Goal: Task Accomplishment & Management: Use online tool/utility

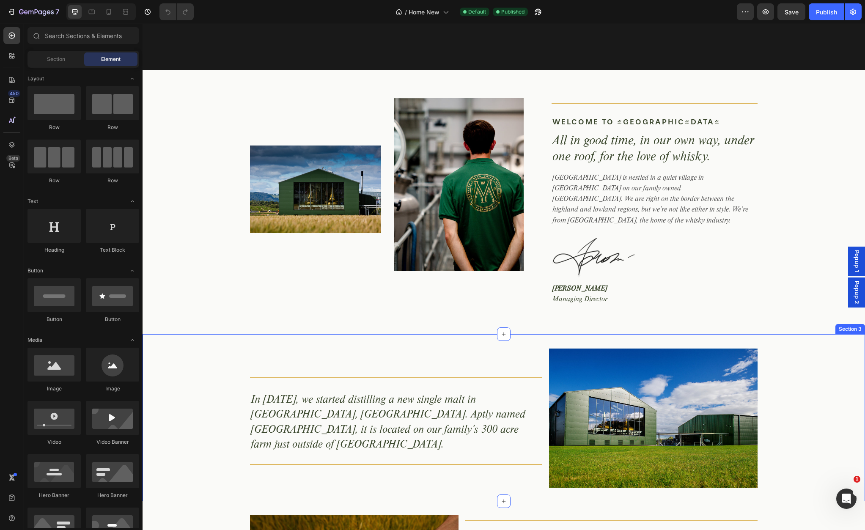
scroll to position [378, 0]
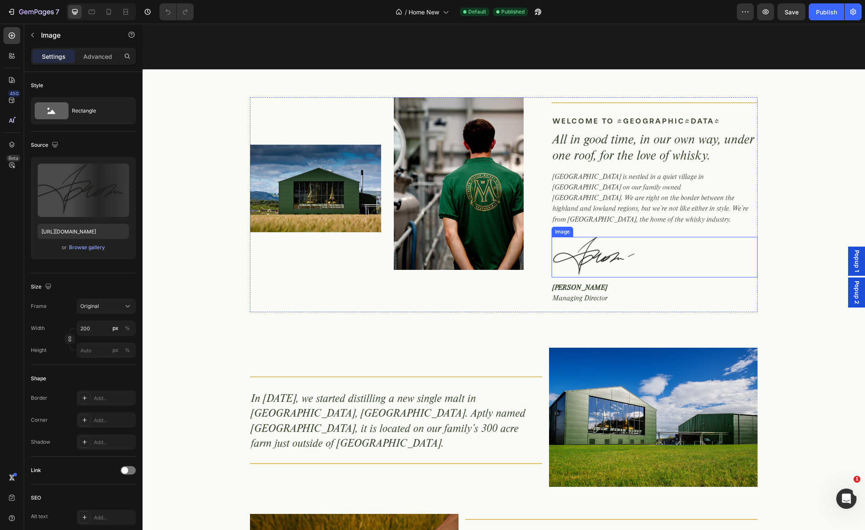
click at [594, 244] on img at bounding box center [594, 257] width 85 height 41
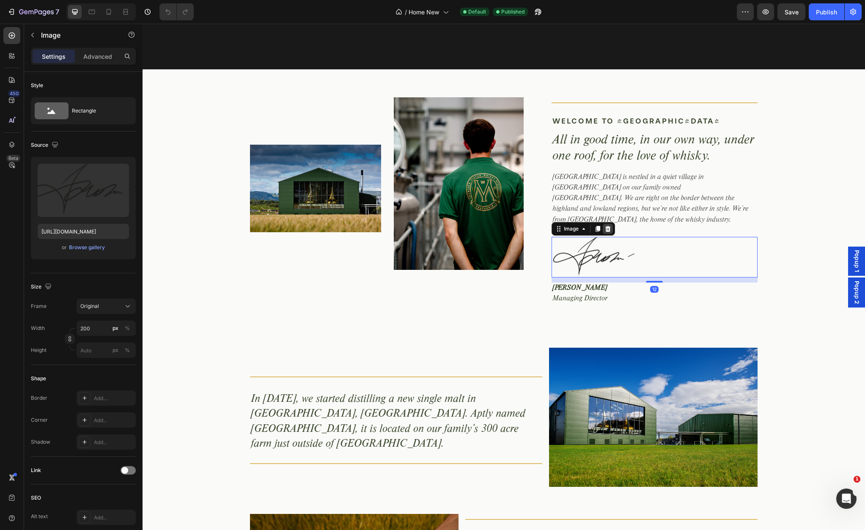
click at [606, 226] on icon at bounding box center [607, 229] width 5 height 6
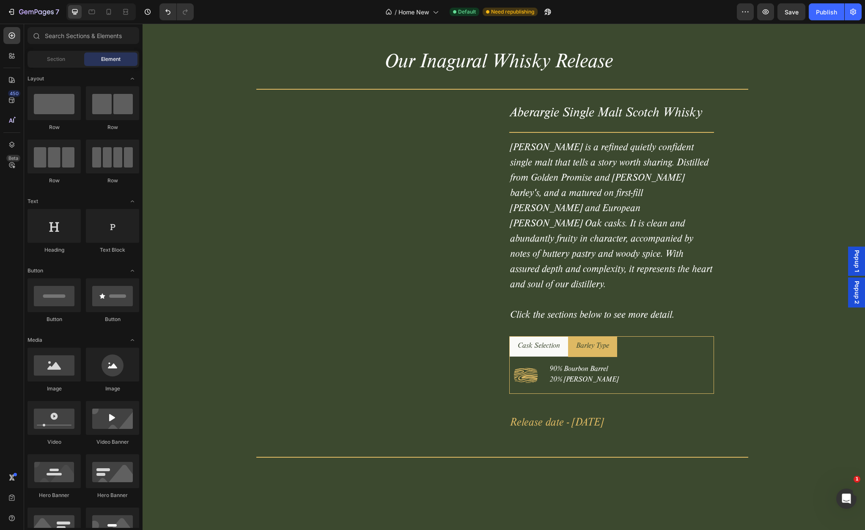
scroll to position [1517, 0]
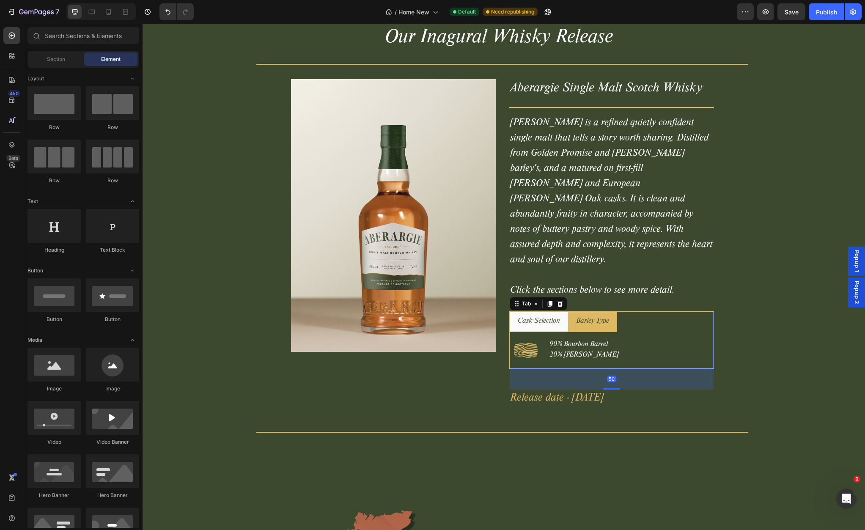
click at [544, 316] on p "Cask Selection" at bounding box center [539, 321] width 42 height 11
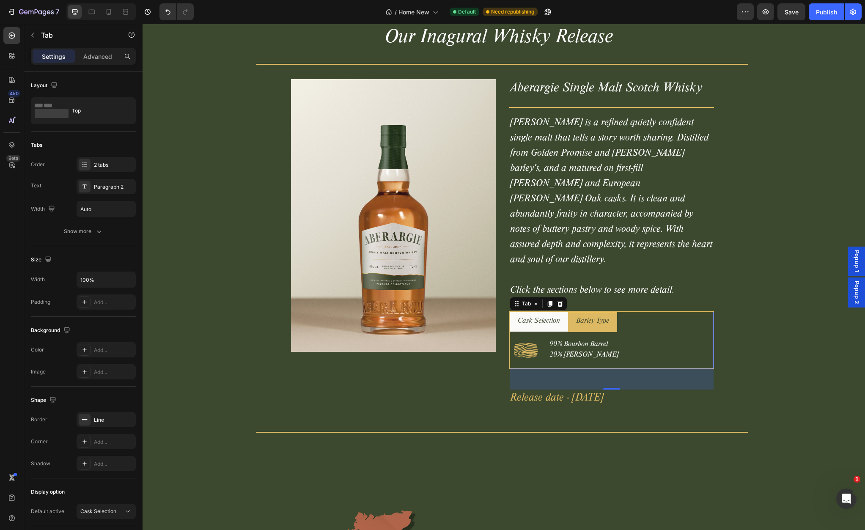
click at [590, 315] on div "Barley Type" at bounding box center [593, 322] width 36 height 14
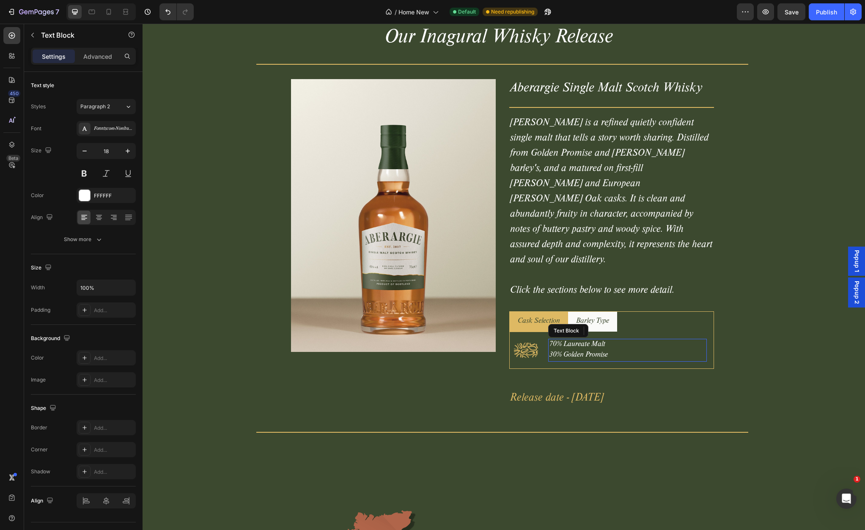
click at [571, 340] on p "70% Laureate Malt" at bounding box center [627, 345] width 157 height 11
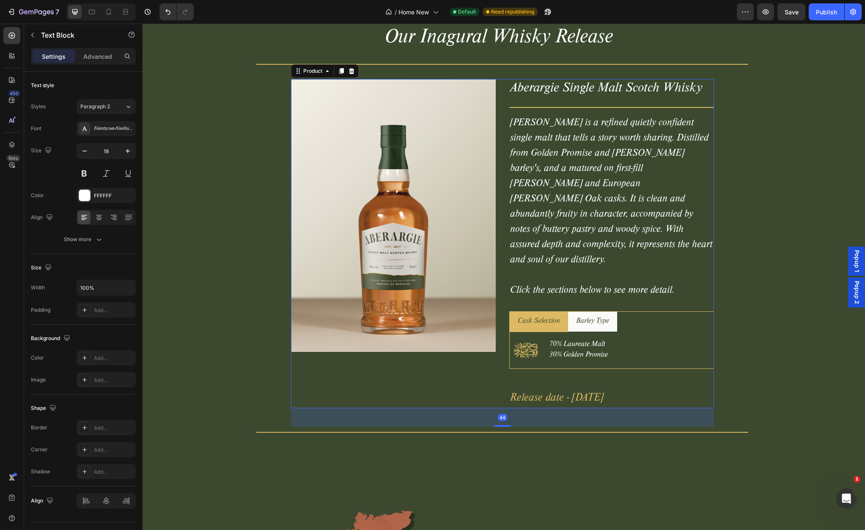
click at [640, 284] on div "Aberargie Single Malt Scotch Whisky Product Title Title Line Aberargie is a ref…" at bounding box center [611, 243] width 205 height 329
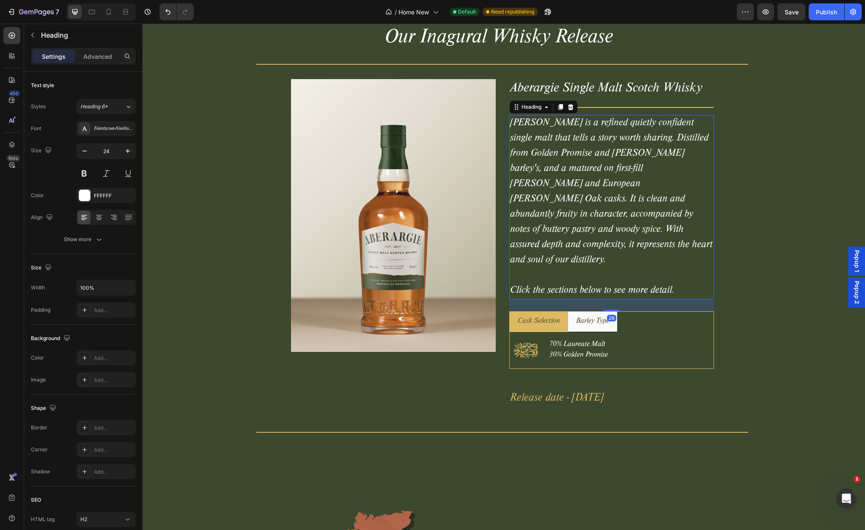
click at [583, 279] on h2 "Aberargie is a refined quietly confident single malt that tells a story worth s…" at bounding box center [611, 207] width 205 height 184
click at [95, 57] on p "Advanced" at bounding box center [97, 56] width 29 height 9
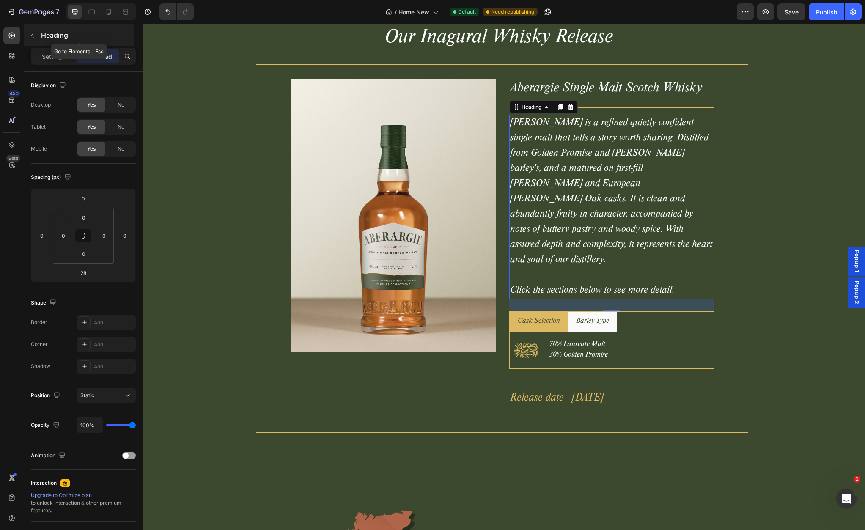
click at [30, 34] on icon "button" at bounding box center [32, 35] width 7 height 7
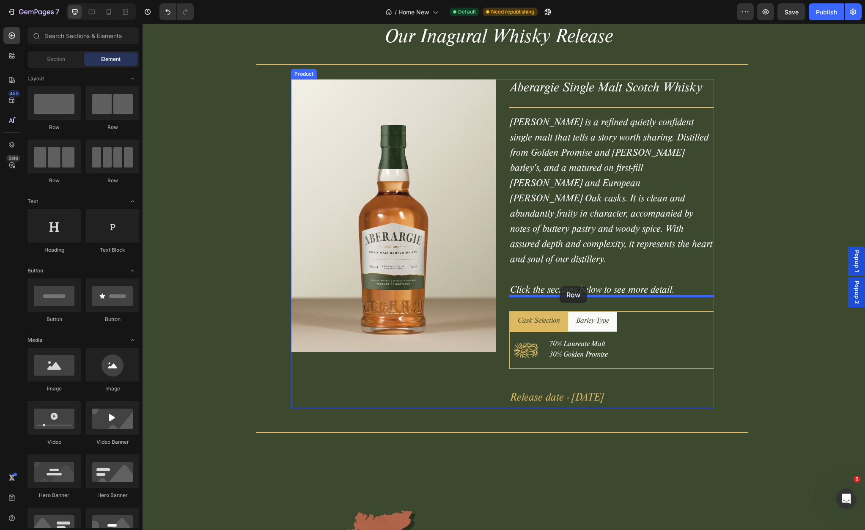
drag, startPoint x: 255, startPoint y: 135, endPoint x: 560, endPoint y: 286, distance: 340.5
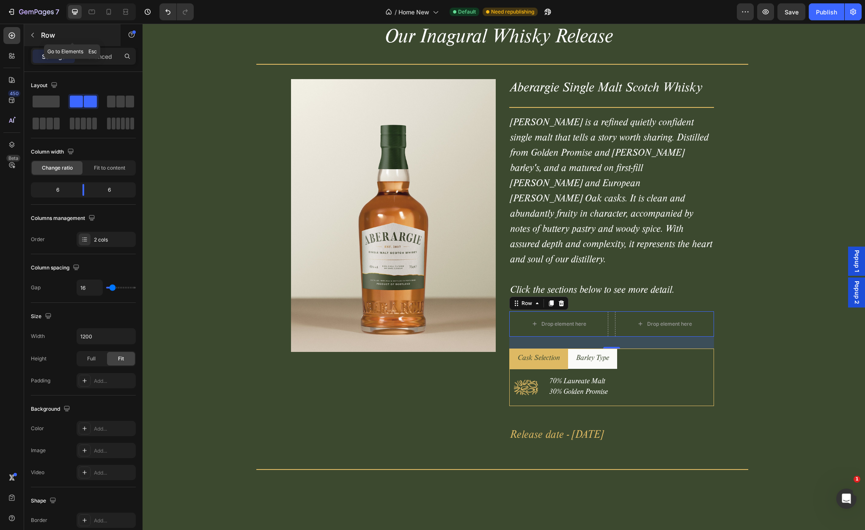
click at [32, 32] on icon "button" at bounding box center [32, 35] width 7 height 7
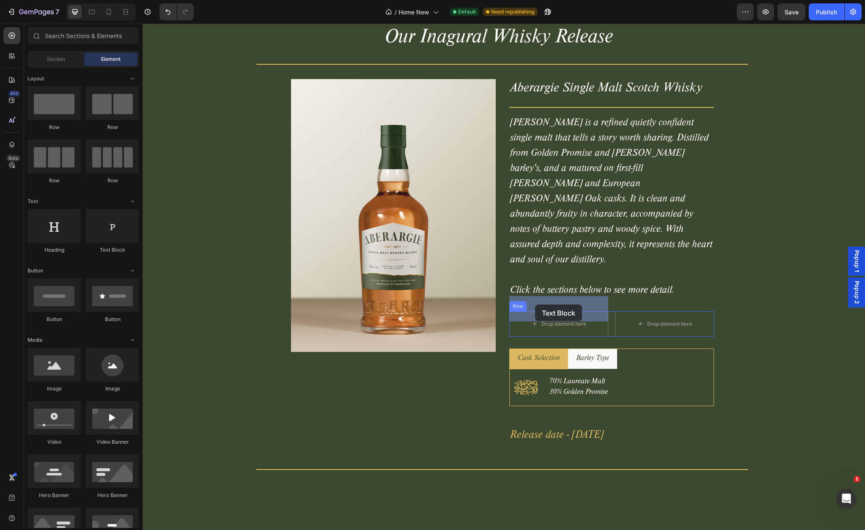
drag, startPoint x: 249, startPoint y: 262, endPoint x: 535, endPoint y: 305, distance: 289.1
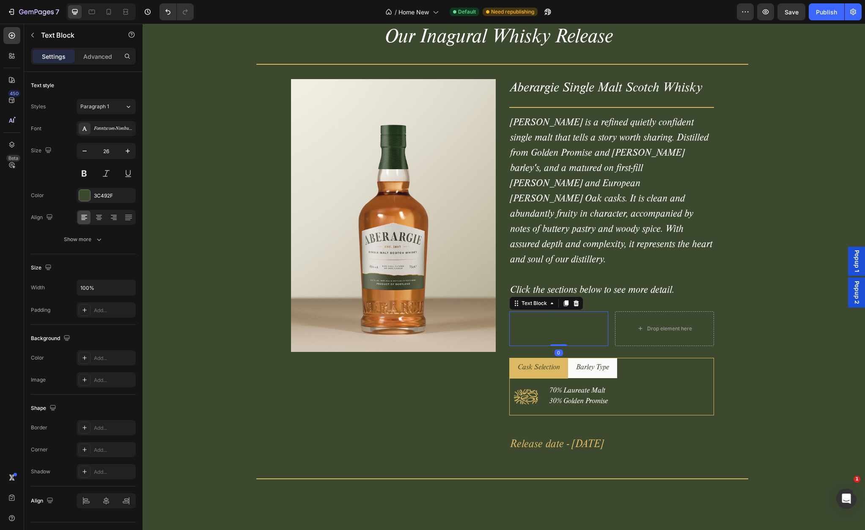
click at [548, 312] on div "Replace this text with your content" at bounding box center [558, 328] width 99 height 35
click at [552, 312] on p "Replace this text with your content" at bounding box center [558, 328] width 97 height 33
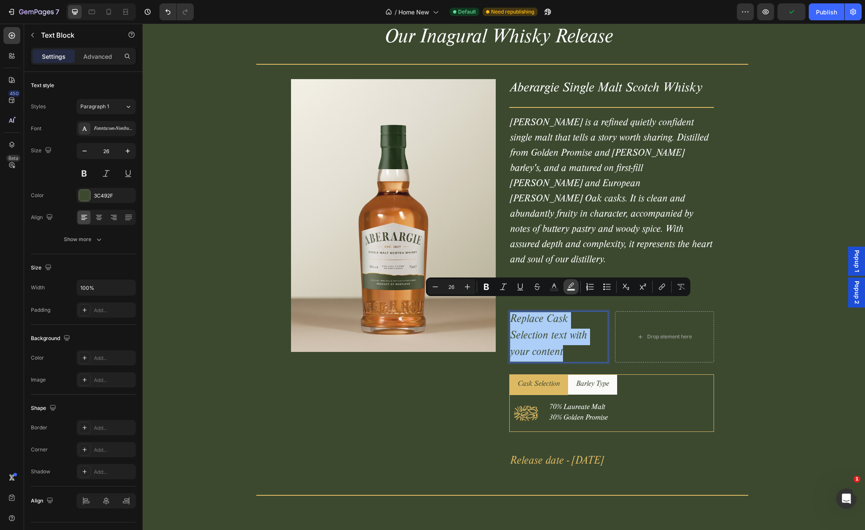
click at [569, 289] on rect "Editor contextual toolbar" at bounding box center [571, 290] width 8 height 2
type input "000000"
type input "77"
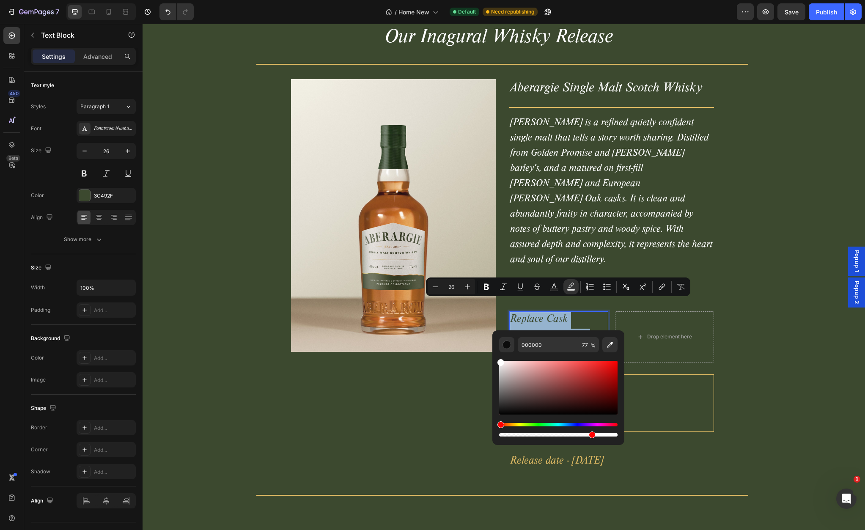
type input "FFFFFF"
drag, startPoint x: 501, startPoint y: 364, endPoint x: 497, endPoint y: 358, distance: 6.5
click at [499, 358] on div "Editor contextual toolbar" at bounding box center [558, 395] width 118 height 86
click at [582, 315] on span "Replace Cask Selection text with your content" at bounding box center [548, 337] width 77 height 44
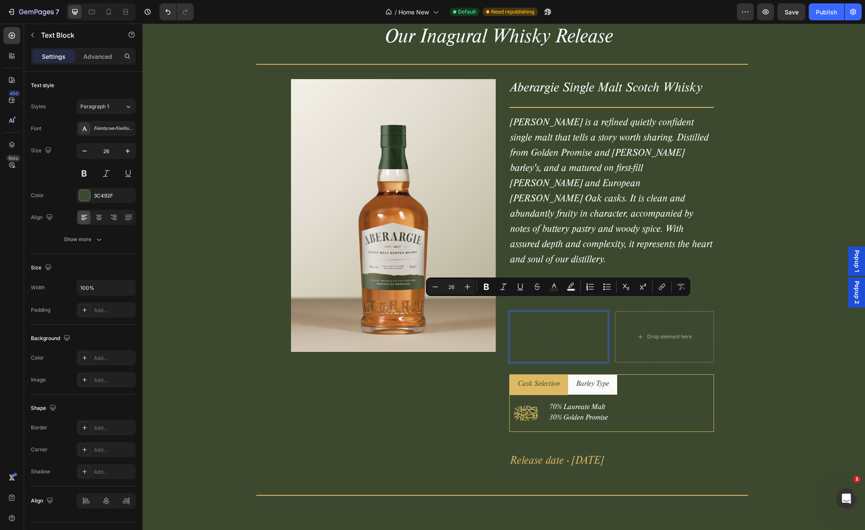
click at [564, 312] on p "Replace Cask Selection text with your content" at bounding box center [558, 336] width 97 height 49
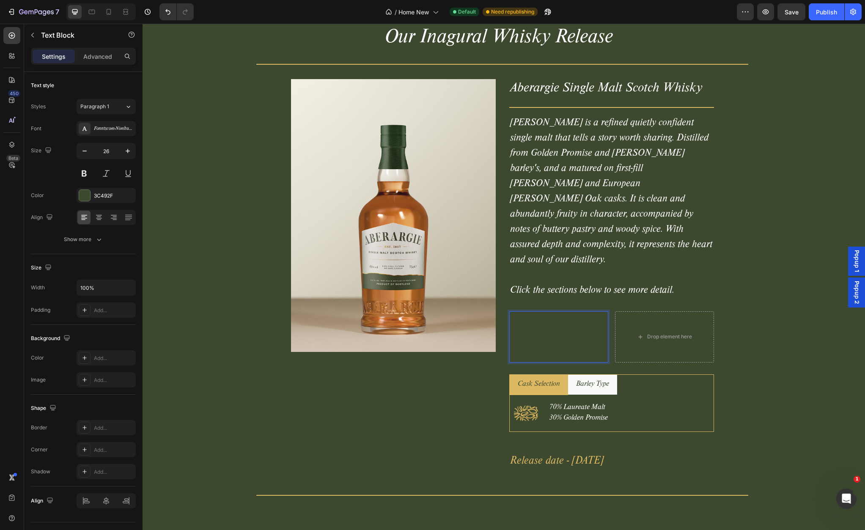
click at [567, 312] on p "Replace Cask Selection text with your content" at bounding box center [558, 336] width 97 height 49
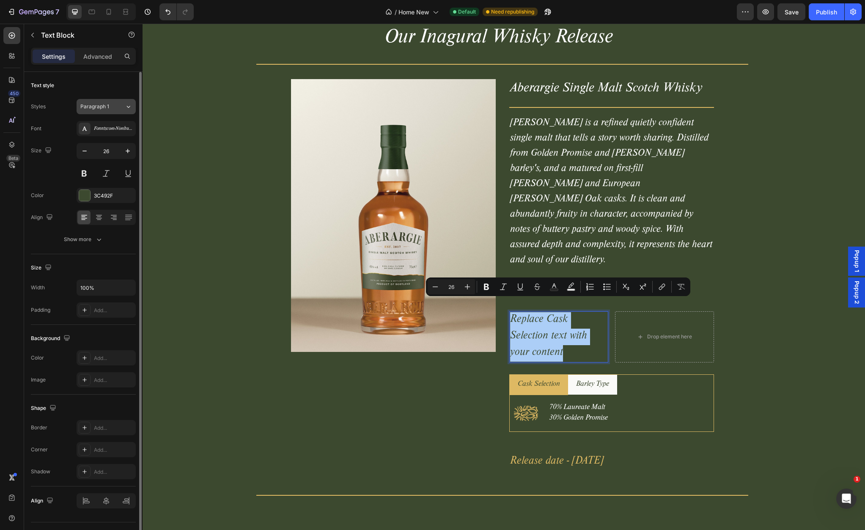
click at [125, 108] on icon at bounding box center [128, 106] width 7 height 8
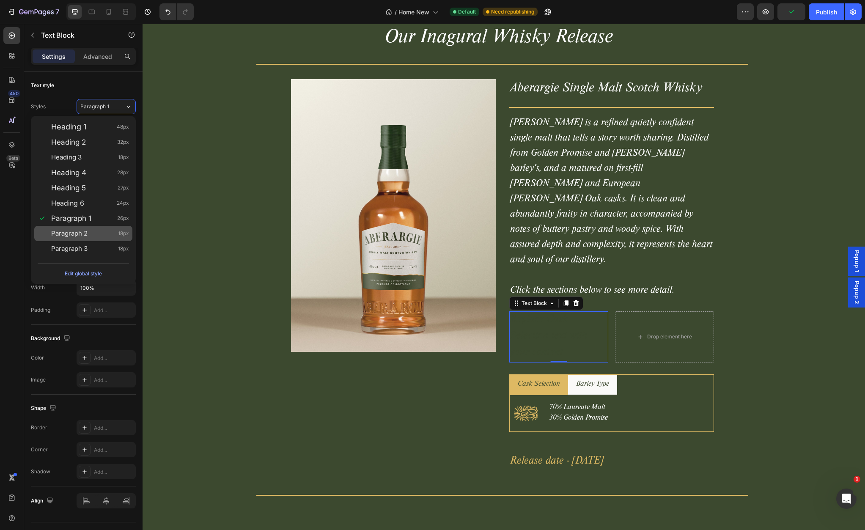
click at [96, 236] on div "Paragraph 2 18px" at bounding box center [90, 233] width 78 height 8
type input "18"
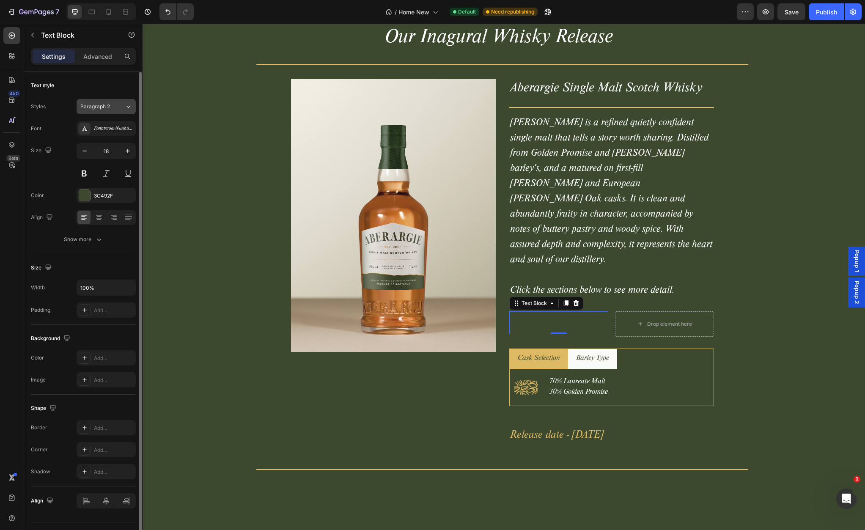
click at [113, 105] on div "Paragraph 2" at bounding box center [97, 107] width 34 height 8
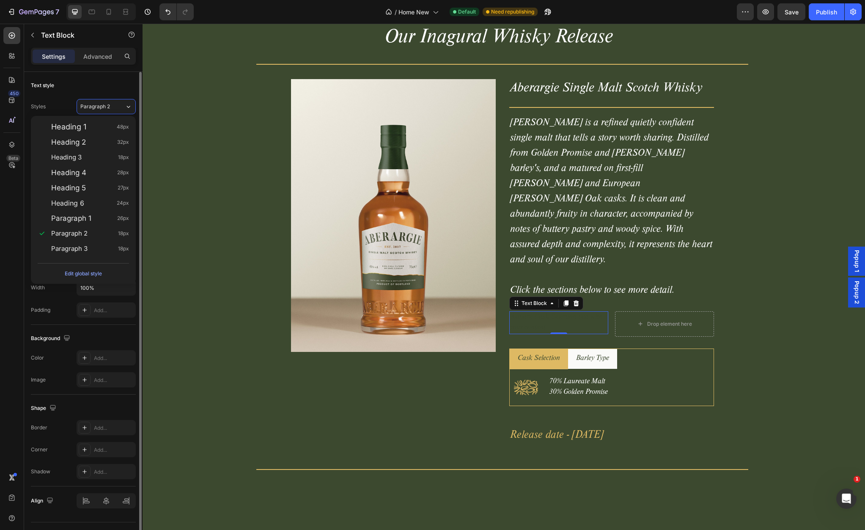
click at [103, 83] on div "Text style" at bounding box center [83, 86] width 105 height 14
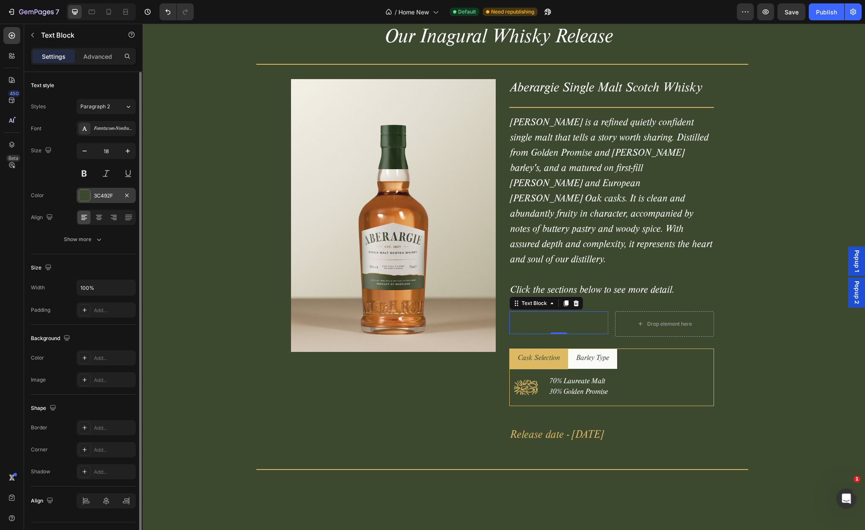
click at [89, 198] on div at bounding box center [84, 195] width 11 height 11
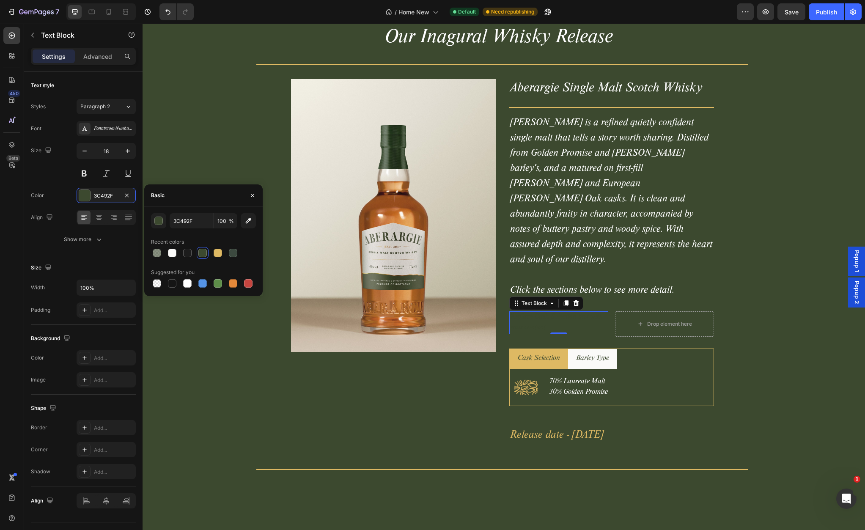
scroll to position [1, 0]
click at [217, 252] on div at bounding box center [218, 252] width 8 height 8
type input "DEB963"
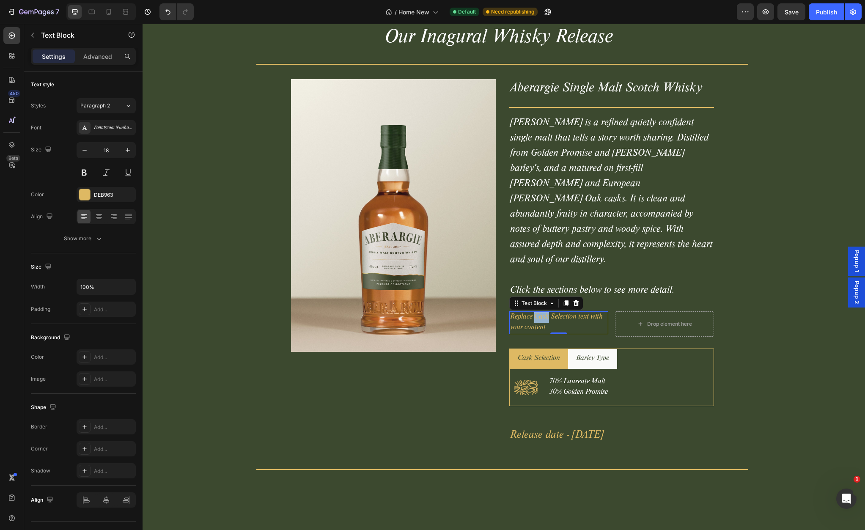
click at [545, 312] on p "Replace Cask Selection text with your content" at bounding box center [558, 322] width 97 height 21
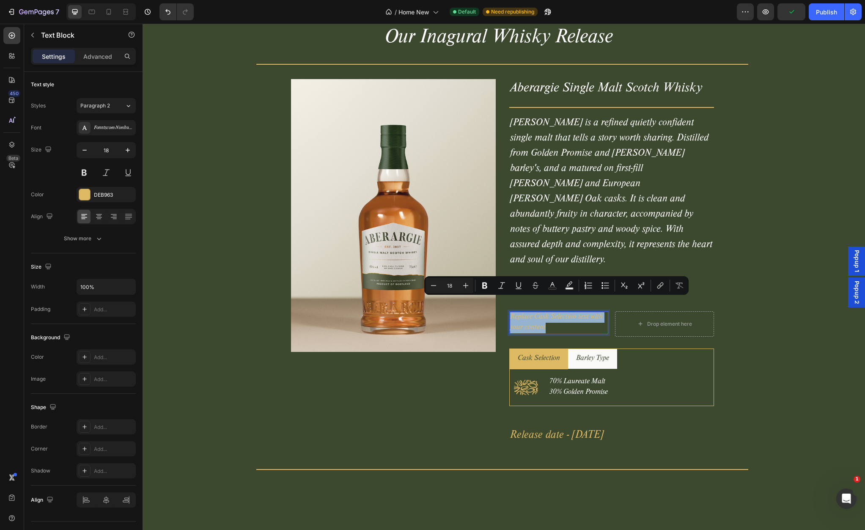
click at [545, 312] on p "Replace Cask Selection text with your content" at bounding box center [558, 322] width 97 height 21
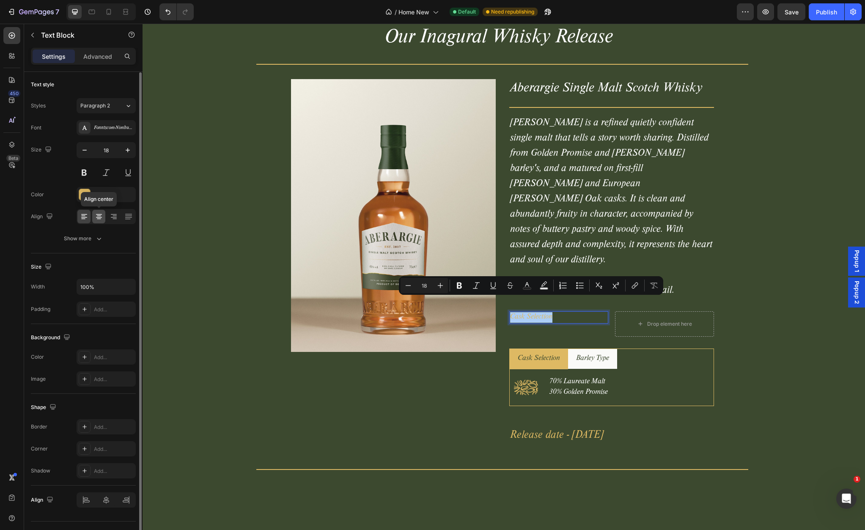
click at [102, 214] on icon at bounding box center [99, 216] width 8 height 8
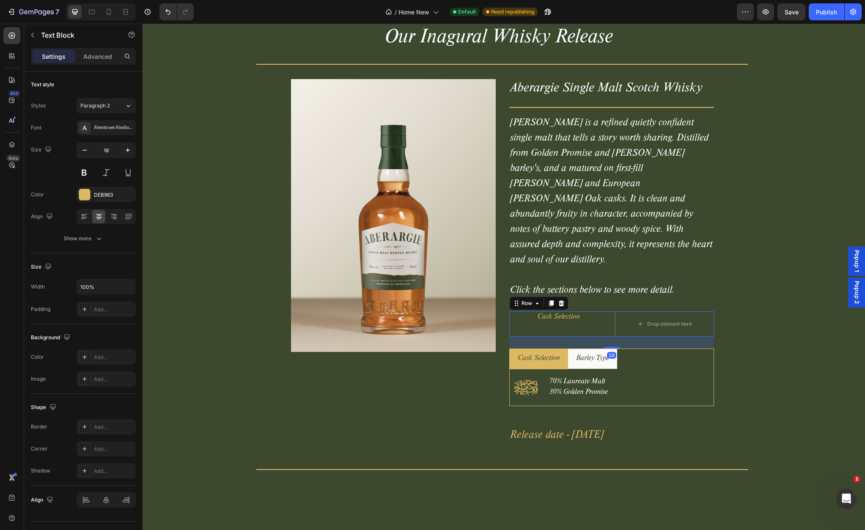
drag, startPoint x: 588, startPoint y: 310, endPoint x: 575, endPoint y: 307, distance: 13.9
click at [588, 311] on div "Cask Selection Text Block" at bounding box center [558, 323] width 99 height 25
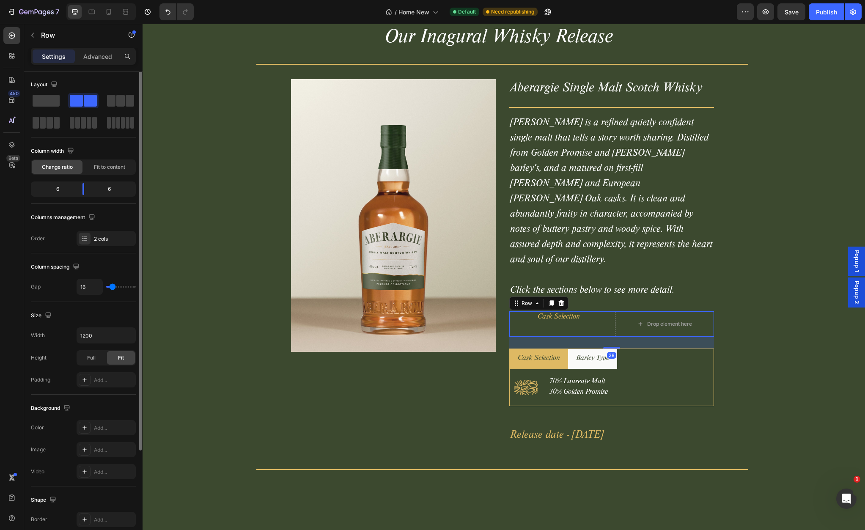
scroll to position [0, 0]
click at [570, 312] on p "Cask Selection" at bounding box center [558, 317] width 97 height 11
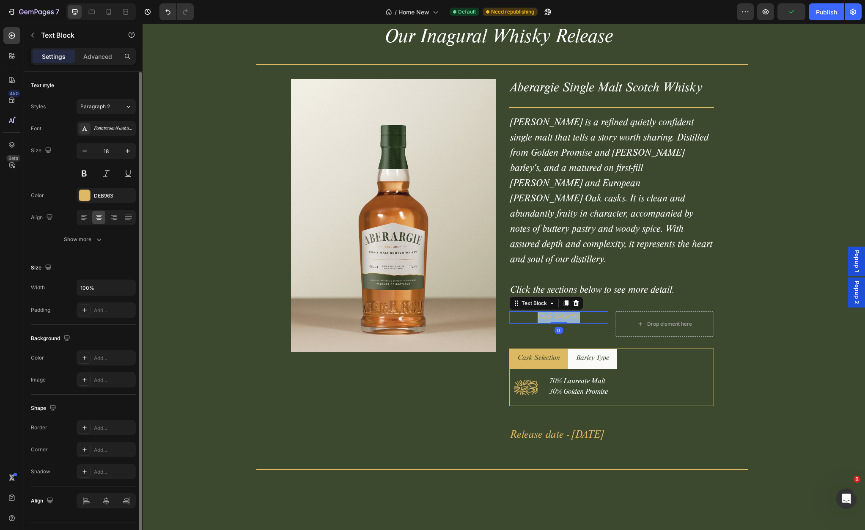
click at [570, 312] on p "Cask Selection" at bounding box center [558, 317] width 97 height 11
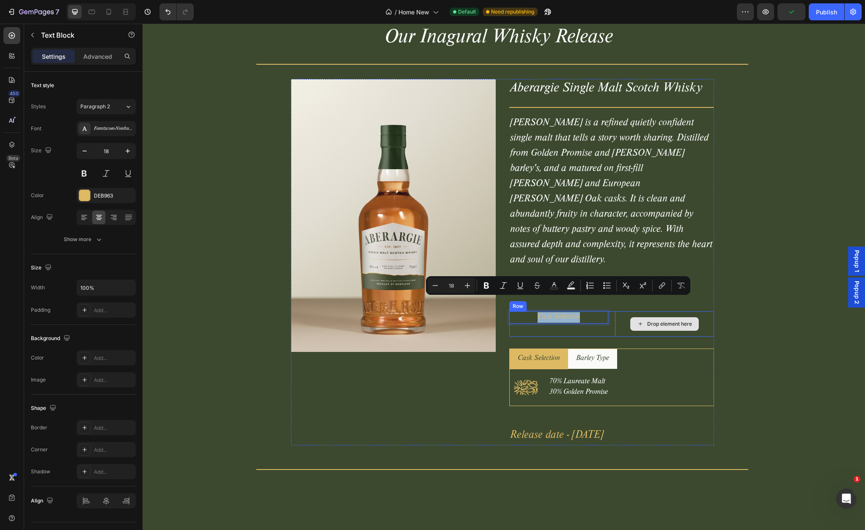
click at [642, 317] on div "Drop element here" at bounding box center [664, 324] width 69 height 14
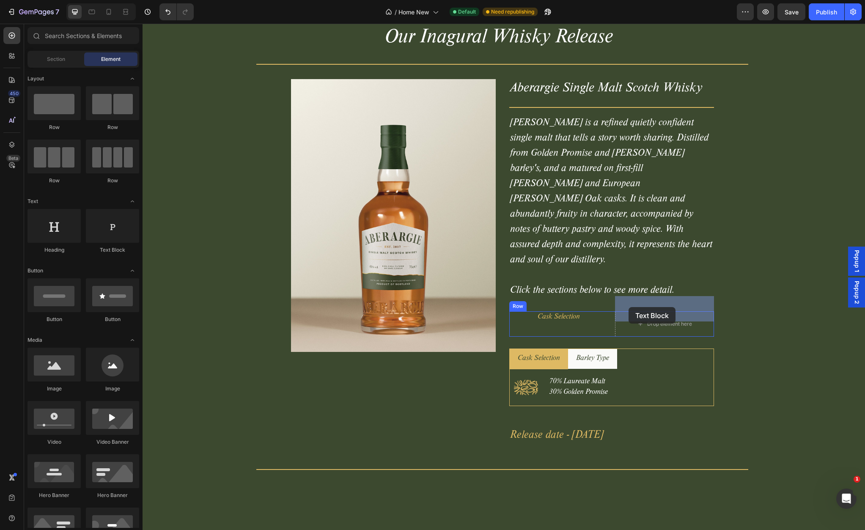
drag, startPoint x: 250, startPoint y: 257, endPoint x: 629, endPoint y: 307, distance: 381.4
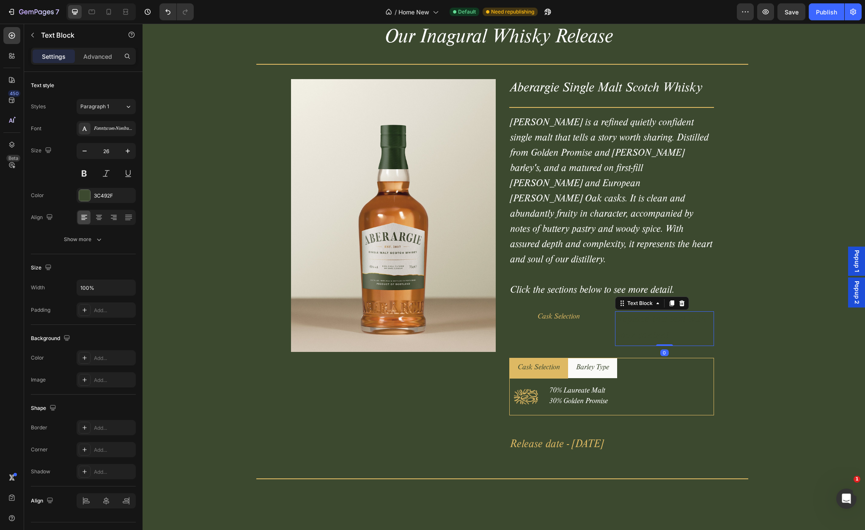
click at [643, 311] on div "Replace this text with your content" at bounding box center [664, 328] width 99 height 35
click at [650, 312] on p "Replace this text with your content" at bounding box center [664, 328] width 97 height 33
click at [649, 312] on p "Replace this text with your content" at bounding box center [664, 328] width 97 height 33
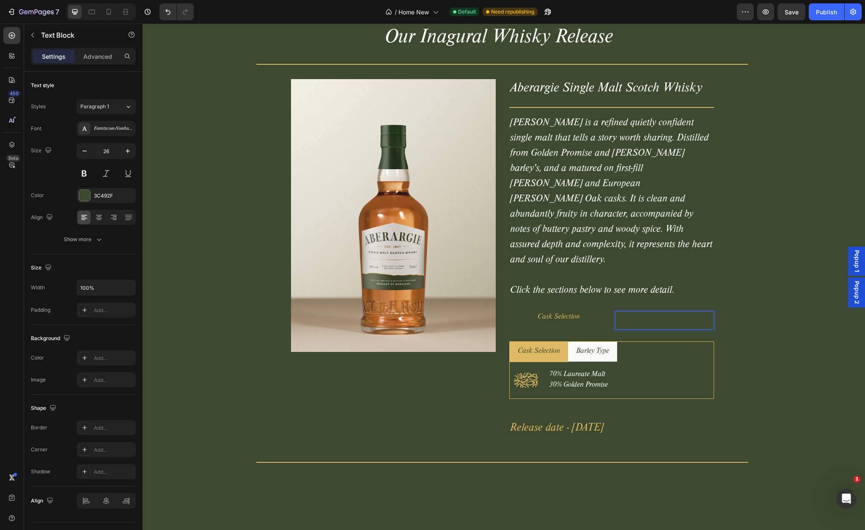
click at [657, 312] on p "Cask Selection" at bounding box center [664, 320] width 97 height 16
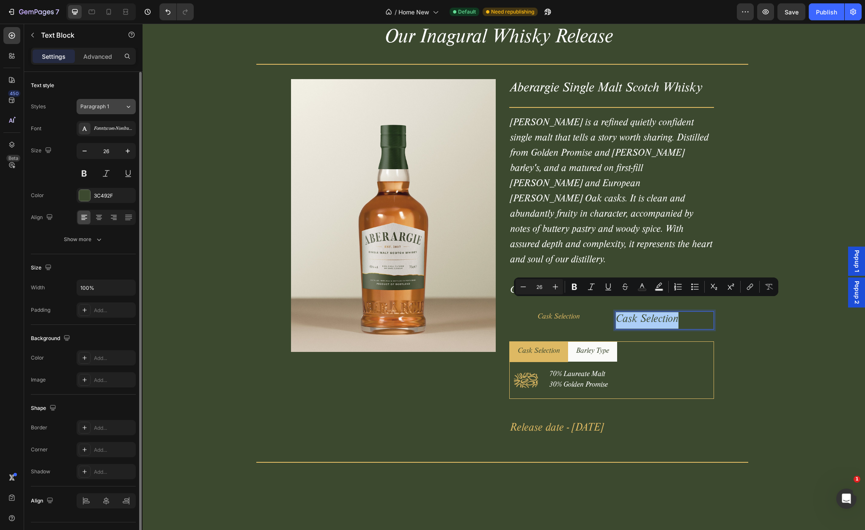
click at [117, 110] on button "Paragraph 1" at bounding box center [106, 106] width 59 height 15
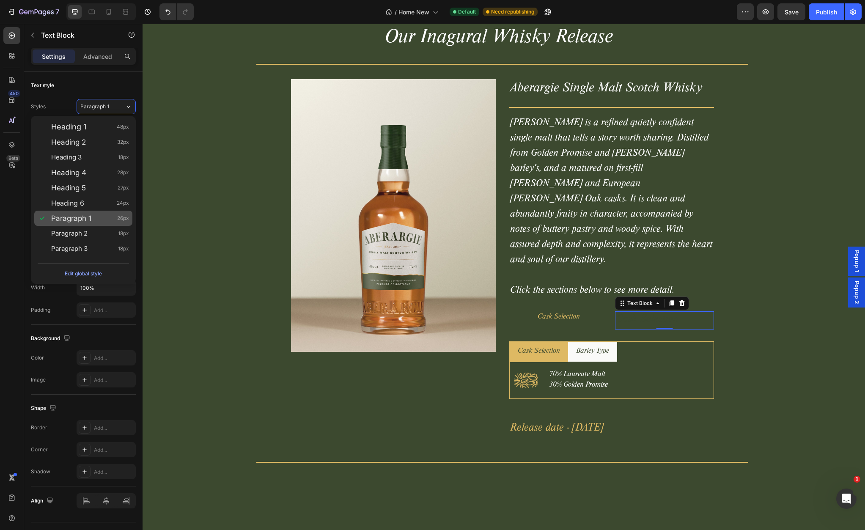
drag, startPoint x: 106, startPoint y: 236, endPoint x: 111, endPoint y: 222, distance: 15.0
click at [106, 236] on div "Paragraph 2 18px" at bounding box center [90, 233] width 78 height 8
type input "18"
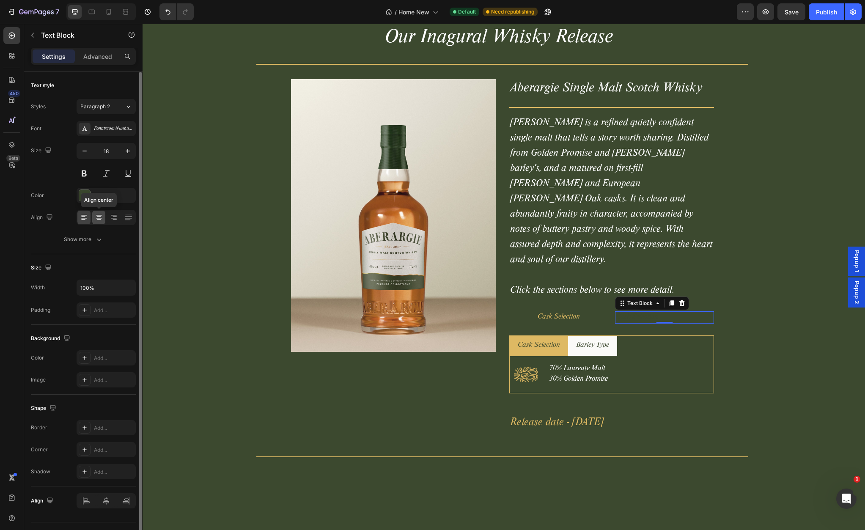
click at [97, 217] on icon at bounding box center [99, 217] width 8 height 8
click at [85, 195] on div at bounding box center [84, 195] width 11 height 11
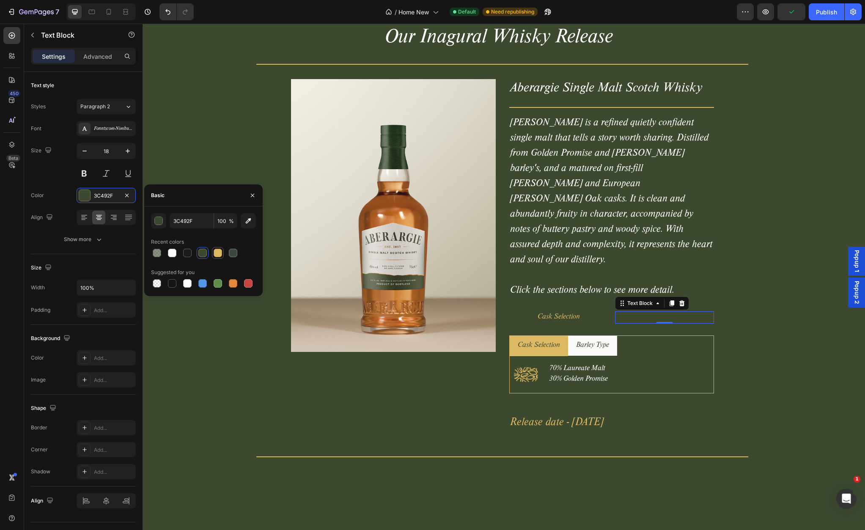
click at [217, 253] on div at bounding box center [218, 253] width 8 height 8
type input "DEB963"
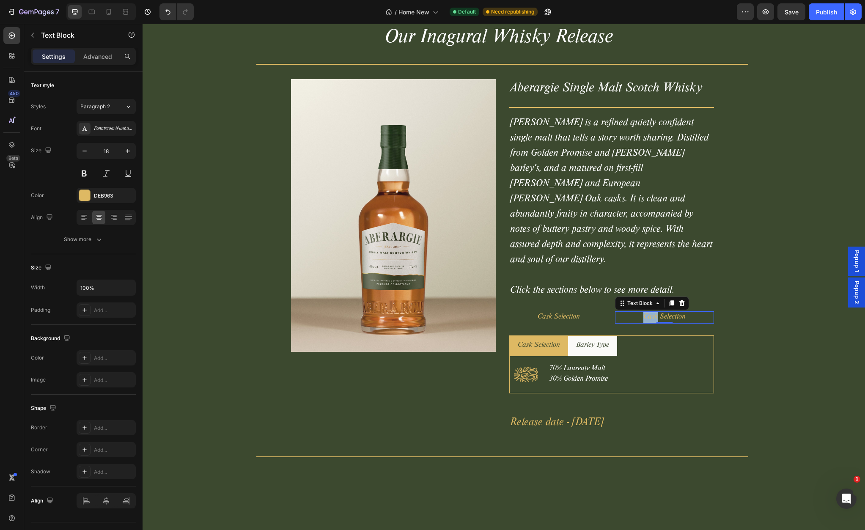
click at [651, 312] on p "Cask Selection" at bounding box center [664, 317] width 97 height 11
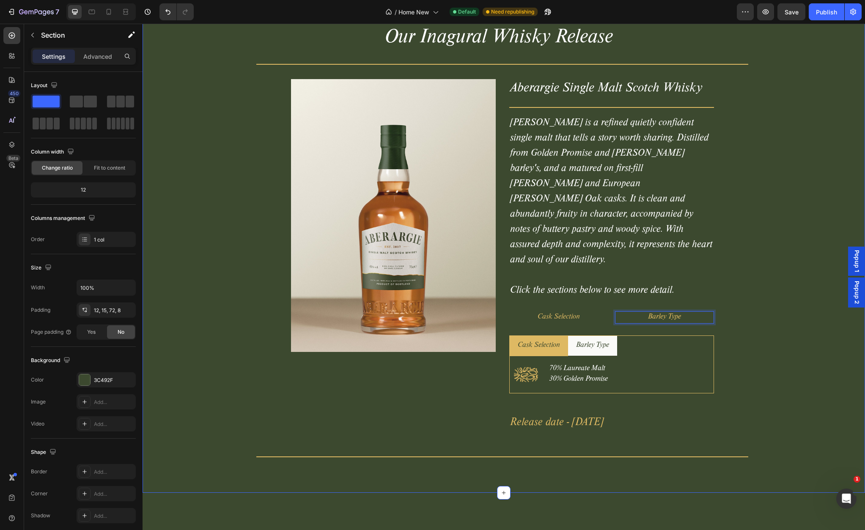
click at [755, 274] on div "Our Inagural Whisky Release Heading Title Line Product Images Aberargie Single …" at bounding box center [502, 231] width 713 height 461
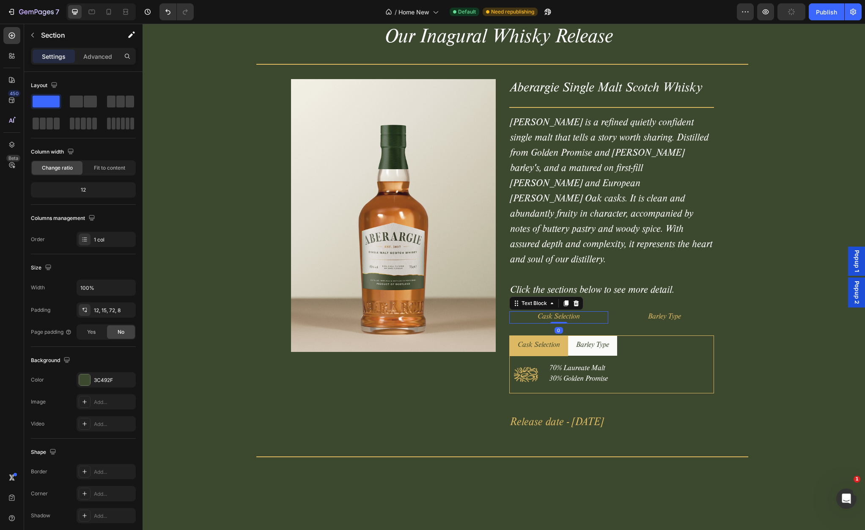
click at [574, 312] on p "Cask Selection" at bounding box center [558, 317] width 97 height 11
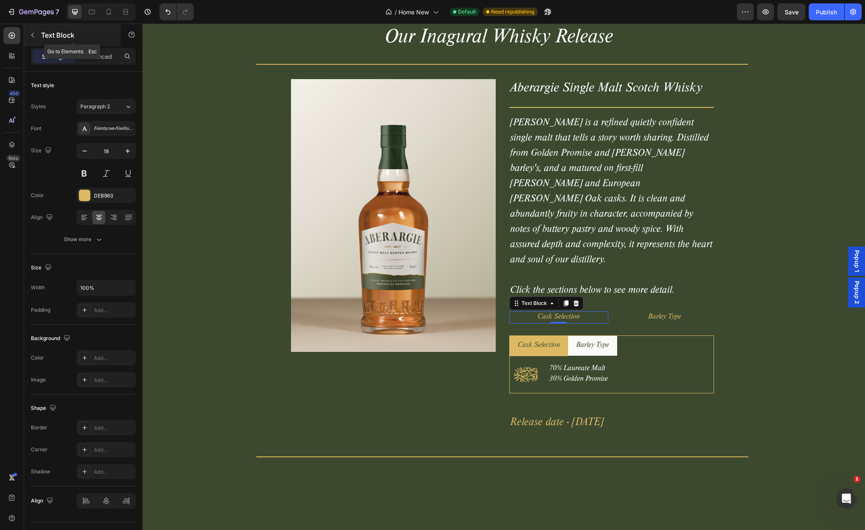
click at [32, 34] on icon "button" at bounding box center [32, 35] width 3 height 5
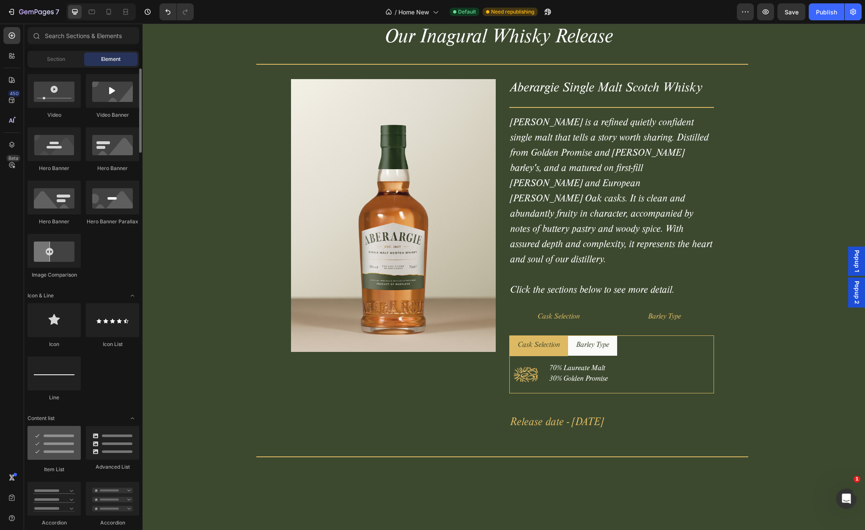
scroll to position [328, 0]
drag, startPoint x: 209, startPoint y: 399, endPoint x: 557, endPoint y: 305, distance: 360.4
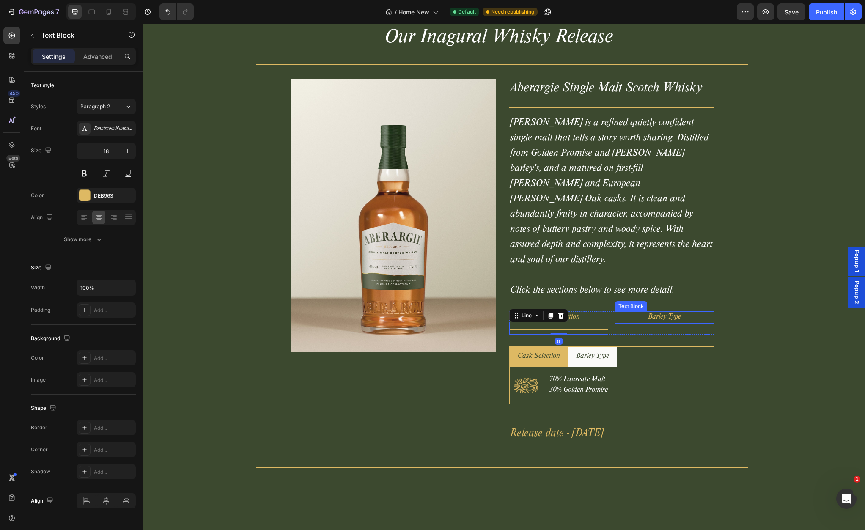
click at [649, 312] on p "Barley Type" at bounding box center [664, 317] width 97 height 11
click at [33, 33] on icon "button" at bounding box center [32, 35] width 7 height 7
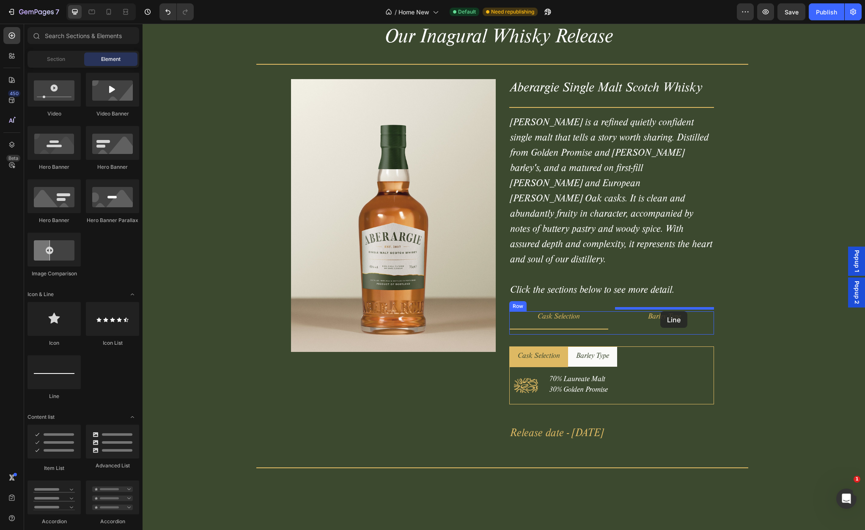
drag, startPoint x: 201, startPoint y: 394, endPoint x: 660, endPoint y: 311, distance: 466.3
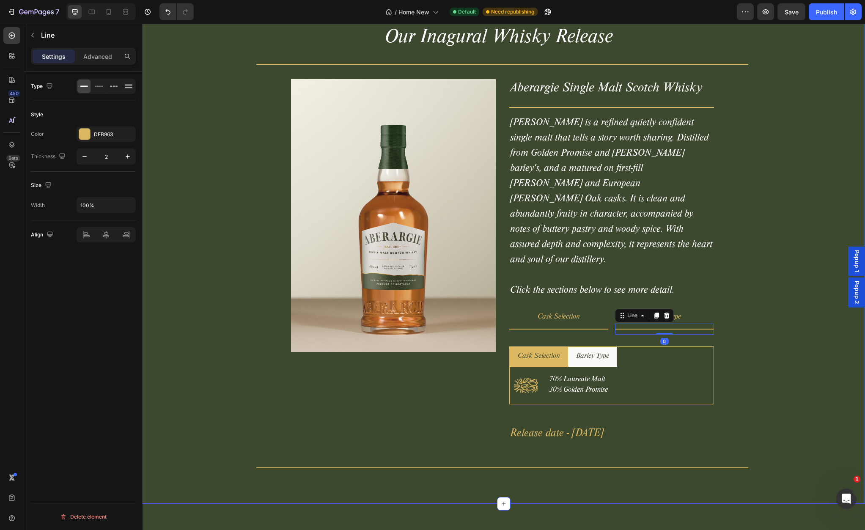
click at [774, 283] on div "Our Inagural Whisky Release Heading Title Line Product Images Aberargie Single …" at bounding box center [502, 237] width 713 height 472
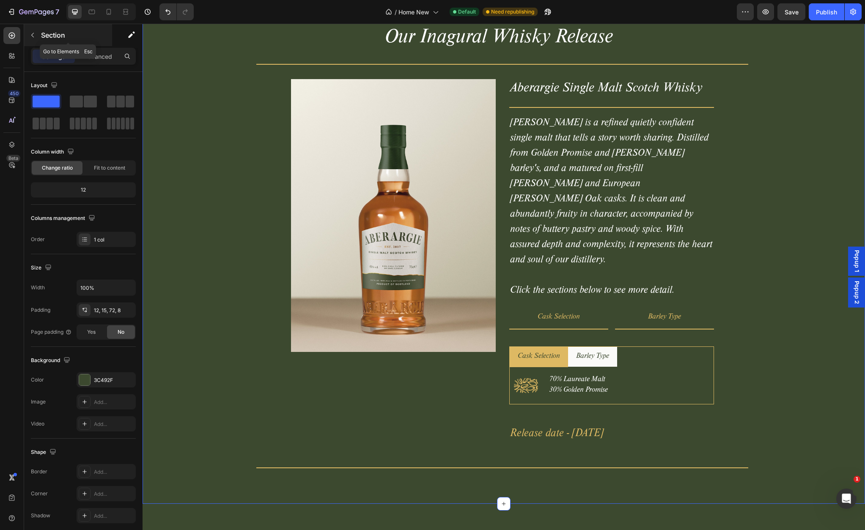
click at [36, 33] on button "button" at bounding box center [33, 35] width 14 height 14
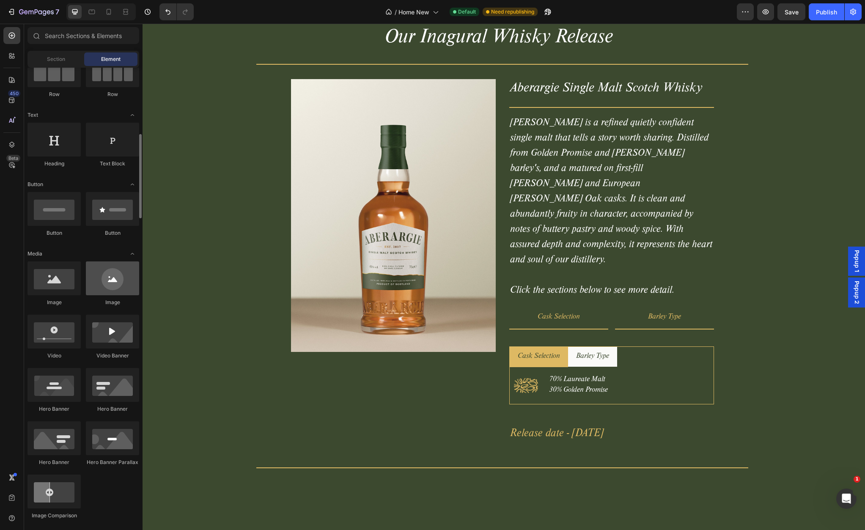
scroll to position [0, 0]
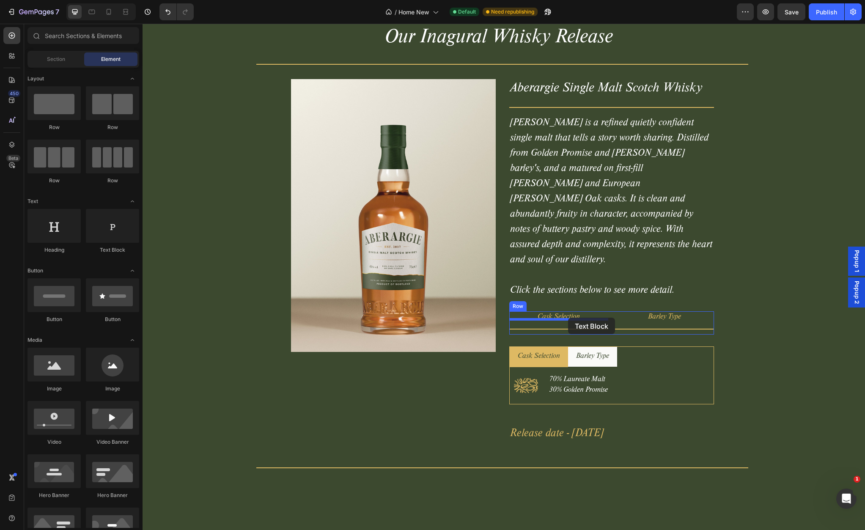
drag, startPoint x: 258, startPoint y: 262, endPoint x: 568, endPoint y: 318, distance: 315.0
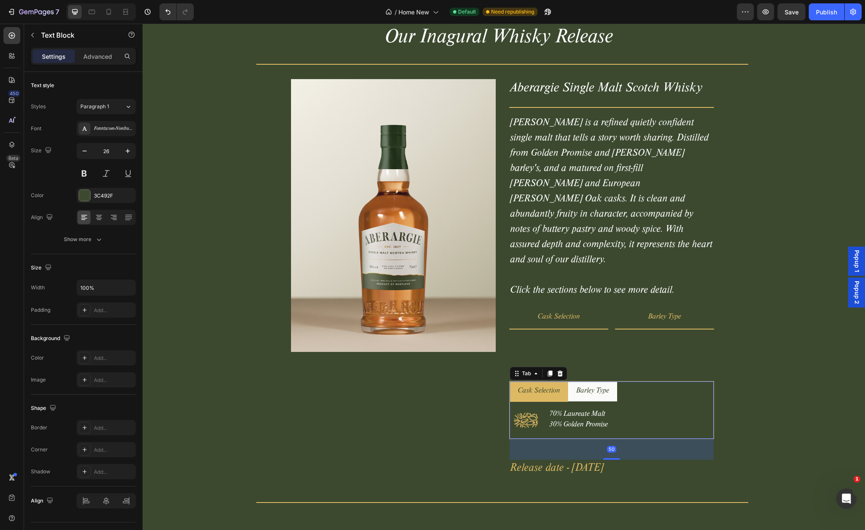
click at [539, 386] on p "Cask Selection" at bounding box center [539, 391] width 42 height 11
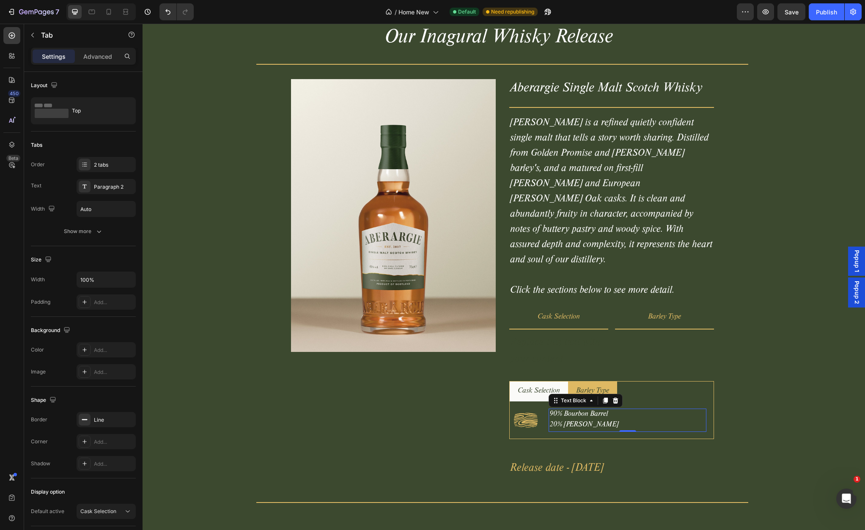
click at [571, 409] on p "90% Bourbon Barrel" at bounding box center [627, 414] width 156 height 11
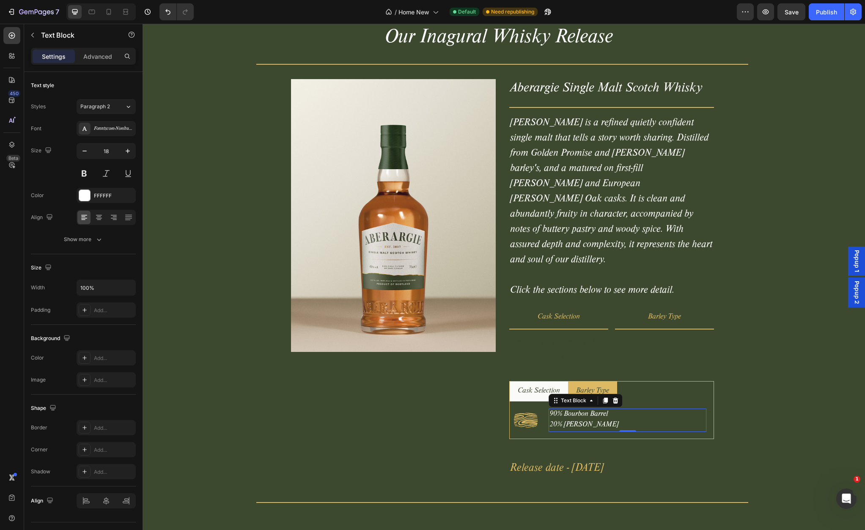
click at [578, 409] on p "90% Bourbon Barrel" at bounding box center [627, 414] width 156 height 11
drag, startPoint x: 578, startPoint y: 408, endPoint x: 585, endPoint y: 408, distance: 6.8
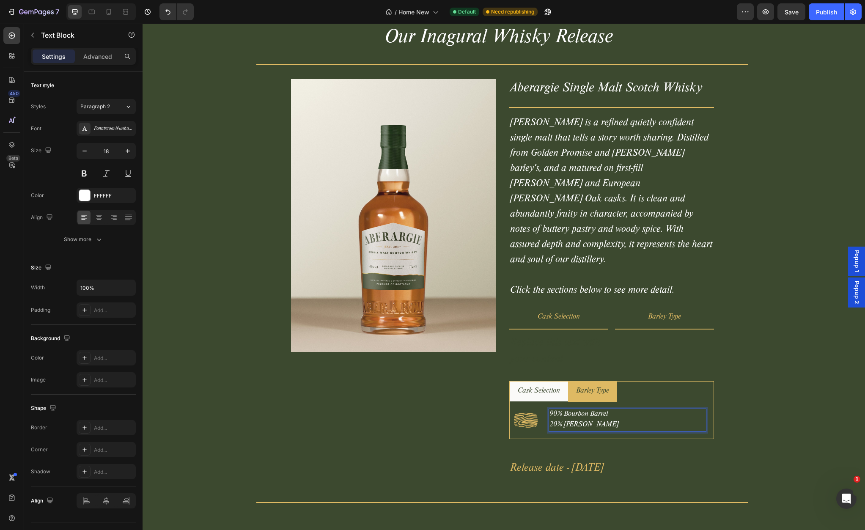
click at [579, 420] on p "20% Sherry Butt" at bounding box center [627, 425] width 156 height 11
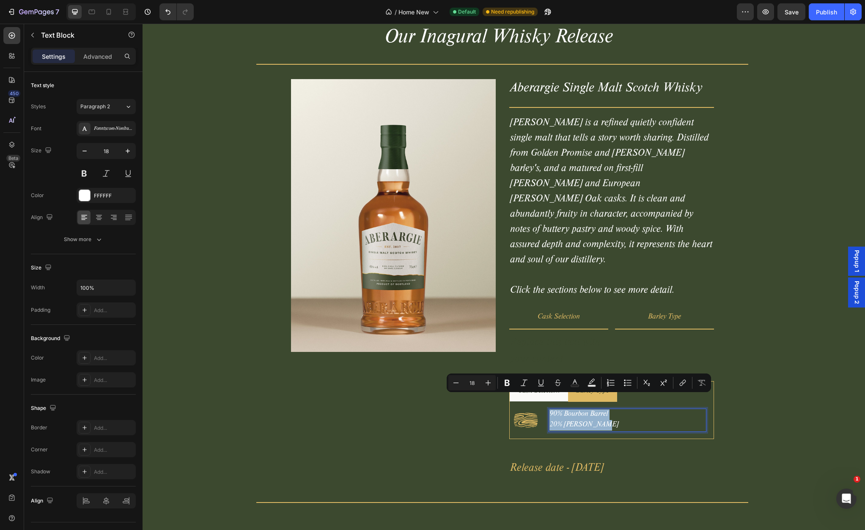
copy div "90% Bourbon Barrel 20% Sherry Butt"
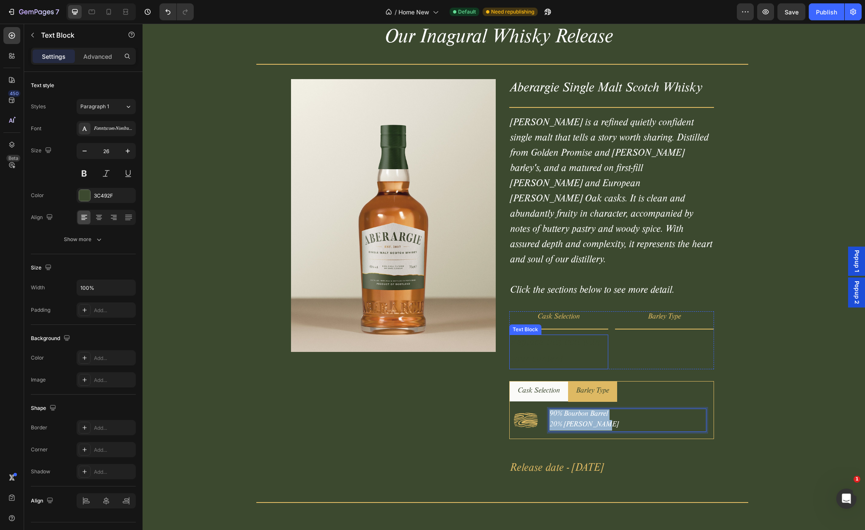
click at [540, 335] on div "Replace this text with your content" at bounding box center [558, 352] width 99 height 35
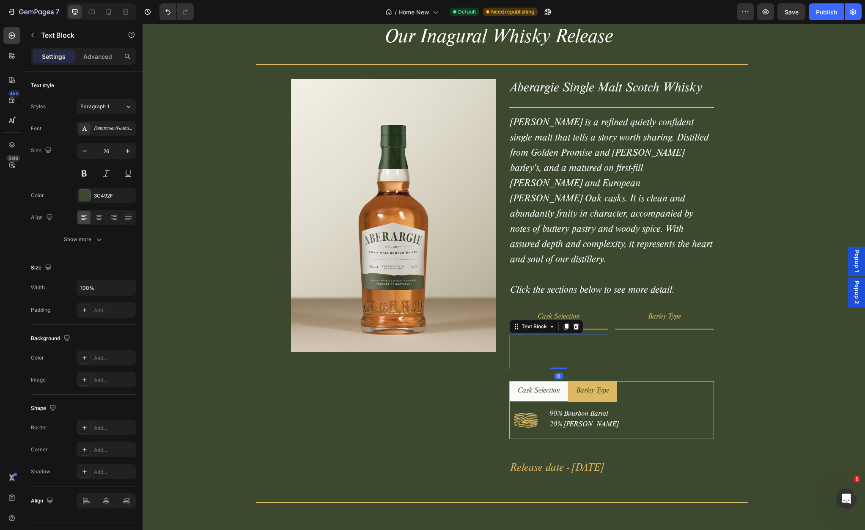
click at [544, 335] on div "Replace this text with your content" at bounding box center [558, 352] width 99 height 35
click at [544, 335] on p "Replace this text with your content" at bounding box center [558, 351] width 97 height 33
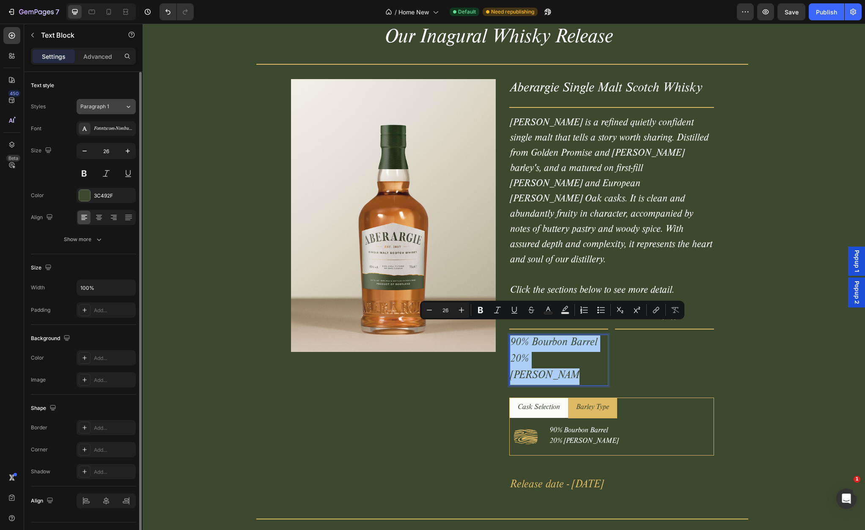
click at [103, 107] on span "Paragraph 1" at bounding box center [94, 107] width 29 height 8
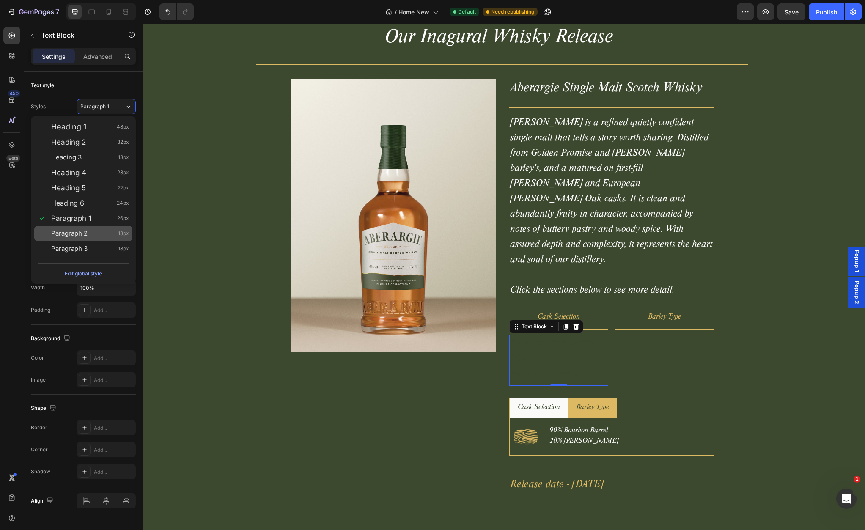
click at [96, 236] on div "Paragraph 2 18px" at bounding box center [90, 233] width 78 height 8
type input "18"
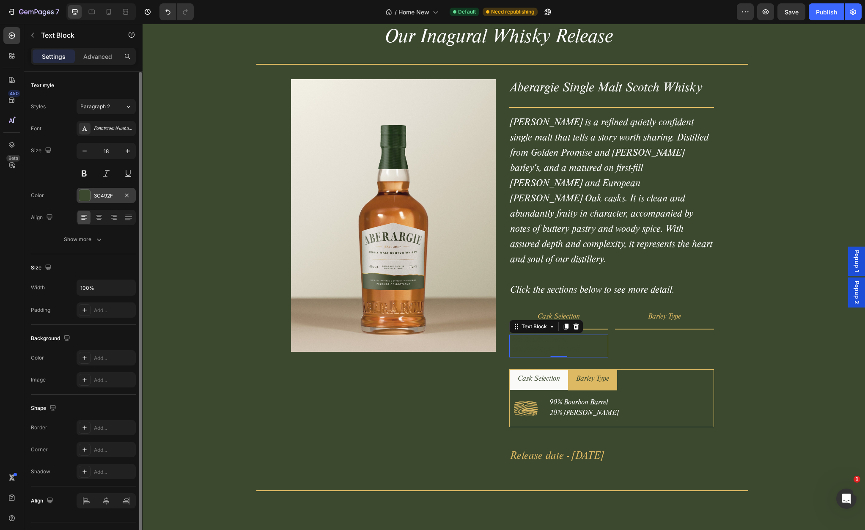
click at [89, 196] on div at bounding box center [84, 195] width 11 height 11
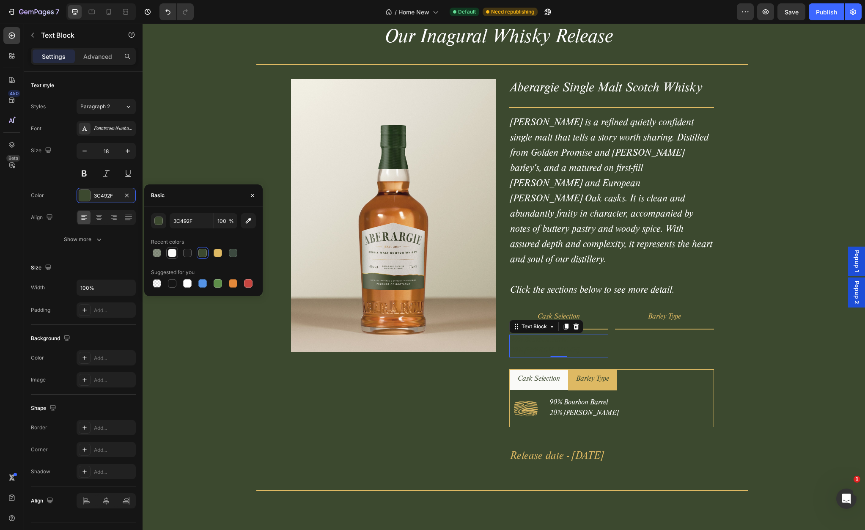
click at [173, 253] on div at bounding box center [172, 253] width 8 height 8
type input "FAFAF8"
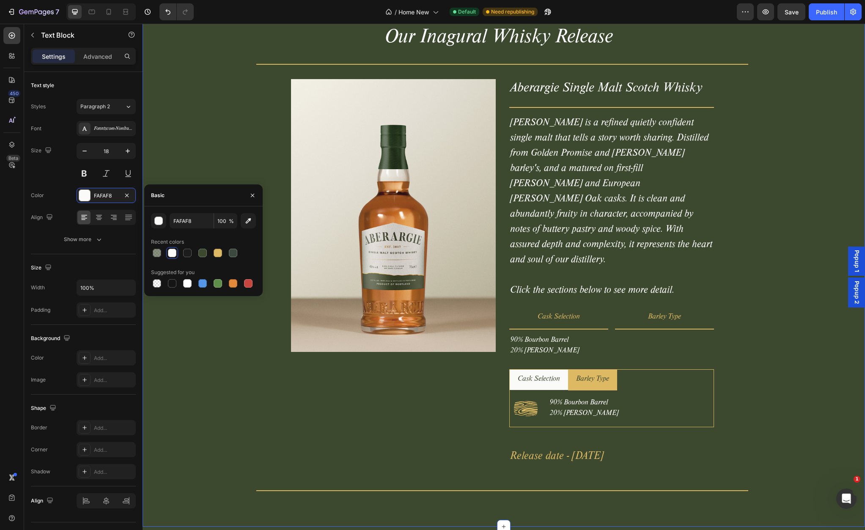
click at [246, 161] on div "Our Inagural Whisky Release Heading Title Line Product Images Aberargie Single …" at bounding box center [502, 248] width 713 height 495
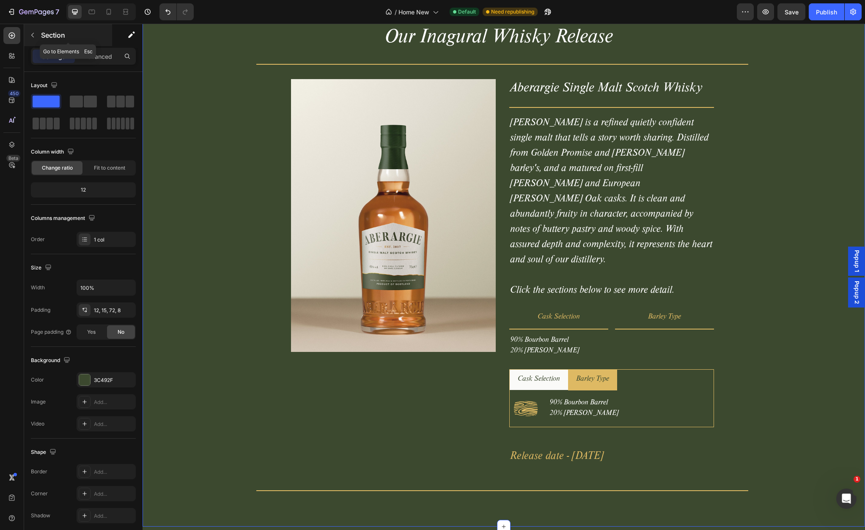
click at [34, 36] on icon "button" at bounding box center [32, 35] width 7 height 7
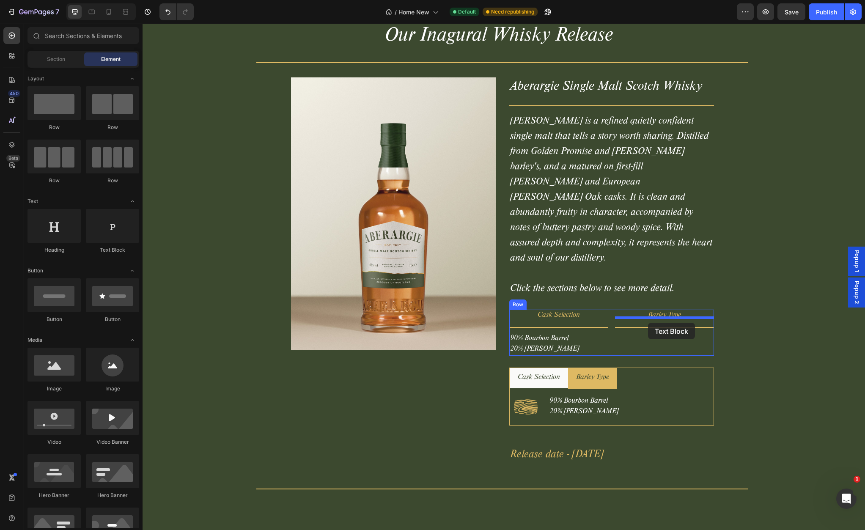
drag, startPoint x: 262, startPoint y: 265, endPoint x: 648, endPoint y: 323, distance: 390.1
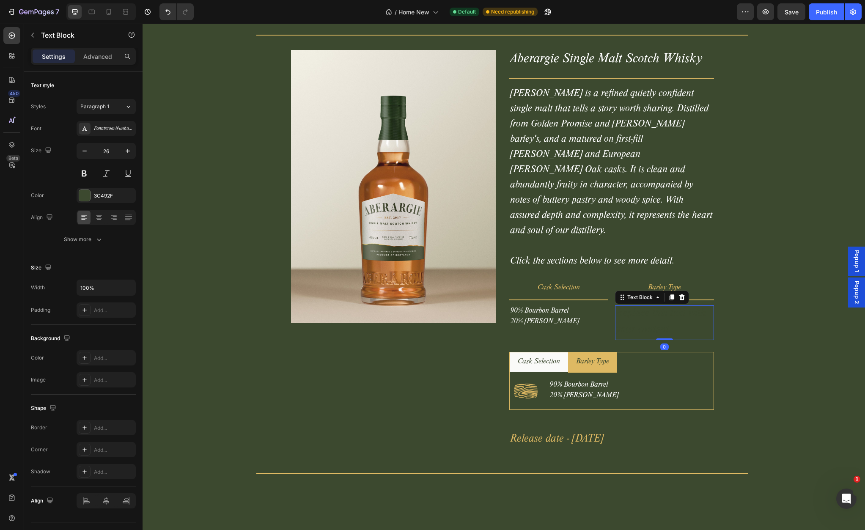
scroll to position [1547, 0]
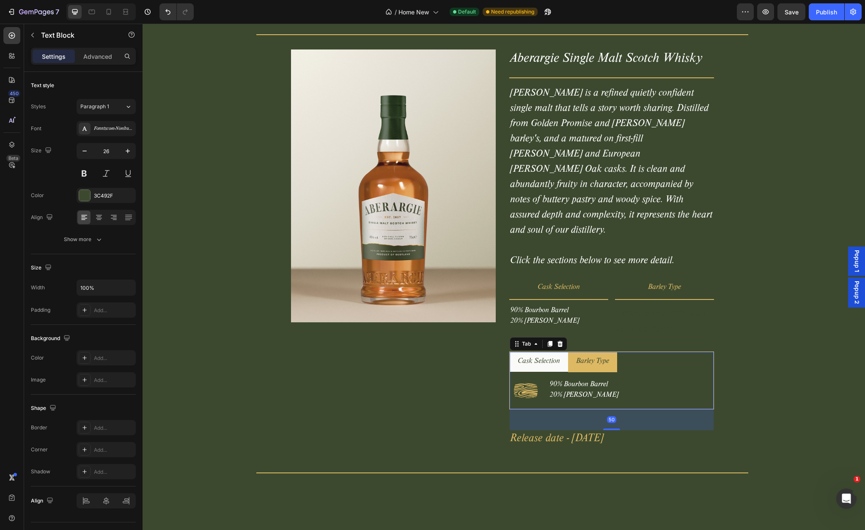
click at [587, 357] on p "Barley Type" at bounding box center [592, 362] width 33 height 11
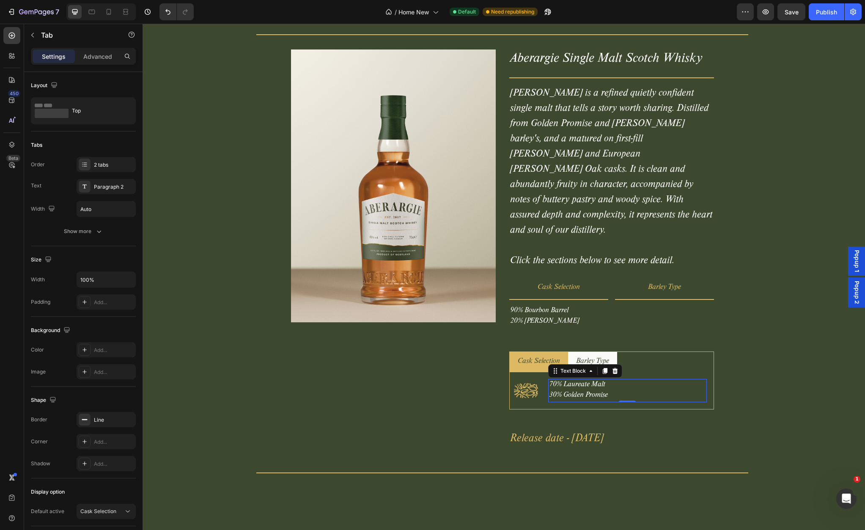
click at [586, 380] on p "70% Laureate Malt" at bounding box center [627, 385] width 157 height 11
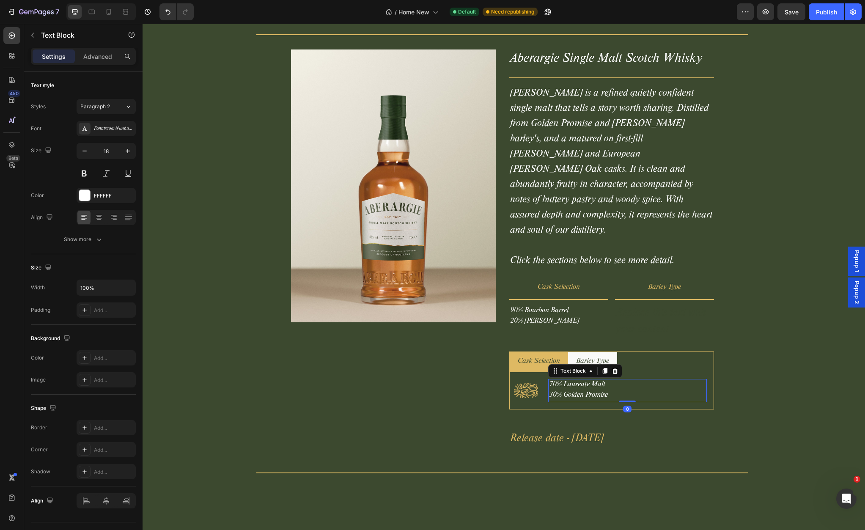
click at [593, 380] on p "70% Laureate Malt" at bounding box center [627, 385] width 157 height 11
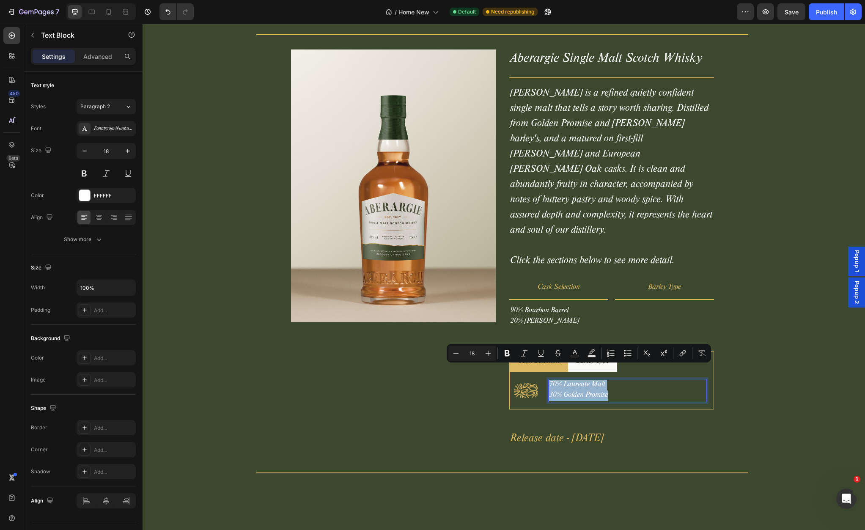
copy div "70% Laureate Malt 30% Golden Promise"
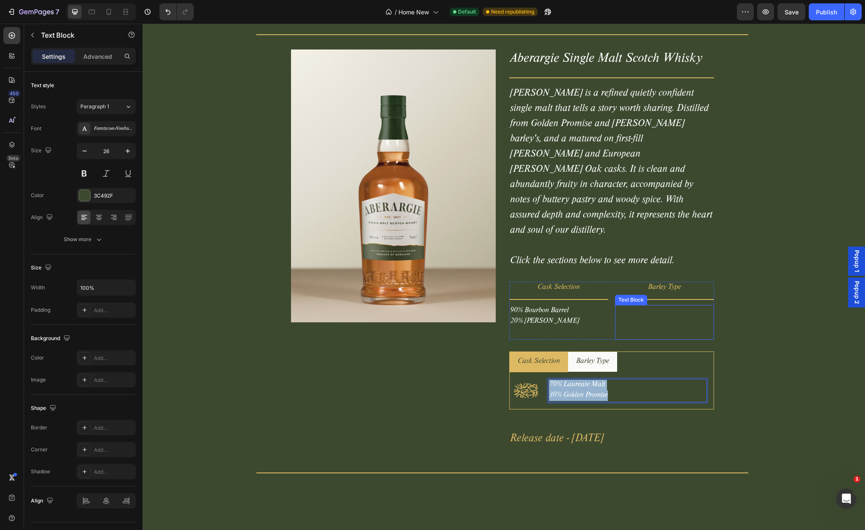
click at [665, 305] on div "Replace this text with your content" at bounding box center [664, 322] width 99 height 35
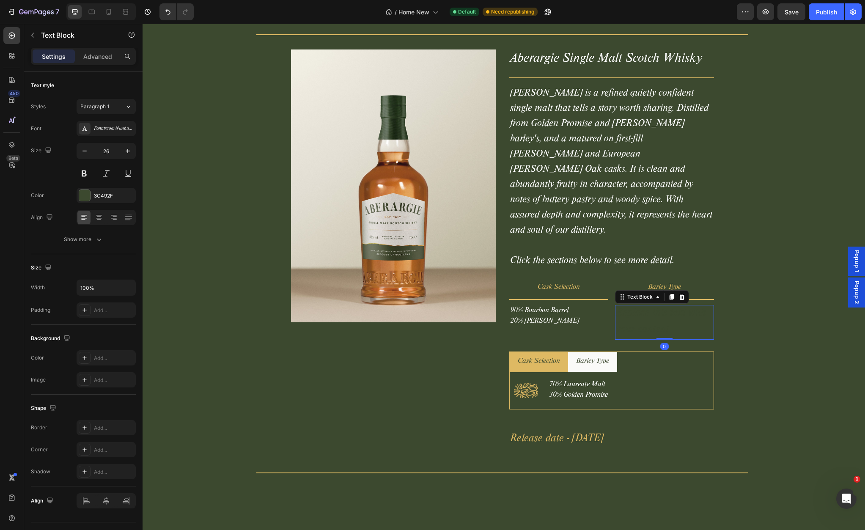
click at [654, 305] on div "Replace this text with your content" at bounding box center [664, 322] width 99 height 35
click at [654, 306] on p "Replace this text with your content" at bounding box center [664, 322] width 97 height 33
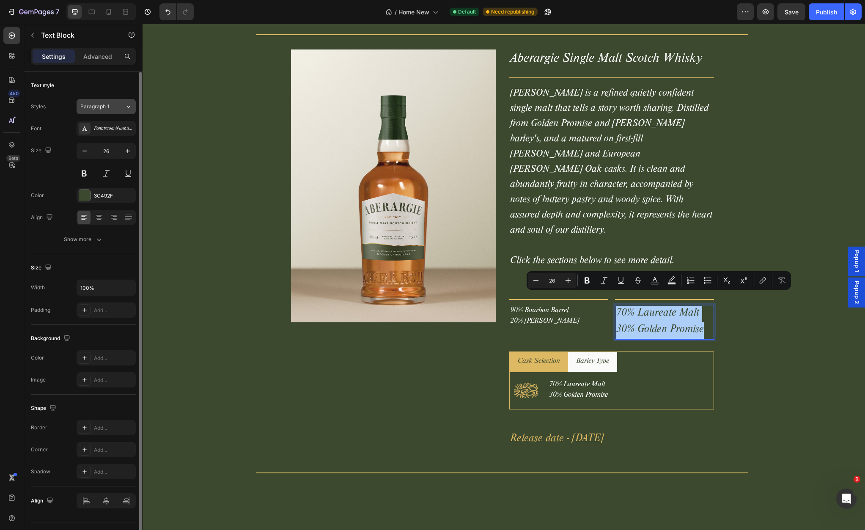
click at [106, 110] on span "Paragraph 1" at bounding box center [94, 107] width 29 height 8
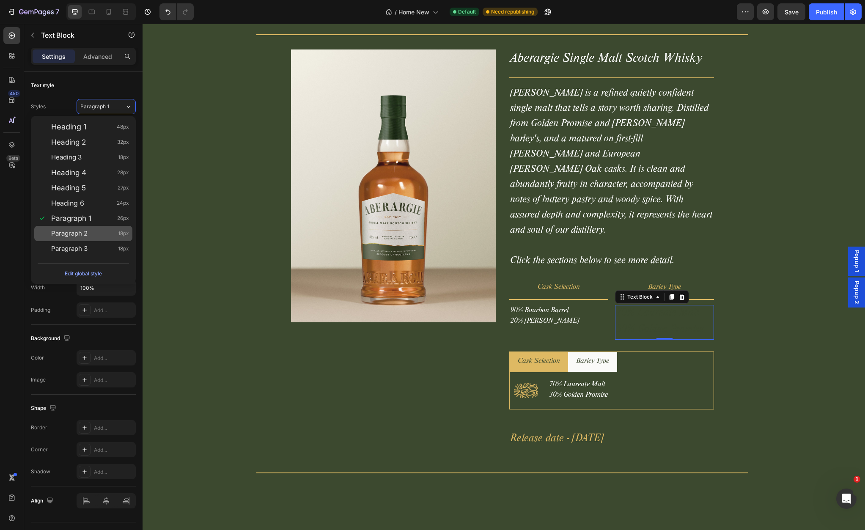
click at [87, 236] on div "Paragraph 2 18px" at bounding box center [90, 233] width 78 height 8
type input "18"
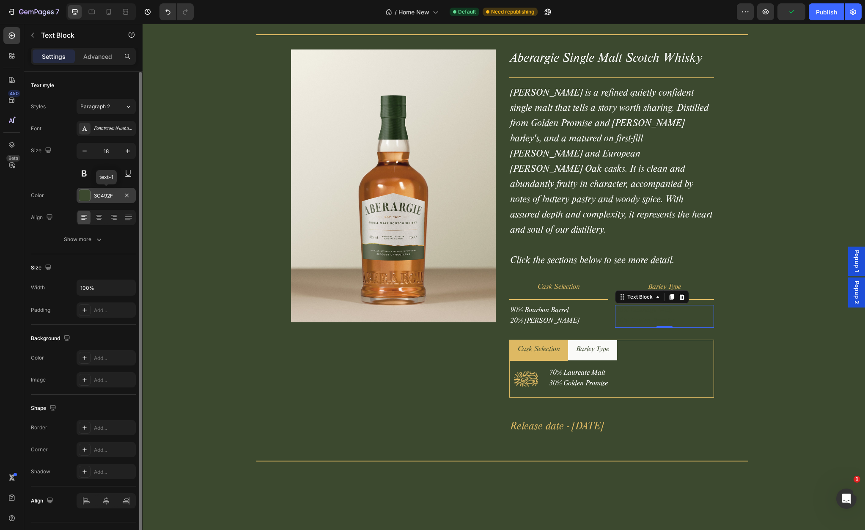
click at [88, 197] on div at bounding box center [84, 195] width 11 height 11
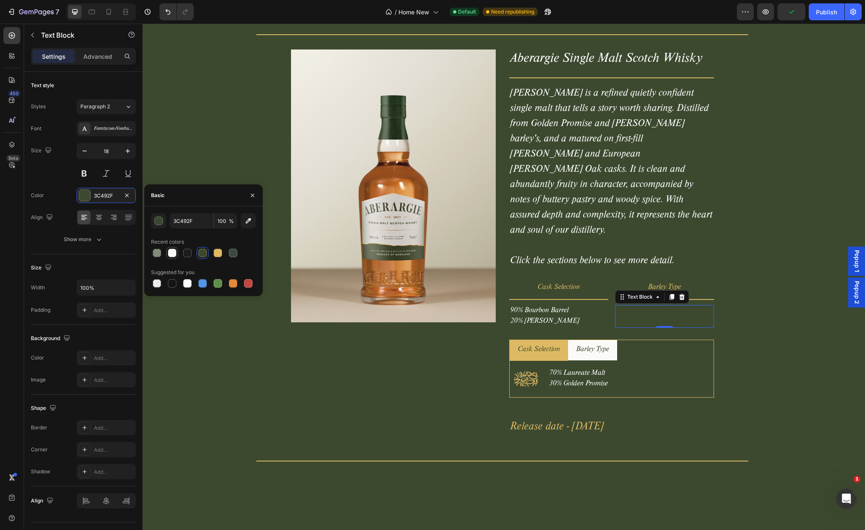
click at [174, 253] on div at bounding box center [172, 253] width 8 height 8
type input "FAFAF8"
click at [250, 142] on div "Our Inagural Whisky Release Heading Title Line Product Images Aberargie Single …" at bounding box center [502, 219] width 713 height 495
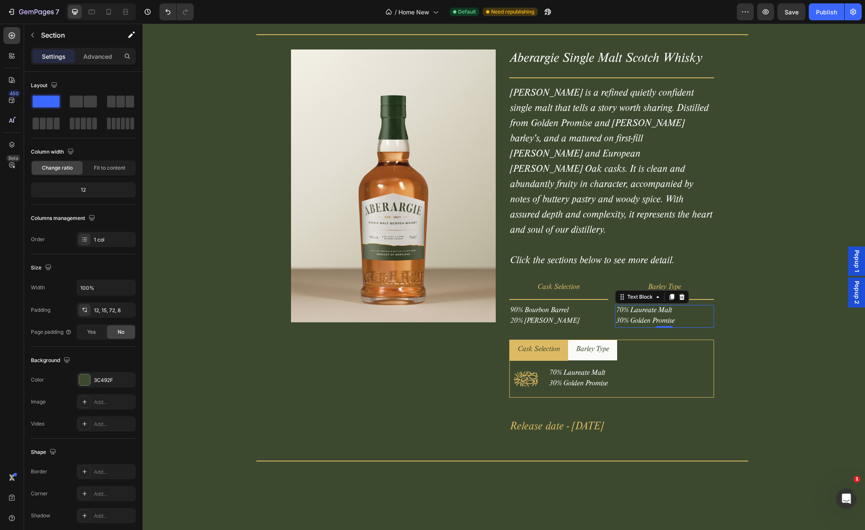
click at [629, 316] on p "30% Golden Promise" at bounding box center [664, 321] width 97 height 11
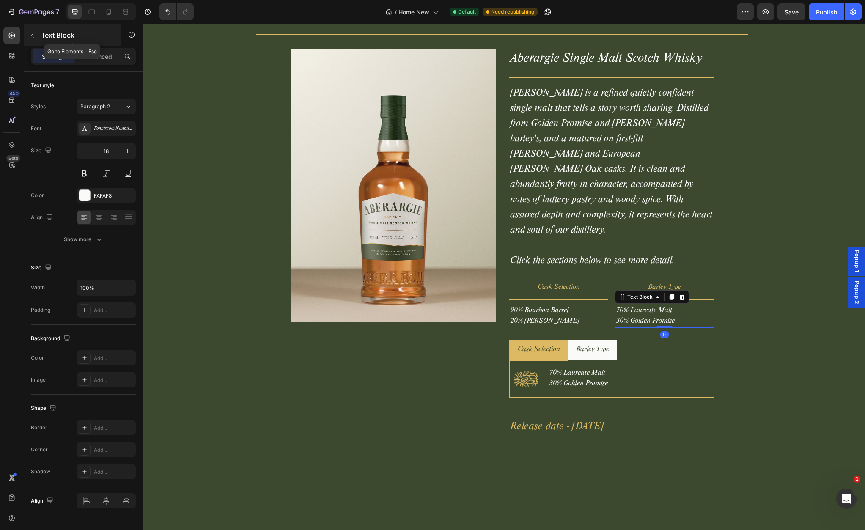
click at [33, 36] on icon "button" at bounding box center [32, 35] width 7 height 7
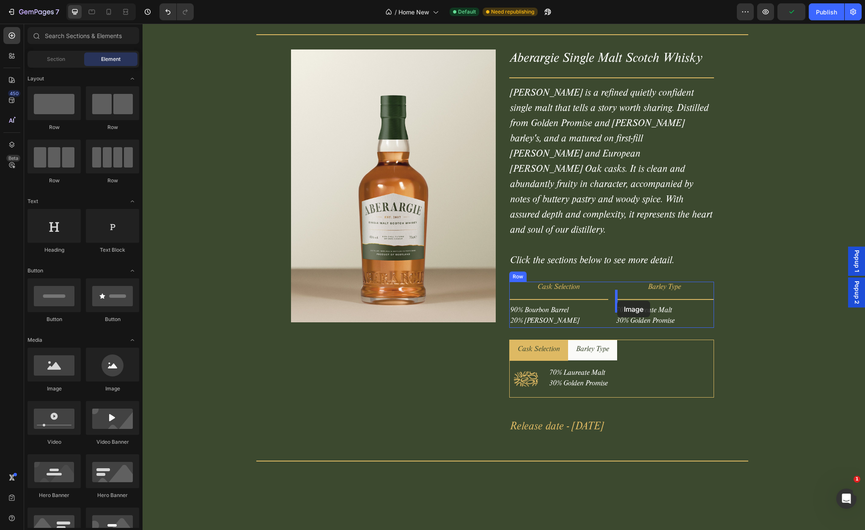
drag, startPoint x: 201, startPoint y: 395, endPoint x: 617, endPoint y: 301, distance: 426.3
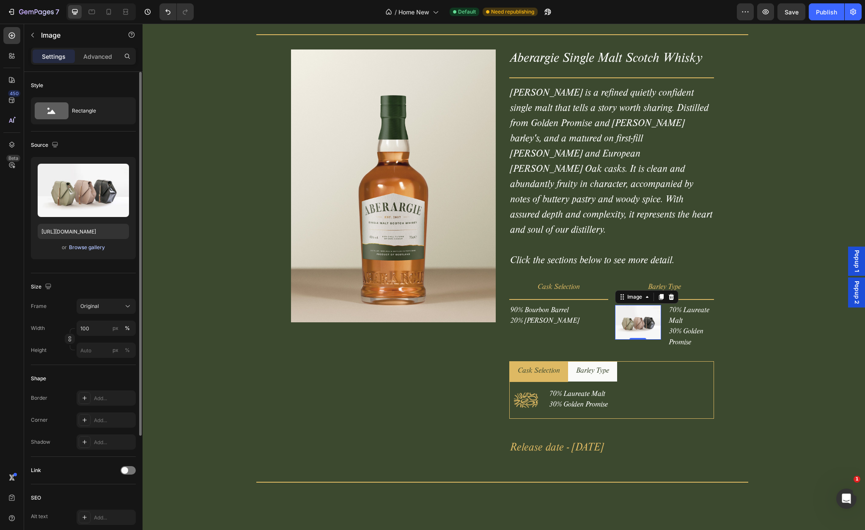
click at [82, 250] on div "Browse gallery" at bounding box center [87, 248] width 36 height 8
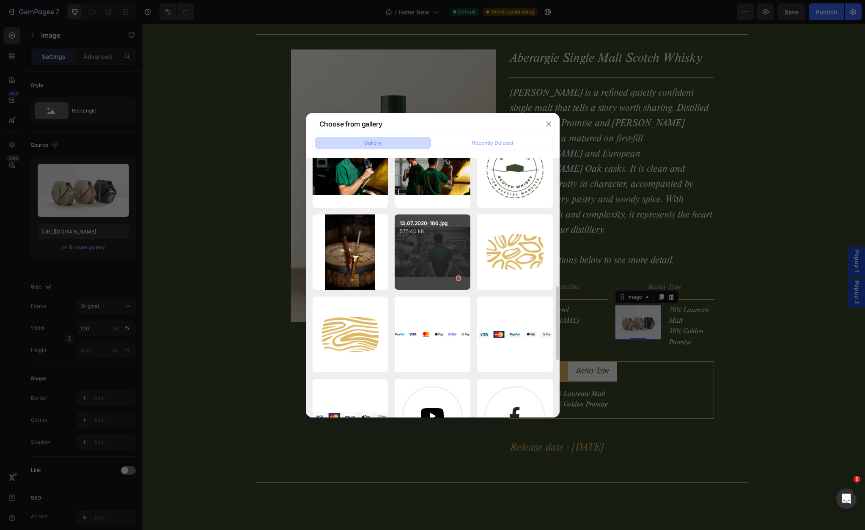
scroll to position [446, 0]
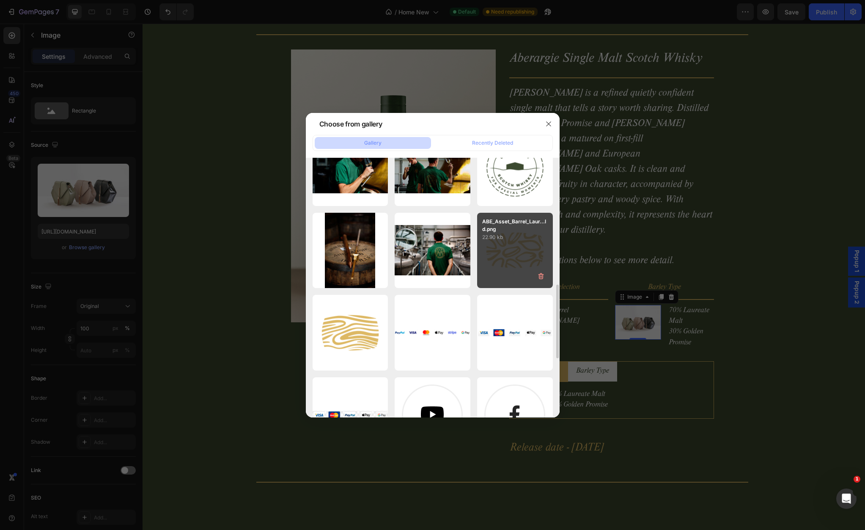
click at [502, 265] on div "ABE_Asset_Barrel_Laur...ld.png 22.90 kb" at bounding box center [515, 251] width 76 height 76
type input "https://cdn.shopify.com/s/files/1/0981/0172/3400/files/gempages_579512807838450…"
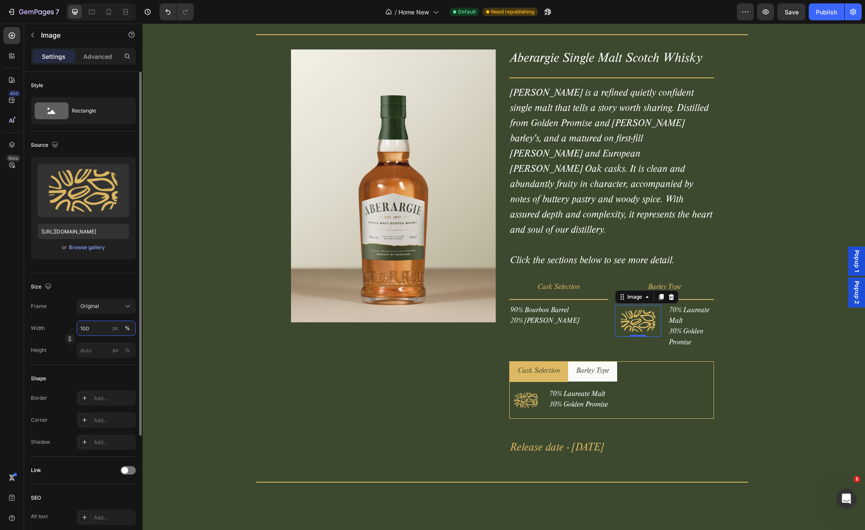
click at [92, 329] on input "100" at bounding box center [106, 328] width 59 height 15
click at [92, 329] on input "50" at bounding box center [106, 328] width 59 height 15
type input "70"
click at [121, 148] on div "Source" at bounding box center [83, 145] width 105 height 14
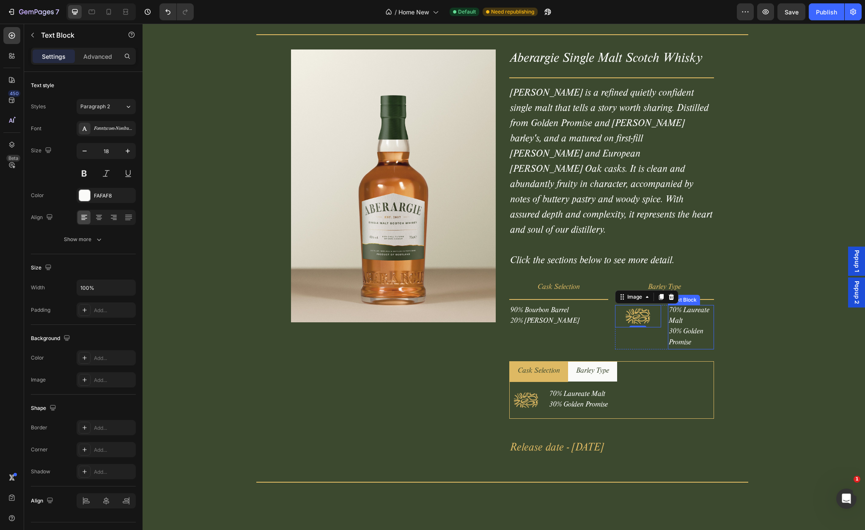
click at [670, 306] on p "70% Laureate Malt" at bounding box center [691, 316] width 44 height 21
click at [651, 305] on img at bounding box center [638, 316] width 32 height 22
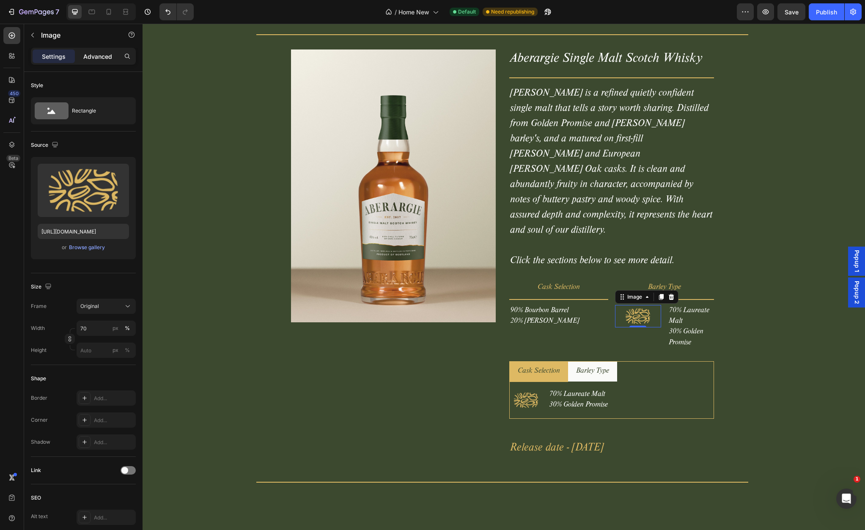
click at [90, 55] on p "Advanced" at bounding box center [97, 56] width 29 height 9
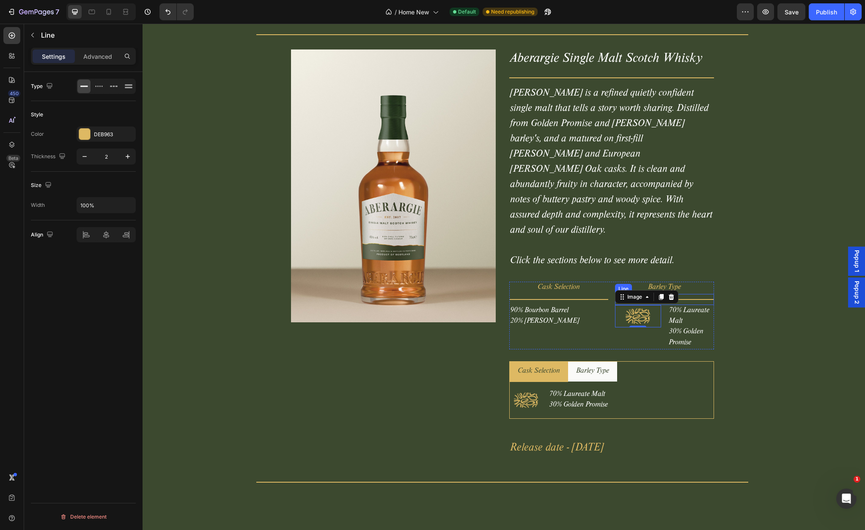
click at [696, 294] on div "Title Line" at bounding box center [664, 299] width 99 height 11
click at [684, 307] on p "70% Laureate Malt" at bounding box center [691, 316] width 44 height 21
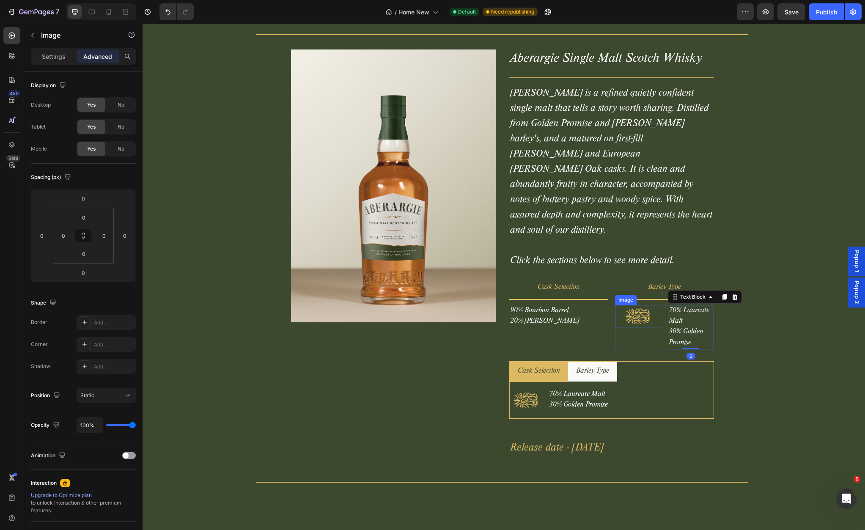
click at [656, 305] on div at bounding box center [638, 316] width 46 height 22
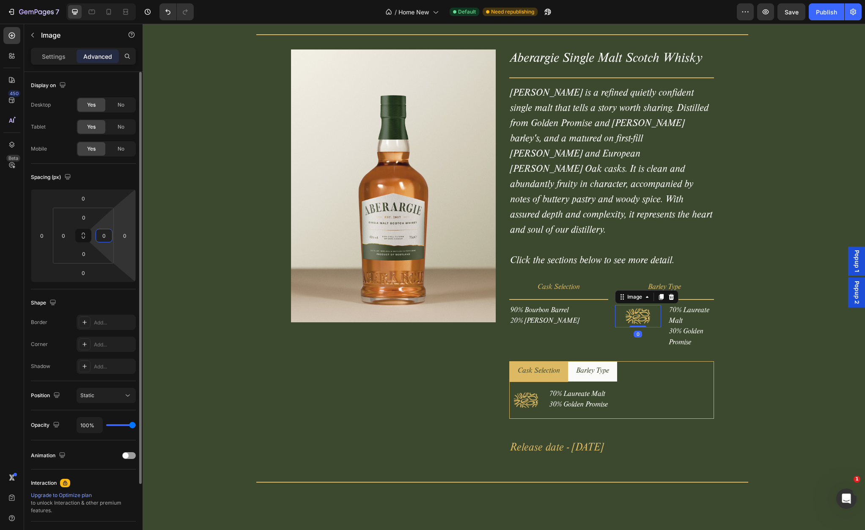
drag, startPoint x: 110, startPoint y: 224, endPoint x: 123, endPoint y: 225, distance: 13.2
click at [127, 0] on html "7 Version history / Home New Default Need republishing Preview Save Publish 450…" at bounding box center [432, 0] width 865 height 0
type input "20"
drag, startPoint x: 118, startPoint y: 222, endPoint x: 114, endPoint y: 218, distance: 5.7
click at [114, 0] on html "7 Version history / Home New Default Need republishing Preview Save Publish 450…" at bounding box center [432, 0] width 865 height 0
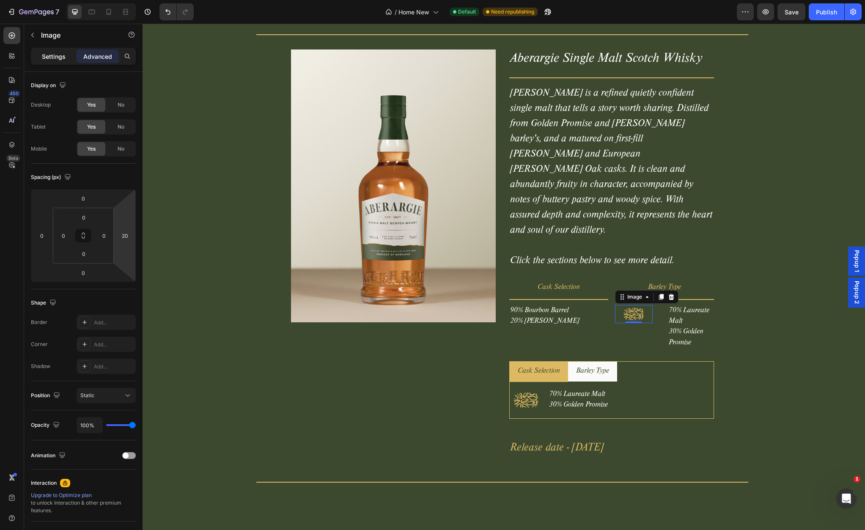
click at [58, 55] on p "Settings" at bounding box center [54, 56] width 24 height 9
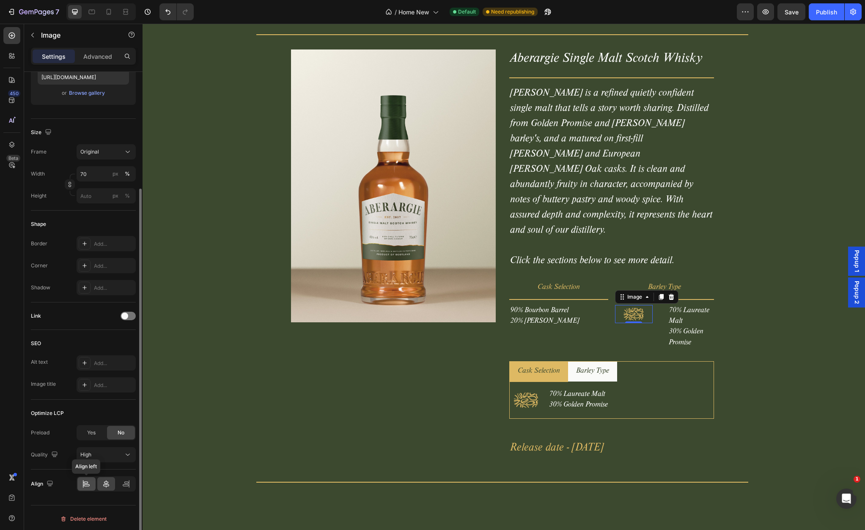
click at [88, 484] on icon at bounding box center [87, 485] width 6 height 2
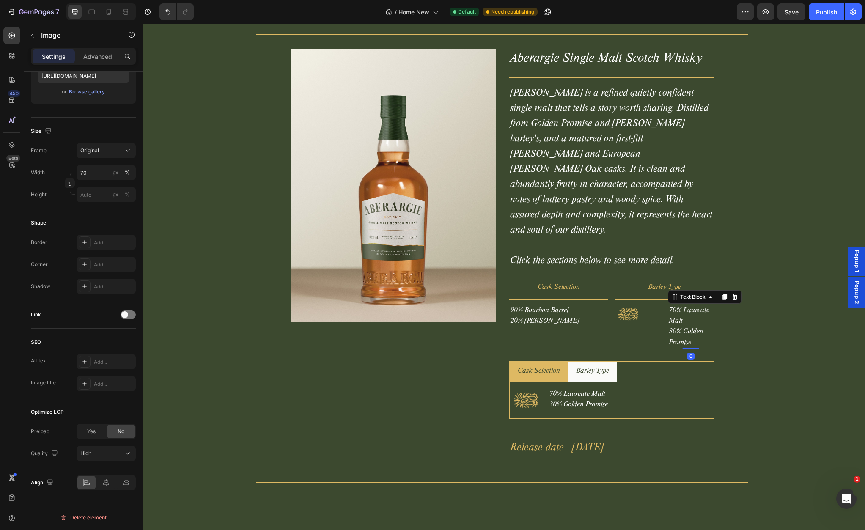
click at [675, 306] on p "70% Laureate Malt" at bounding box center [691, 316] width 44 height 21
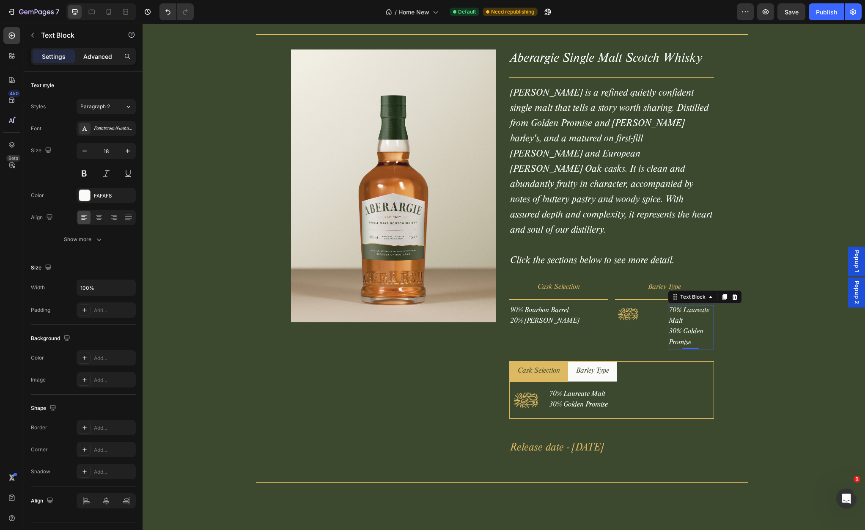
click at [101, 55] on p "Advanced" at bounding box center [97, 56] width 29 height 9
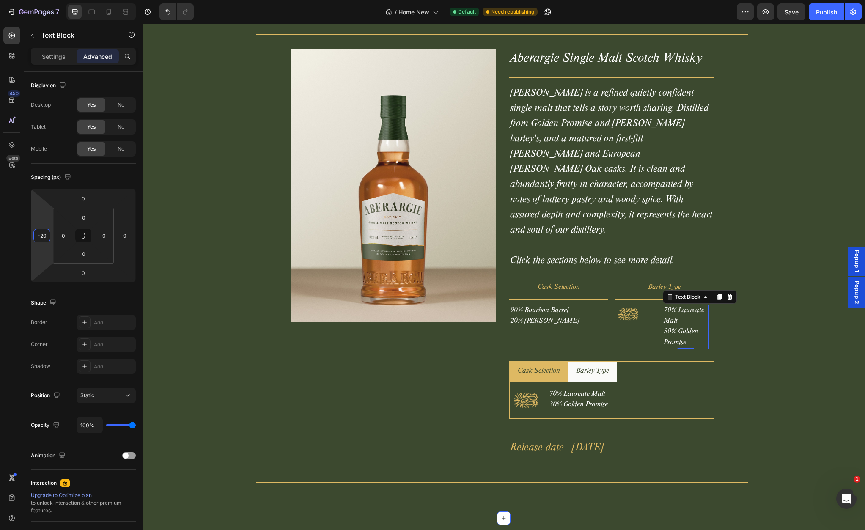
type input "-18"
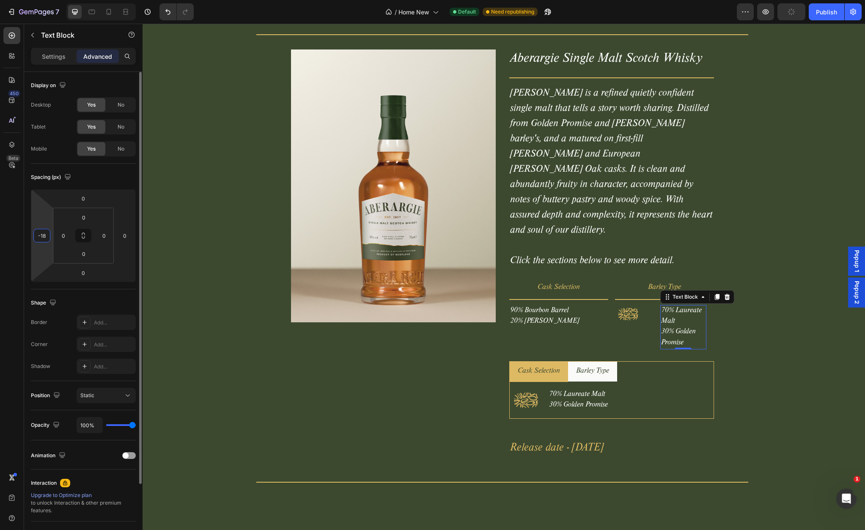
drag, startPoint x: 43, startPoint y: 225, endPoint x: 29, endPoint y: 232, distance: 15.7
click at [26, 0] on html "7 Version history / Home New Default Need republishing Preview Publish 450 Beta…" at bounding box center [432, 0] width 865 height 0
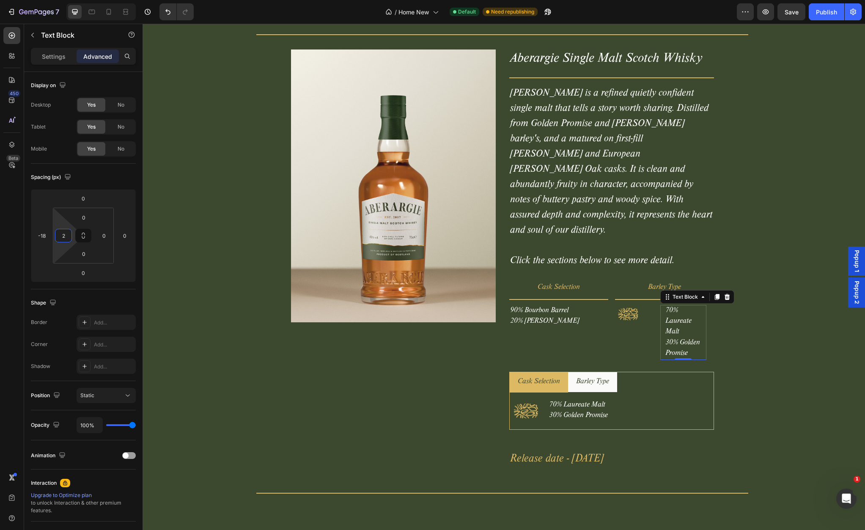
type input "0"
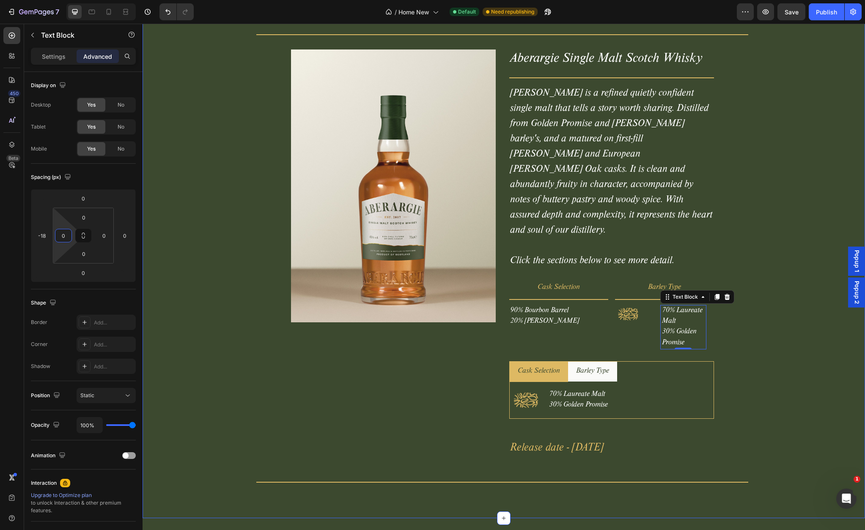
drag, startPoint x: 203, startPoint y: 248, endPoint x: 146, endPoint y: 230, distance: 60.5
click at [41, 0] on html "7 Version history / Home New Default Need republishing Preview Save Publish 450…" at bounding box center [432, 0] width 865 height 0
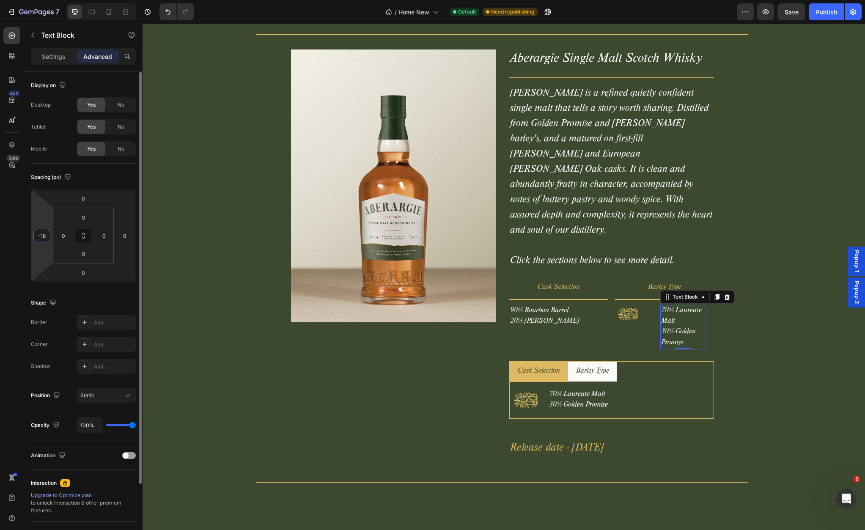
click at [43, 239] on input "-18" at bounding box center [42, 235] width 13 height 13
type input "0"
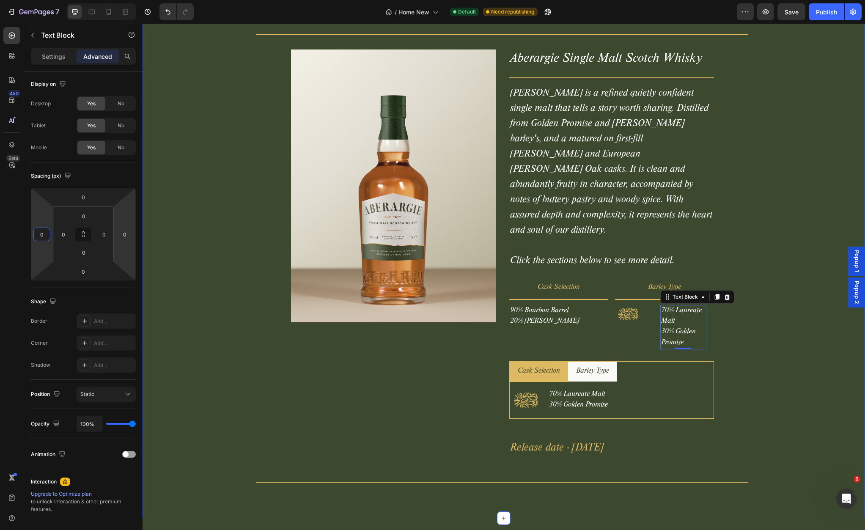
click at [765, 254] on div "Our Inagural Whisky Release Heading Title Line Product Images Aberargie Single …" at bounding box center [502, 230] width 713 height 516
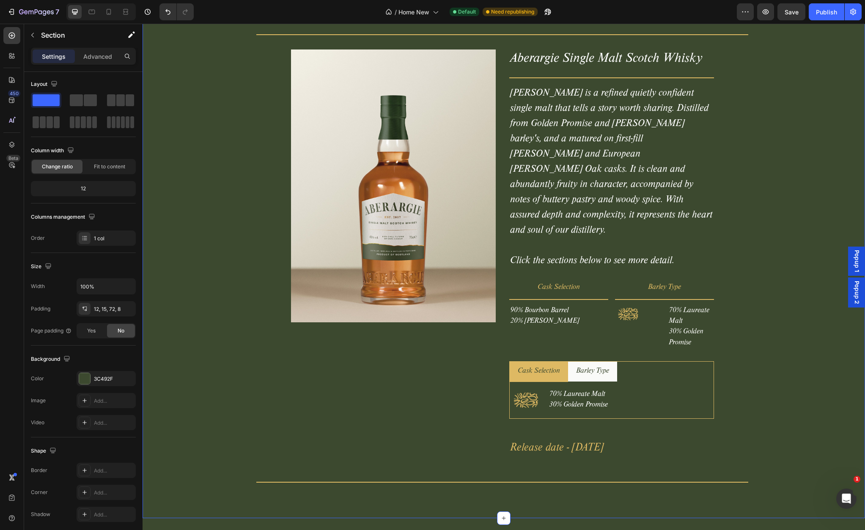
scroll to position [0, 0]
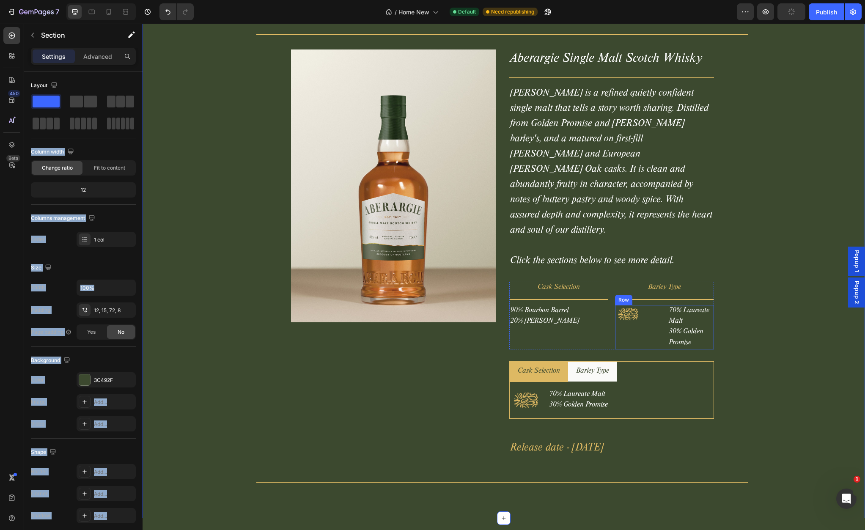
drag, startPoint x: 231, startPoint y: 125, endPoint x: 667, endPoint y: 291, distance: 466.5
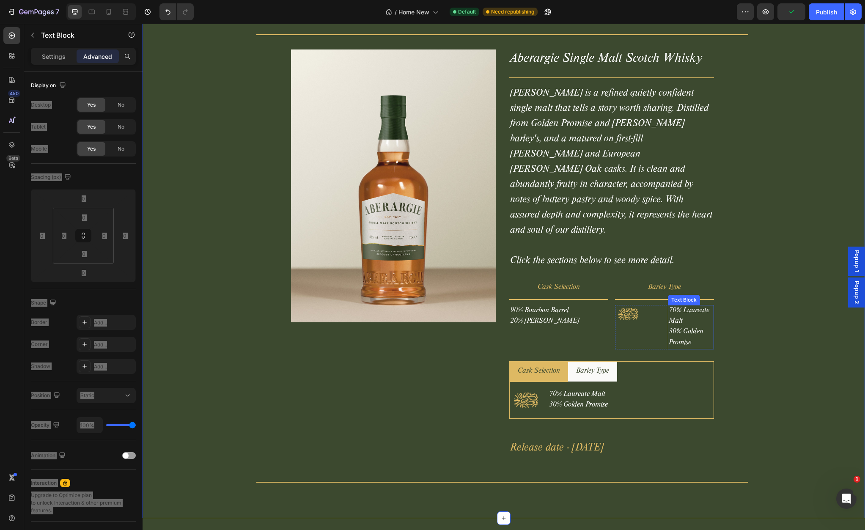
click at [684, 306] on p "70% Laureate Malt" at bounding box center [691, 316] width 44 height 21
click at [748, 321] on div "Our Inagural Whisky Release Heading Title Line Product Images Aberargie Single …" at bounding box center [502, 230] width 713 height 516
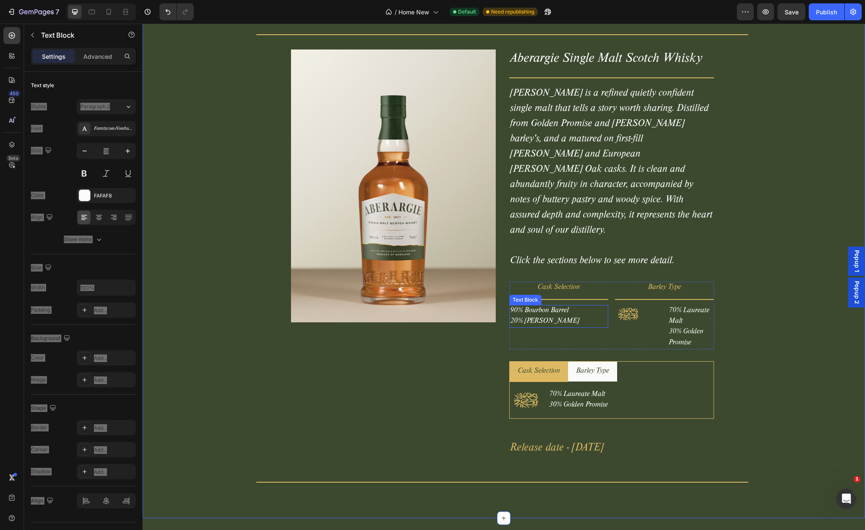
click at [557, 306] on p "90% Bourbon Barrel" at bounding box center [558, 311] width 97 height 11
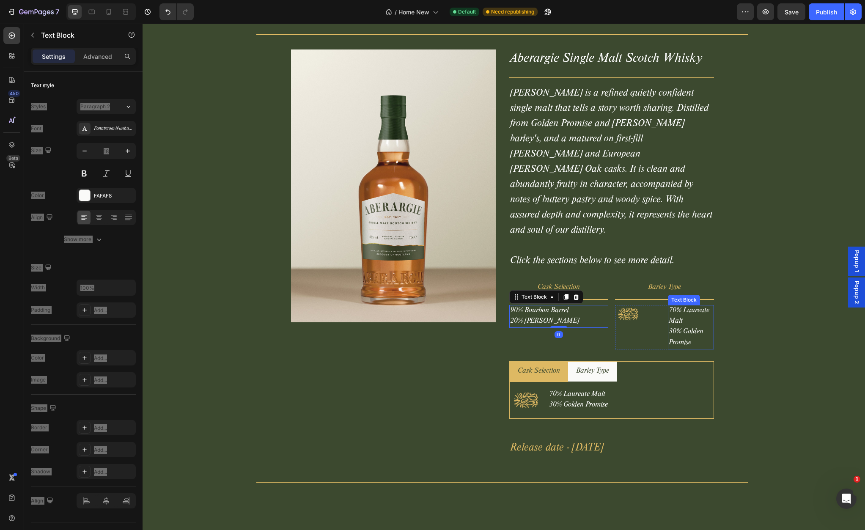
click at [673, 306] on p "70% Laureate Malt" at bounding box center [691, 316] width 44 height 21
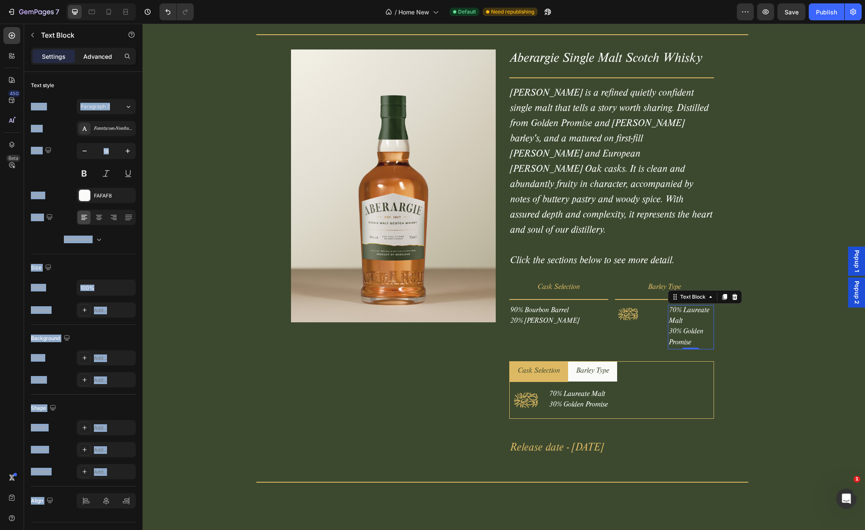
click at [94, 57] on p "Advanced" at bounding box center [97, 56] width 29 height 9
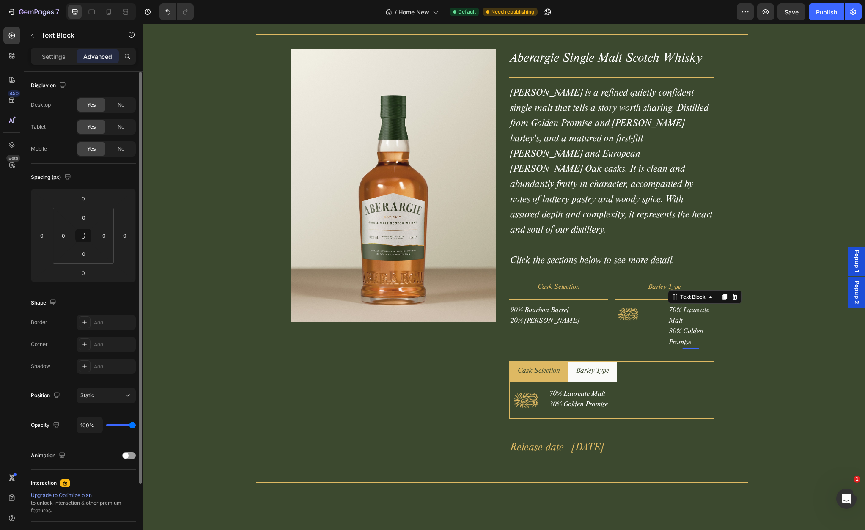
click at [90, 289] on div "Display on Desktop Yes No Tablet Yes No Mobile Yes No" at bounding box center [83, 335] width 105 height 92
drag, startPoint x: 39, startPoint y: 210, endPoint x: 111, endPoint y: 209, distance: 71.5
click at [111, 0] on html "7 Version history / Home New Default Need republishing Preview Save Publish 450…" at bounding box center [432, 0] width 865 height 0
type input "0"
drag, startPoint x: 44, startPoint y: 223, endPoint x: 109, endPoint y: 224, distance: 64.3
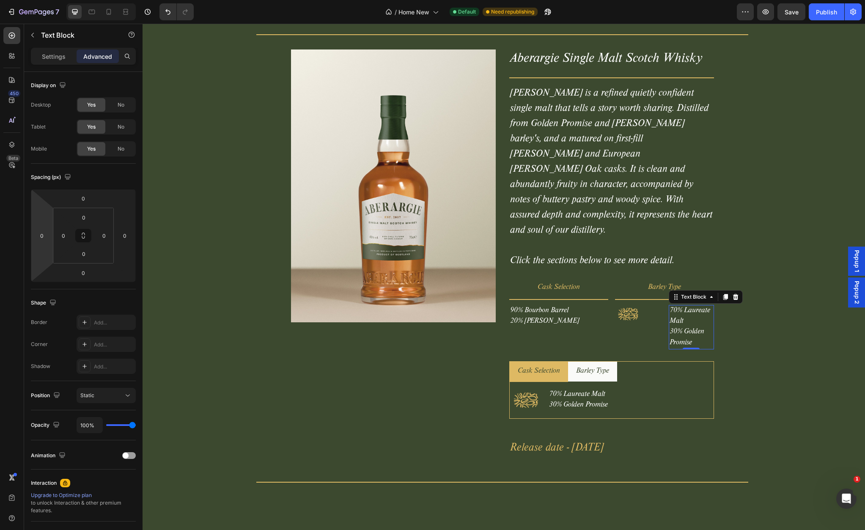
click at [109, 0] on html "7 Version history / Home New Default Need republishing Preview Save Publish 450…" at bounding box center [432, 0] width 865 height 0
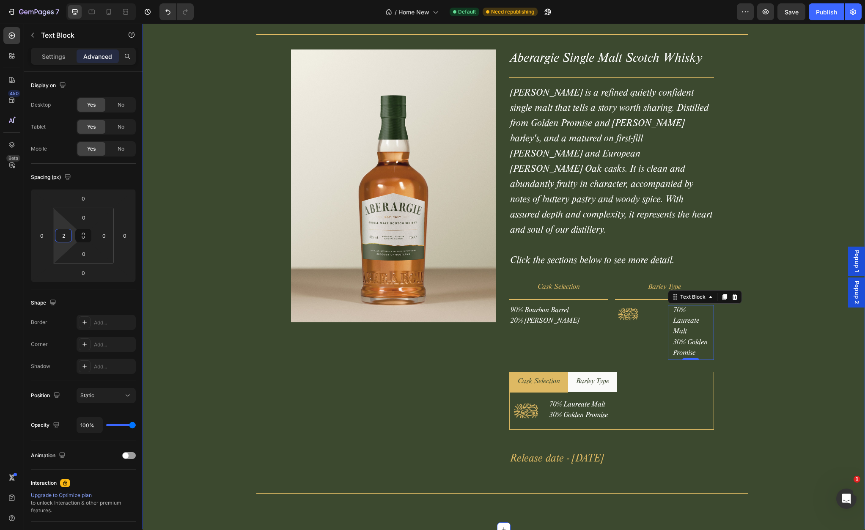
type input "0"
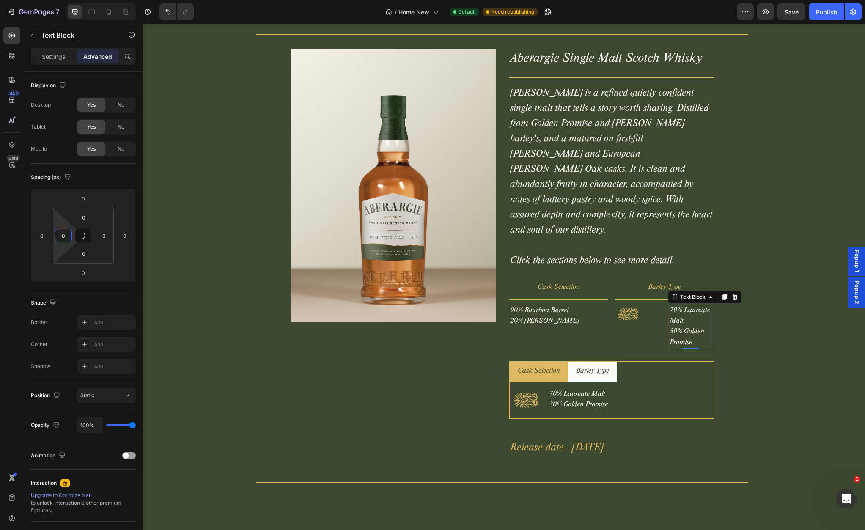
drag, startPoint x: 66, startPoint y: 227, endPoint x: 111, endPoint y: 194, distance: 55.7
click at [111, 0] on html "7 Version history / Home New Default Need republishing Preview Save Publish 450…" at bounding box center [432, 0] width 865 height 0
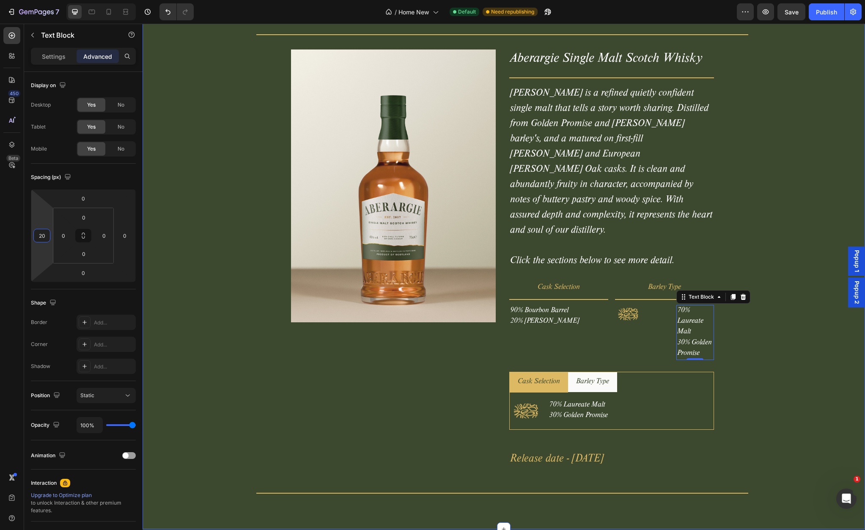
drag, startPoint x: 189, startPoint y: 243, endPoint x: 214, endPoint y: 181, distance: 67.2
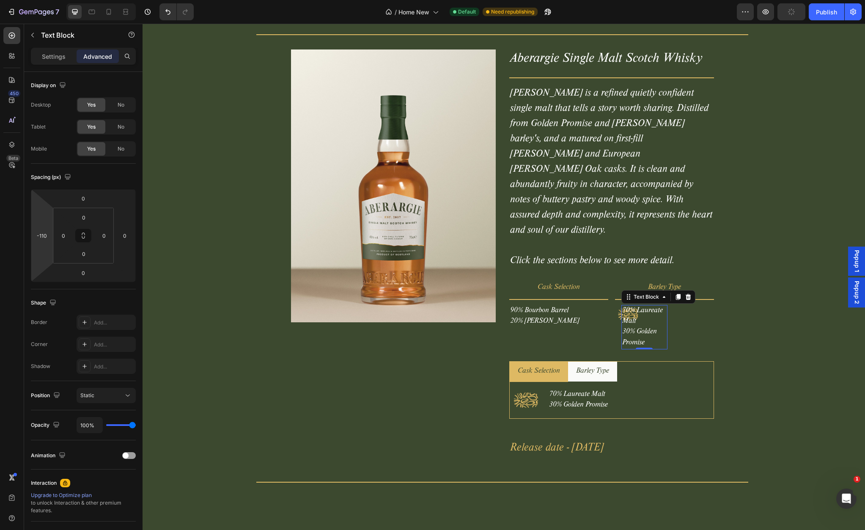
drag, startPoint x: 51, startPoint y: 219, endPoint x: 66, endPoint y: 219, distance: 14.4
click at [66, 0] on html "7 Version history / Home New Default Need republishing Preview Publish 450 Beta…" at bounding box center [432, 0] width 865 height 0
type input "-54"
drag, startPoint x: 46, startPoint y: 223, endPoint x: -71, endPoint y: 211, distance: 116.9
click at [0, 0] on html "7 Version history / Home New Default Need republishing Preview Save Publish 450…" at bounding box center [432, 0] width 865 height 0
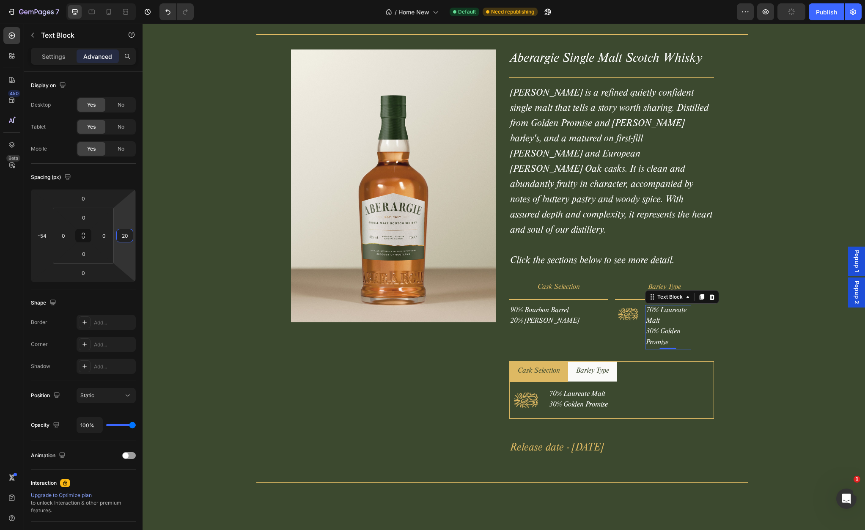
type input "22"
drag, startPoint x: 118, startPoint y: 223, endPoint x: 32, endPoint y: 221, distance: 86.3
click at [32, 0] on html "7 Version history / Home New Default Need republishing Preview Publish 450 Beta…" at bounding box center [432, 0] width 865 height 0
click at [125, 234] on input "22" at bounding box center [124, 235] width 13 height 13
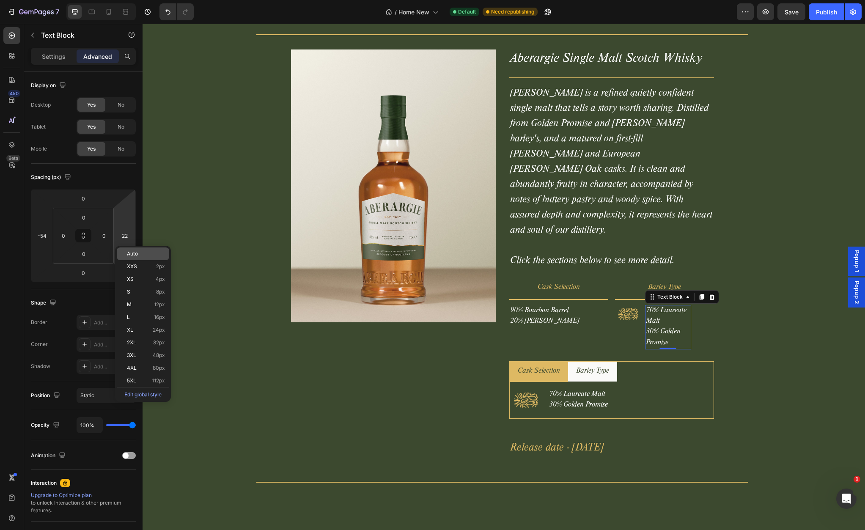
click at [132, 255] on span "Auto" at bounding box center [132, 254] width 11 height 6
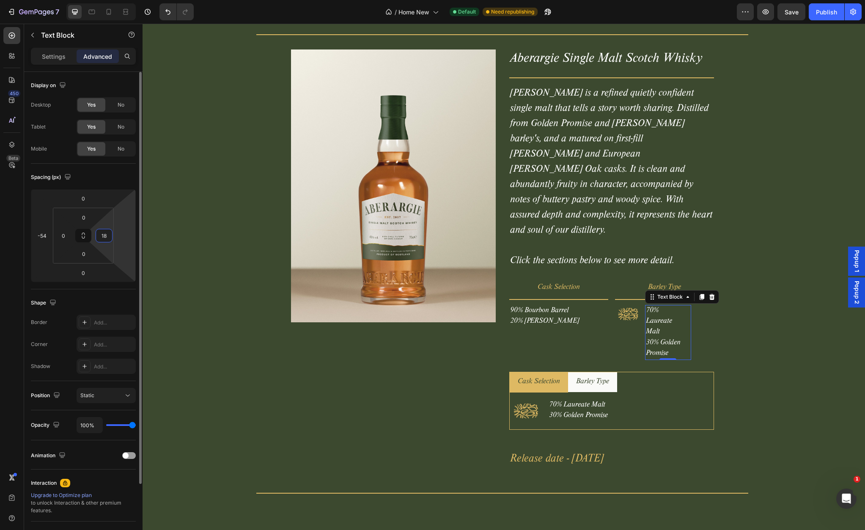
drag, startPoint x: 104, startPoint y: 227, endPoint x: 130, endPoint y: 227, distance: 26.7
click at [139, 0] on html "7 Version history / Home New Default Need republishing Preview Save Publish 450…" at bounding box center [432, 0] width 865 height 0
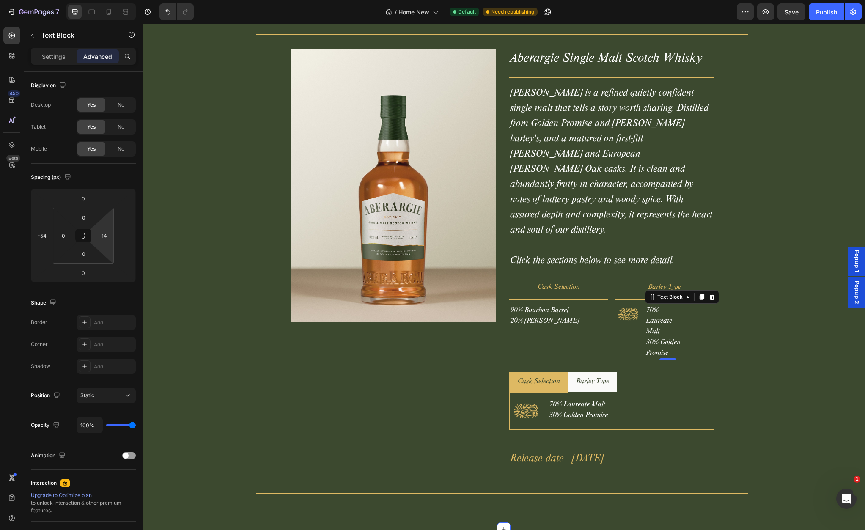
drag, startPoint x: 248, startPoint y: 247, endPoint x: 146, endPoint y: 226, distance: 104.9
drag, startPoint x: 255, startPoint y: 250, endPoint x: 196, endPoint y: 226, distance: 63.5
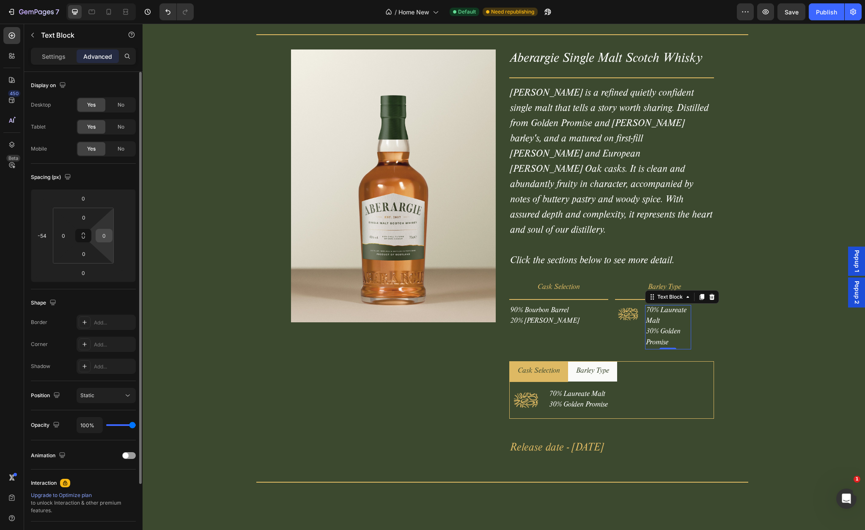
click at [105, 0] on html "7 Version history / Home New Default Need republishing Preview Save Publish 450…" at bounding box center [432, 0] width 865 height 0
click at [105, 235] on input "0" at bounding box center [104, 235] width 13 height 13
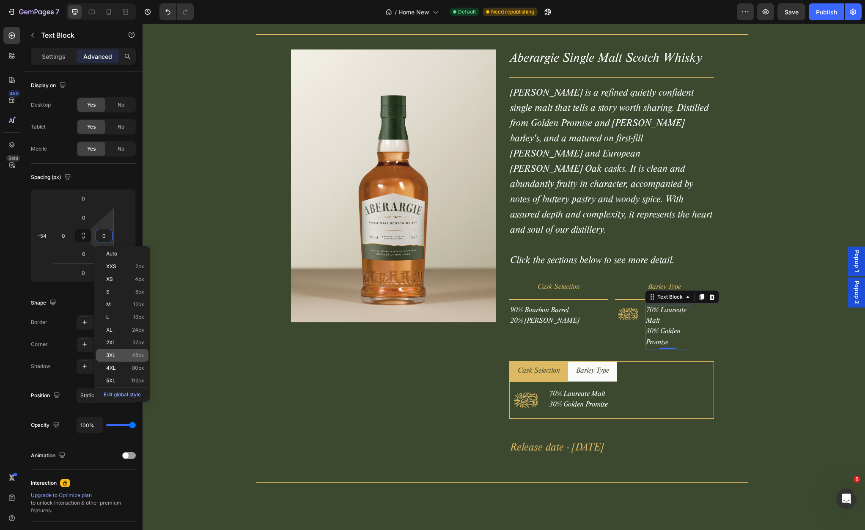
click at [133, 353] on span "48px" at bounding box center [138, 355] width 12 height 6
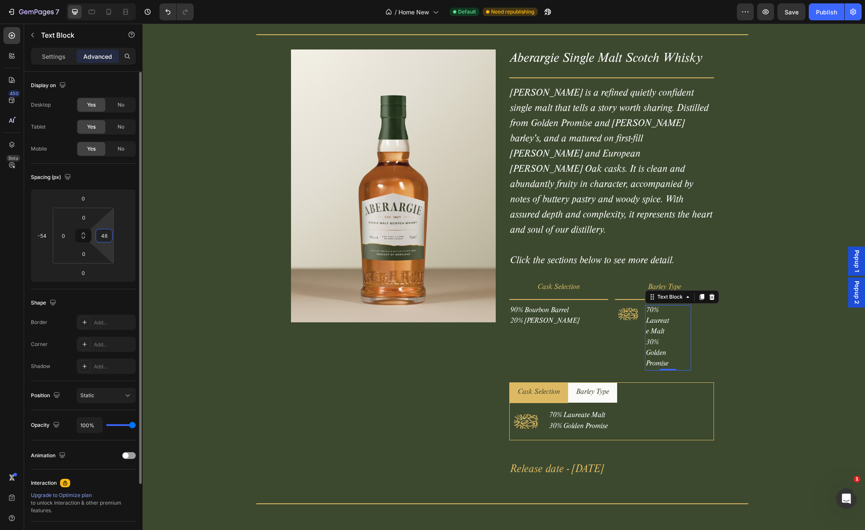
click at [104, 237] on input "48" at bounding box center [104, 235] width 13 height 13
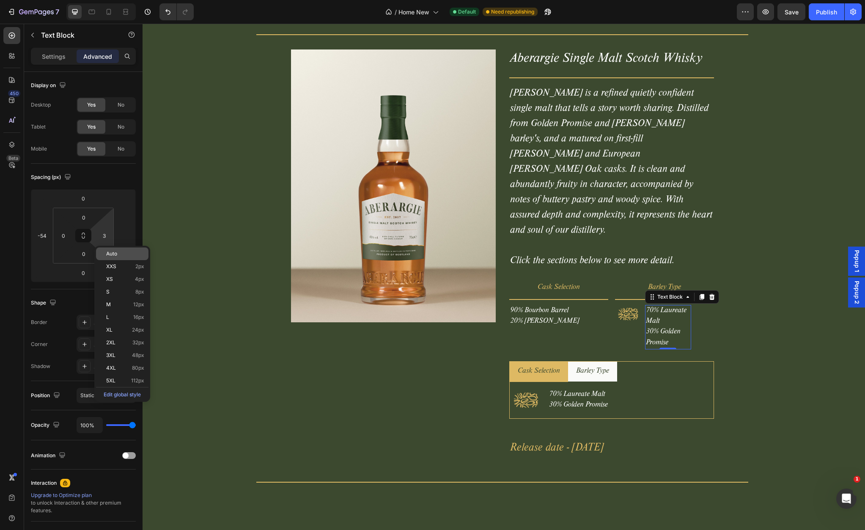
click at [119, 256] on p "Auto" at bounding box center [125, 254] width 38 height 6
type input "Auto"
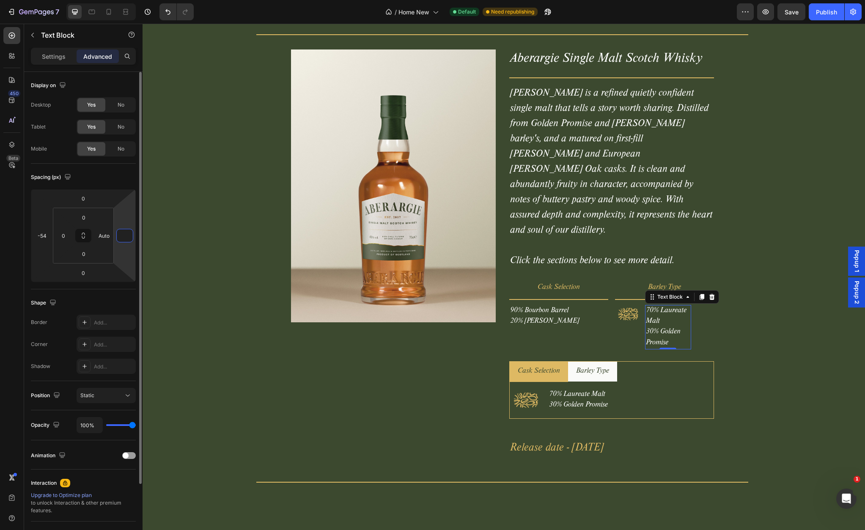
click at [126, 236] on input "number" at bounding box center [124, 235] width 13 height 13
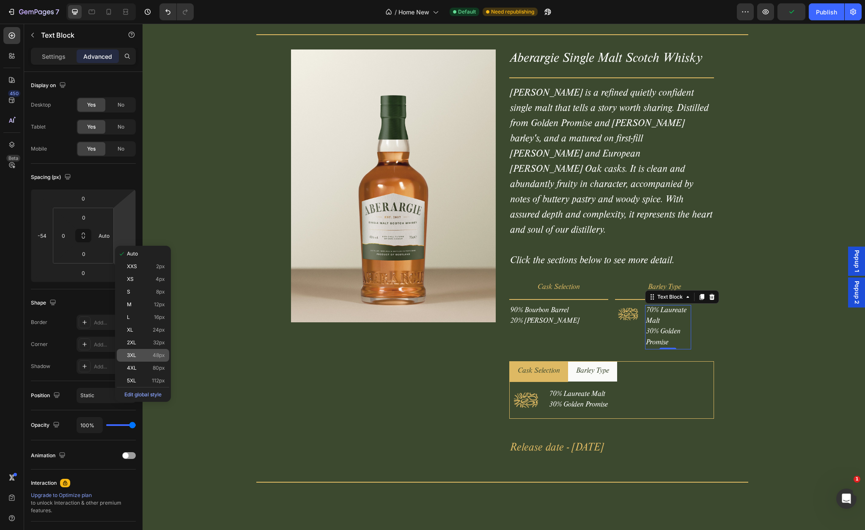
click at [153, 353] on span "48px" at bounding box center [159, 355] width 12 height 6
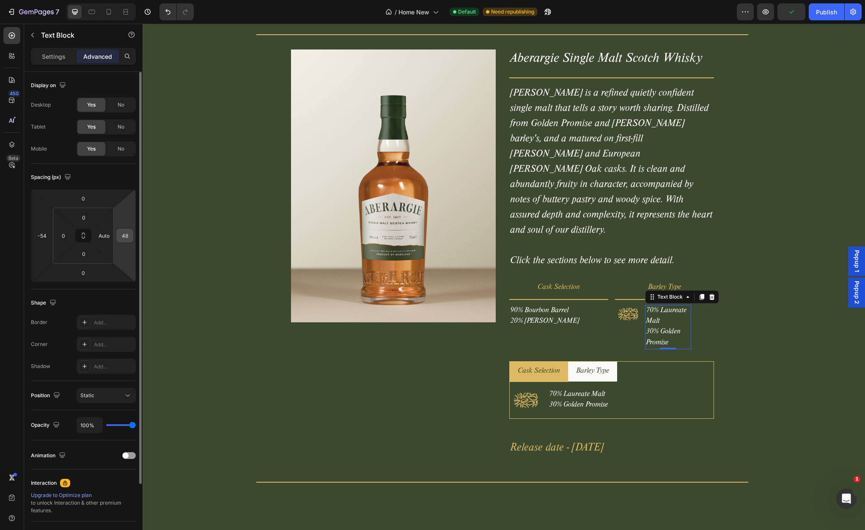
click at [123, 231] on input "48" at bounding box center [124, 235] width 13 height 13
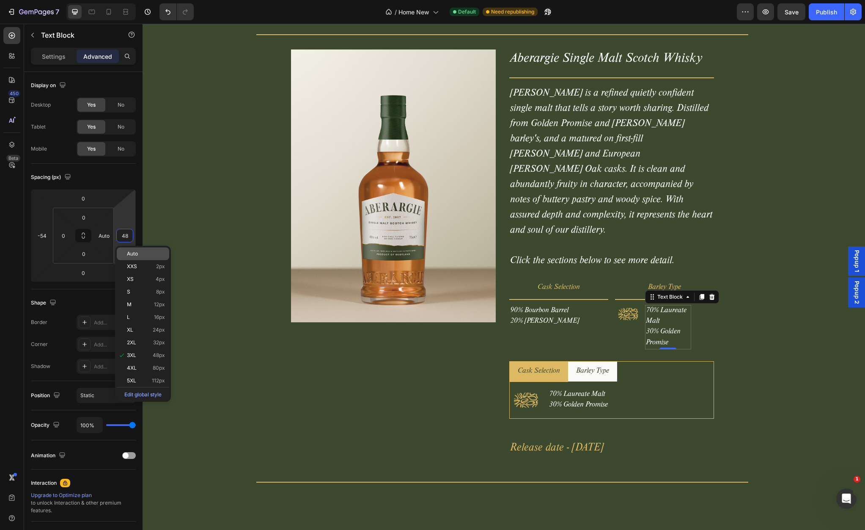
type input "3"
click at [143, 253] on p "Auto" at bounding box center [146, 254] width 38 height 6
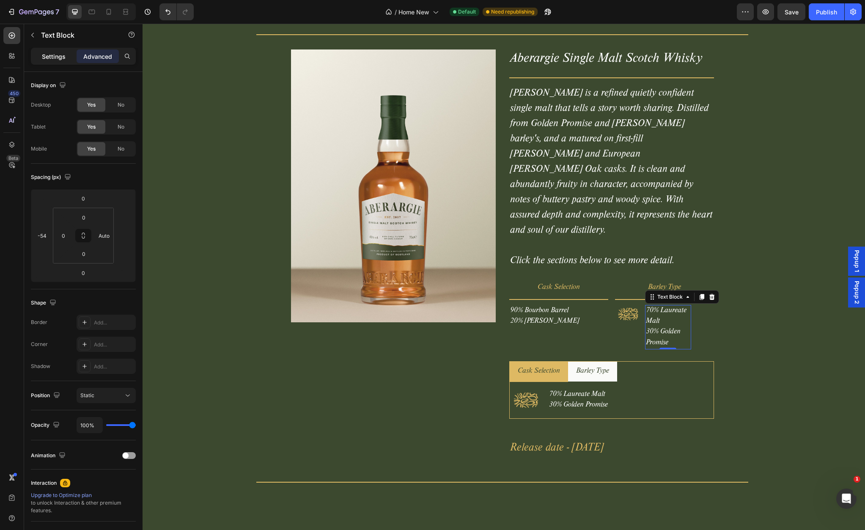
click at [58, 59] on p "Settings" at bounding box center [54, 56] width 24 height 9
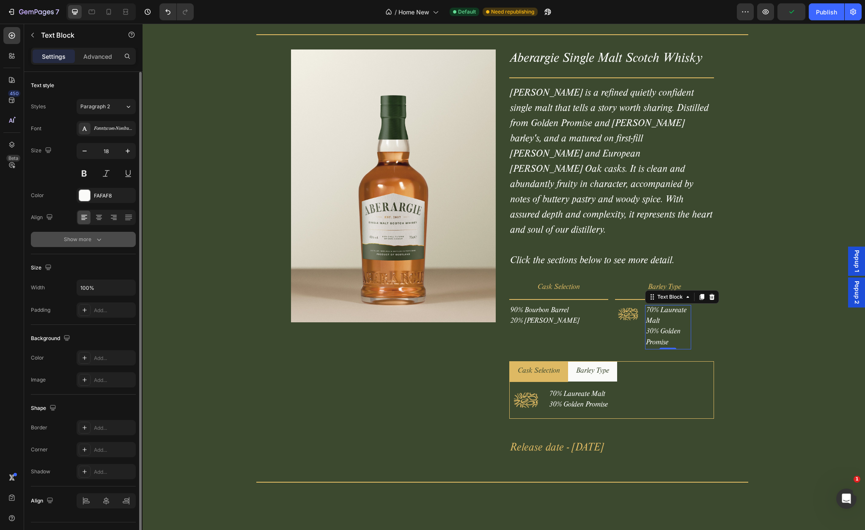
click at [92, 239] on div "Show more" at bounding box center [83, 239] width 39 height 8
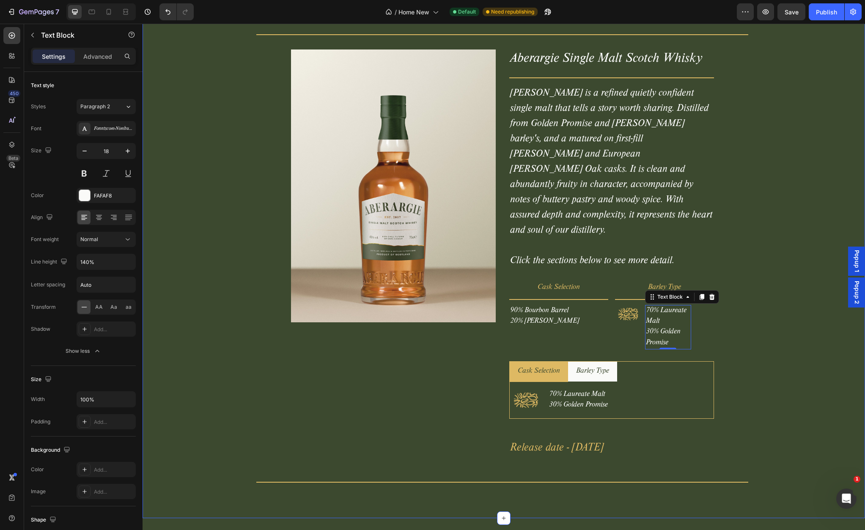
click at [750, 290] on div "Our Inagural Whisky Release Heading Title Line Product Images Aberargie Single …" at bounding box center [502, 230] width 713 height 516
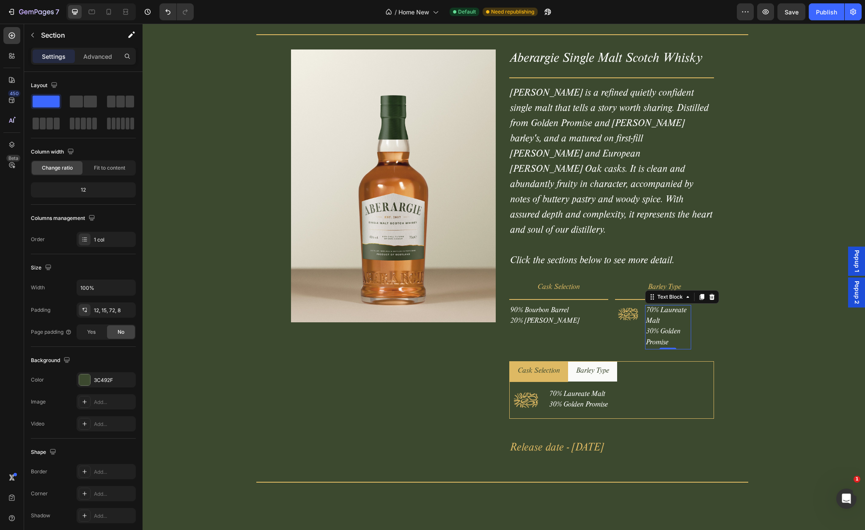
click at [676, 306] on p "70% Laureate Malt" at bounding box center [668, 316] width 44 height 21
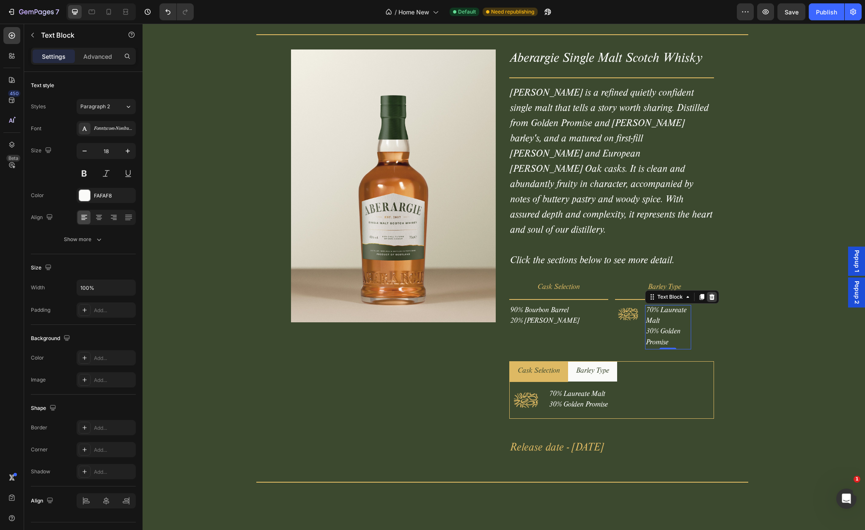
click at [713, 294] on icon at bounding box center [711, 297] width 5 height 6
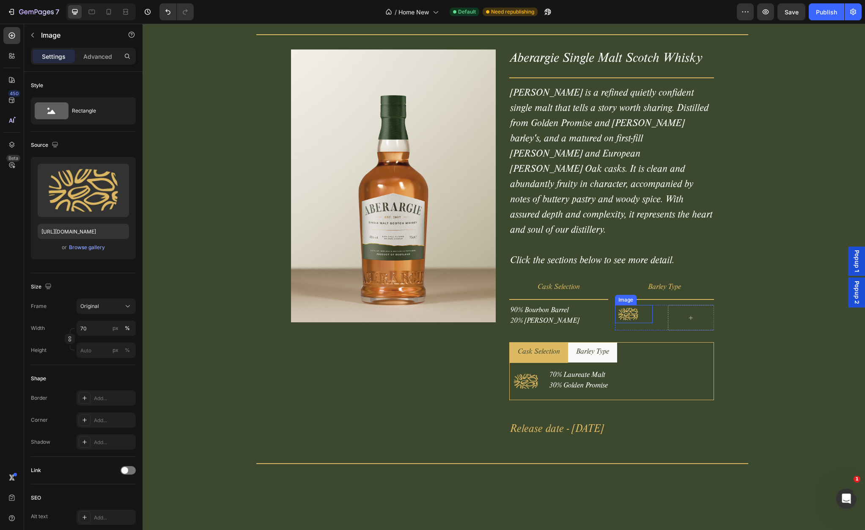
click at [640, 305] on img at bounding box center [628, 314] width 26 height 18
click at [656, 305] on div "Image 0" at bounding box center [638, 317] width 46 height 25
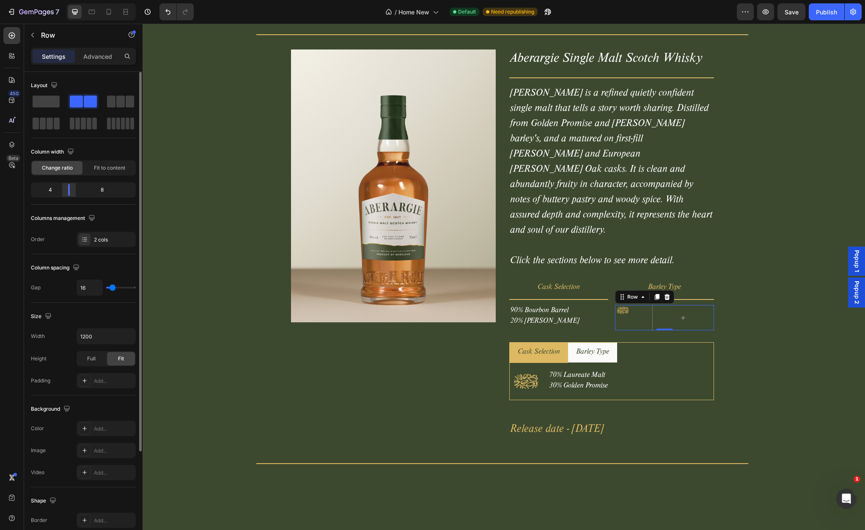
drag, startPoint x: 82, startPoint y: 186, endPoint x: 68, endPoint y: 187, distance: 14.9
click at [68, 187] on div at bounding box center [68, 190] width 15 height 12
click at [630, 305] on div "Image 0" at bounding box center [626, 310] width 22 height 11
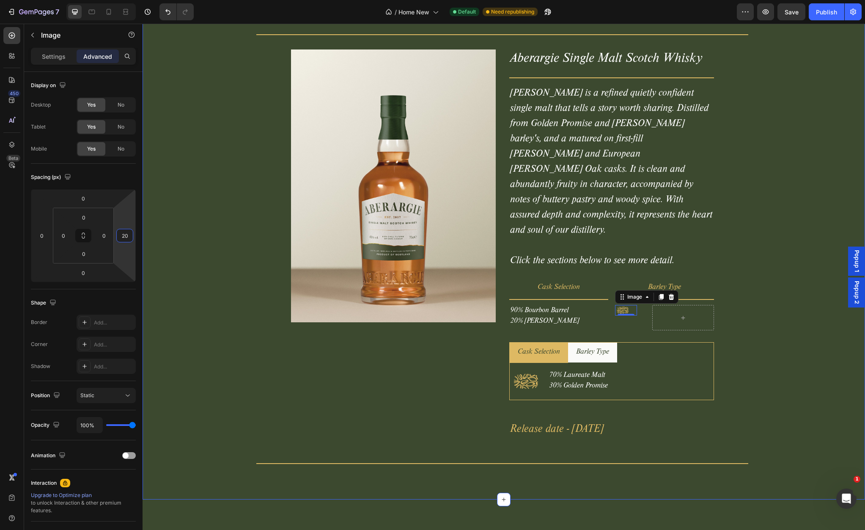
drag, startPoint x: 268, startPoint y: 253, endPoint x: 152, endPoint y: 230, distance: 117.7
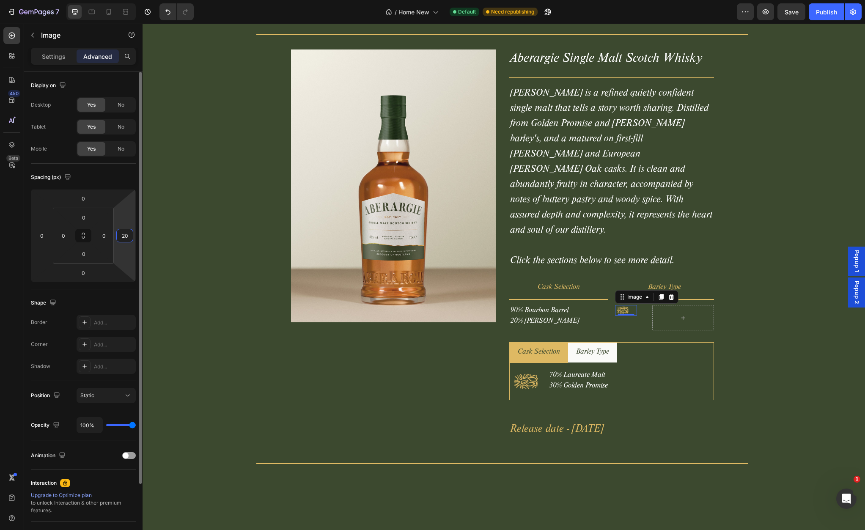
click at [126, 237] on input "20" at bounding box center [124, 235] width 13 height 13
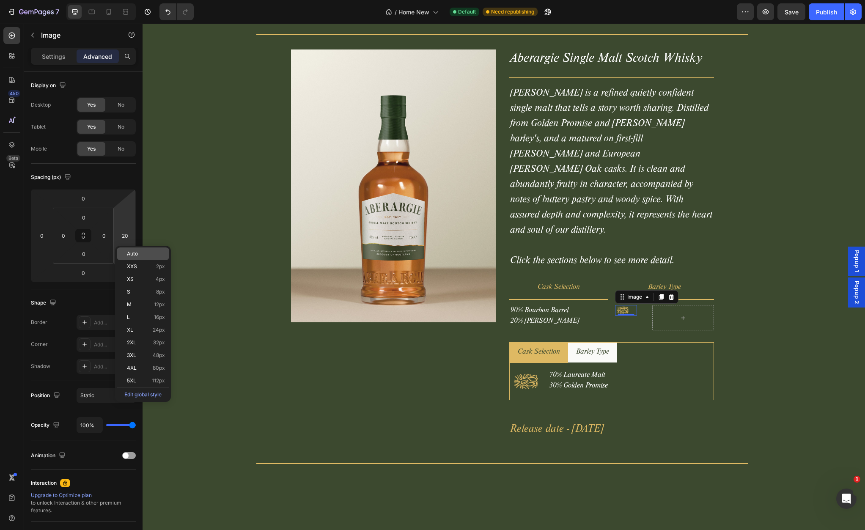
click at [134, 255] on span "Auto" at bounding box center [132, 254] width 11 height 6
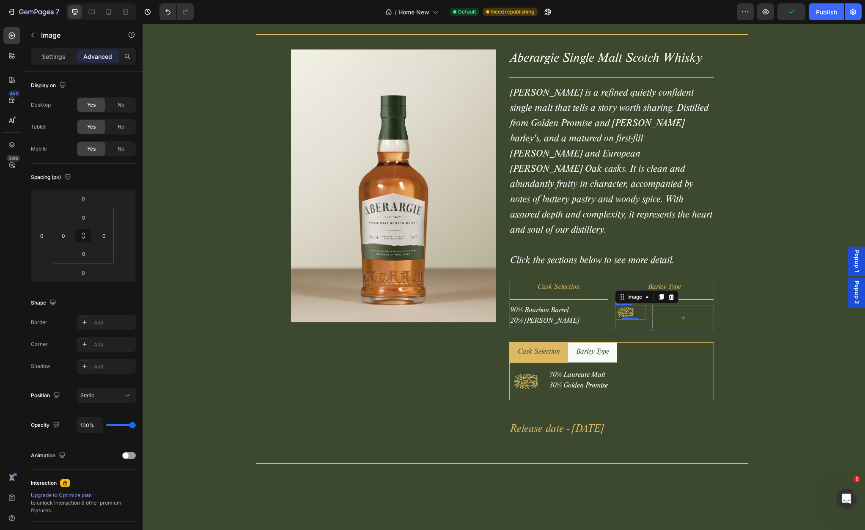
click at [649, 305] on div "Image 0 Row" at bounding box center [664, 317] width 99 height 25
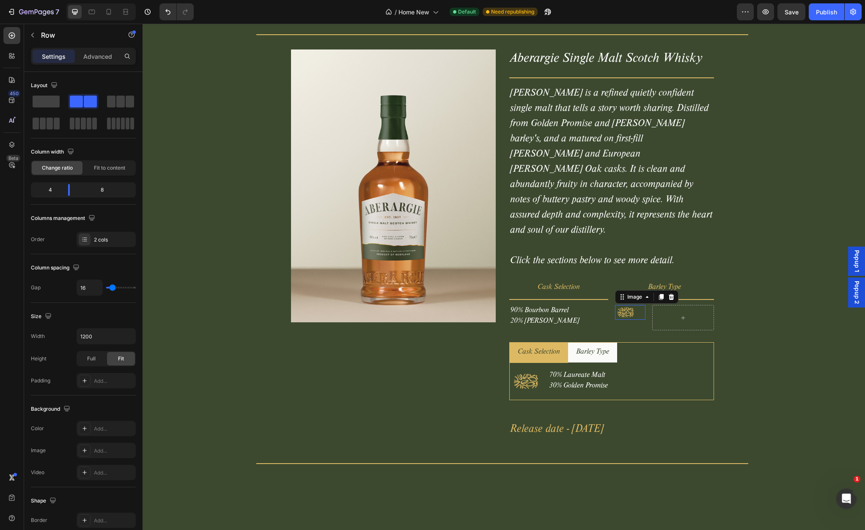
click at [628, 305] on img at bounding box center [626, 312] width 22 height 15
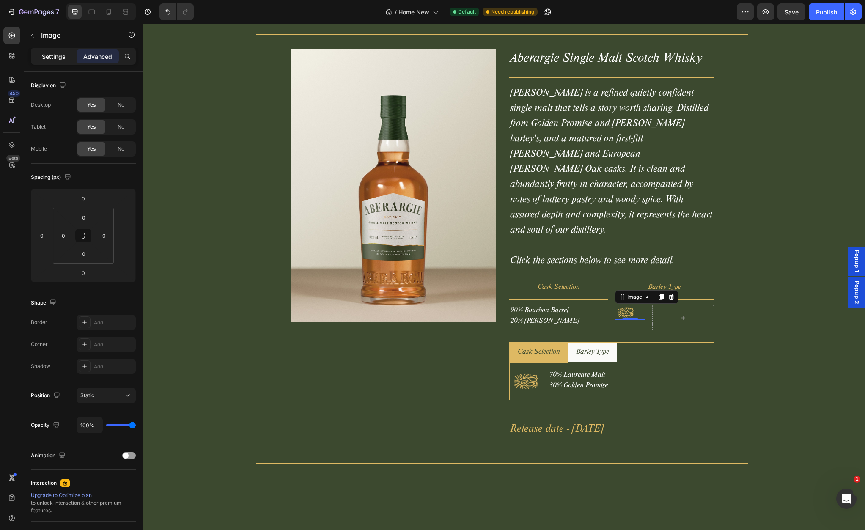
click at [52, 58] on p "Settings" at bounding box center [54, 56] width 24 height 9
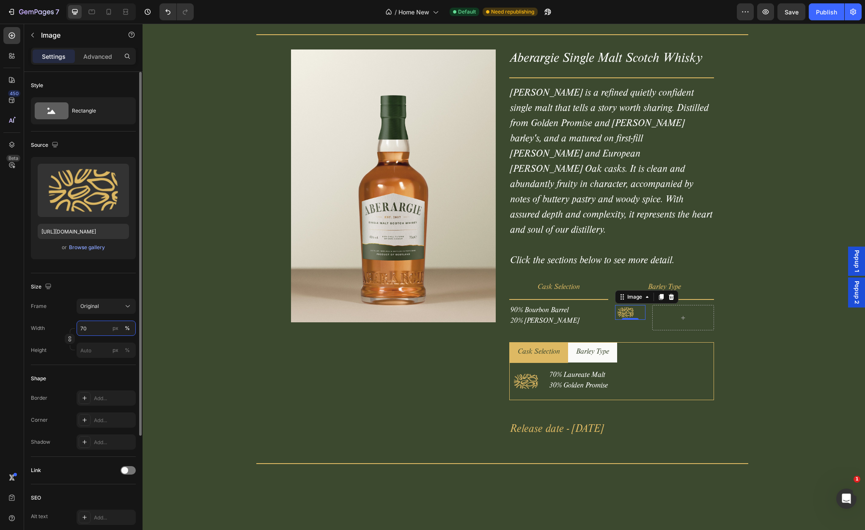
click at [91, 330] on input "70" at bounding box center [106, 328] width 59 height 15
type input "100"
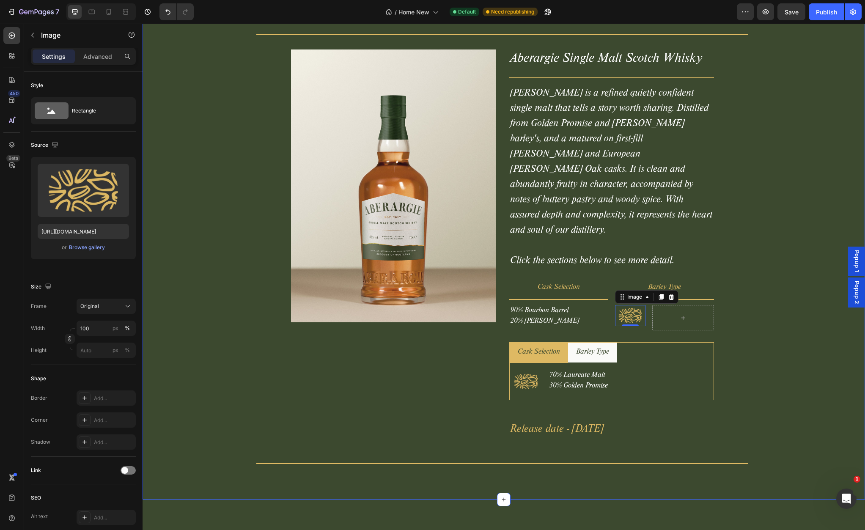
click at [754, 291] on div "Our Inagural Whisky Release Heading Title Line Product Images Aberargie Single …" at bounding box center [502, 220] width 713 height 497
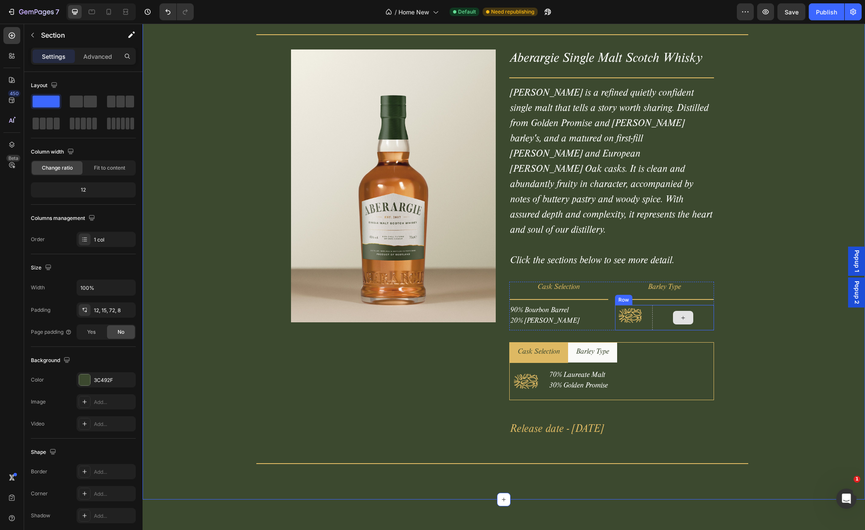
click at [667, 305] on div at bounding box center [682, 317] width 61 height 25
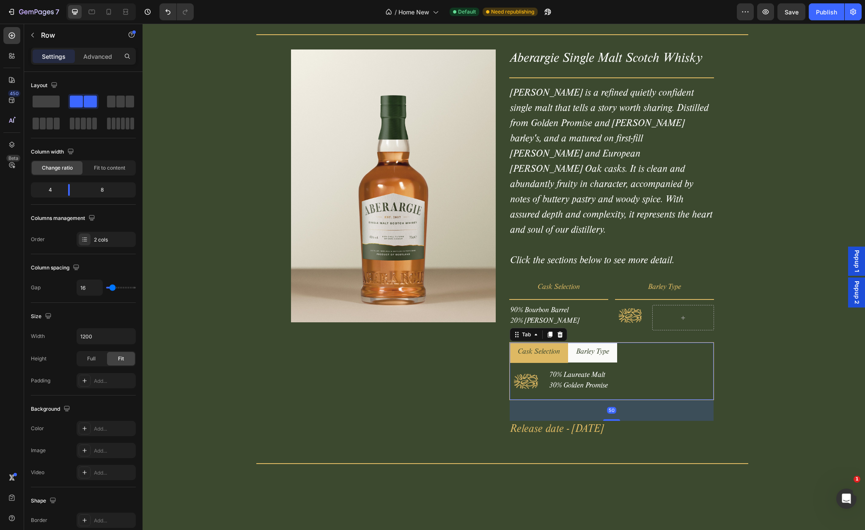
click at [591, 347] on p "Barley Type" at bounding box center [592, 352] width 33 height 11
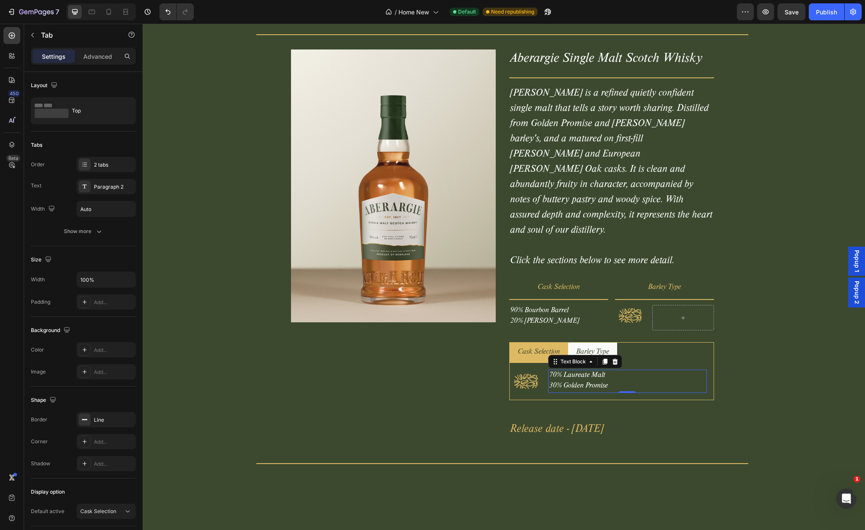
click at [585, 371] on p "70% Laureate Malt" at bounding box center [627, 376] width 157 height 11
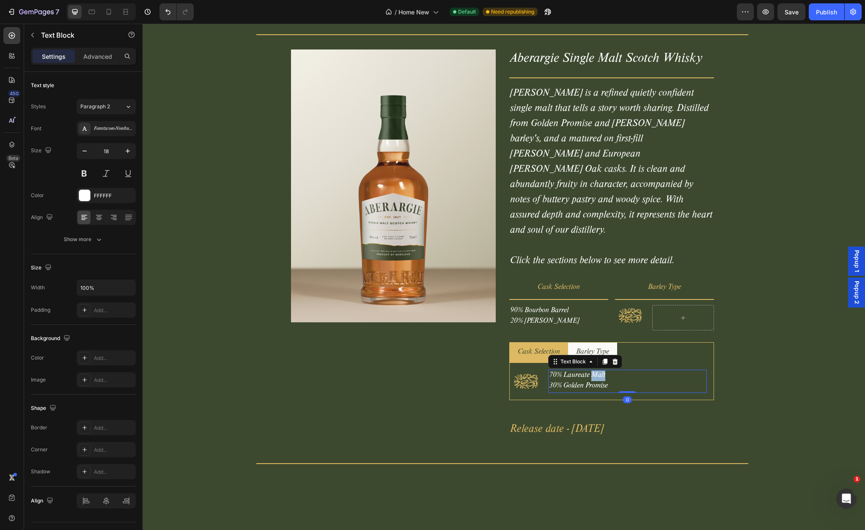
click at [591, 371] on p "70% Laureate Malt" at bounding box center [627, 376] width 157 height 11
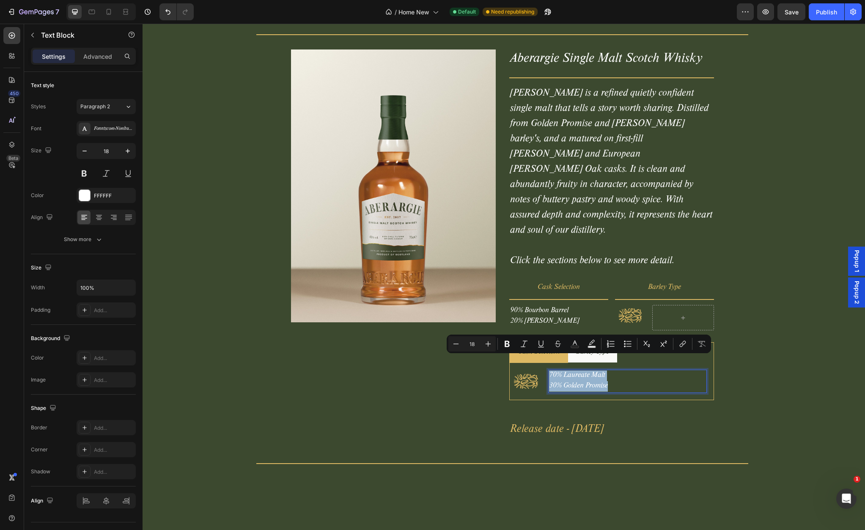
copy div "70% Laureate Malt 30% Golden Promise"
click at [662, 305] on div at bounding box center [682, 317] width 61 height 25
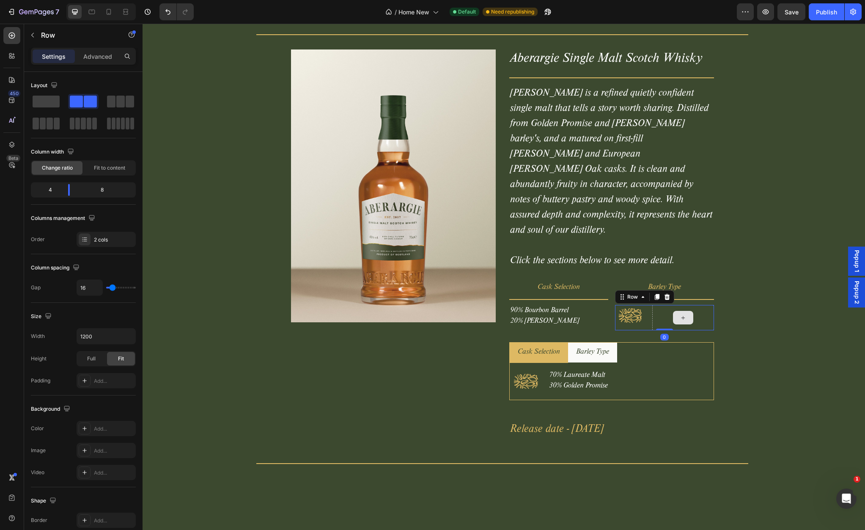
click at [664, 305] on div at bounding box center [682, 317] width 61 height 25
click at [44, 33] on p "Row" at bounding box center [77, 35] width 72 height 10
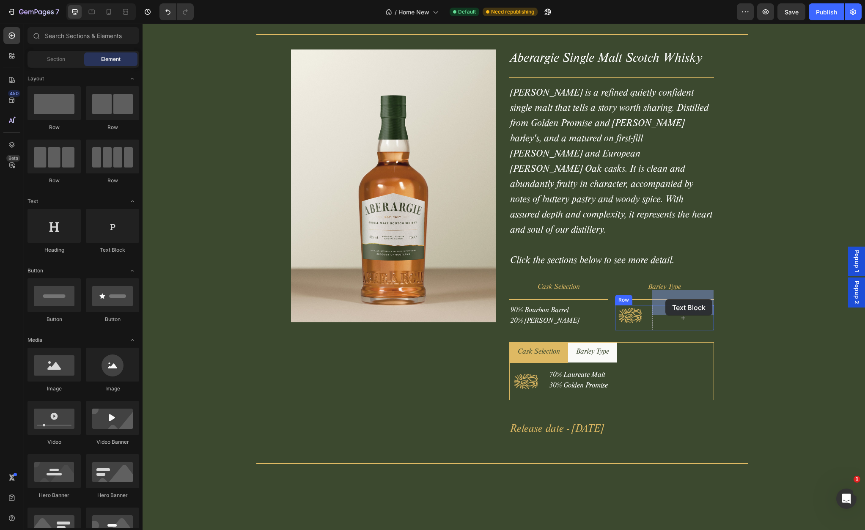
drag, startPoint x: 257, startPoint y: 251, endPoint x: 665, endPoint y: 299, distance: 411.4
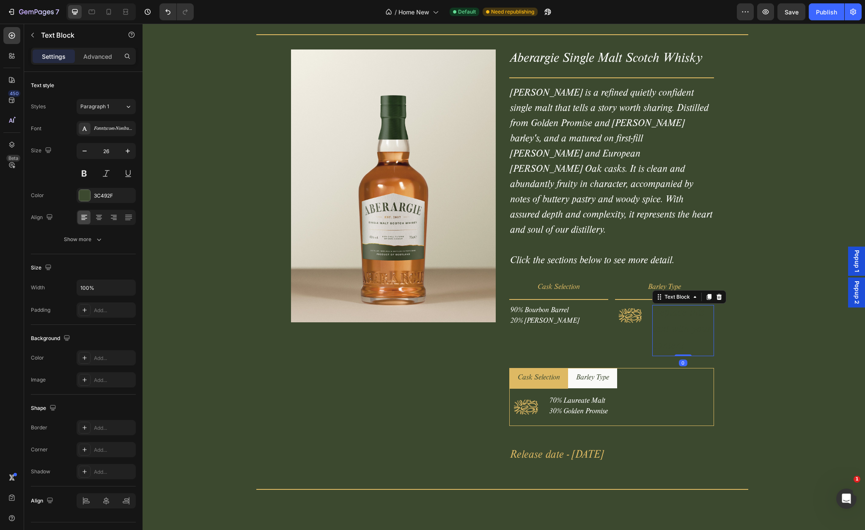
click at [663, 305] on div "Replace this text with your content" at bounding box center [682, 330] width 61 height 51
click at [671, 306] on p "Replace this text with your content" at bounding box center [683, 330] width 60 height 49
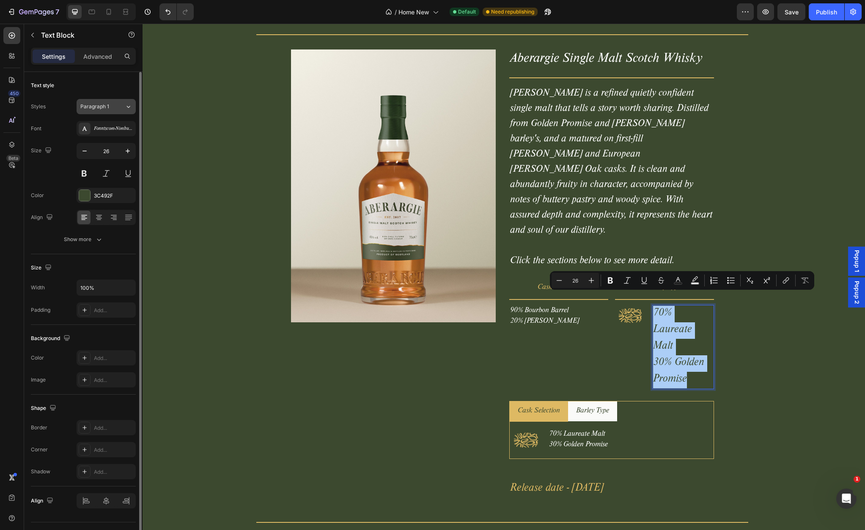
click at [102, 108] on span "Paragraph 1" at bounding box center [94, 107] width 29 height 8
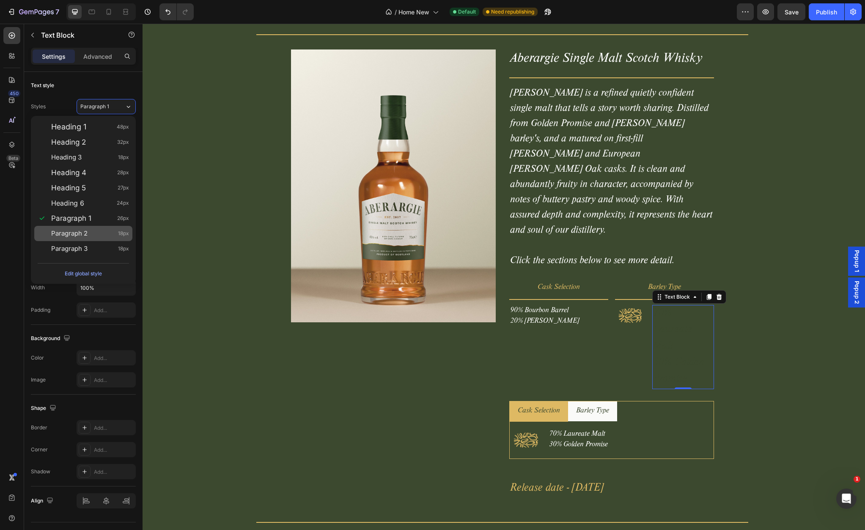
click at [95, 230] on div "Paragraph 2 18px" at bounding box center [90, 233] width 78 height 8
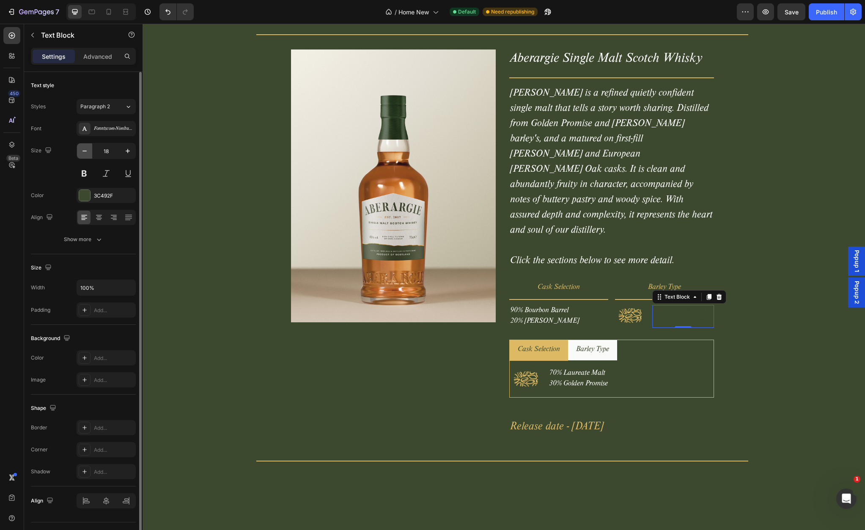
click at [83, 150] on icon "button" at bounding box center [84, 151] width 8 height 8
type input "16"
click at [87, 193] on div at bounding box center [84, 195] width 11 height 11
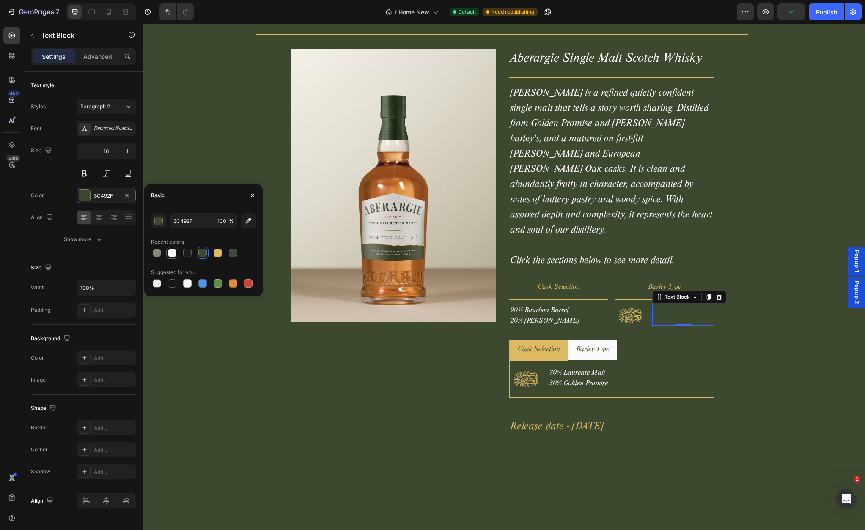
click at [172, 253] on div at bounding box center [172, 253] width 8 height 8
type input "FAFAF8"
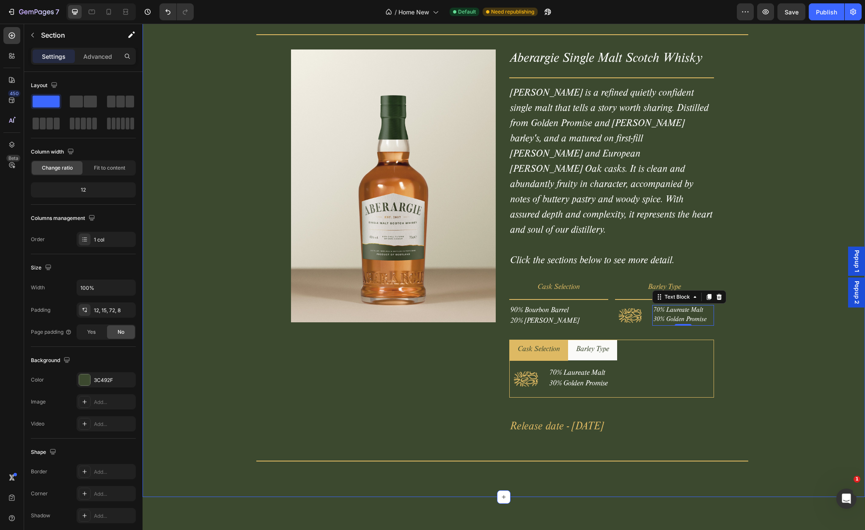
drag, startPoint x: 762, startPoint y: 256, endPoint x: 771, endPoint y: 233, distance: 24.9
click at [762, 255] on div "Our Inagural Whisky Release Heading Title Line Product Images Aberargie Single …" at bounding box center [502, 219] width 713 height 495
click at [541, 306] on p "90% Bourbon Barrel" at bounding box center [558, 311] width 97 height 11
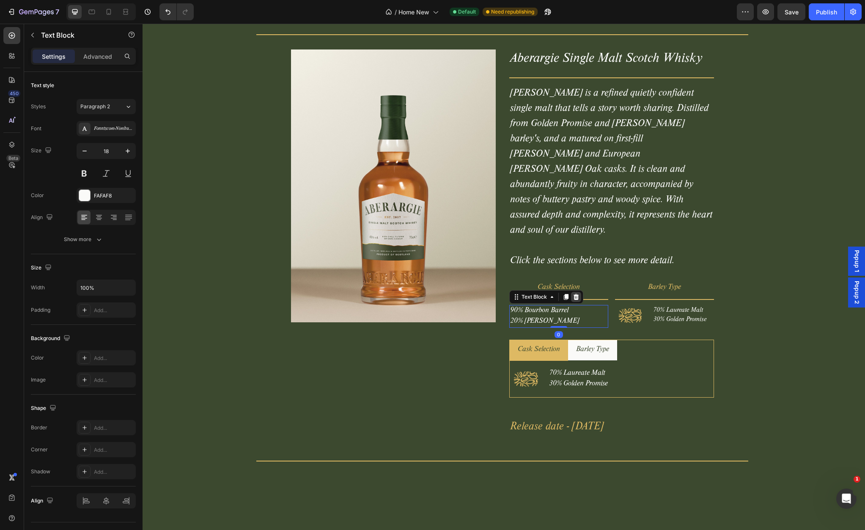
click at [574, 294] on icon at bounding box center [575, 297] width 5 height 6
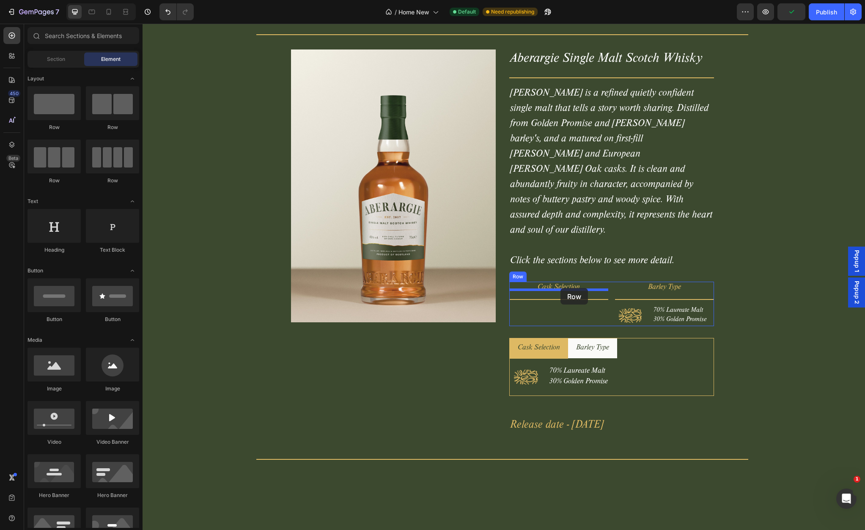
drag, startPoint x: 253, startPoint y: 130, endPoint x: 560, endPoint y: 288, distance: 346.2
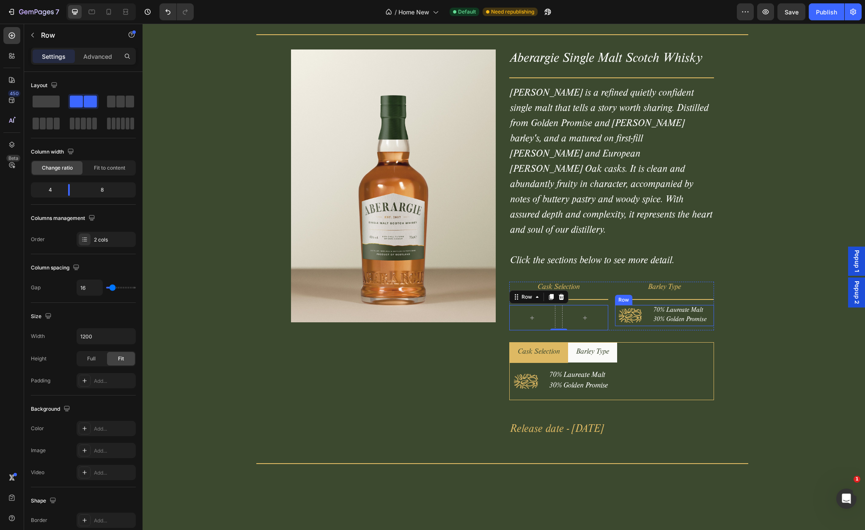
click at [651, 305] on div "Image 70% Laureate Malt 30% Golden Promise Text Block Row" at bounding box center [664, 315] width 99 height 21
click at [576, 305] on div at bounding box center [585, 317] width 46 height 25
drag, startPoint x: 80, startPoint y: 190, endPoint x: 69, endPoint y: 190, distance: 11.0
click at [69, 190] on div at bounding box center [68, 190] width 15 height 12
click at [30, 36] on icon "button" at bounding box center [32, 35] width 7 height 7
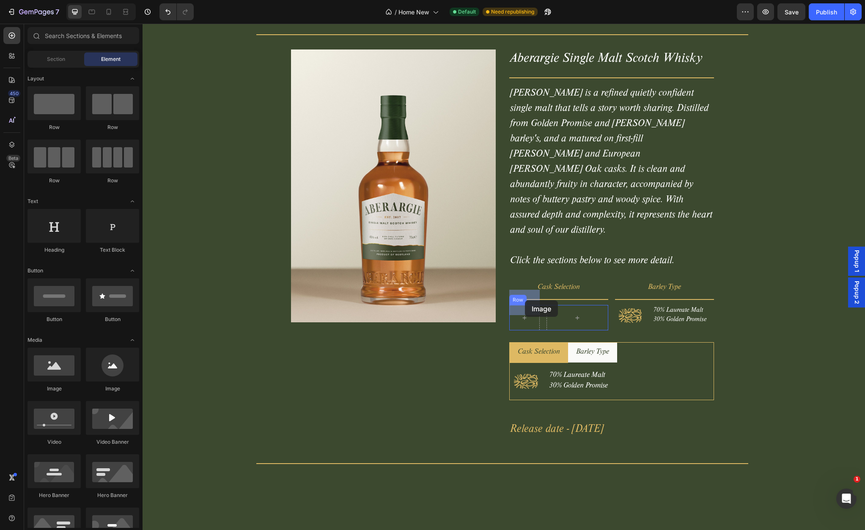
drag, startPoint x: 198, startPoint y: 390, endPoint x: 525, endPoint y: 300, distance: 339.3
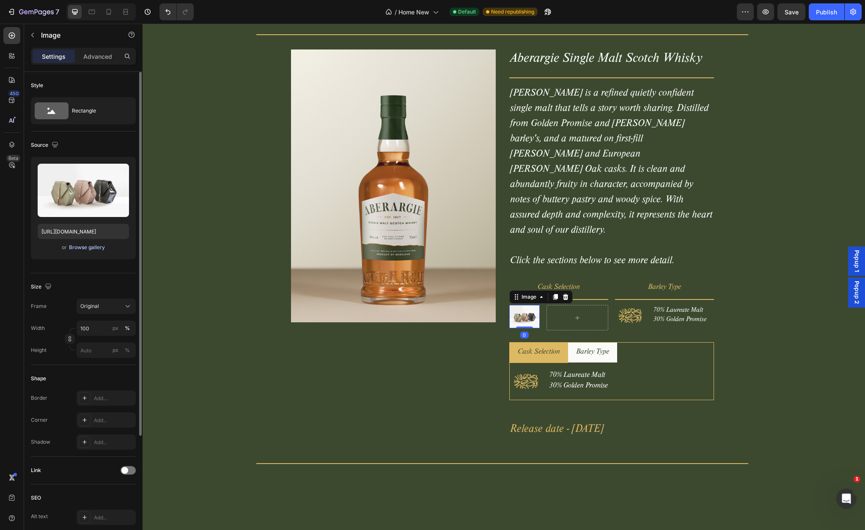
click at [81, 248] on div "Browse gallery" at bounding box center [87, 248] width 36 height 8
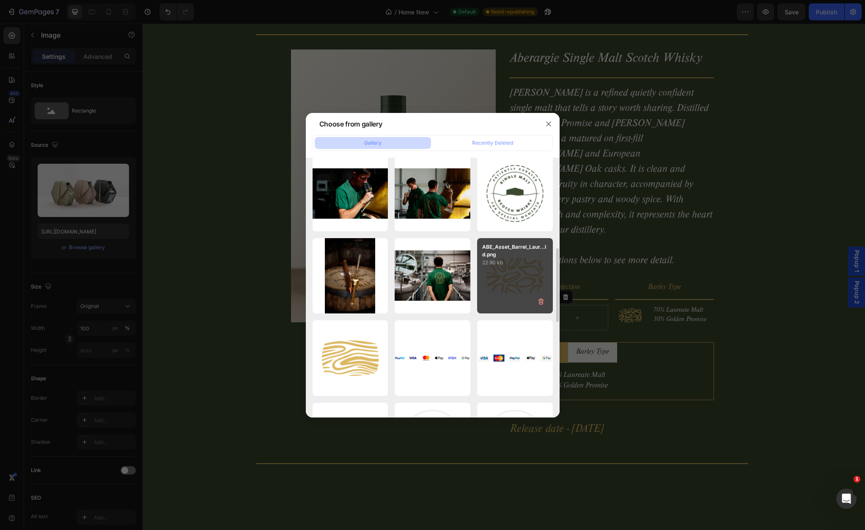
scroll to position [429, 0]
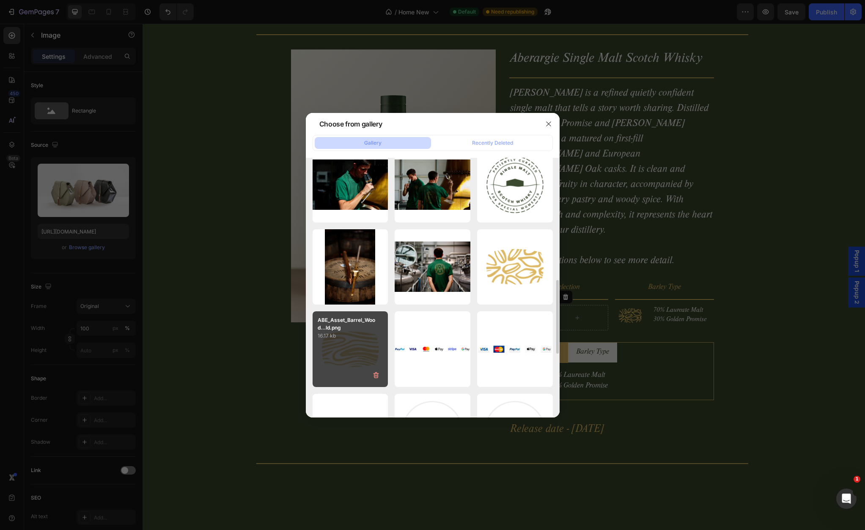
click at [362, 338] on p "16.17 kb" at bounding box center [351, 336] width 66 height 8
type input "https://cdn.shopify.com/s/files/1/0981/0172/3400/files/gempages_579512807838450…"
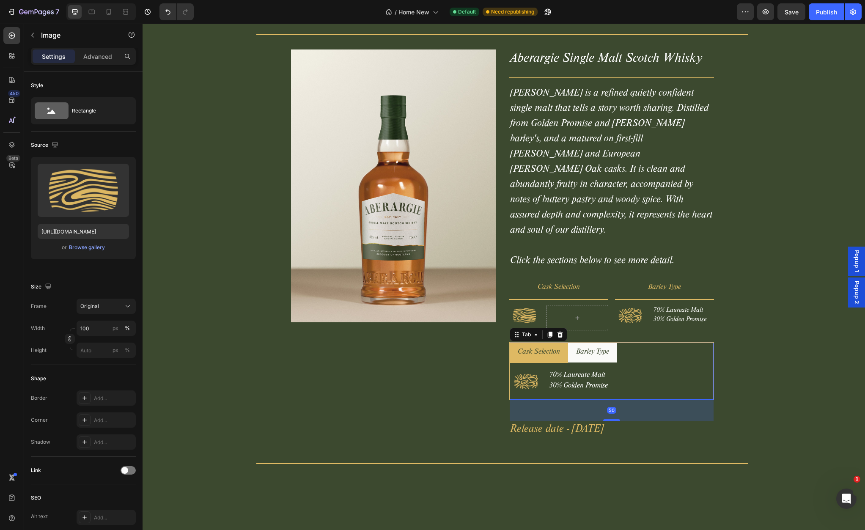
click at [535, 347] on p "Cask Selection" at bounding box center [539, 352] width 42 height 11
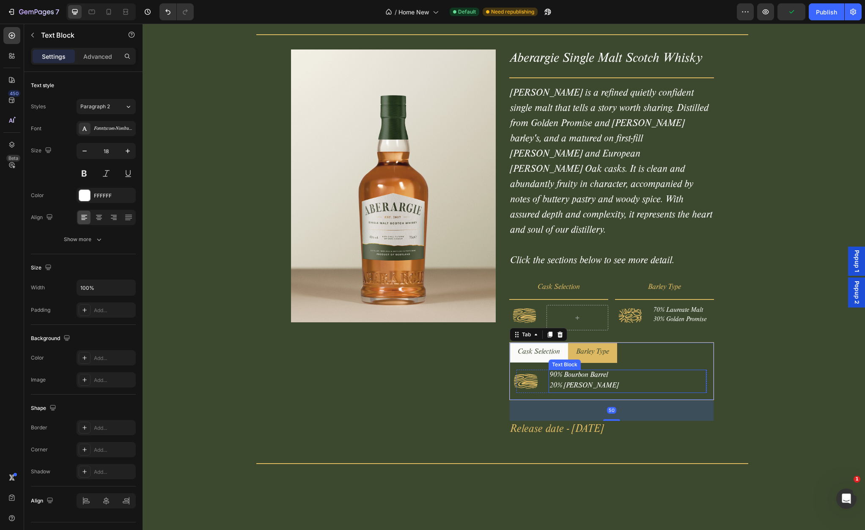
click at [586, 371] on p "90% Bourbon Barrel" at bounding box center [627, 376] width 156 height 11
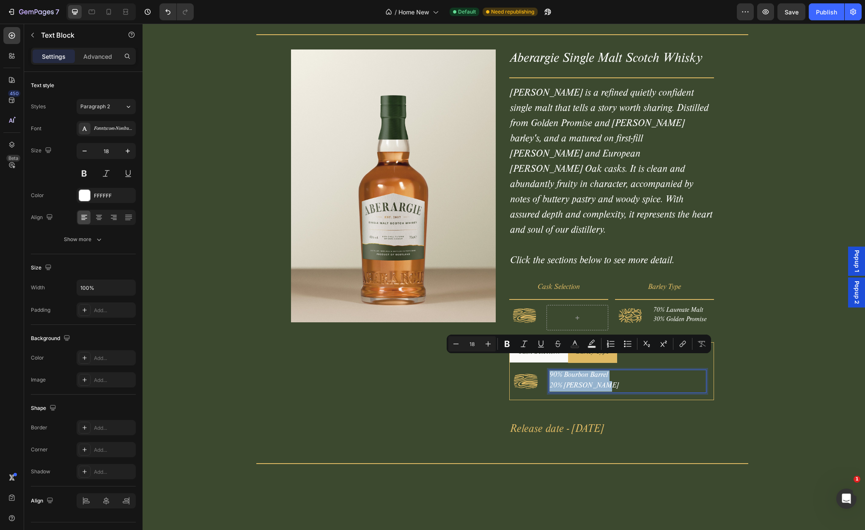
copy div "90% Bourbon Barrel 20% Sherry Butt"
click at [567, 311] on div at bounding box center [577, 318] width 20 height 14
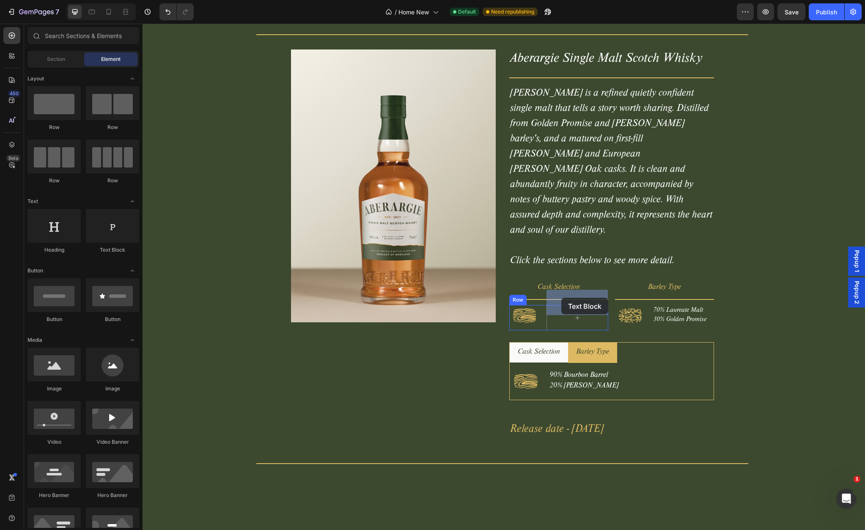
drag, startPoint x: 247, startPoint y: 248, endPoint x: 561, endPoint y: 298, distance: 318.6
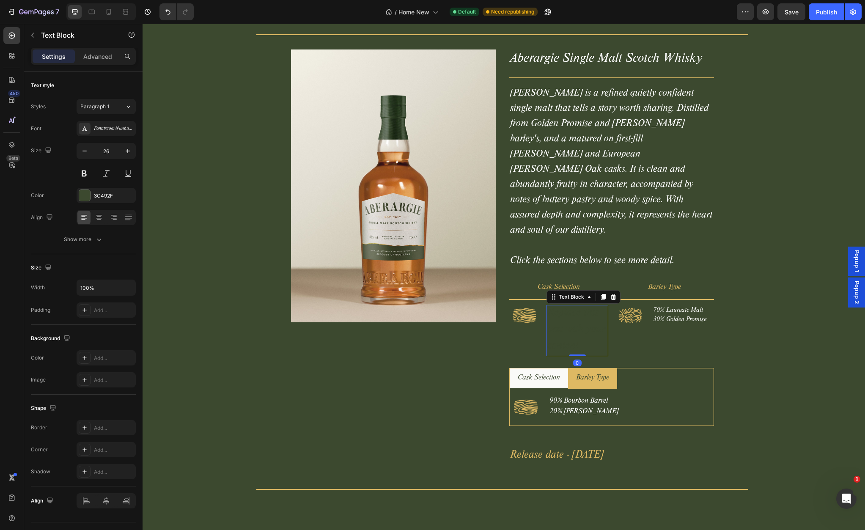
scroll to position [1551, 0]
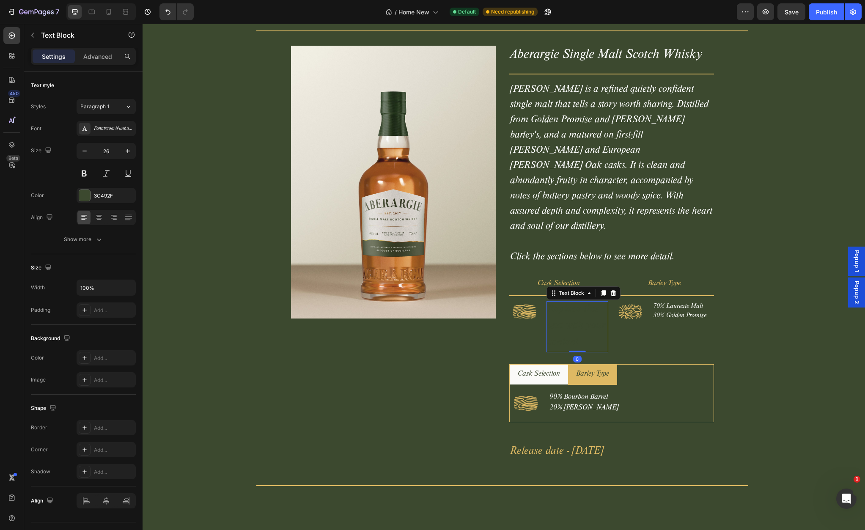
click at [566, 301] on div "Replace this text with your content" at bounding box center [576, 326] width 61 height 51
click at [566, 302] on p "Replace this text with your content" at bounding box center [577, 326] width 60 height 49
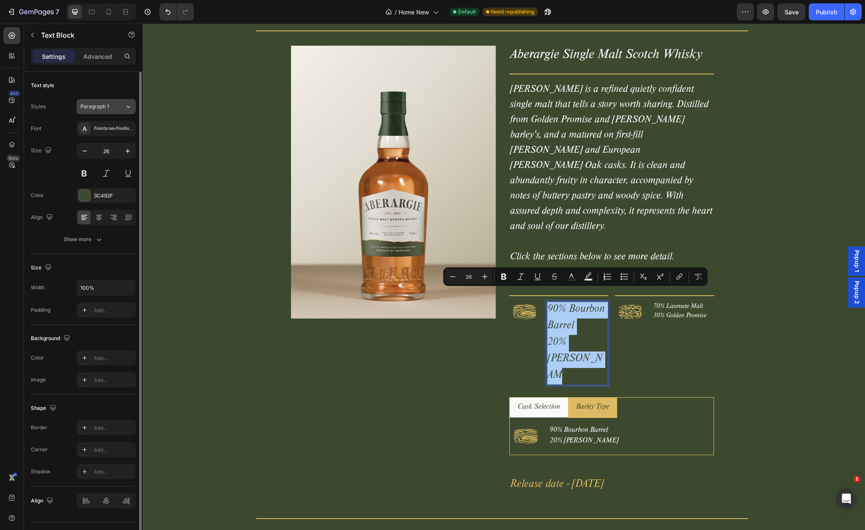
click at [102, 106] on span "Paragraph 1" at bounding box center [94, 107] width 29 height 8
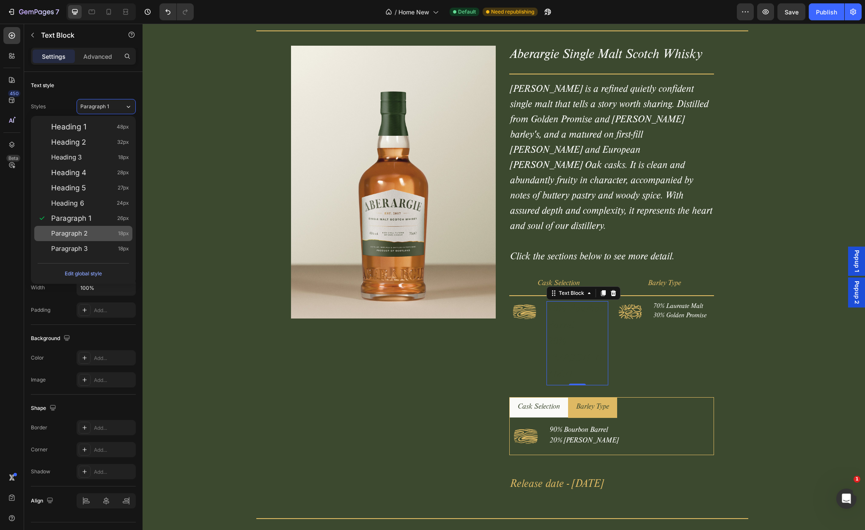
drag, startPoint x: 80, startPoint y: 230, endPoint x: 85, endPoint y: 228, distance: 4.7
click at [81, 230] on span "Paragraph 2" at bounding box center [69, 233] width 36 height 8
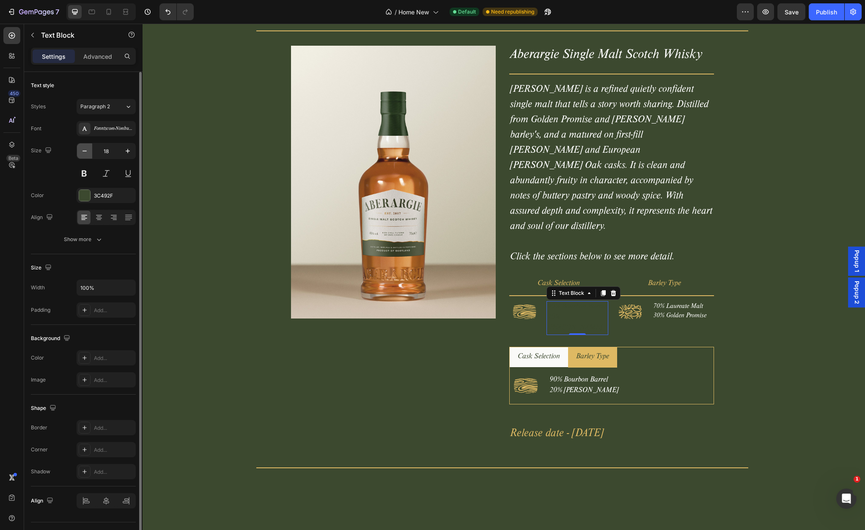
click at [87, 151] on icon "button" at bounding box center [84, 151] width 8 height 8
type input "16"
click at [85, 195] on div at bounding box center [84, 195] width 11 height 11
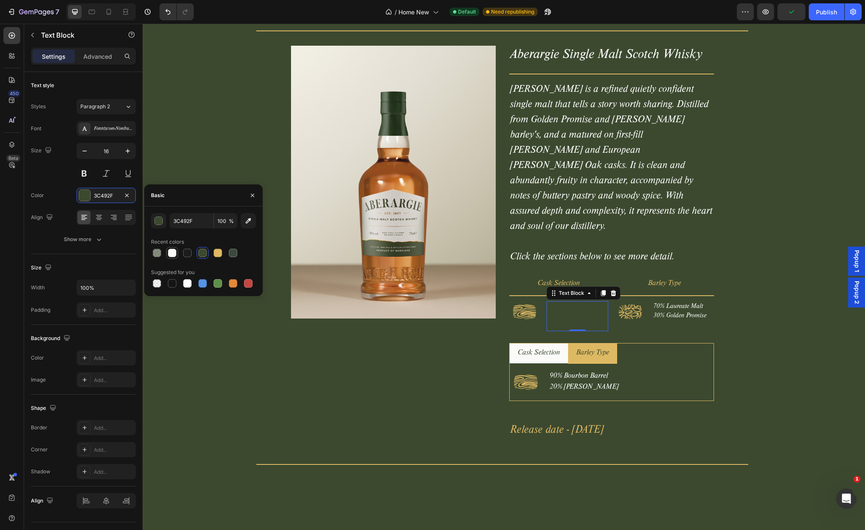
click at [171, 255] on div at bounding box center [172, 253] width 8 height 8
type input "FAFAF8"
click at [671, 311] on p "30% Golden Promise" at bounding box center [683, 315] width 60 height 9
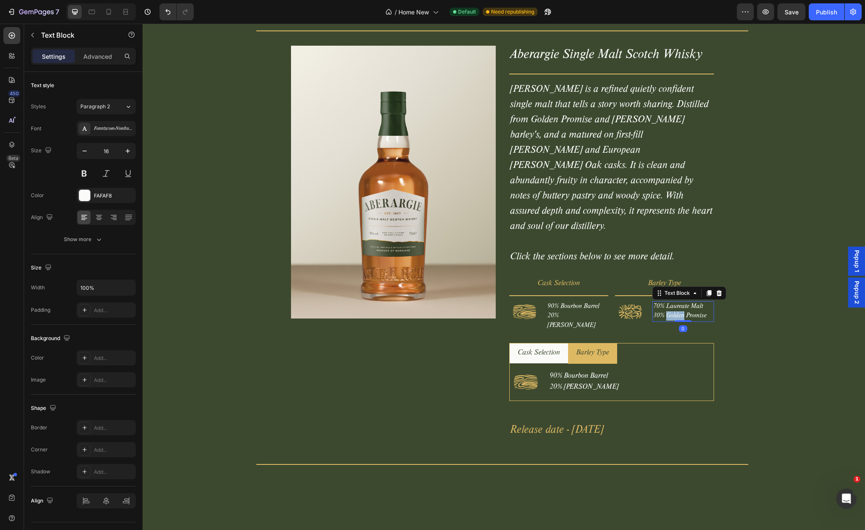
click at [672, 311] on p "30% Golden Promise" at bounding box center [683, 315] width 60 height 9
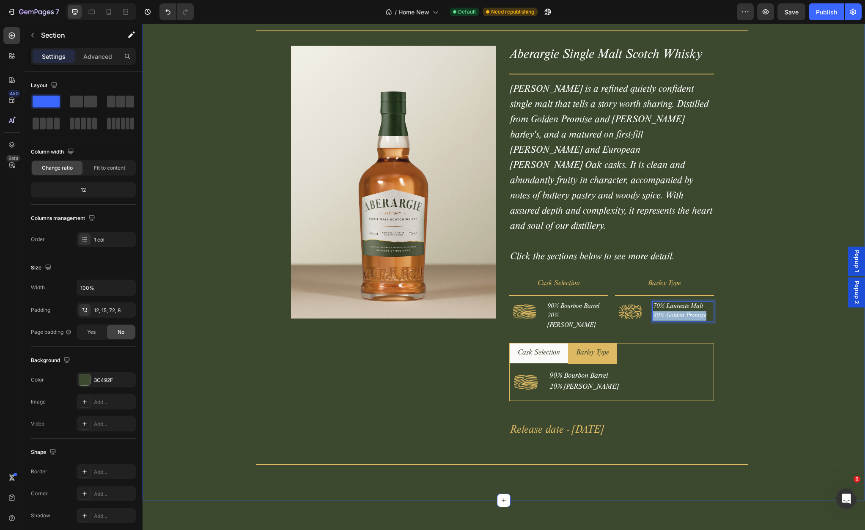
click at [756, 236] on div "Our Inagural Whisky Release Heading Title Line Product Images Aberargie Single …" at bounding box center [502, 219] width 713 height 502
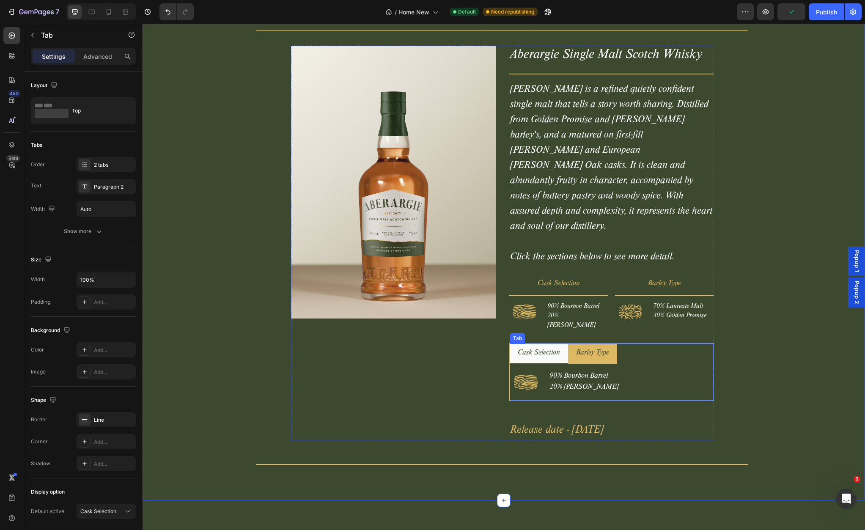
click at [629, 343] on ul "Cask Selection Barley Type" at bounding box center [612, 353] width 204 height 20
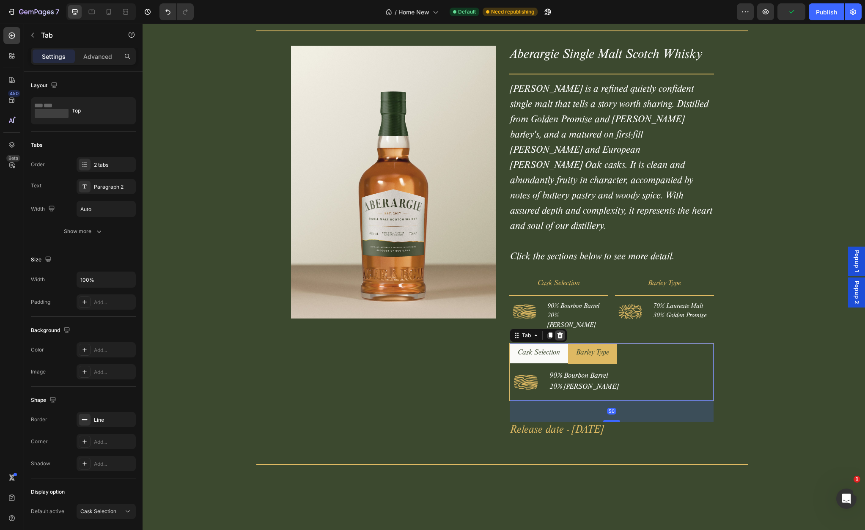
click at [559, 332] on icon at bounding box center [560, 335] width 7 height 7
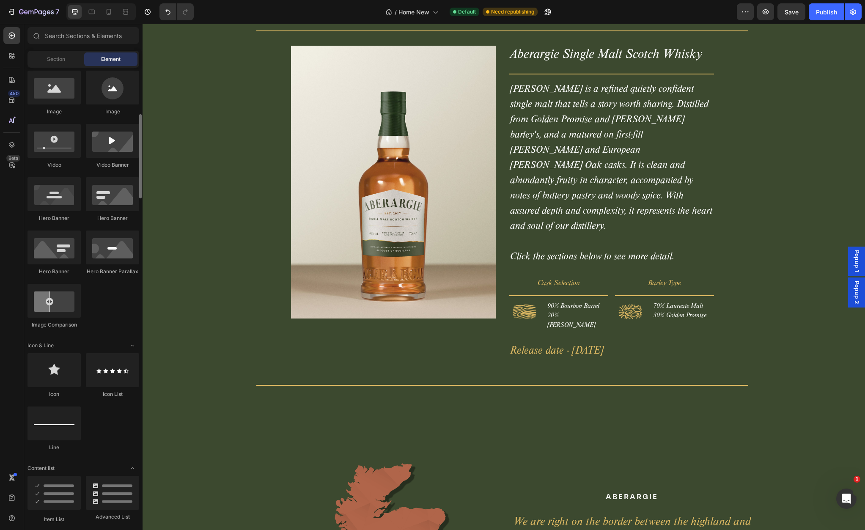
scroll to position [279, 0]
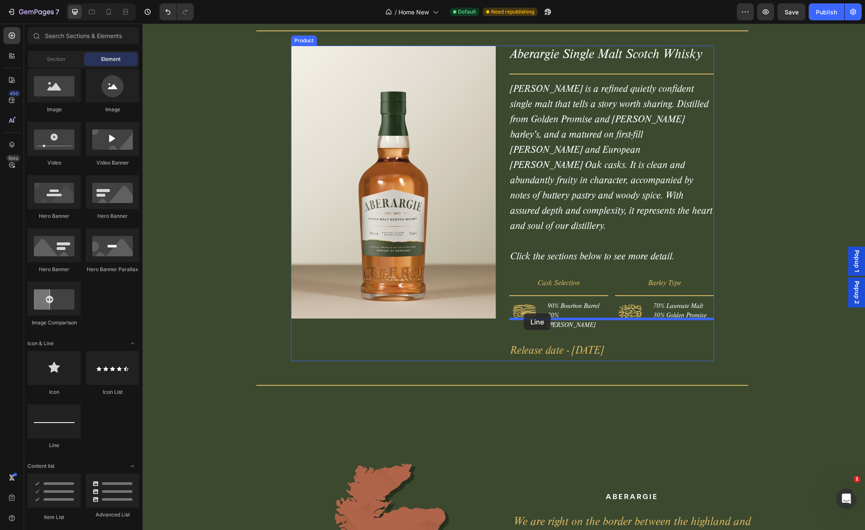
drag, startPoint x: 197, startPoint y: 442, endPoint x: 524, endPoint y: 313, distance: 350.9
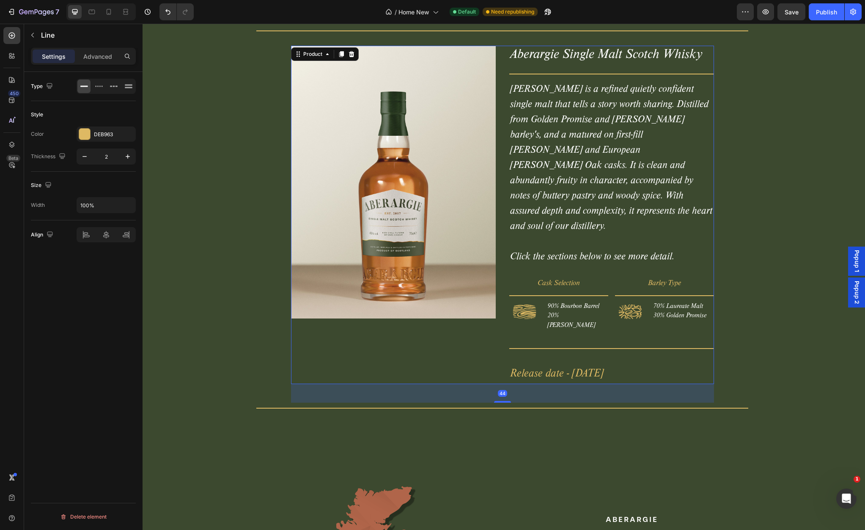
click at [440, 353] on div "Product Images" at bounding box center [393, 215] width 205 height 338
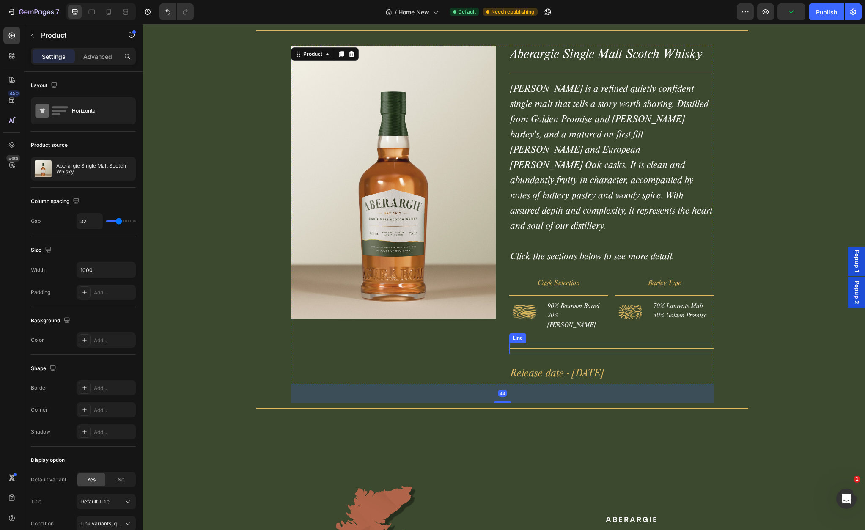
click at [619, 343] on div "Title Line" at bounding box center [611, 348] width 205 height 11
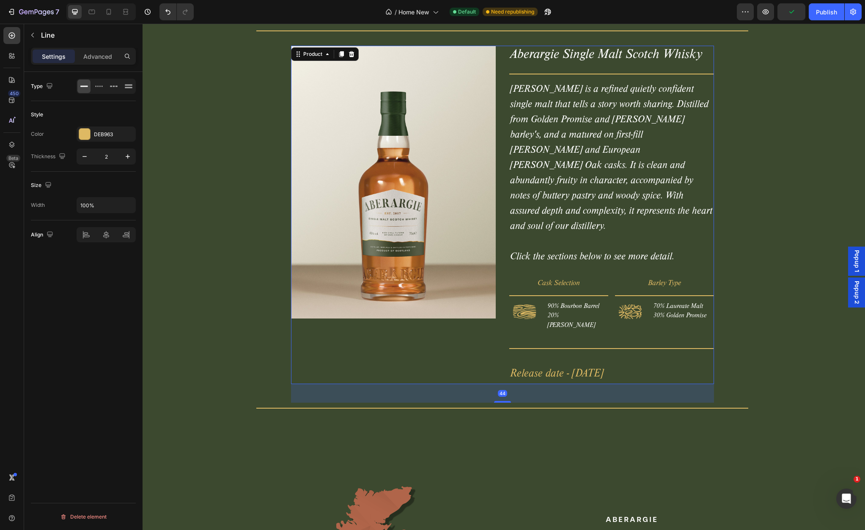
click at [619, 312] on div "Aberargie Single Malt Scotch Whisky Product Title Title Line Aberargie is a ref…" at bounding box center [611, 215] width 205 height 338
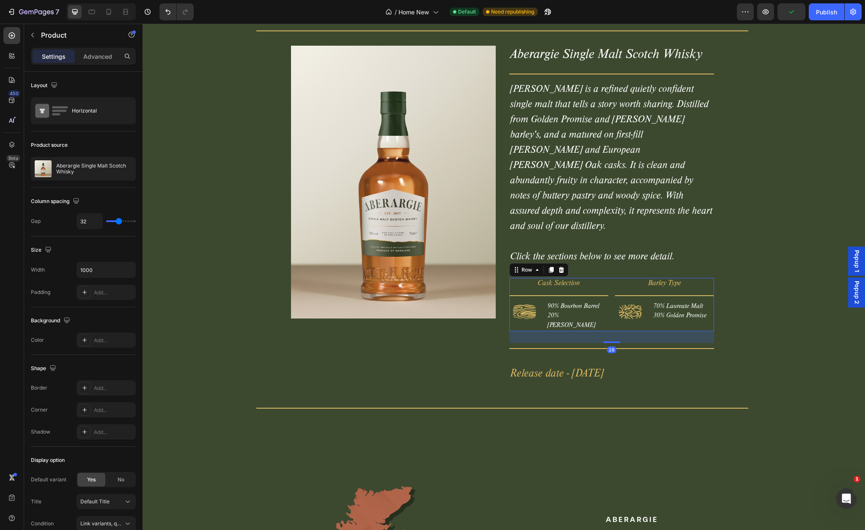
click at [608, 301] on div "Cask Selection Text Block Title Line Image 90% Bourbon Barrel 20% Sherry Butt T…" at bounding box center [611, 304] width 205 height 53
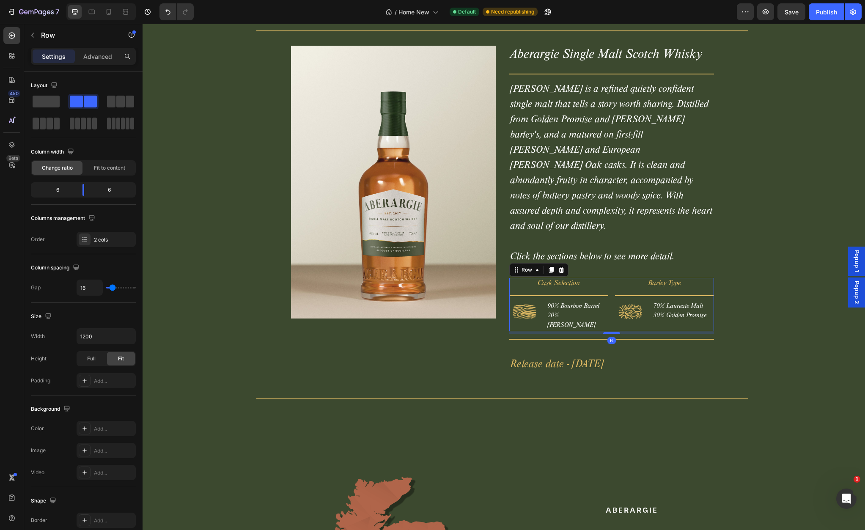
drag, startPoint x: 612, startPoint y: 318, endPoint x: 661, endPoint y: 307, distance: 50.7
click at [612, 332] on div at bounding box center [611, 333] width 17 height 2
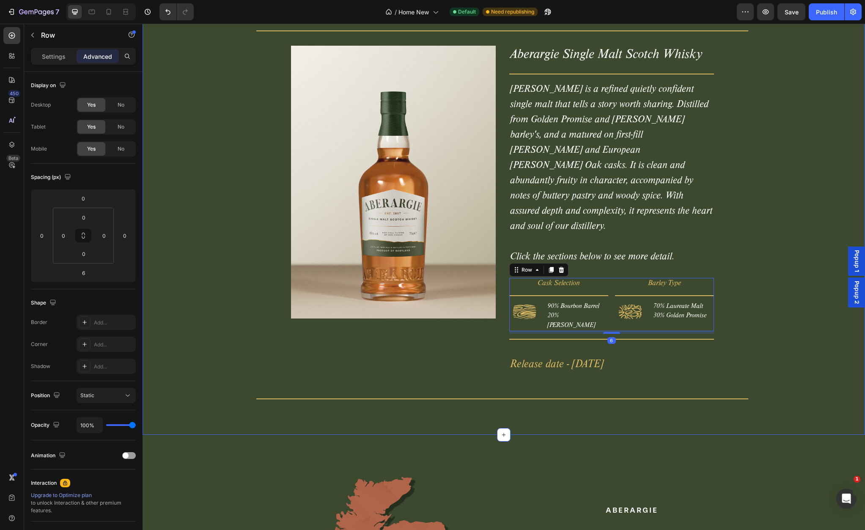
click at [777, 284] on div "Our Inagural Whisky Release Heading Title Line Product Images Aberargie Single …" at bounding box center [502, 186] width 713 height 437
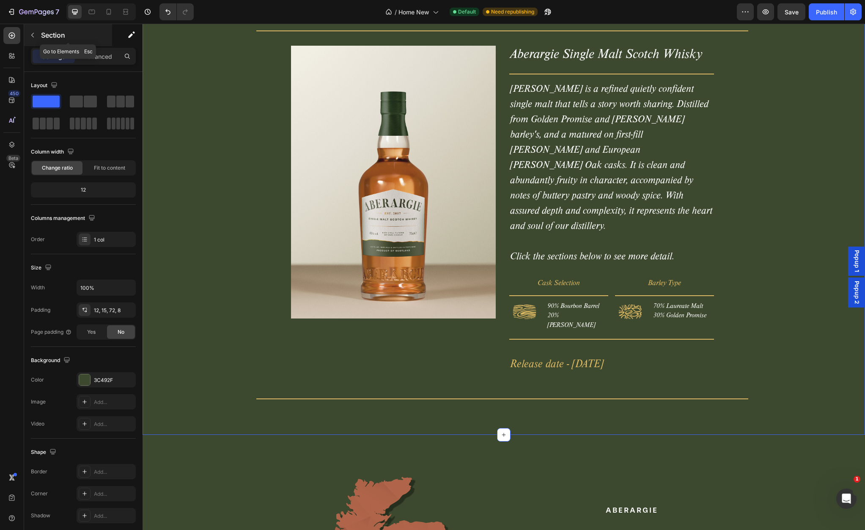
click at [32, 35] on icon "button" at bounding box center [32, 35] width 7 height 7
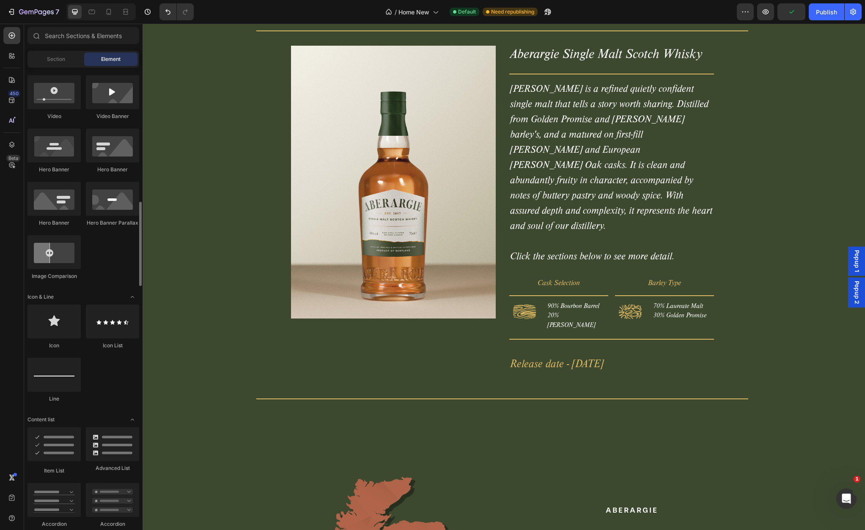
scroll to position [389, 0]
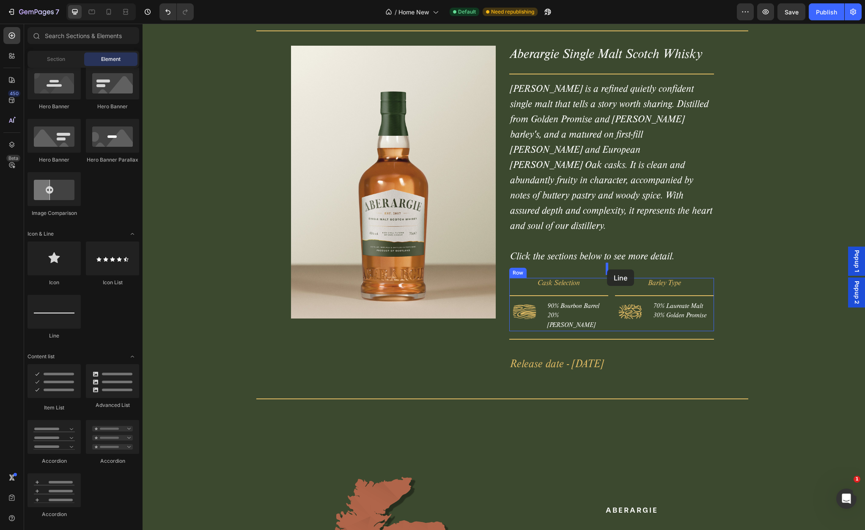
drag, startPoint x: 211, startPoint y: 335, endPoint x: 607, endPoint y: 269, distance: 401.8
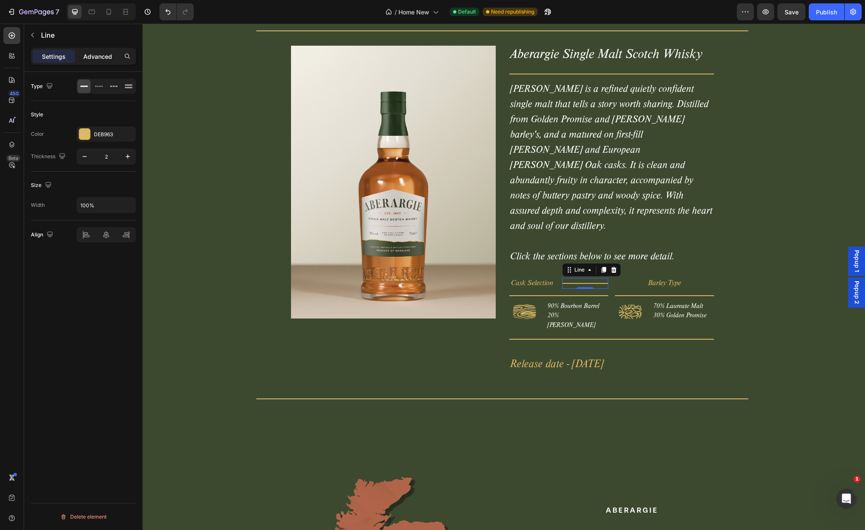
click at [93, 56] on p "Advanced" at bounding box center [97, 56] width 29 height 9
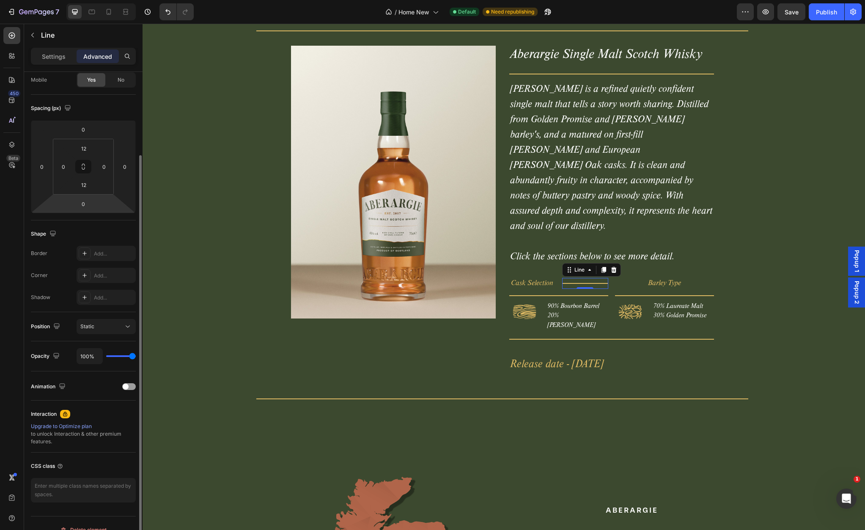
scroll to position [82, 0]
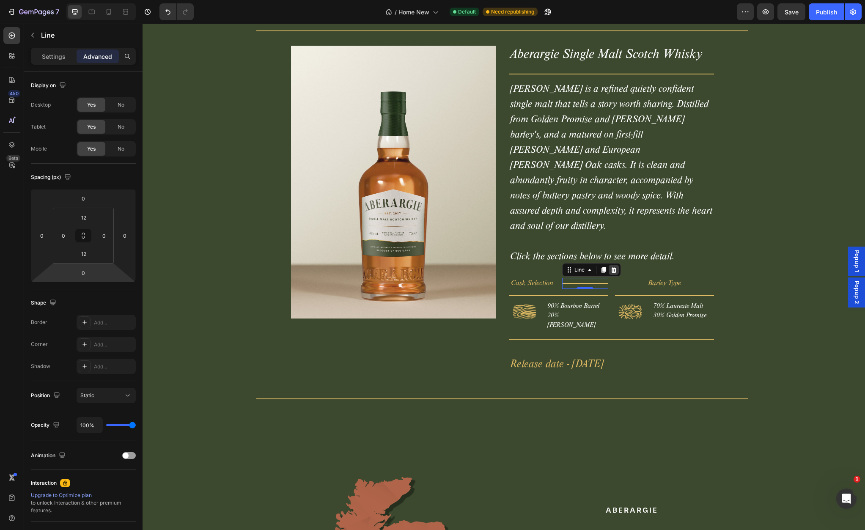
click at [613, 267] on icon at bounding box center [613, 270] width 5 height 6
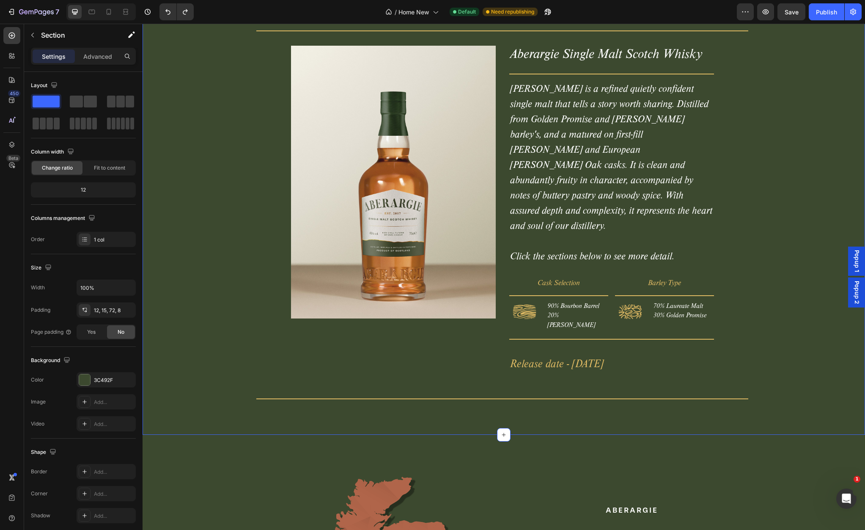
click at [750, 240] on div "Our Inagural Whisky Release Heading Title Line Product Images Aberargie Single …" at bounding box center [502, 186] width 713 height 437
click at [632, 241] on h2 "Aberargie is a refined quietly confident single malt that tells a story worth s…" at bounding box center [611, 174] width 205 height 184
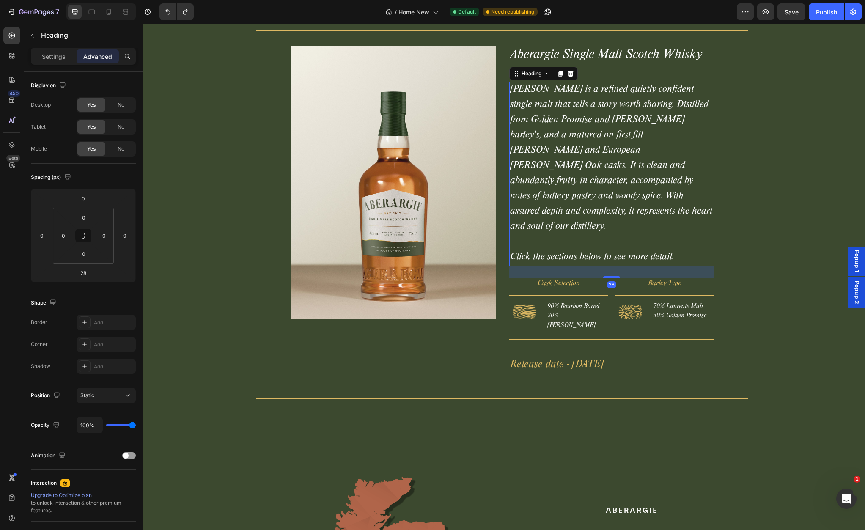
click at [591, 238] on h2 "Aberargie is a refined quietly confident single malt that tells a story worth s…" at bounding box center [611, 174] width 205 height 184
click at [591, 238] on p "Aberargie is a refined quietly confident single malt that tells a story worth s…" at bounding box center [611, 173] width 203 height 183
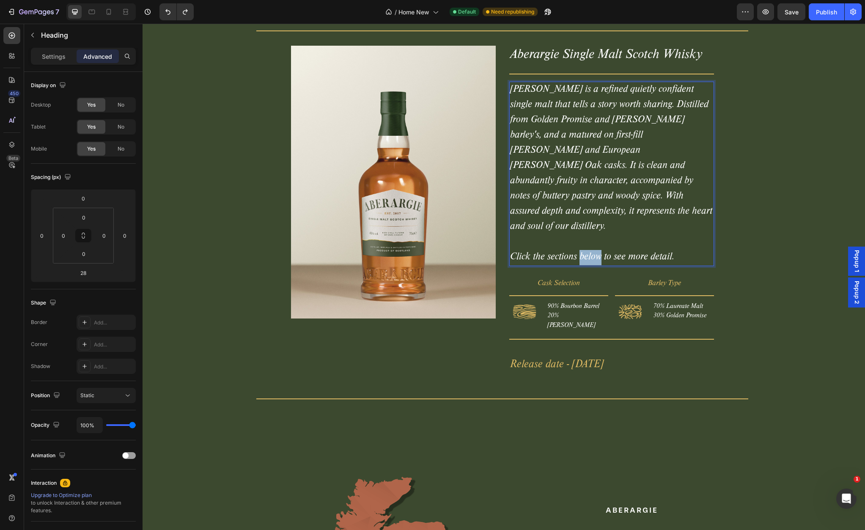
click at [591, 238] on p "Aberargie is a refined quietly confident single malt that tells a story worth s…" at bounding box center [611, 173] width 203 height 183
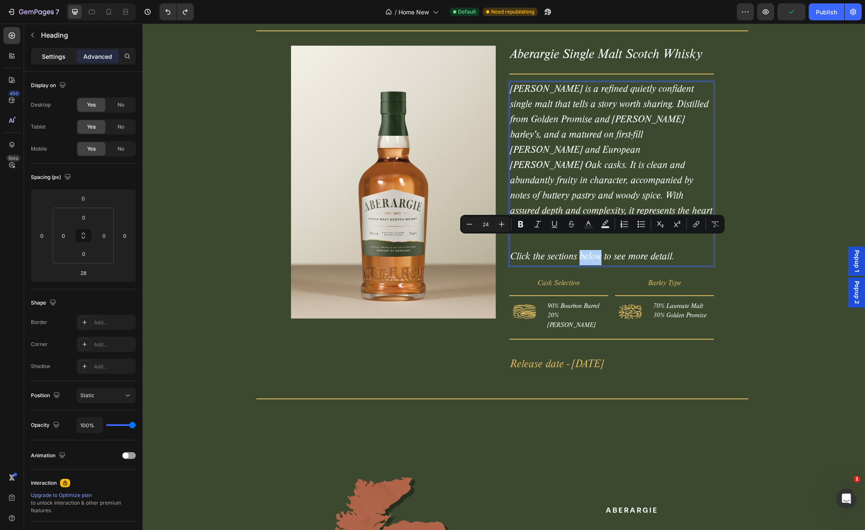
click at [58, 56] on p "Settings" at bounding box center [54, 56] width 24 height 9
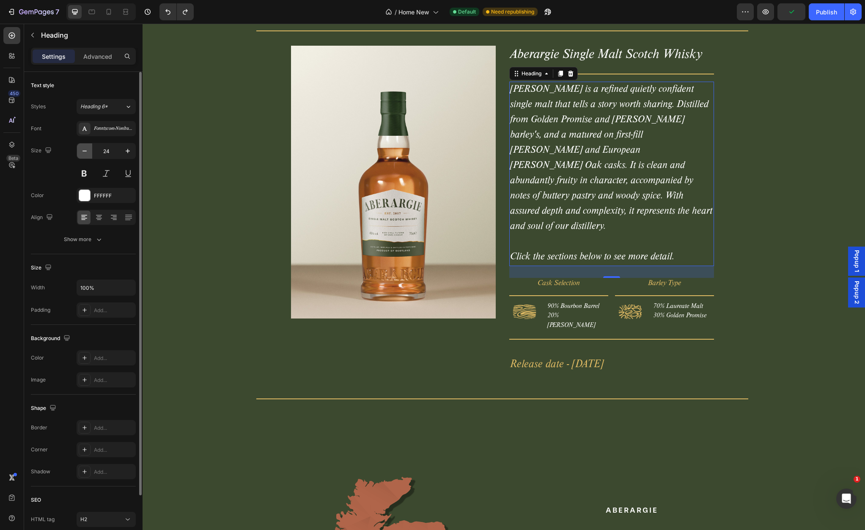
click at [88, 152] on icon "button" at bounding box center [84, 151] width 8 height 8
type input "23"
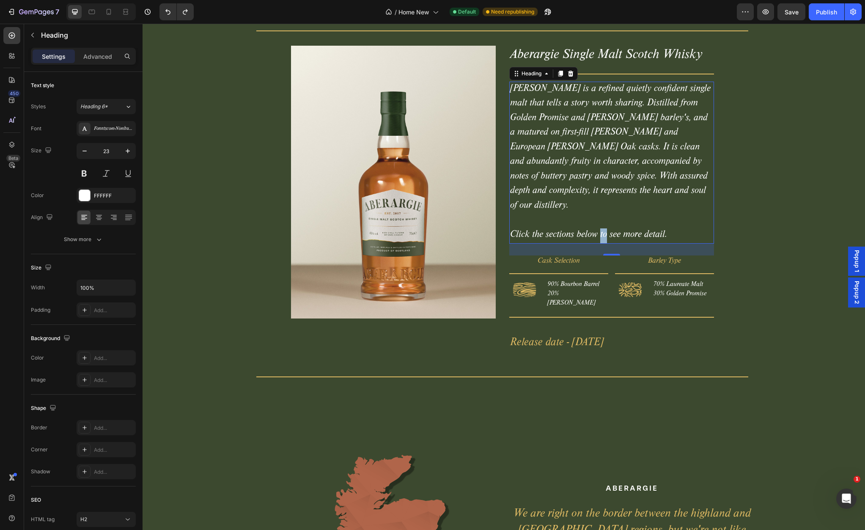
click at [603, 220] on p "Aberargie is a refined quietly confident single malt that tells a story worth s…" at bounding box center [611, 162] width 203 height 161
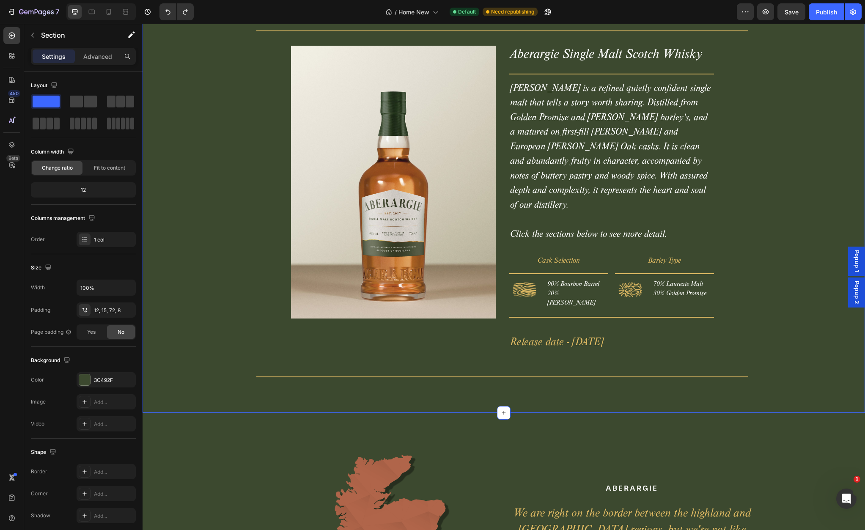
click at [803, 215] on div "Our Inagural Whisky Release Heading Title Line Product Images Aberargie Single …" at bounding box center [502, 175] width 713 height 415
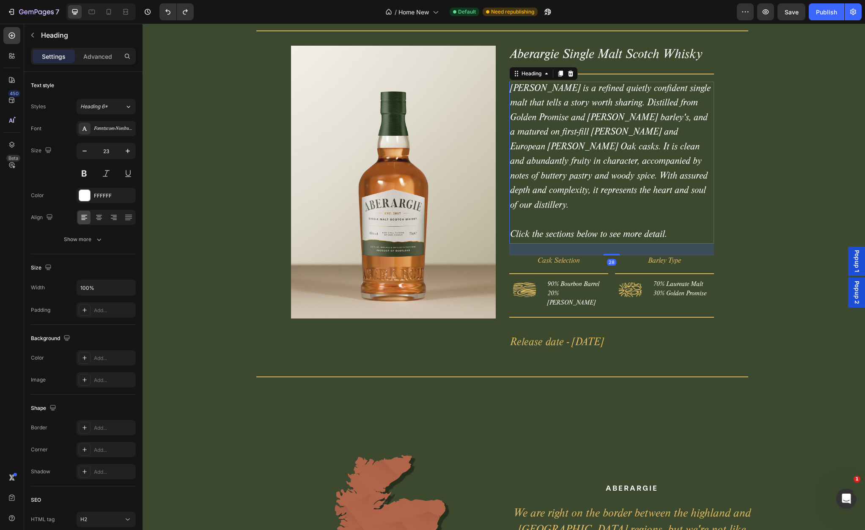
click at [652, 220] on p "Aberargie is a refined quietly confident single malt that tells a story worth s…" at bounding box center [611, 162] width 203 height 161
click at [652, 217] on p "Aberargie is a refined quietly confident single malt that tells a story worth s…" at bounding box center [611, 162] width 203 height 161
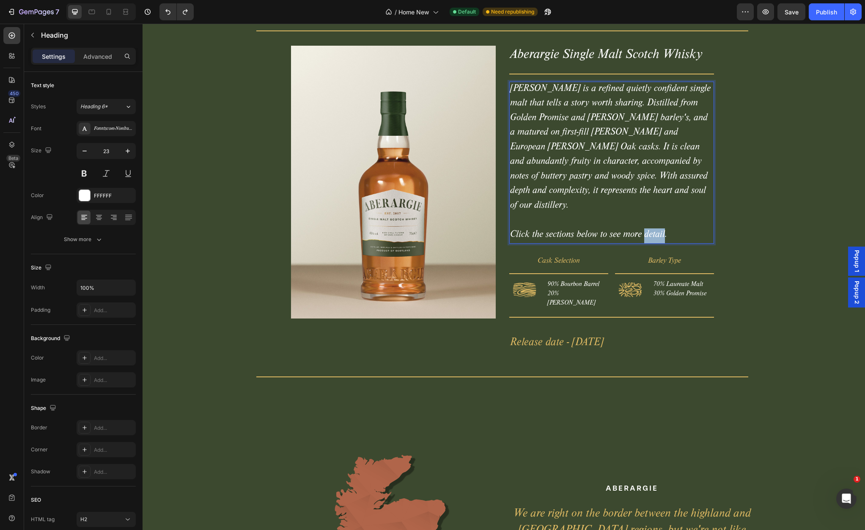
click at [652, 217] on p "Aberargie is a refined quietly confident single malt that tells a story worth s…" at bounding box center [611, 162] width 203 height 161
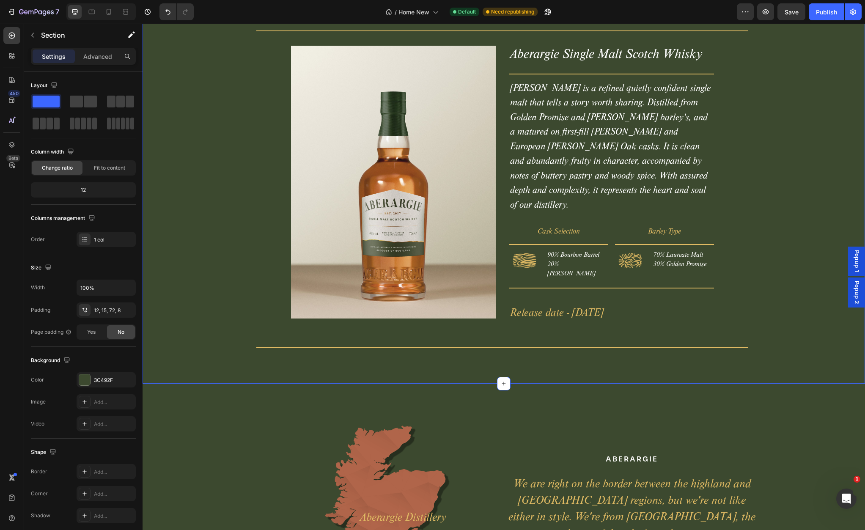
click at [767, 185] on div "Our Inagural Whisky Release Heading Title Line Product Images Aberargie Single …" at bounding box center [502, 160] width 713 height 385
click at [573, 306] on p "Release date - March 2026" at bounding box center [611, 314] width 203 height 16
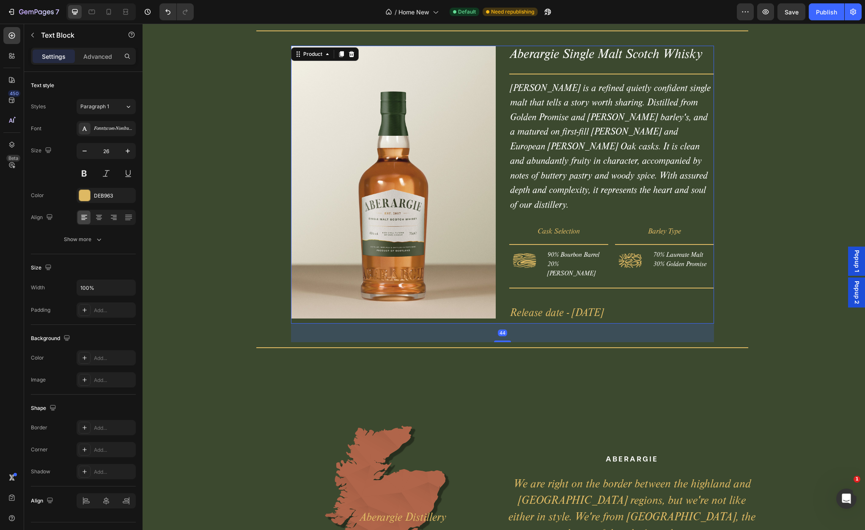
click at [595, 275] on div "Aberargie Single Malt Scotch Whisky Product Title Title Line Aberargie is a ref…" at bounding box center [611, 185] width 205 height 278
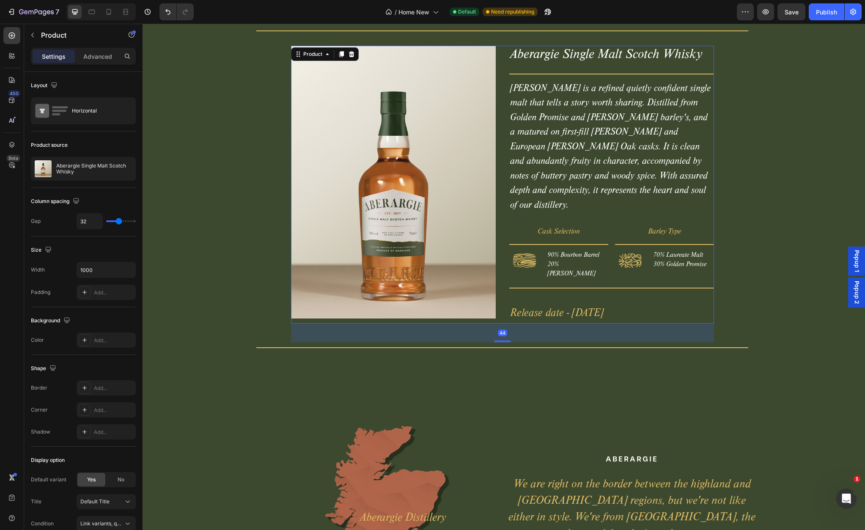
click at [602, 271] on div "Aberargie Single Malt Scotch Whisky Product Title Title Line Aberargie is a ref…" at bounding box center [611, 185] width 205 height 278
click at [600, 278] on div "Aberargie Single Malt Scotch Whisky Product Title Title Line Aberargie is a ref…" at bounding box center [611, 185] width 205 height 278
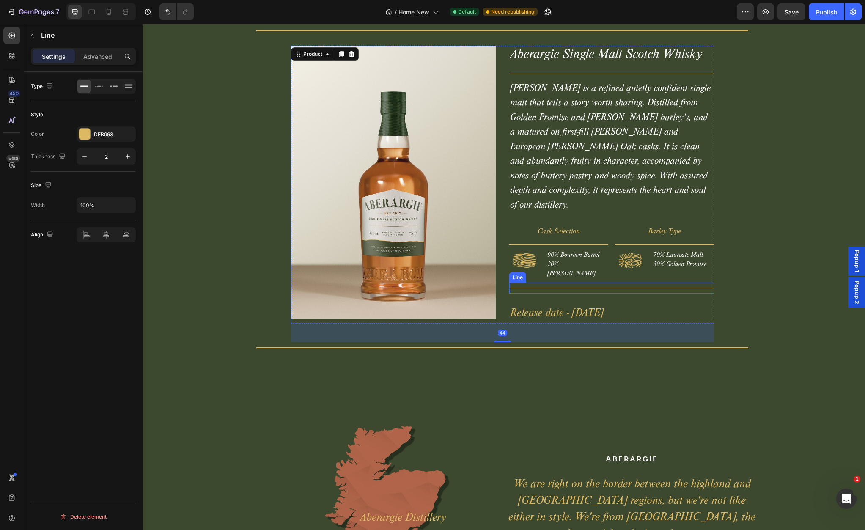
click at [609, 283] on div "Title Line" at bounding box center [611, 288] width 205 height 11
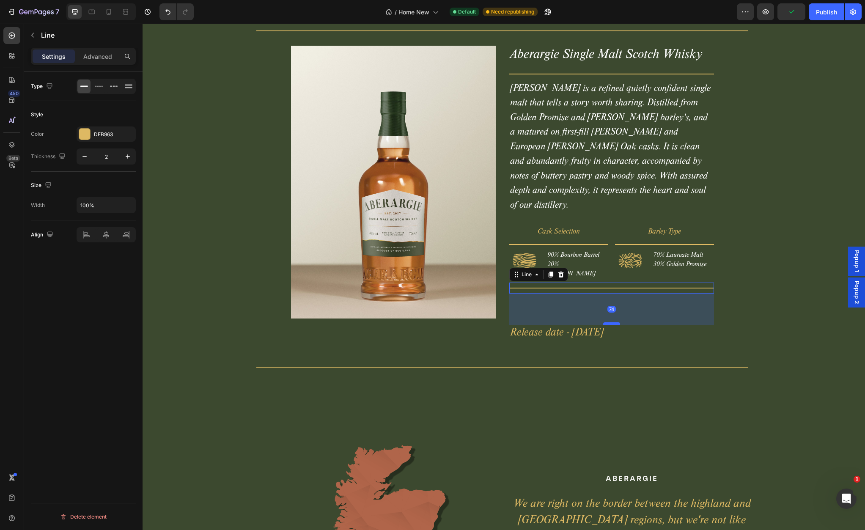
drag, startPoint x: 611, startPoint y: 280, endPoint x: 611, endPoint y: 299, distance: 19.5
click at [610, 322] on div at bounding box center [611, 323] width 17 height 3
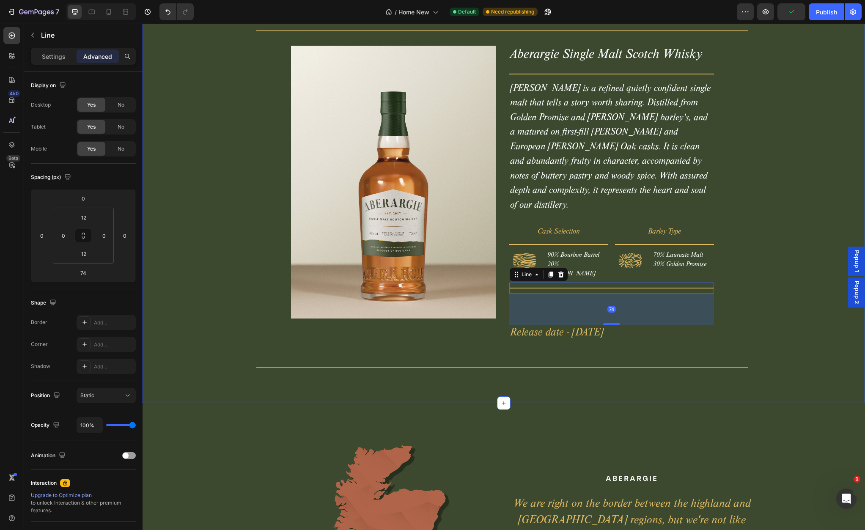
drag, startPoint x: 755, startPoint y: 217, endPoint x: 755, endPoint y: 176, distance: 41.0
click at [755, 217] on div "Our Inagural Whisky Release Heading Title Line Product Images Aberargie Single …" at bounding box center [502, 170] width 713 height 405
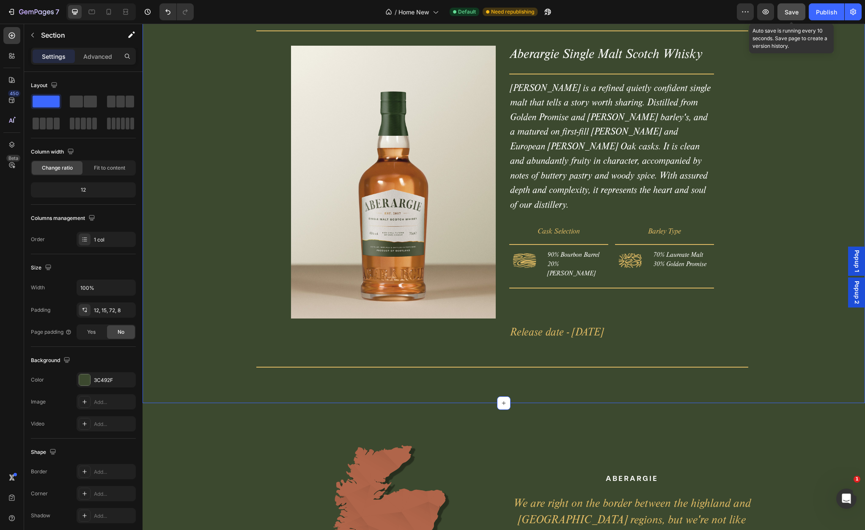
click at [792, 12] on span "Save" at bounding box center [792, 11] width 14 height 7
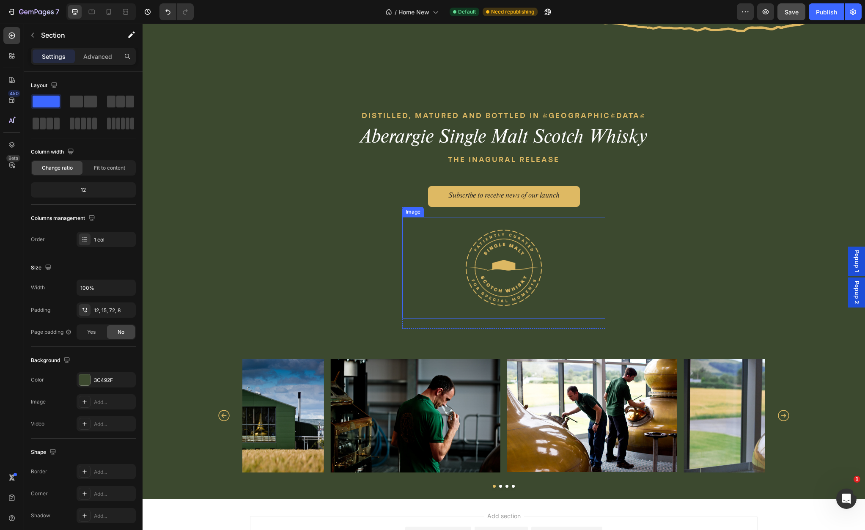
scroll to position [2215, 0]
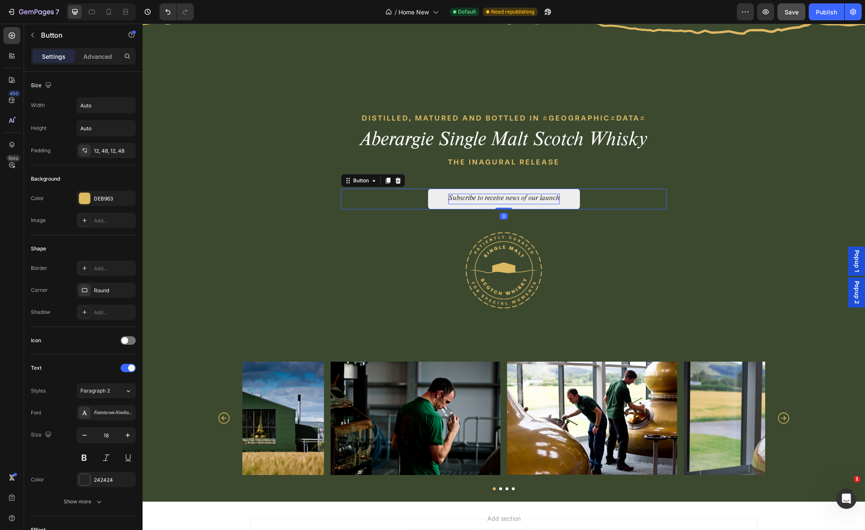
click at [529, 199] on p "Subscribe to receive news of our launch" at bounding box center [503, 199] width 111 height 11
click at [858, 261] on span "Popup 1" at bounding box center [856, 261] width 8 height 22
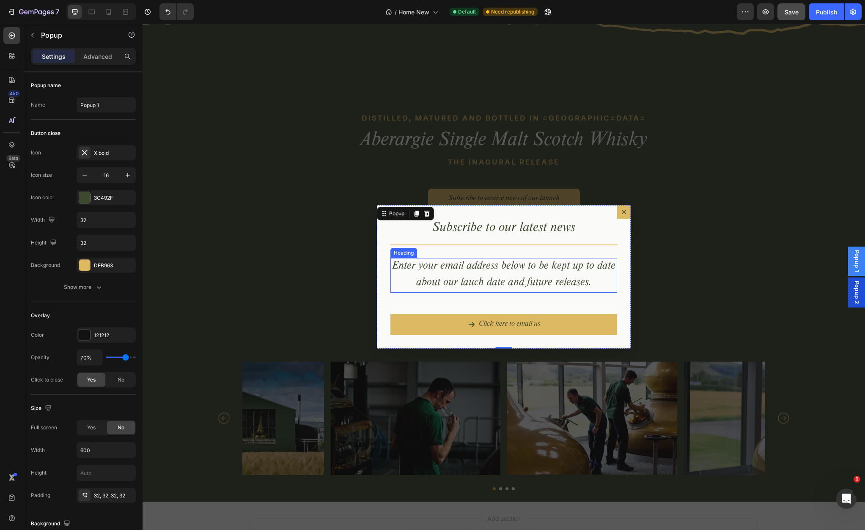
scroll to position [2215, 0]
click at [511, 286] on h2 "Enter your email address below to be kept up to date about our lauch date and f…" at bounding box center [503, 275] width 227 height 35
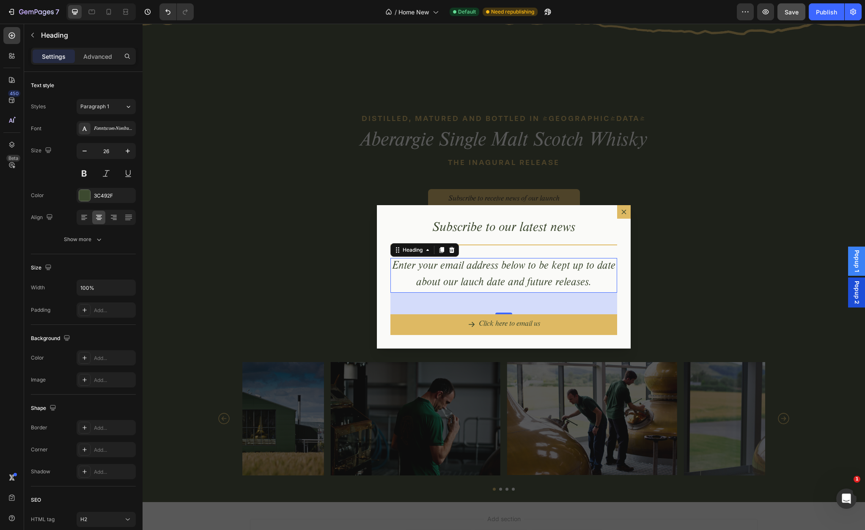
click at [515, 309] on div "51" at bounding box center [503, 304] width 227 height 22
click at [504, 313] on div "Dialog body" at bounding box center [503, 313] width 17 height 3
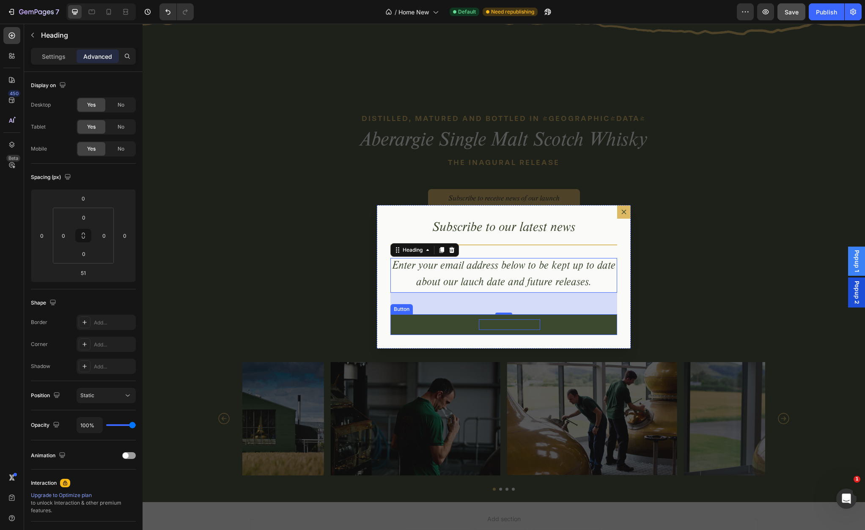
click at [519, 324] on p "Click here to email us" at bounding box center [509, 324] width 61 height 11
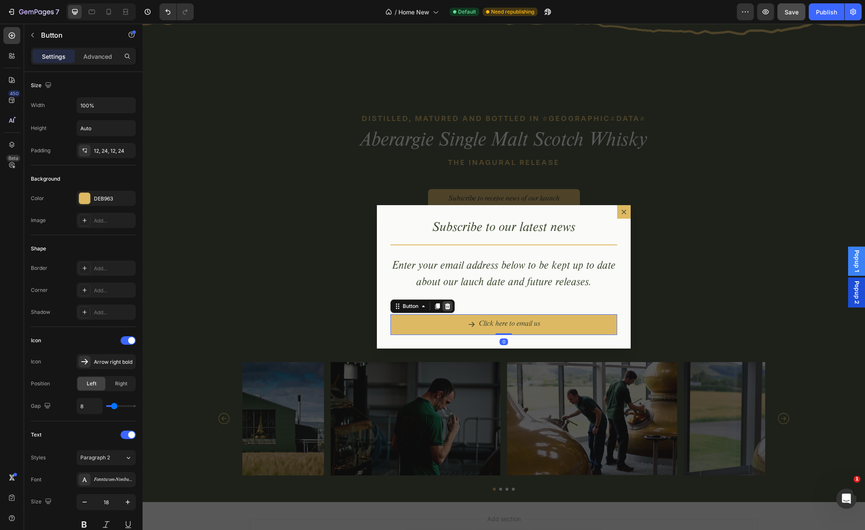
click at [448, 305] on icon "Dialog body" at bounding box center [447, 306] width 5 height 6
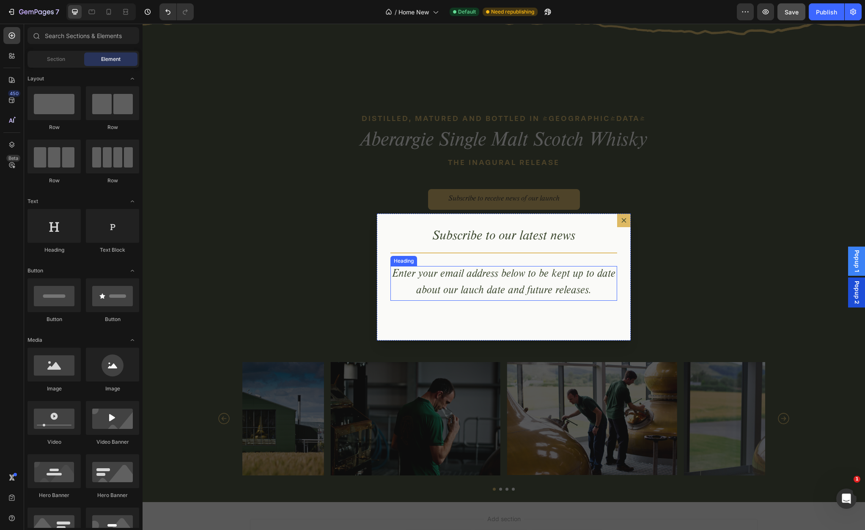
click at [522, 288] on h2 "Enter your email address below to be kept up to date about our lauch date and f…" at bounding box center [503, 283] width 227 height 35
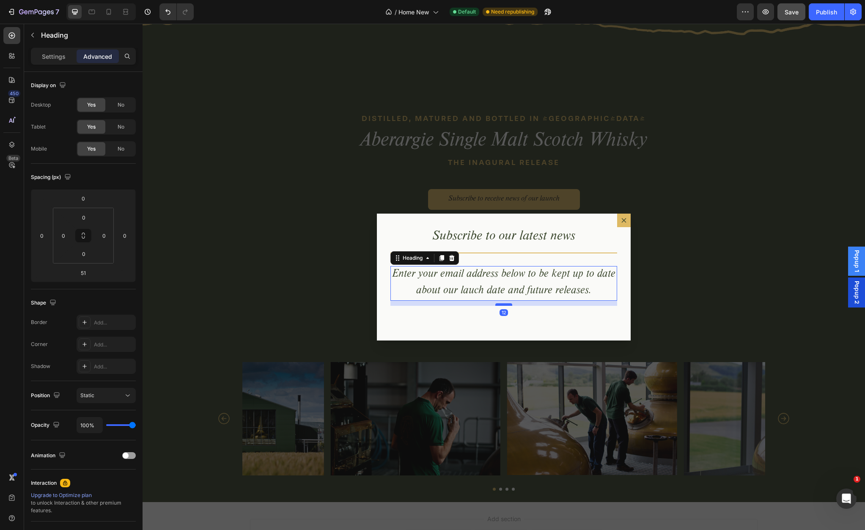
drag, startPoint x: 502, startPoint y: 321, endPoint x: 503, endPoint y: 305, distance: 16.1
click at [503, 305] on div "Dialog body" at bounding box center [503, 304] width 17 height 3
type input "11"
click at [61, 58] on p "Settings" at bounding box center [54, 56] width 24 height 9
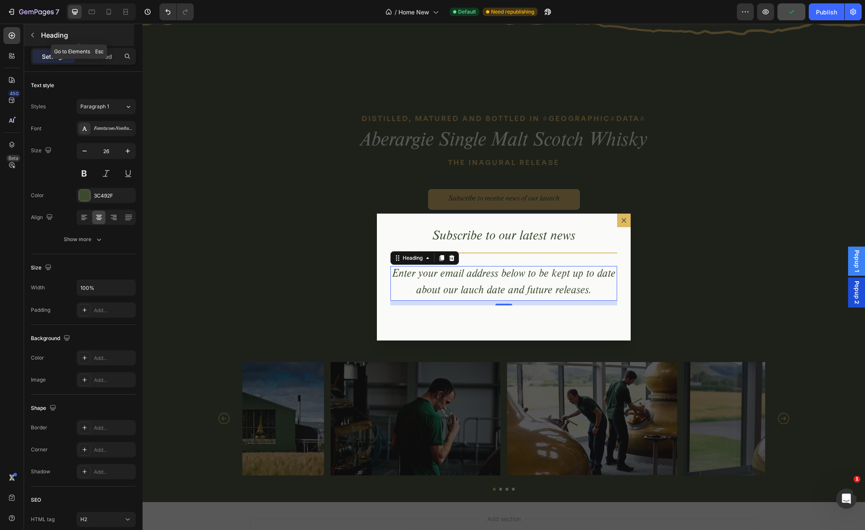
click at [46, 32] on p "Heading" at bounding box center [86, 35] width 91 height 10
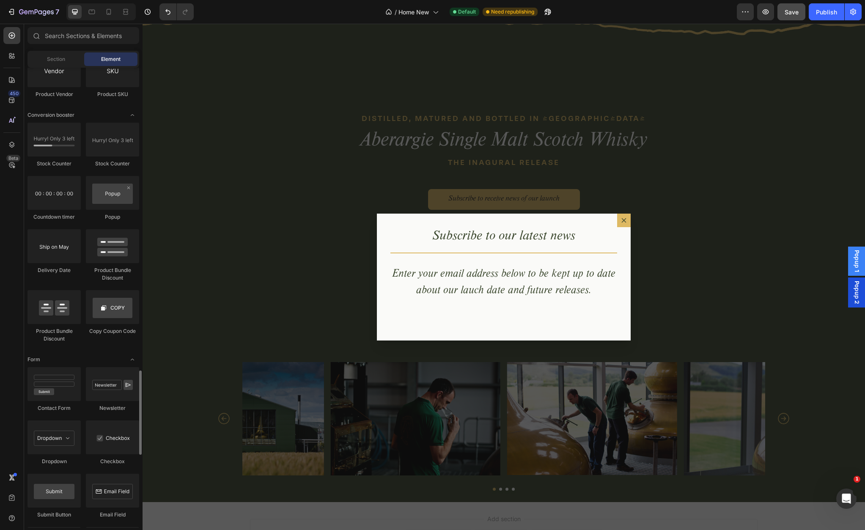
scroll to position [1645, 0]
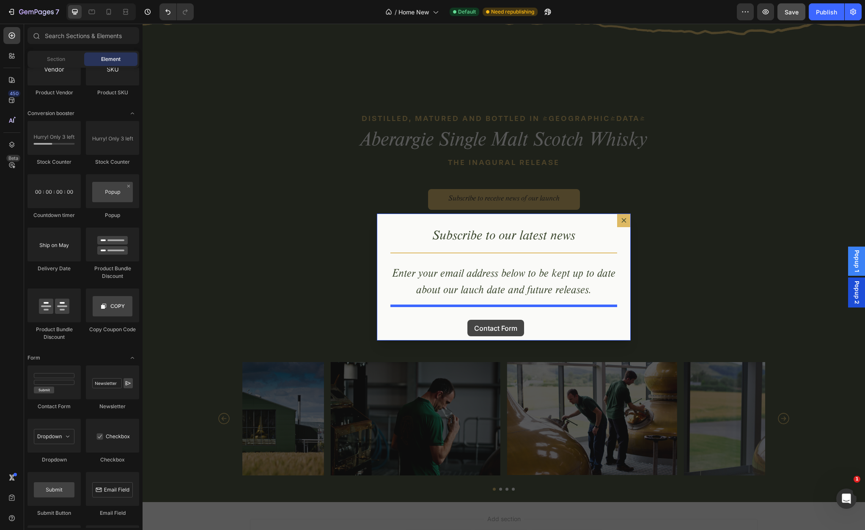
drag, startPoint x: 202, startPoint y: 404, endPoint x: 467, endPoint y: 320, distance: 278.2
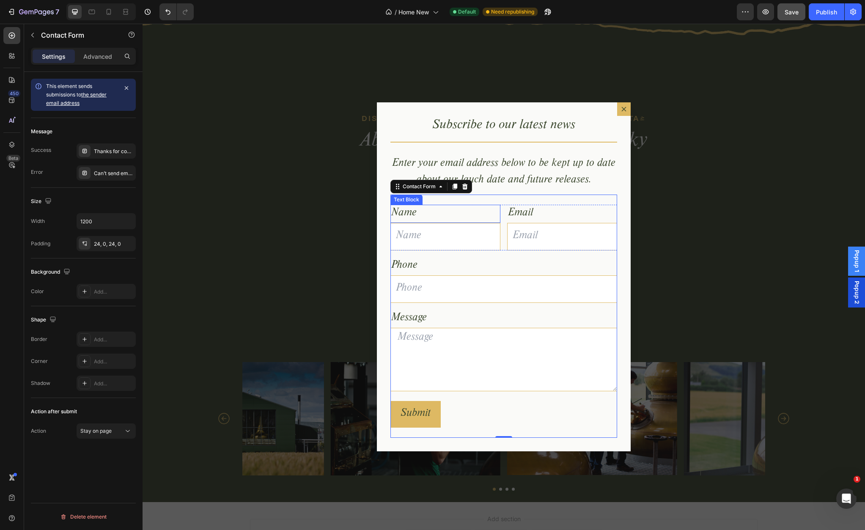
click at [436, 214] on div "Name" at bounding box center [445, 214] width 110 height 18
click at [482, 199] on div "Name Text Block Text Field Email Text Block Email Field Row Phone Text Block Te…" at bounding box center [503, 316] width 227 height 243
click at [93, 58] on p "Advanced" at bounding box center [97, 56] width 29 height 9
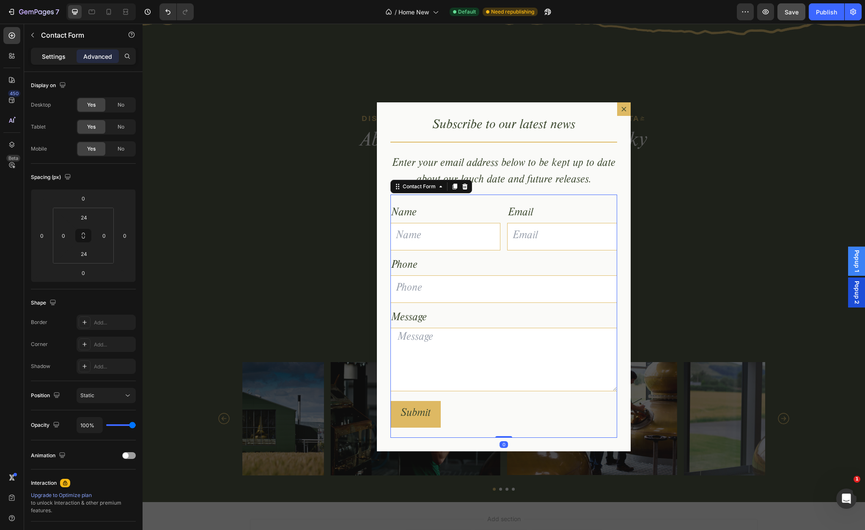
click at [60, 59] on p "Settings" at bounding box center [54, 56] width 24 height 9
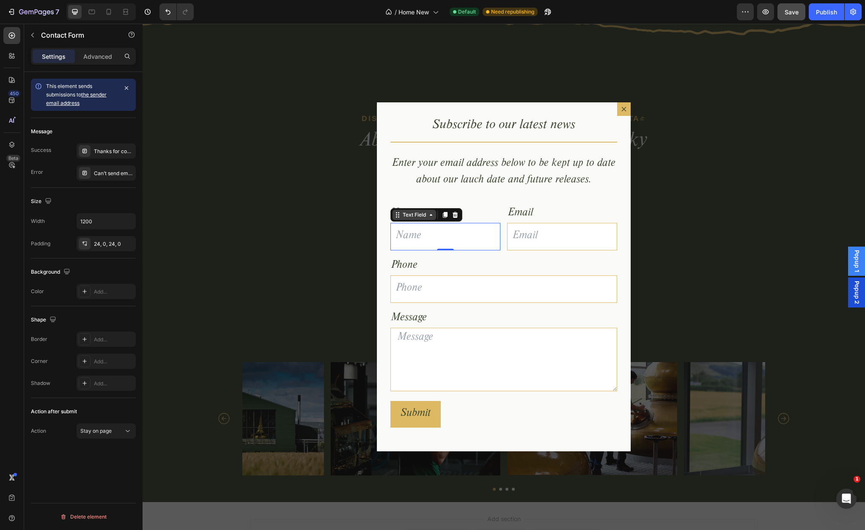
click at [415, 214] on div "Text Field" at bounding box center [414, 215] width 27 height 8
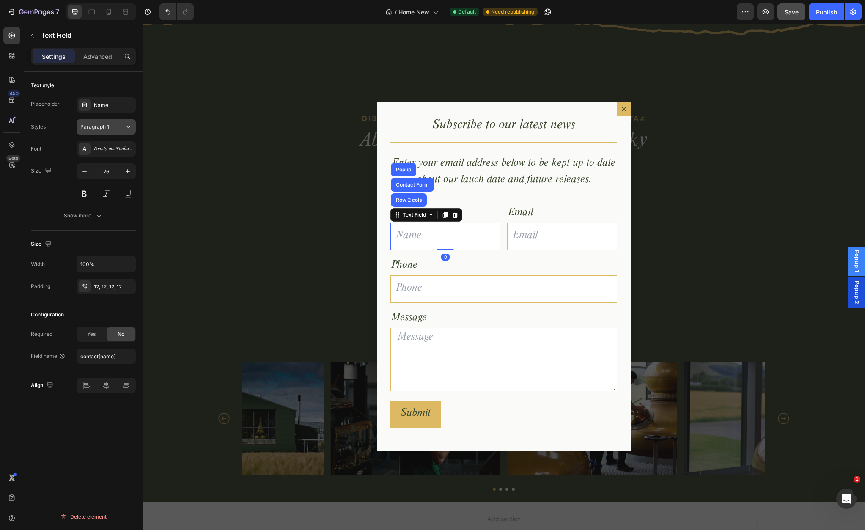
click at [110, 127] on div "Paragraph 1" at bounding box center [97, 127] width 34 height 8
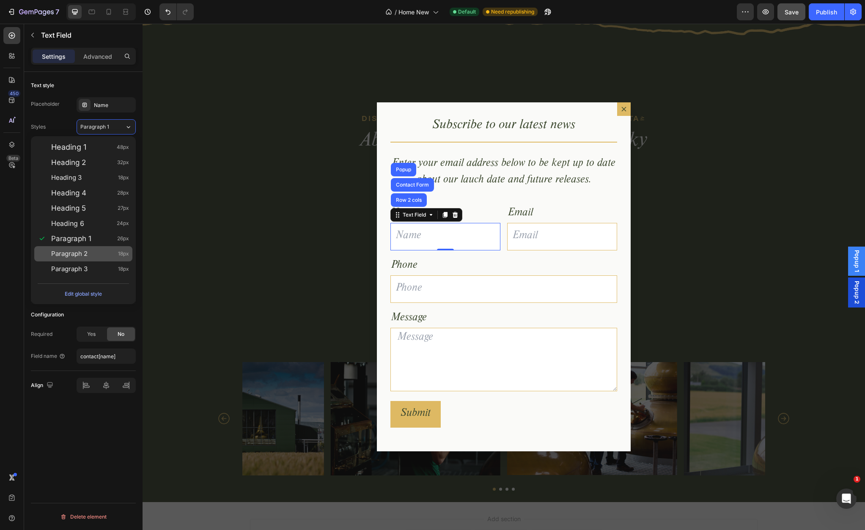
click at [98, 248] on div "Paragraph 2 18px" at bounding box center [83, 253] width 98 height 15
type input "18"
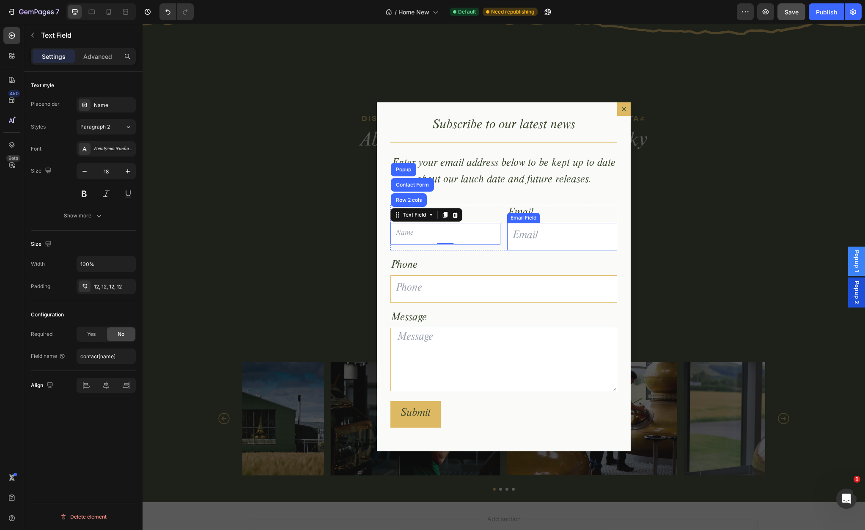
click at [533, 239] on input "Dialog body" at bounding box center [562, 236] width 110 height 27
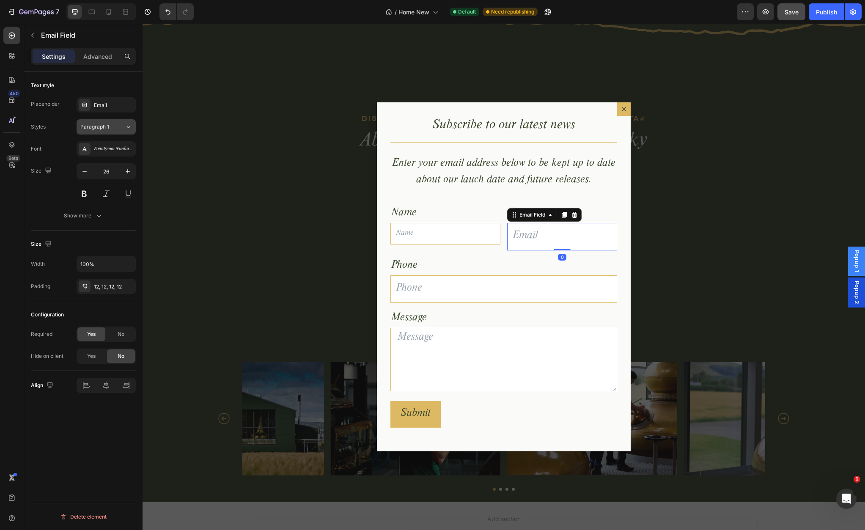
click at [107, 126] on span "Paragraph 1" at bounding box center [94, 127] width 29 height 8
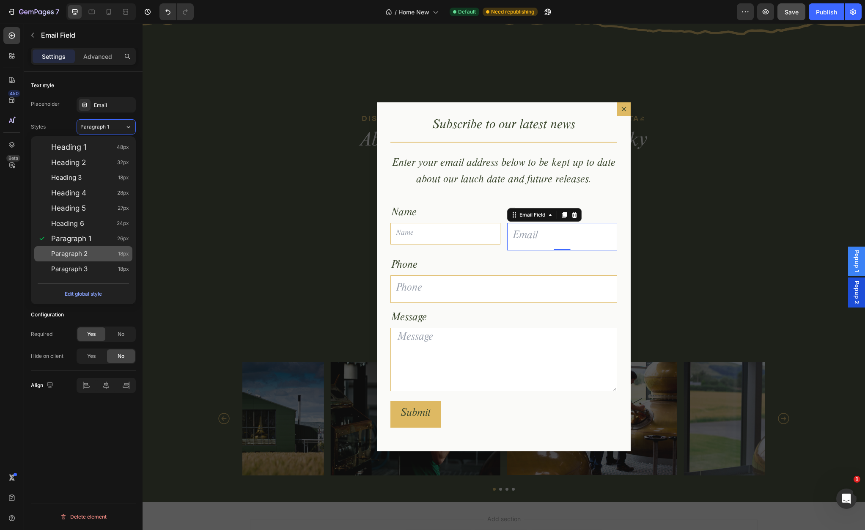
click at [85, 247] on div "Paragraph 2 18px" at bounding box center [83, 253] width 98 height 15
type input "18"
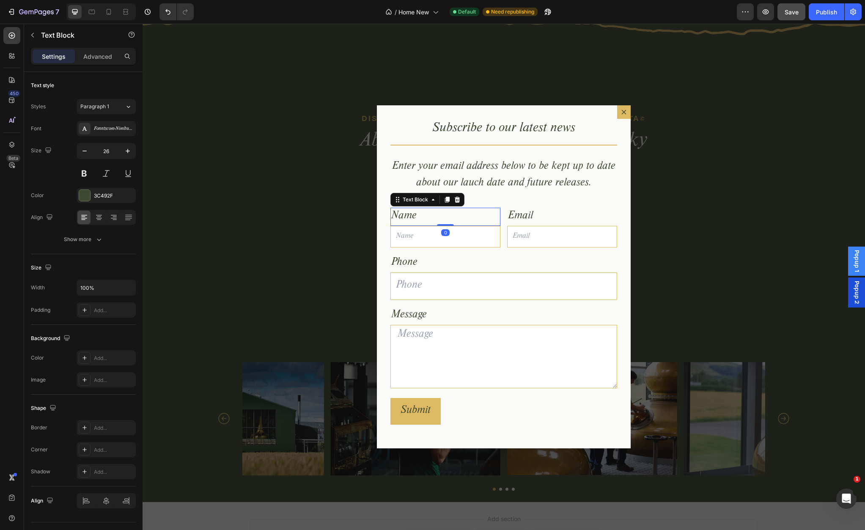
click at [428, 215] on div "Name" at bounding box center [445, 217] width 110 height 18
click at [103, 110] on span "Paragraph 1" at bounding box center [94, 107] width 29 height 8
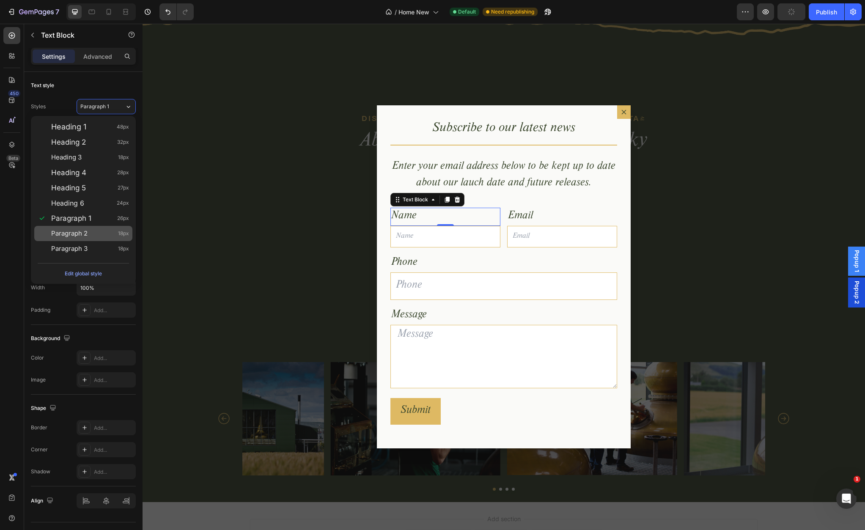
click at [91, 231] on div "Paragraph 2 18px" at bounding box center [90, 233] width 78 height 8
type input "18"
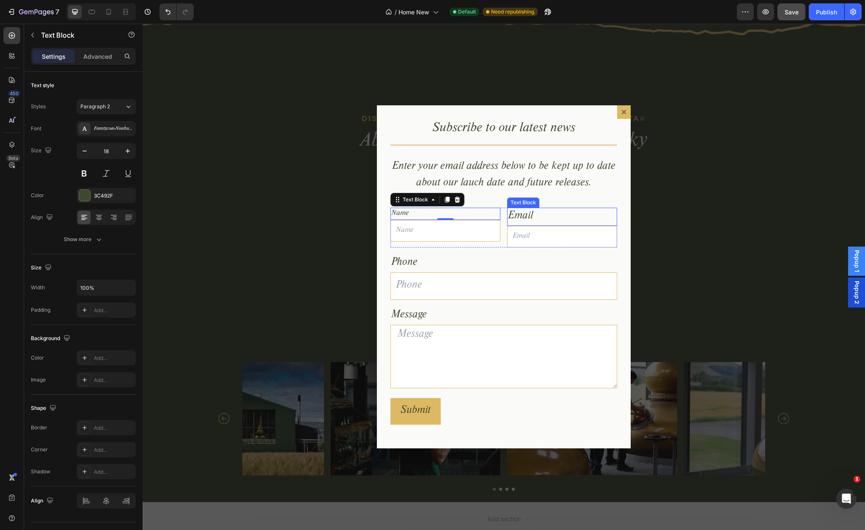
click at [529, 216] on div "Email" at bounding box center [562, 217] width 110 height 18
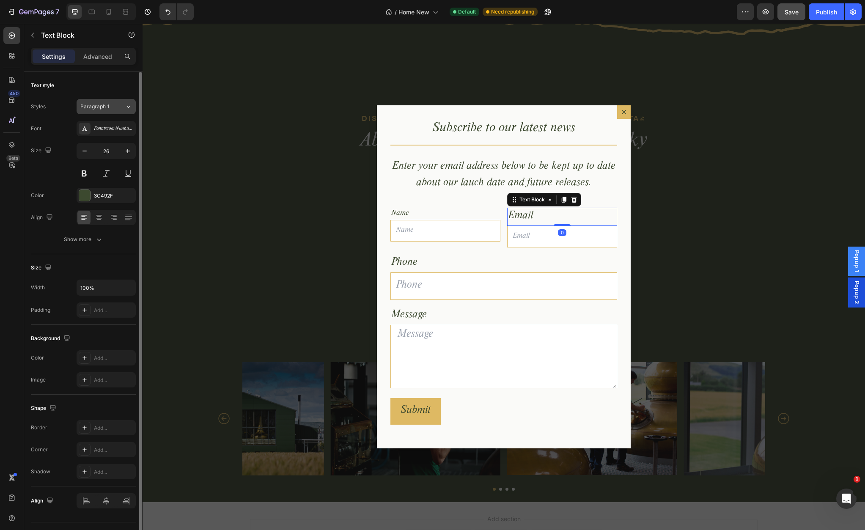
click at [100, 107] on span "Paragraph 1" at bounding box center [94, 107] width 29 height 8
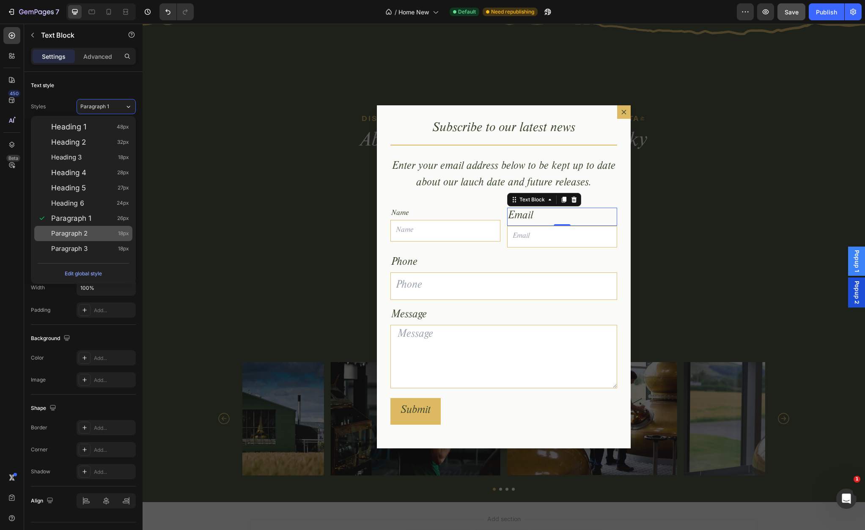
click at [85, 228] on div "Paragraph 2 18px" at bounding box center [83, 233] width 98 height 15
type input "18"
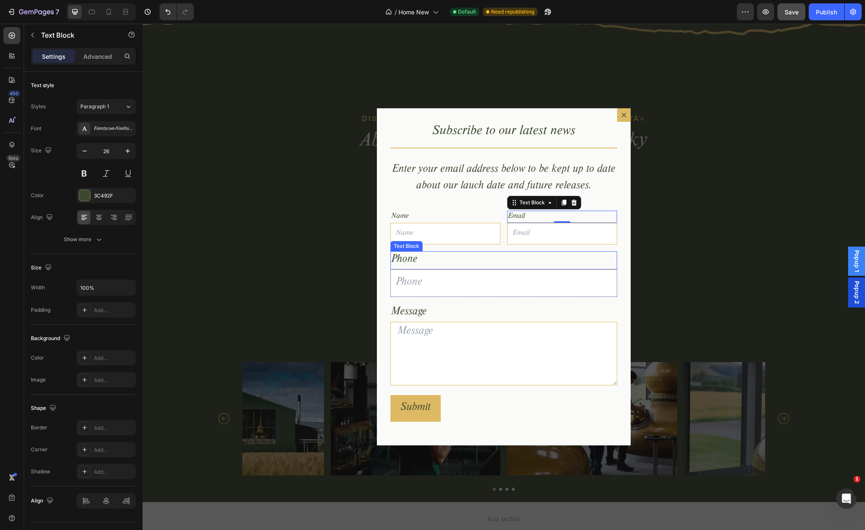
click at [421, 261] on div "Phone" at bounding box center [503, 260] width 227 height 18
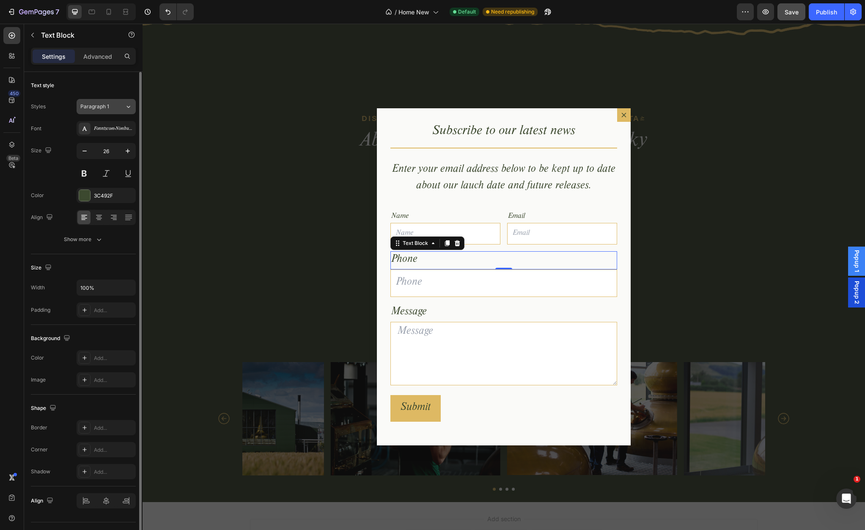
click at [108, 108] on span "Paragraph 1" at bounding box center [94, 107] width 29 height 8
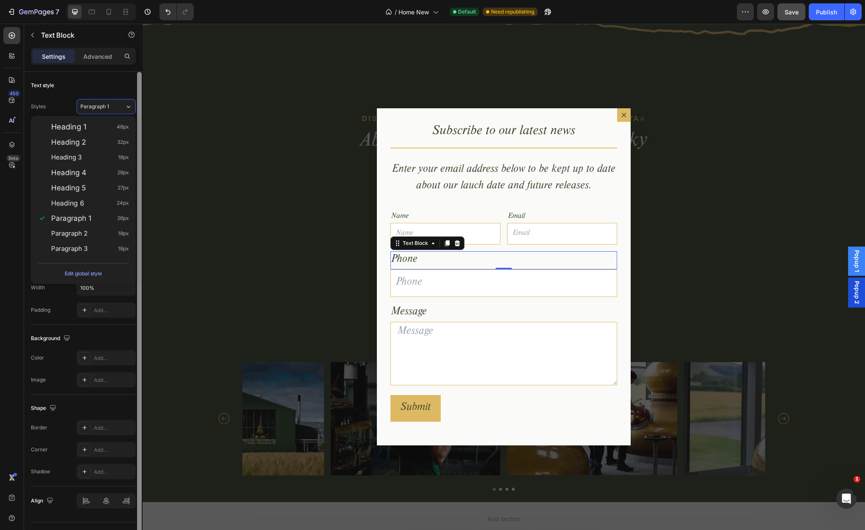
drag, startPoint x: 99, startPoint y: 232, endPoint x: 137, endPoint y: 234, distance: 37.3
click at [100, 232] on div "Paragraph 2 18px" at bounding box center [90, 233] width 78 height 8
type input "18"
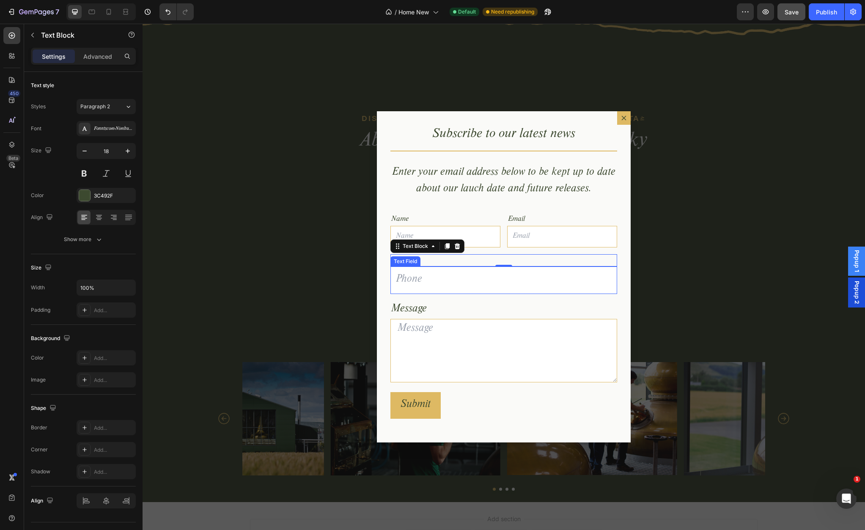
click at [408, 277] on input "Dialog body" at bounding box center [503, 279] width 227 height 27
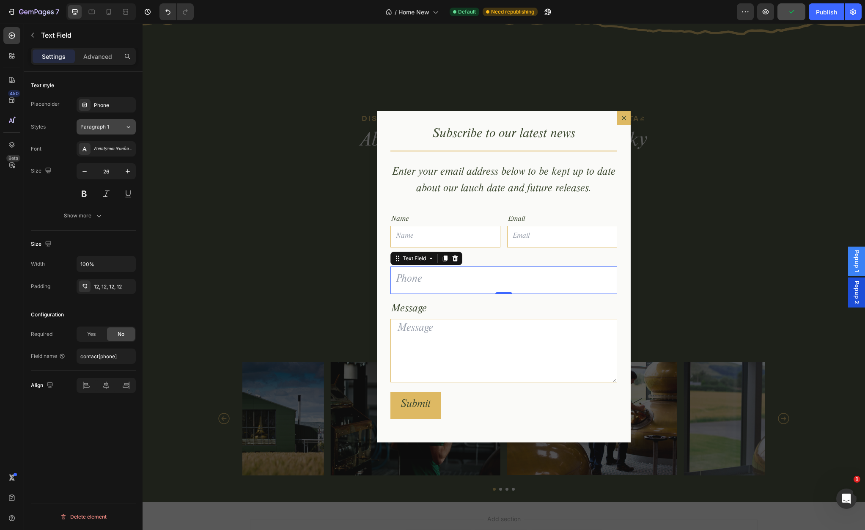
click at [103, 128] on span "Paragraph 1" at bounding box center [94, 127] width 29 height 8
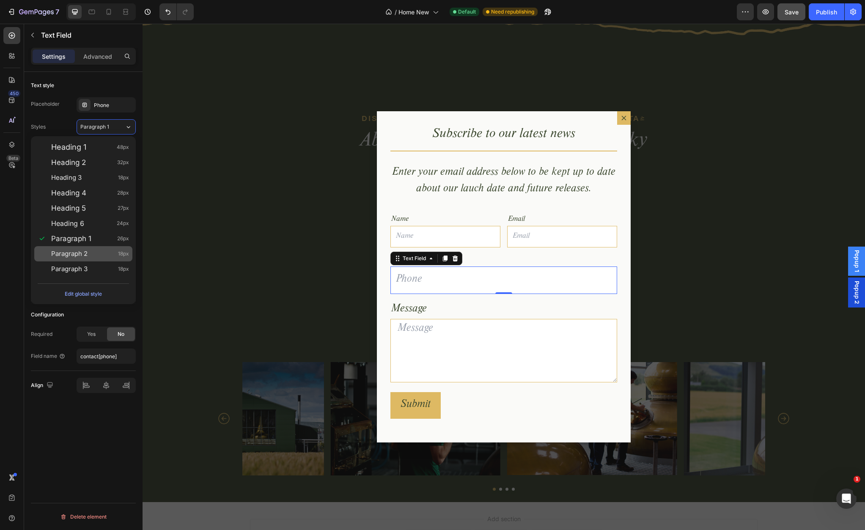
click at [100, 250] on div "Paragraph 2 18px" at bounding box center [90, 254] width 78 height 8
type input "18"
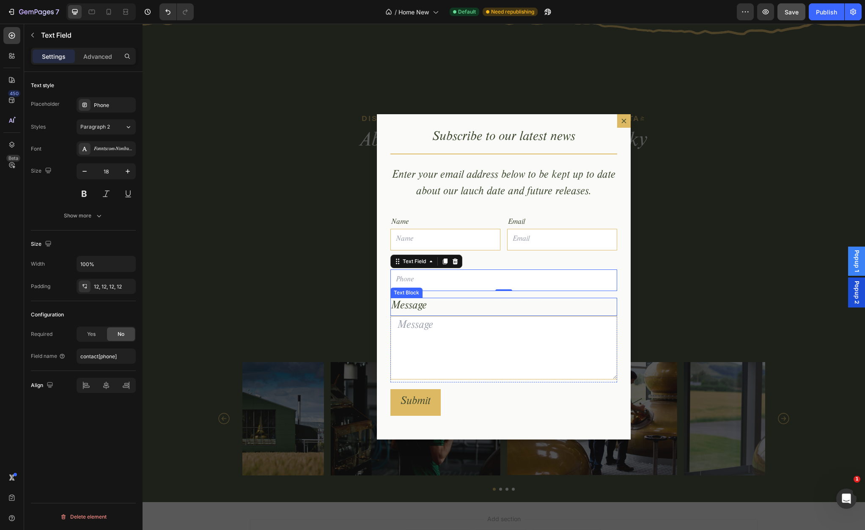
click at [414, 305] on div "Message" at bounding box center [503, 307] width 227 height 18
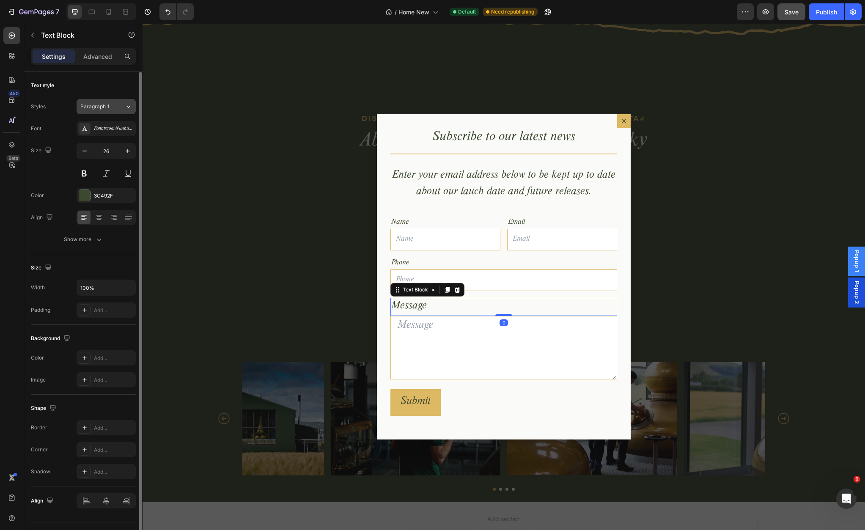
click at [93, 106] on span "Paragraph 1" at bounding box center [94, 107] width 29 height 8
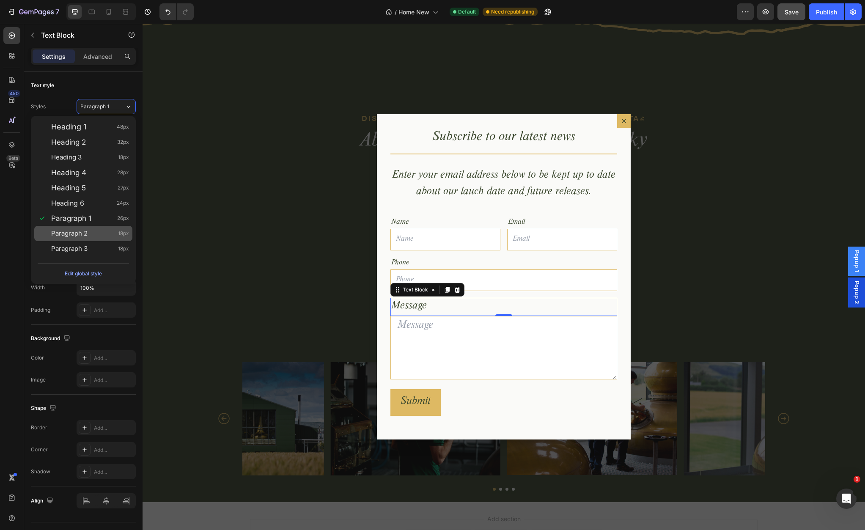
drag, startPoint x: 85, startPoint y: 232, endPoint x: 111, endPoint y: 235, distance: 26.4
click at [86, 232] on div "Paragraph 2 18px" at bounding box center [90, 233] width 78 height 8
type input "18"
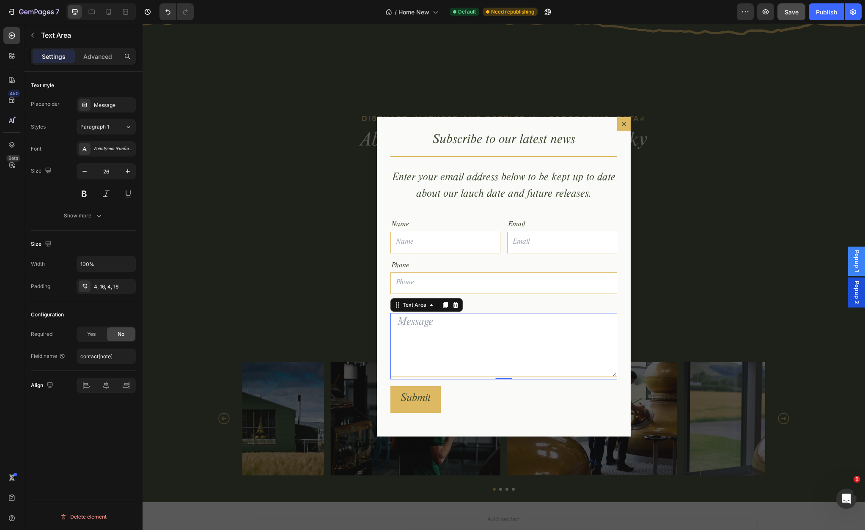
drag, startPoint x: 417, startPoint y: 324, endPoint x: 431, endPoint y: 327, distance: 14.2
click at [417, 324] on textarea "Dialog body" at bounding box center [503, 344] width 227 height 63
click at [103, 104] on div "Message" at bounding box center [114, 106] width 40 height 8
click at [105, 105] on div "Message" at bounding box center [114, 106] width 40 height 8
click at [105, 130] on span "Paragraph 1" at bounding box center [94, 127] width 29 height 8
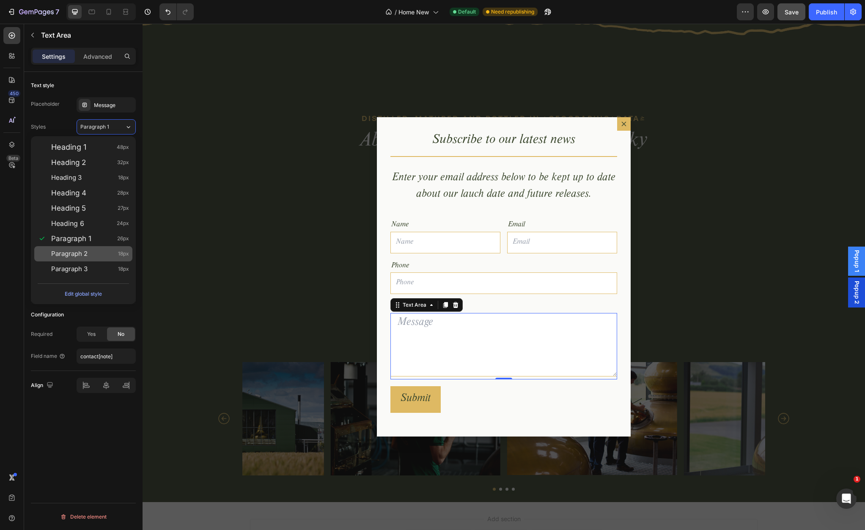
click at [94, 249] on div "Paragraph 2 18px" at bounding box center [83, 253] width 98 height 15
type input "18"
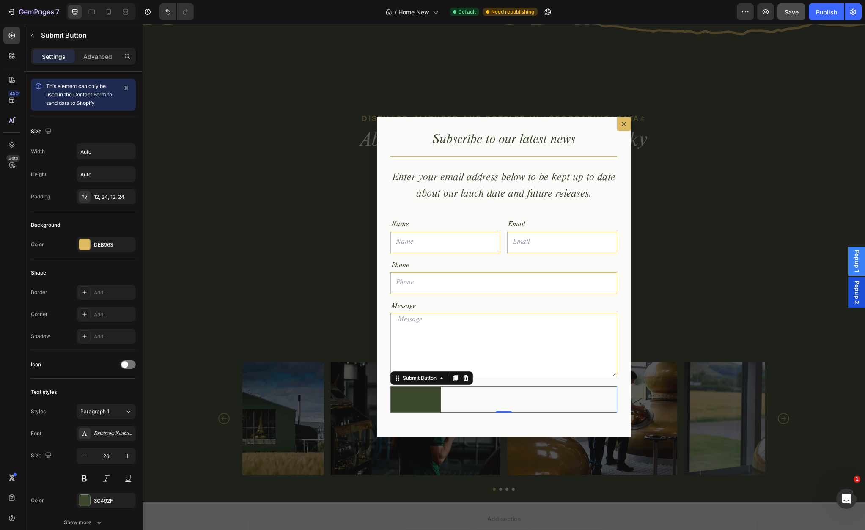
click at [434, 393] on button "Submit" at bounding box center [415, 399] width 50 height 27
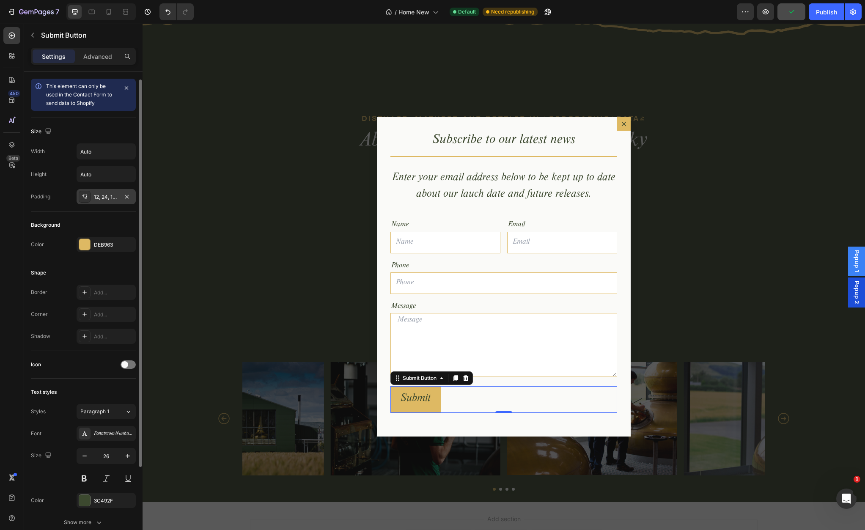
scroll to position [5, 0]
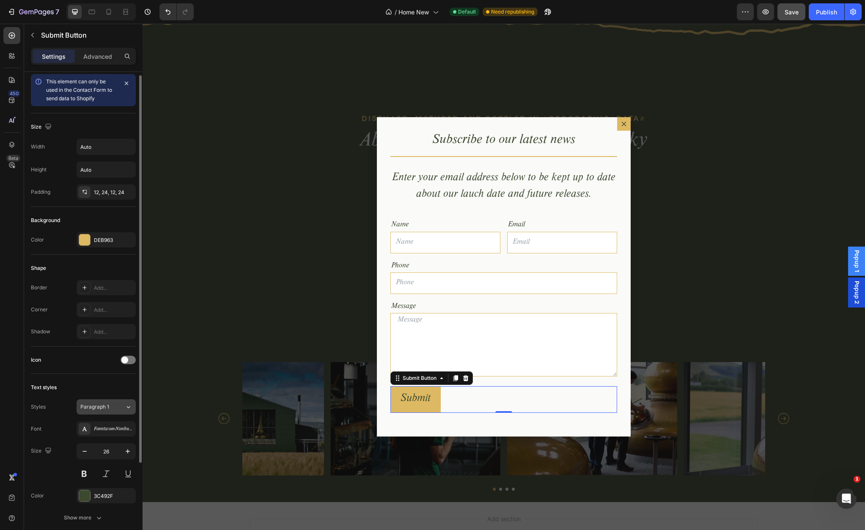
click at [104, 408] on span "Paragraph 1" at bounding box center [94, 407] width 29 height 8
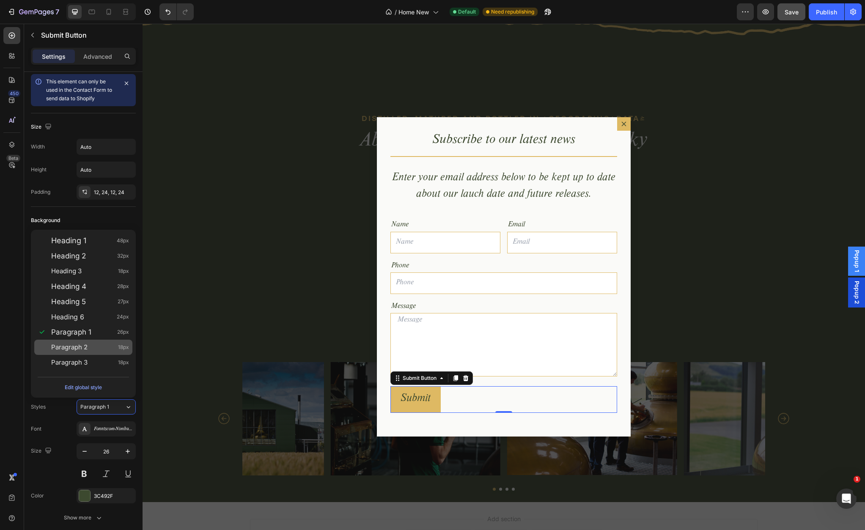
click at [82, 347] on span "Paragraph 2" at bounding box center [69, 347] width 36 height 8
type input "18"
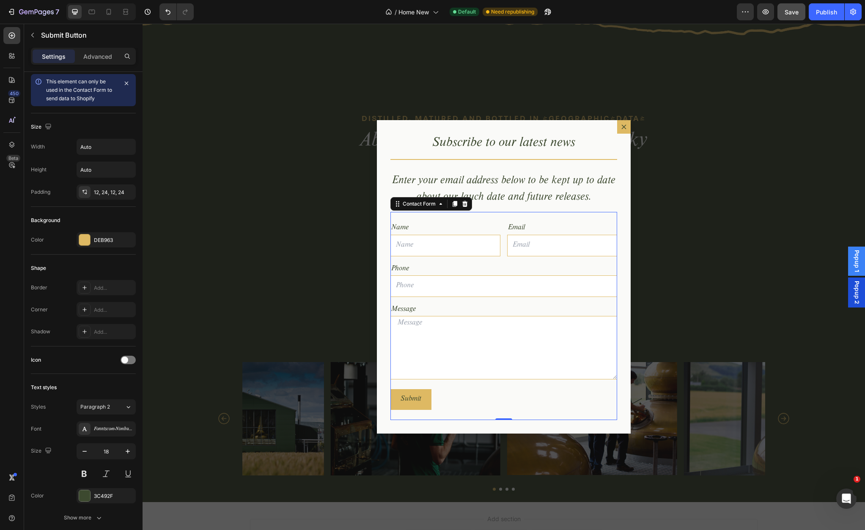
click at [459, 414] on div "Name Text Block Text Field Email Text Block Email Field Row Phone Text Block Te…" at bounding box center [503, 316] width 227 height 208
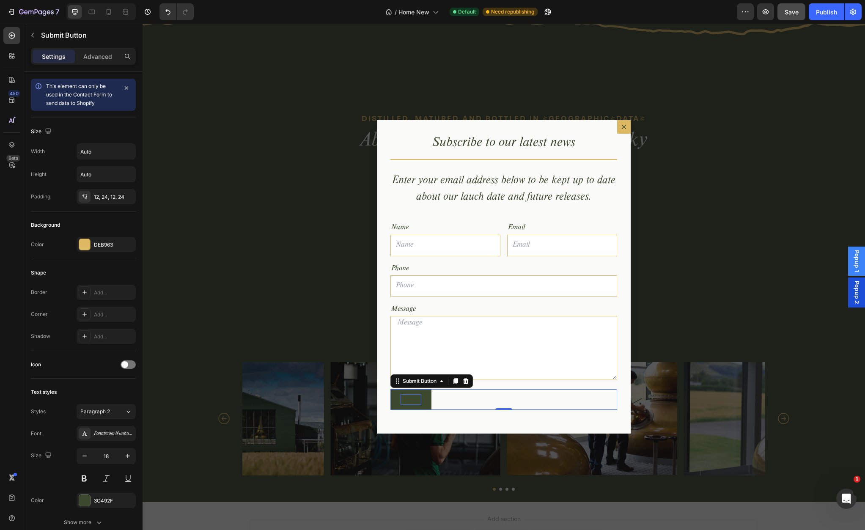
click at [420, 398] on div "Submit" at bounding box center [411, 399] width 21 height 11
click at [416, 401] on div "Submit" at bounding box center [411, 399] width 21 height 11
click at [85, 500] on div at bounding box center [84, 500] width 11 height 11
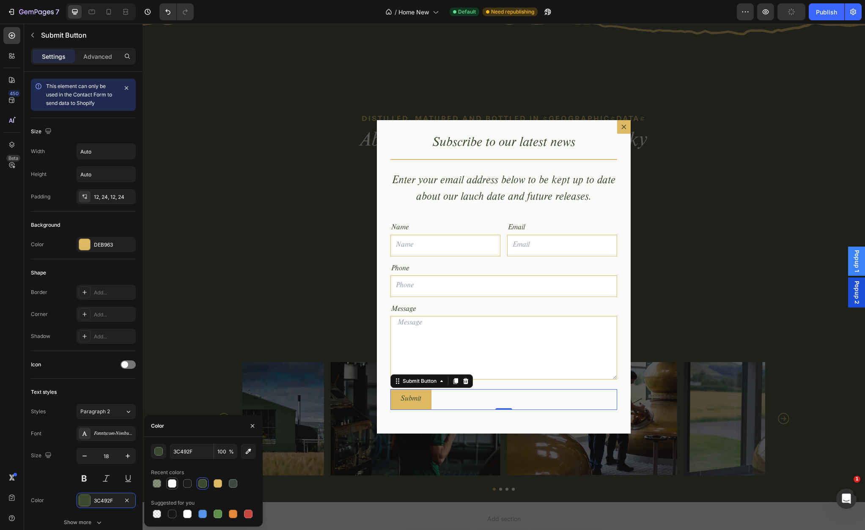
click at [172, 484] on div at bounding box center [172, 483] width 8 height 8
type input "FAFAF8"
click at [500, 384] on div "Name Text Block Text Field Email Text Block Email Field Row Phone Text Block Te…" at bounding box center [503, 316] width 227 height 208
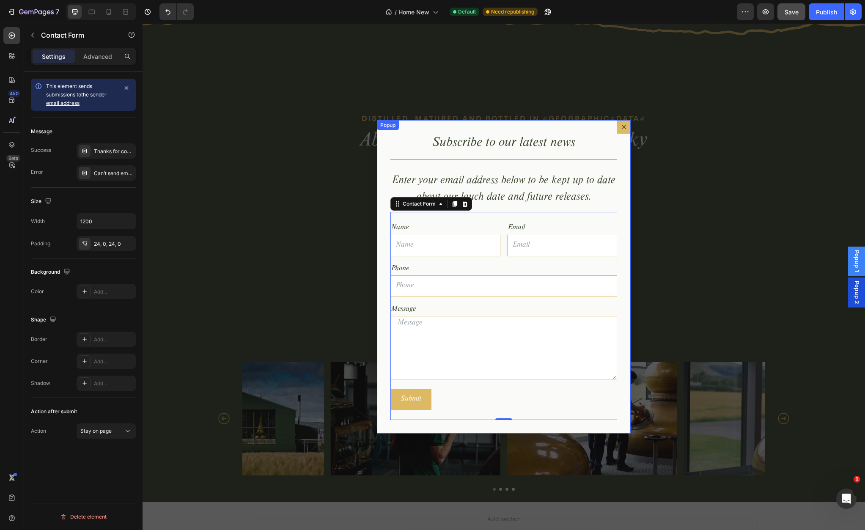
click at [384, 337] on div "Subscribe to our latest news Heading Title Line Enter your email address below …" at bounding box center [504, 277] width 254 height 314
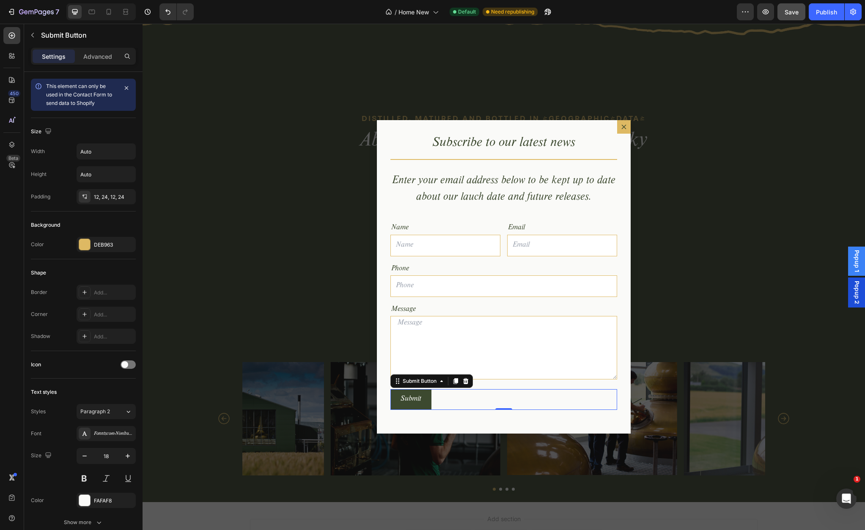
click at [423, 394] on button "Submit" at bounding box center [410, 399] width 41 height 21
click at [484, 396] on div "Submit Submit Button 0" at bounding box center [503, 399] width 227 height 21
click at [97, 55] on p "Advanced" at bounding box center [97, 56] width 29 height 9
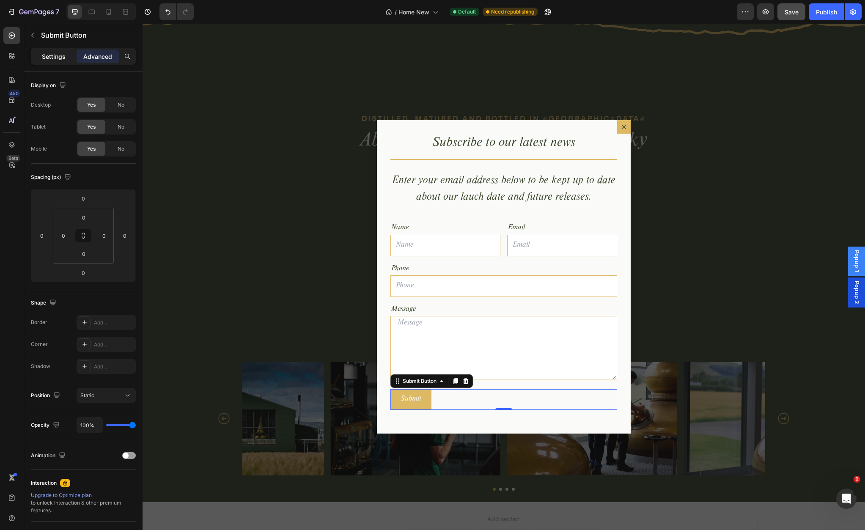
click at [56, 58] on p "Settings" at bounding box center [54, 56] width 24 height 9
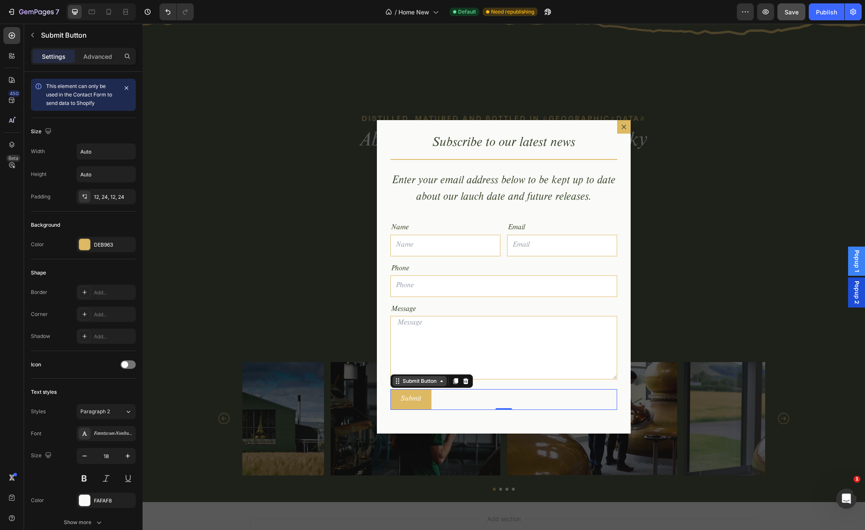
click at [440, 381] on icon "Dialog body" at bounding box center [441, 381] width 7 height 7
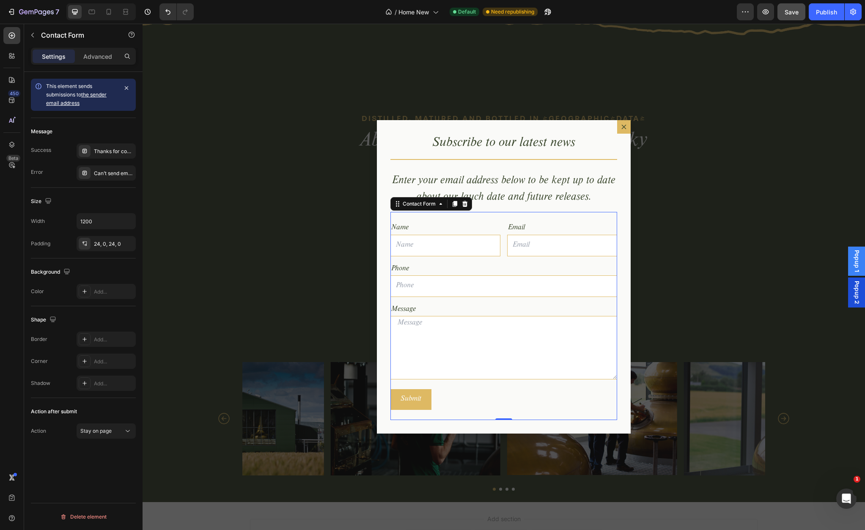
click at [510, 385] on div "Name Text Block Text Field Email Text Block Email Field Row Phone Text Block Te…" at bounding box center [503, 316] width 227 height 208
click at [625, 126] on icon "Dialog content" at bounding box center [623, 127] width 7 height 7
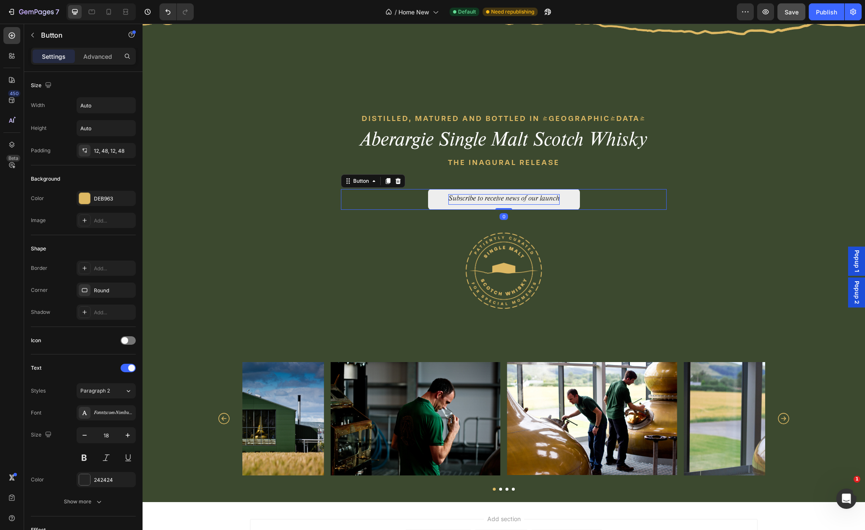
click at [522, 200] on p "Subscribe to receive news of our launch" at bounding box center [503, 199] width 111 height 11
click at [857, 262] on span "Popup 1" at bounding box center [856, 261] width 8 height 22
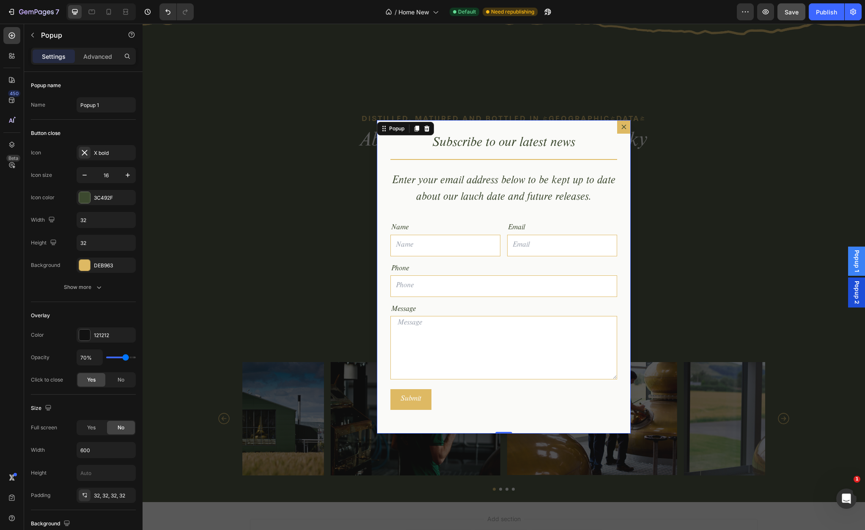
click at [623, 127] on icon "Dialog content" at bounding box center [623, 127] width 7 height 7
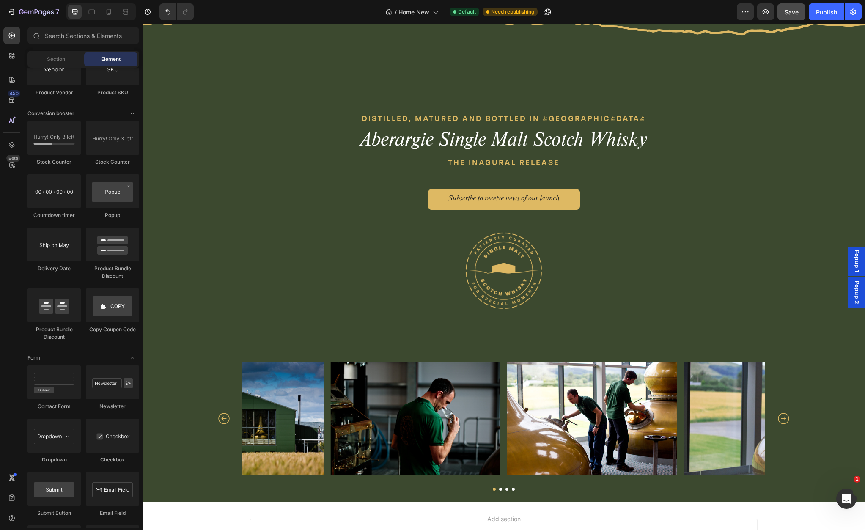
click at [855, 258] on span "Popup 1" at bounding box center [856, 261] width 8 height 22
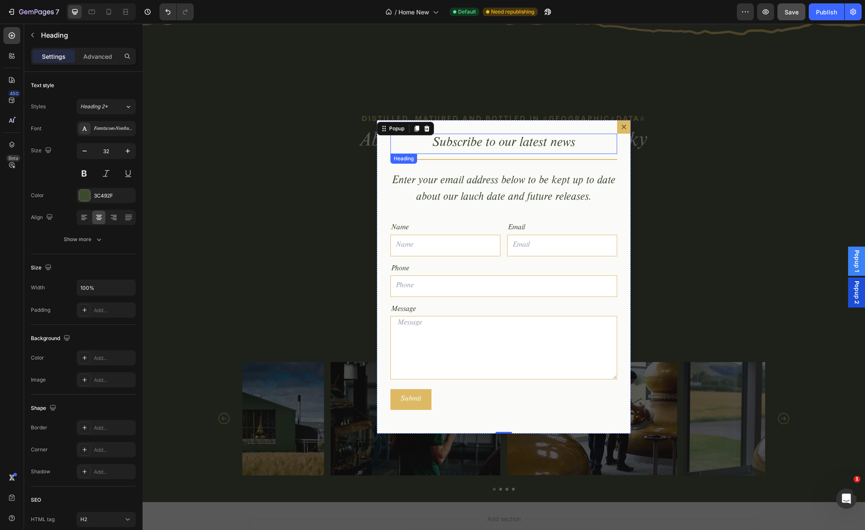
click at [522, 142] on h2 "Subscribe to our latest news" at bounding box center [503, 144] width 227 height 21
click at [492, 142] on h2 "Subscribe to our latest news" at bounding box center [503, 144] width 227 height 21
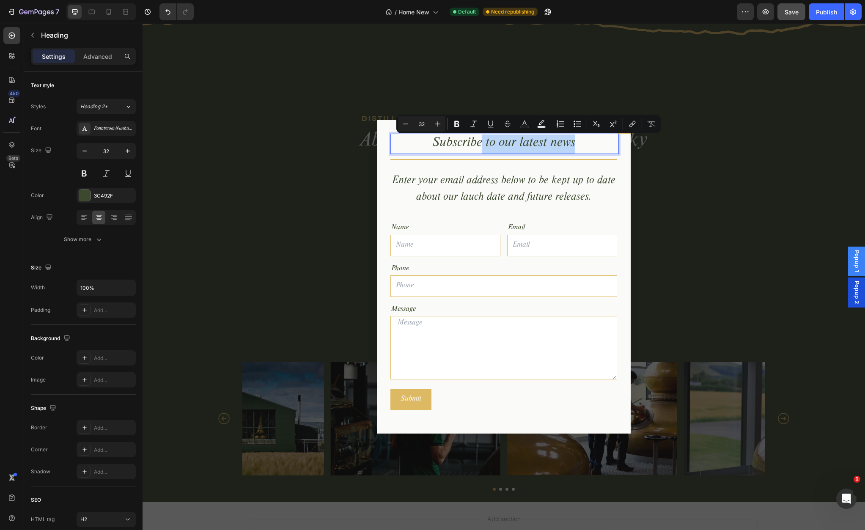
drag, startPoint x: 481, startPoint y: 142, endPoint x: 581, endPoint y: 145, distance: 99.9
click at [581, 145] on p "Subscribe to our latest news" at bounding box center [503, 144] width 225 height 19
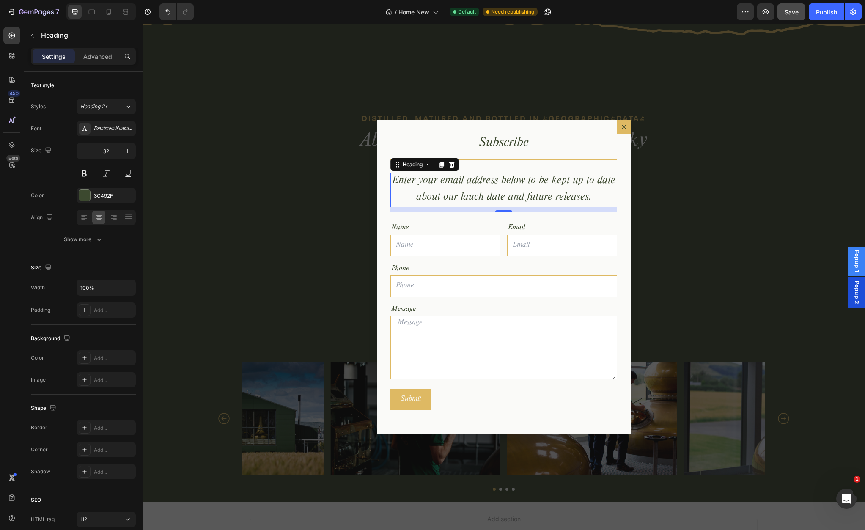
click at [491, 184] on h2 "Enter your email address below to be kept up to date about our lauch date and f…" at bounding box center [503, 190] width 227 height 35
click at [89, 152] on button "button" at bounding box center [84, 150] width 15 height 15
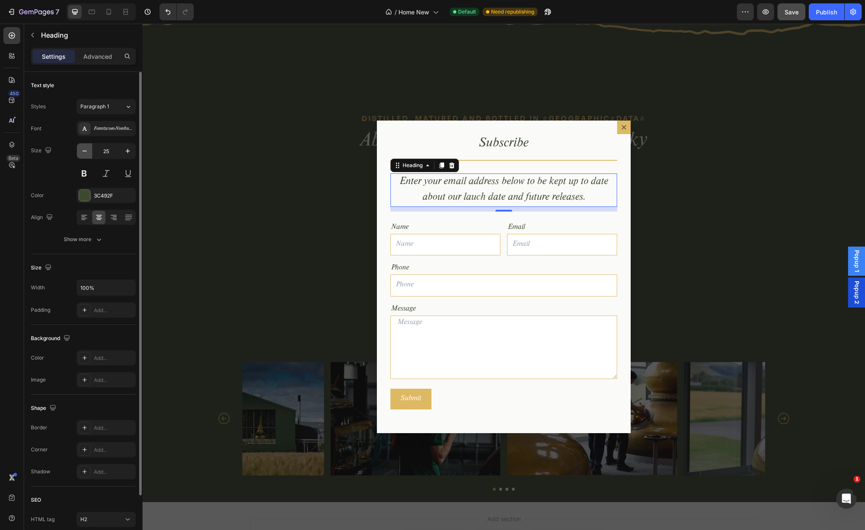
click at [89, 152] on button "button" at bounding box center [84, 150] width 15 height 15
type input "24"
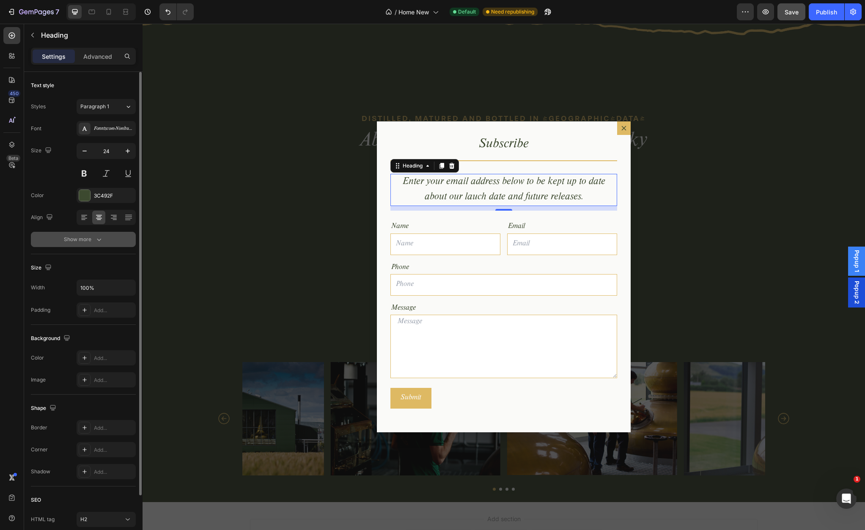
click at [98, 241] on icon "button" at bounding box center [99, 239] width 8 height 8
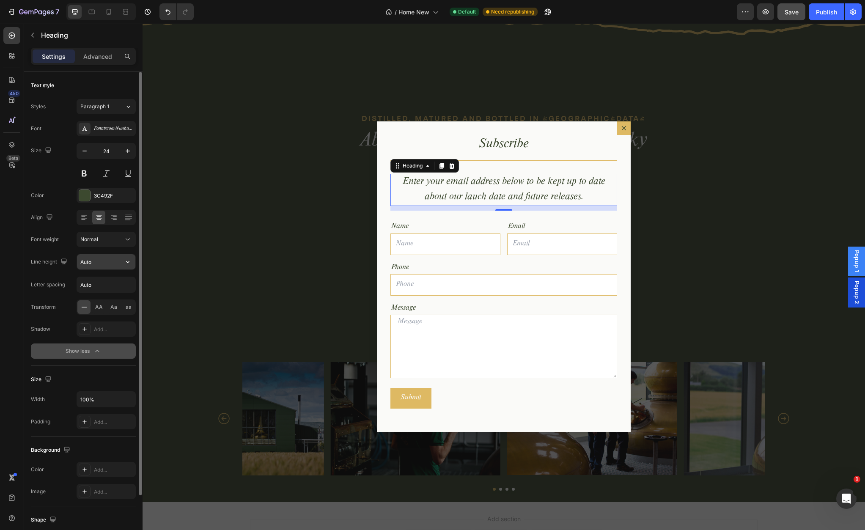
click at [107, 264] on input "Auto" at bounding box center [106, 261] width 58 height 15
click at [128, 264] on icon "button" at bounding box center [128, 262] width 8 height 8
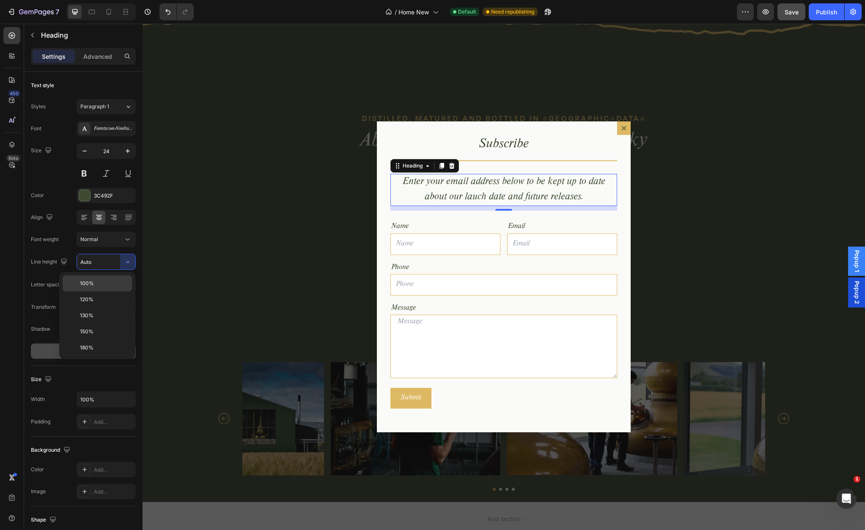
click at [107, 283] on p "100%" at bounding box center [104, 284] width 48 height 8
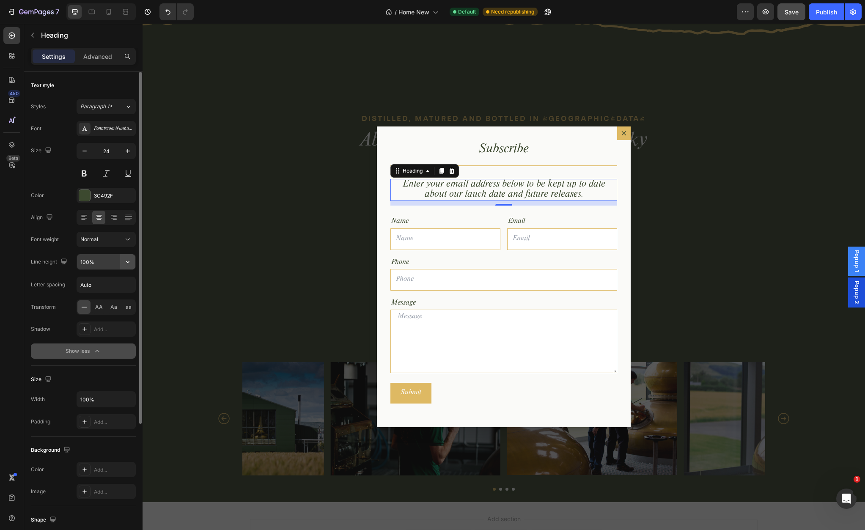
click at [126, 261] on icon "button" at bounding box center [127, 262] width 3 height 2
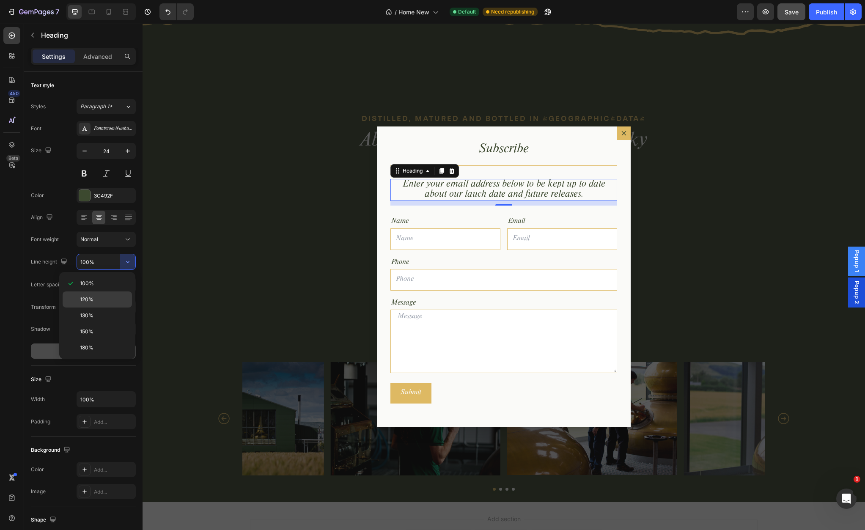
click at [97, 296] on p "120%" at bounding box center [104, 300] width 48 height 8
type input "120%"
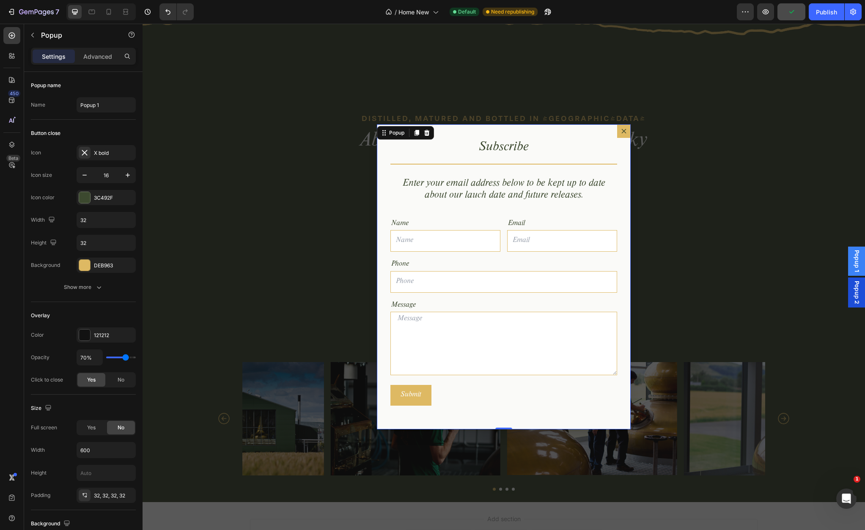
click at [555, 129] on div "Subscribe Heading Title Line Enter your email address below to be kept up to da…" at bounding box center [504, 276] width 254 height 305
click at [457, 280] on input "Dialog body" at bounding box center [503, 282] width 227 height 22
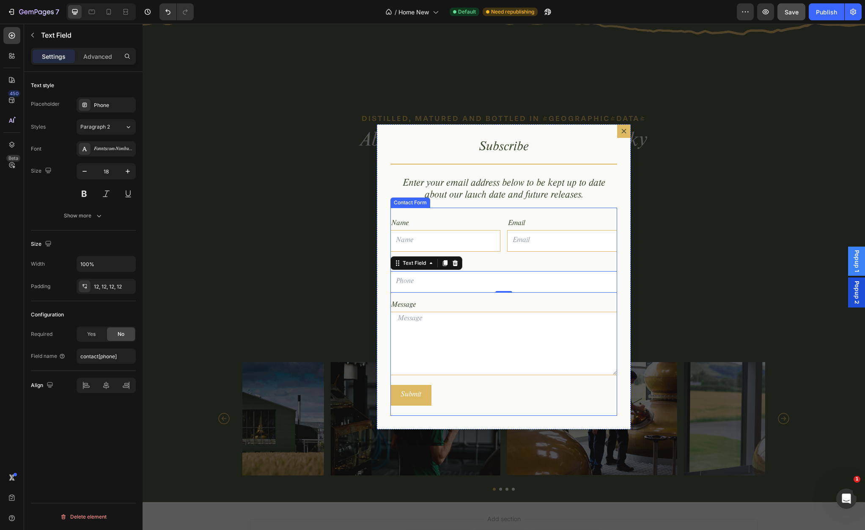
click at [455, 208] on div "Name Text Block Text Field Email Text Block Email Field Row Phone Text Block Te…" at bounding box center [503, 312] width 227 height 208
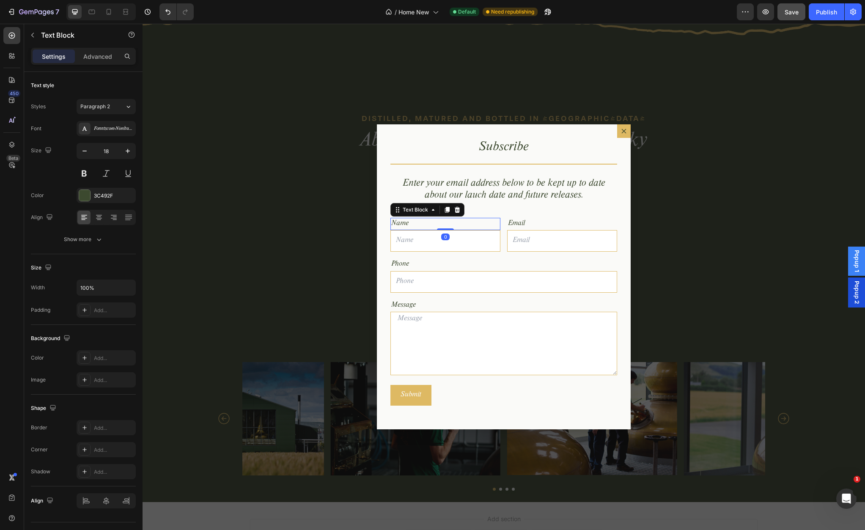
click at [427, 227] on div "Name" at bounding box center [445, 224] width 110 height 12
click at [527, 236] on input "Dialog body" at bounding box center [562, 241] width 110 height 22
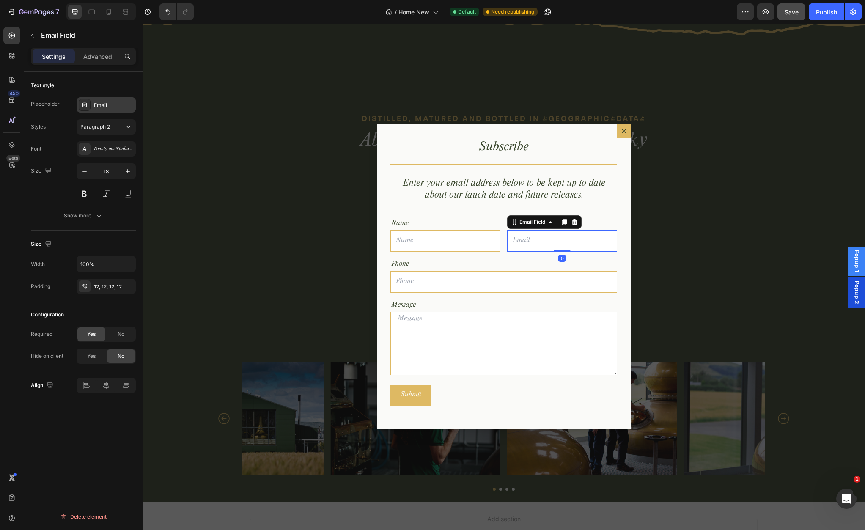
click at [98, 103] on div "Email" at bounding box center [114, 106] width 40 height 8
click at [453, 241] on input "Dialog body" at bounding box center [445, 241] width 110 height 22
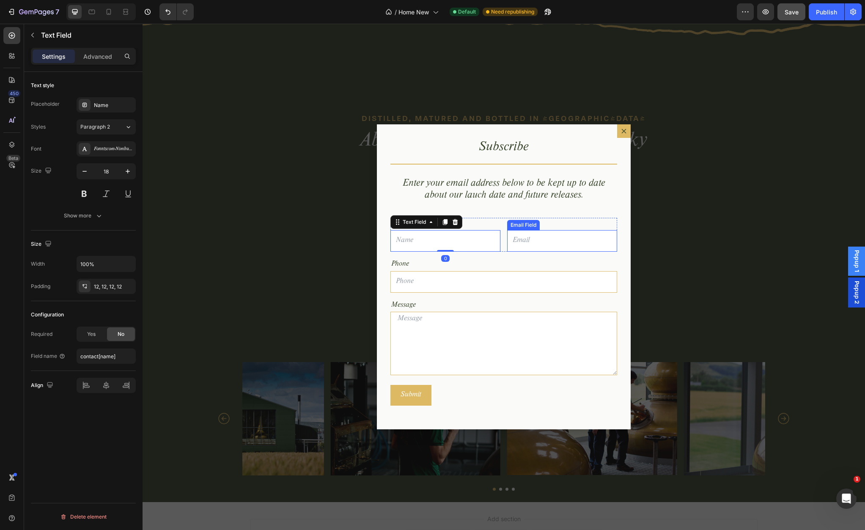
click at [524, 226] on div "Email Field" at bounding box center [523, 225] width 29 height 8
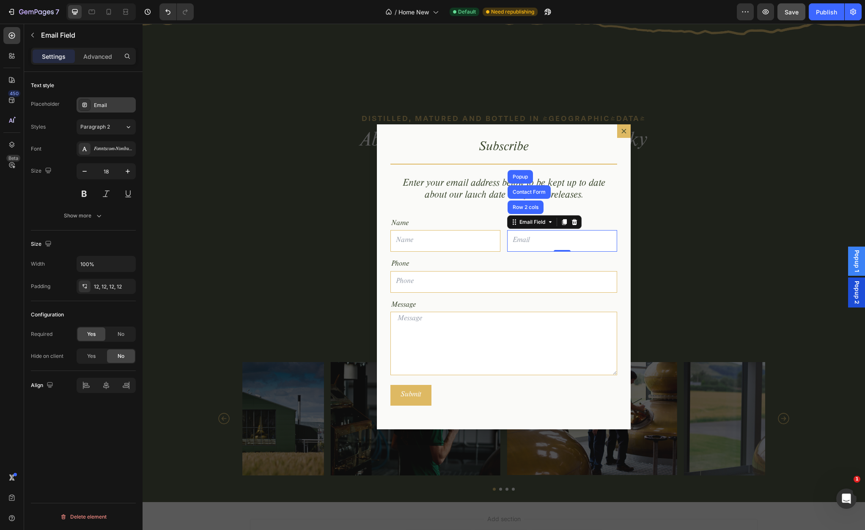
click at [107, 106] on div "Email" at bounding box center [114, 106] width 40 height 8
click at [104, 105] on div "Email" at bounding box center [114, 106] width 40 height 8
click at [104, 104] on div "Email" at bounding box center [114, 106] width 40 height 8
click at [95, 107] on div "Email" at bounding box center [114, 106] width 40 height 8
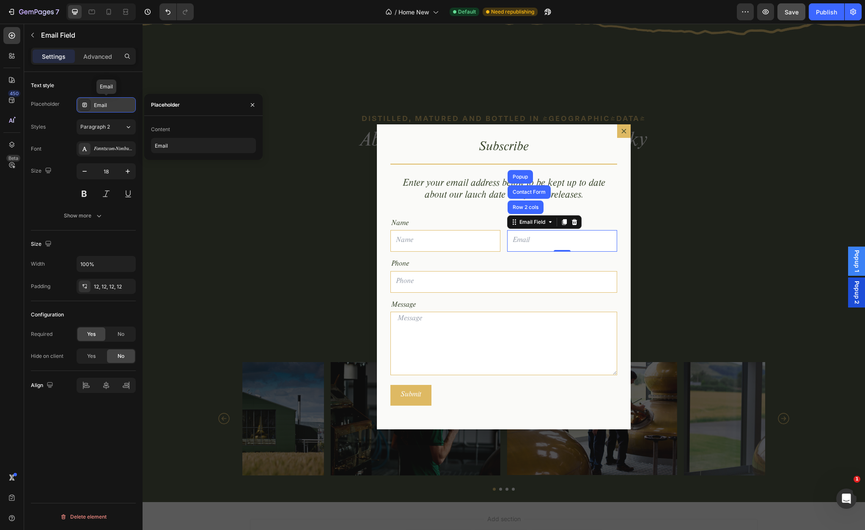
click at [86, 105] on icon at bounding box center [84, 105] width 7 height 7
click at [36, 39] on button "button" at bounding box center [33, 35] width 14 height 14
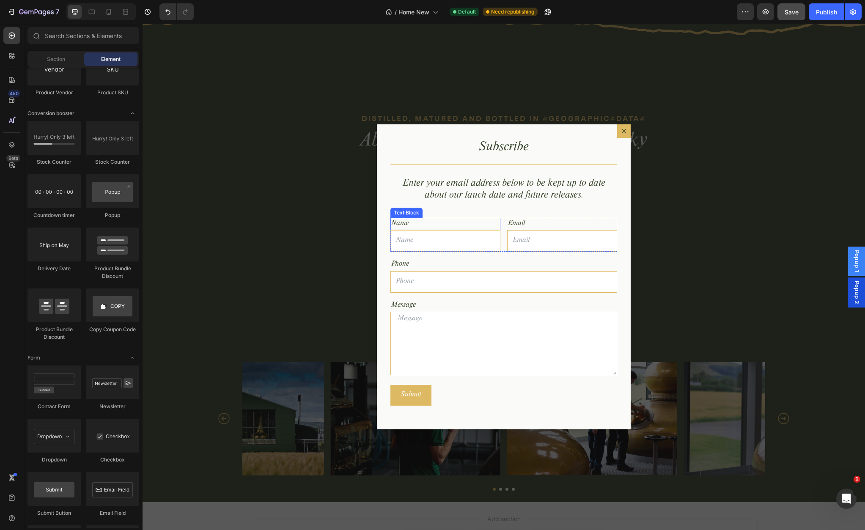
click at [458, 220] on div "Name" at bounding box center [445, 224] width 110 height 12
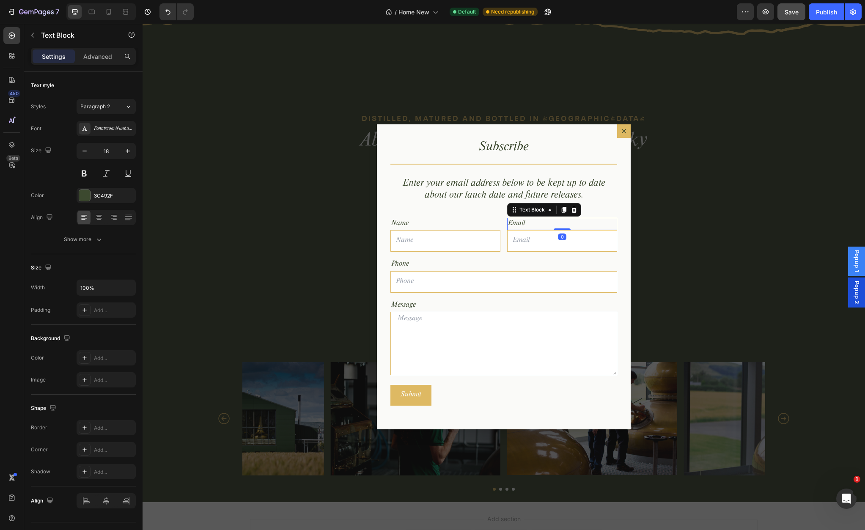
click at [524, 222] on div "Email" at bounding box center [562, 224] width 110 height 12
click at [518, 222] on div "Email" at bounding box center [562, 224] width 110 height 12
click at [518, 222] on p "Email" at bounding box center [562, 224] width 108 height 11
click at [533, 208] on div "Name Text Block Text Field Text Block 0 Email Field Row Phone Text Block Text F…" at bounding box center [503, 312] width 227 height 208
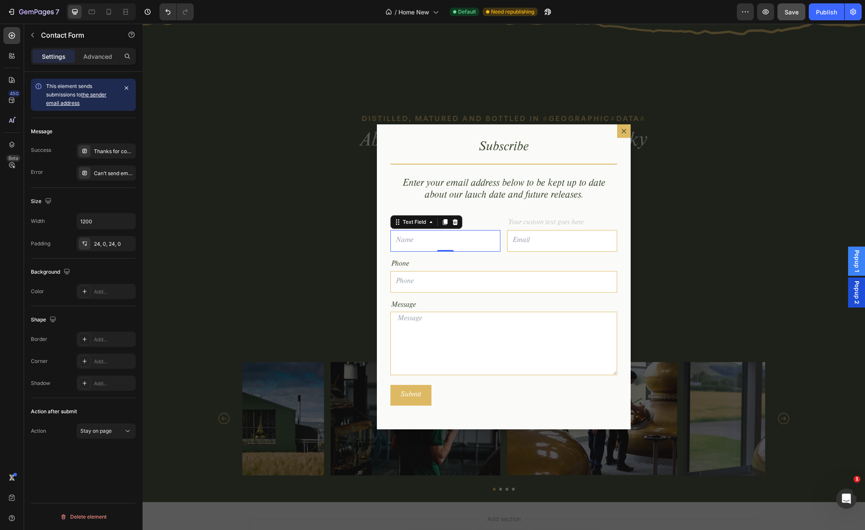
click at [412, 242] on input "Dialog body" at bounding box center [445, 241] width 110 height 22
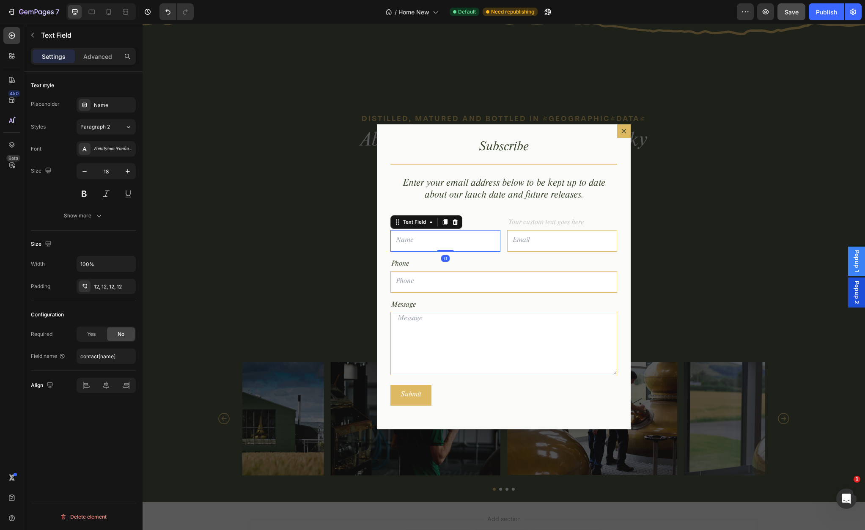
click at [409, 241] on input "Dialog body" at bounding box center [445, 241] width 110 height 22
type input "First Name"
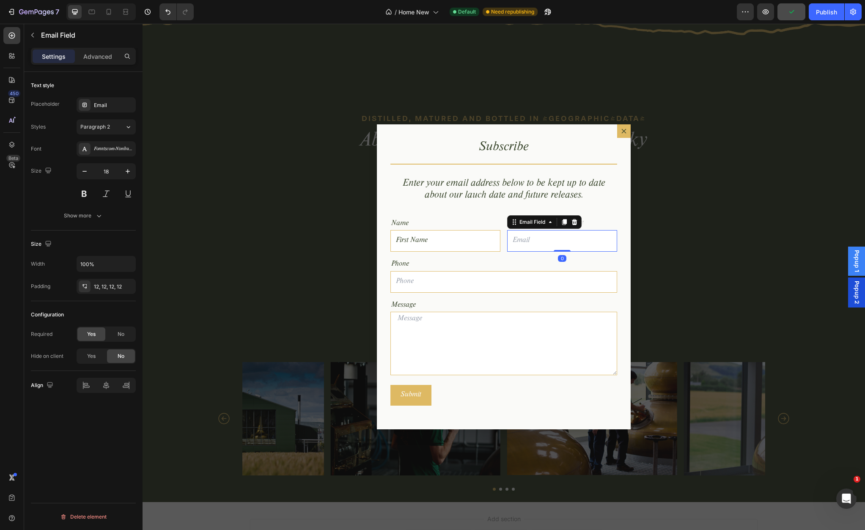
click at [527, 243] on input "Dialog body" at bounding box center [562, 241] width 110 height 22
type input "Surname"
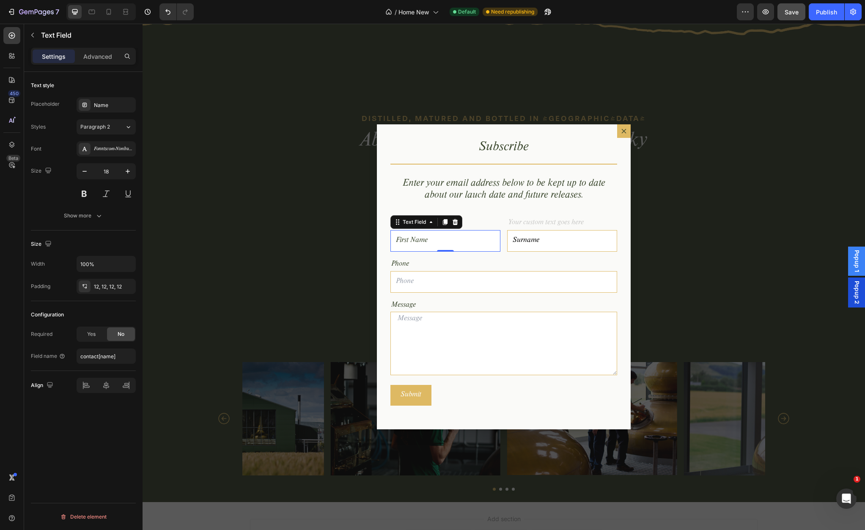
click at [423, 242] on input "First Name" at bounding box center [445, 241] width 110 height 22
click at [420, 239] on input "First Name" at bounding box center [445, 241] width 110 height 22
type input "Forename"
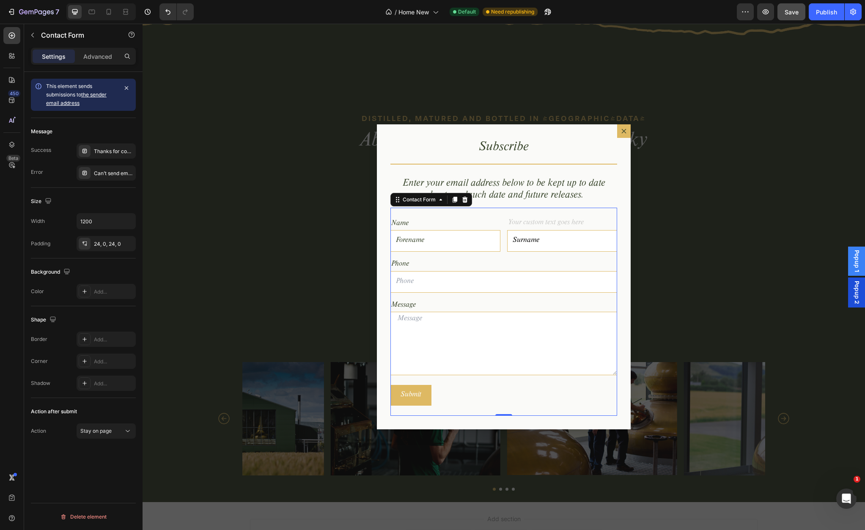
click at [562, 210] on div "Name Text Block Forename Text Field Text Block Surname Email Field Row Phone Te…" at bounding box center [503, 312] width 227 height 208
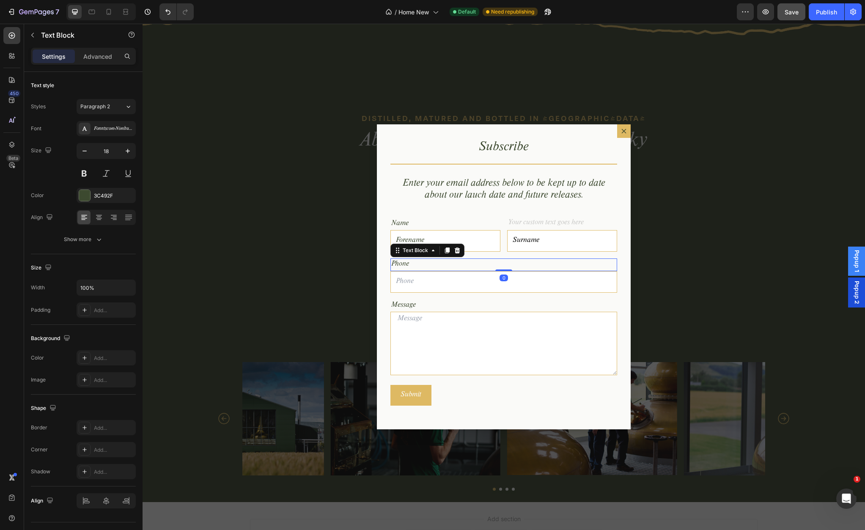
click at [428, 267] on div "Phone" at bounding box center [503, 264] width 227 height 12
click at [407, 266] on div "Phone" at bounding box center [503, 264] width 227 height 12
click at [407, 266] on p "Phone" at bounding box center [503, 264] width 225 height 11
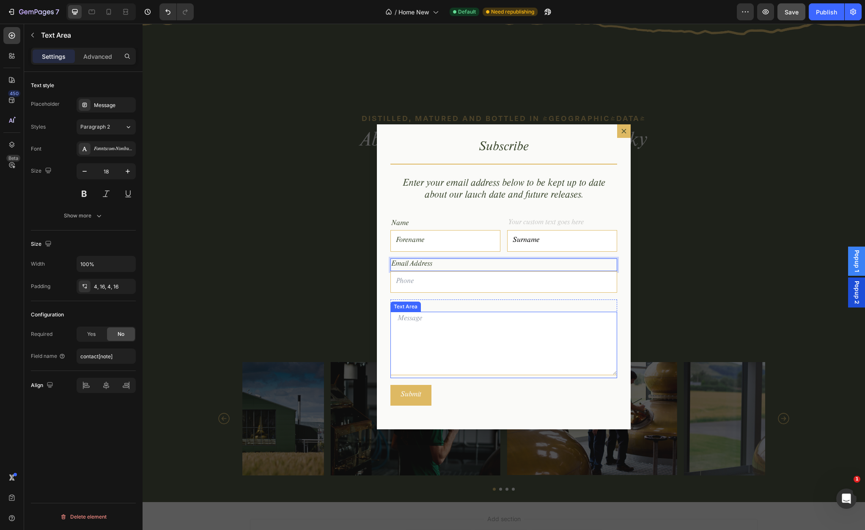
click at [431, 325] on textarea "Dialog body" at bounding box center [503, 343] width 227 height 63
click at [625, 132] on icon "Dialog content" at bounding box center [623, 131] width 7 height 7
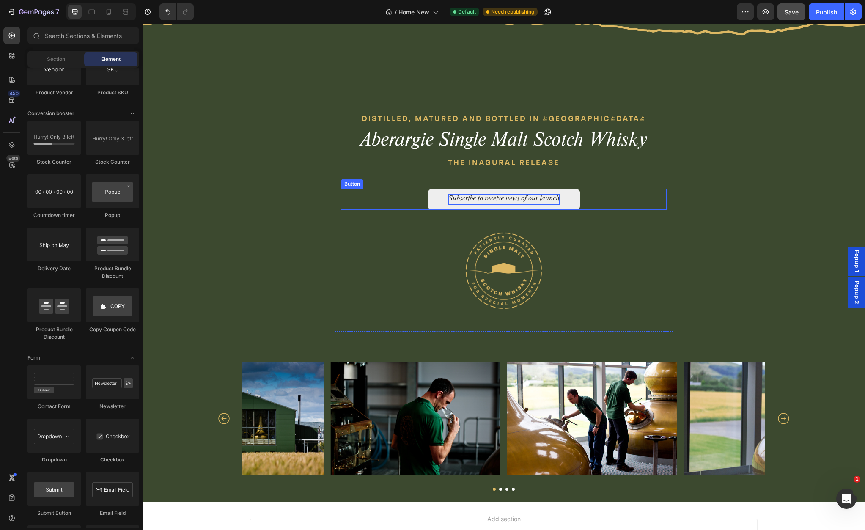
click at [545, 198] on p "Subscribe to receive news of our launch" at bounding box center [503, 199] width 111 height 11
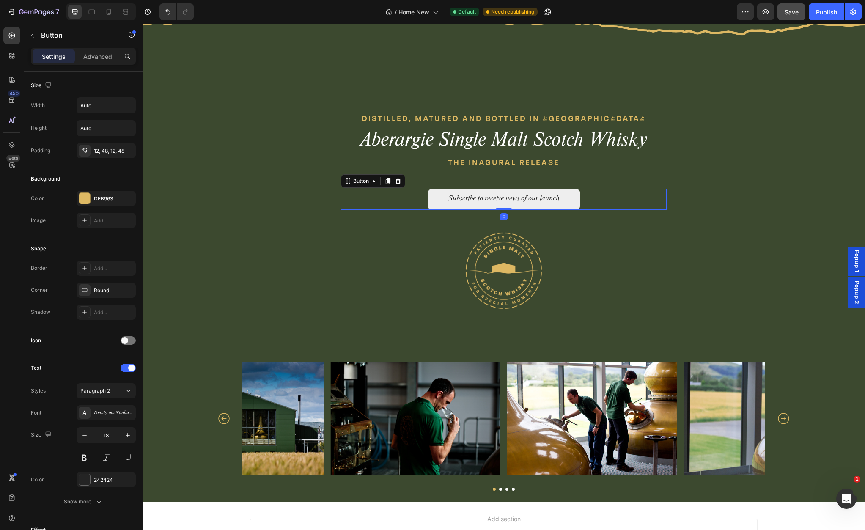
click at [569, 198] on link "Subscribe to receive news of our launch" at bounding box center [504, 199] width 152 height 21
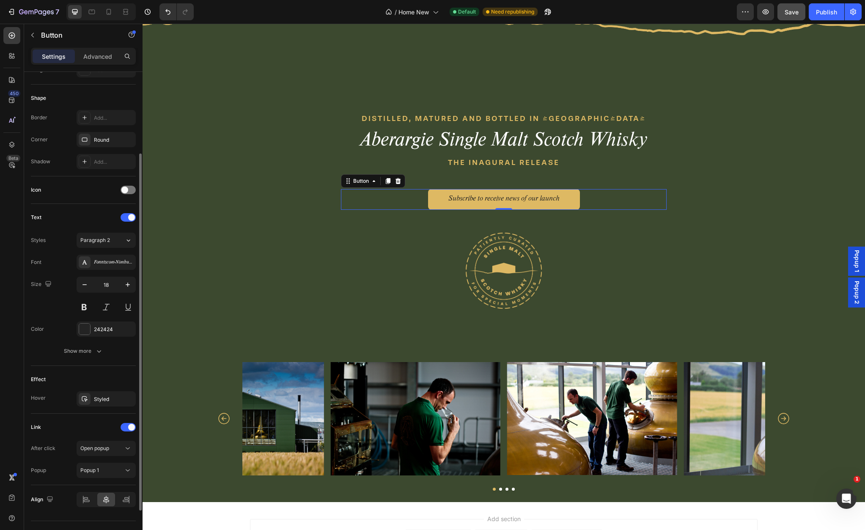
scroll to position [168, 0]
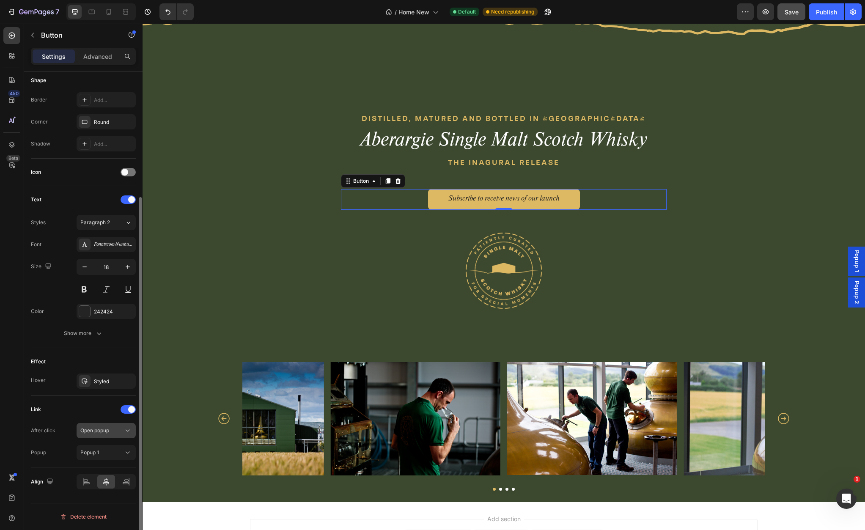
click at [126, 431] on icon at bounding box center [128, 430] width 8 height 8
click at [95, 406] on div "Link" at bounding box center [83, 410] width 105 height 14
click at [857, 260] on span "Popup 1" at bounding box center [856, 261] width 8 height 22
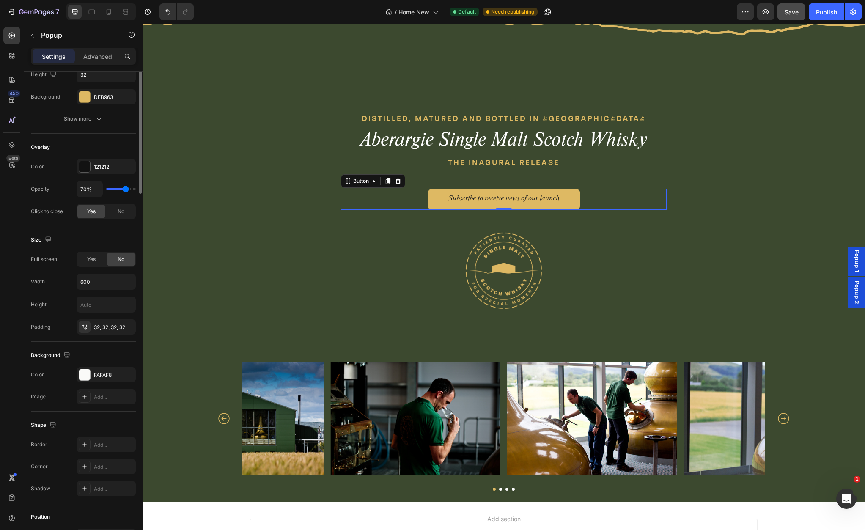
scroll to position [0, 0]
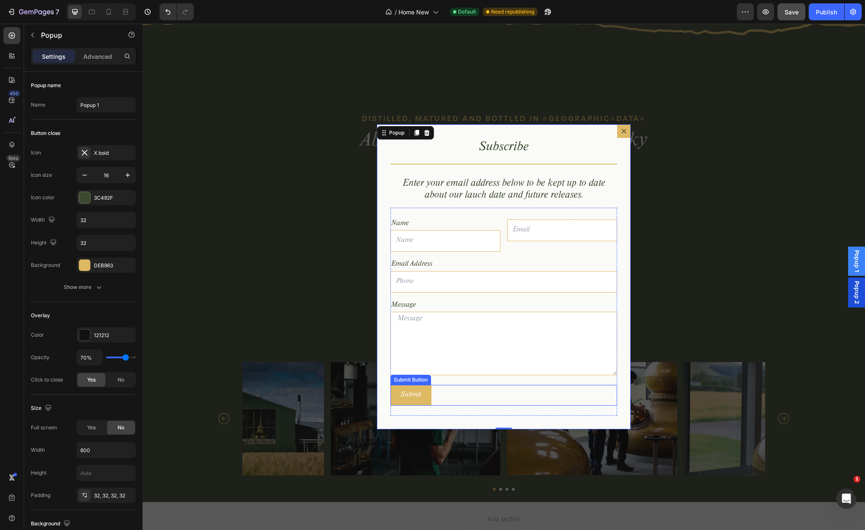
click at [444, 398] on div "Submit Submit Button" at bounding box center [503, 395] width 227 height 21
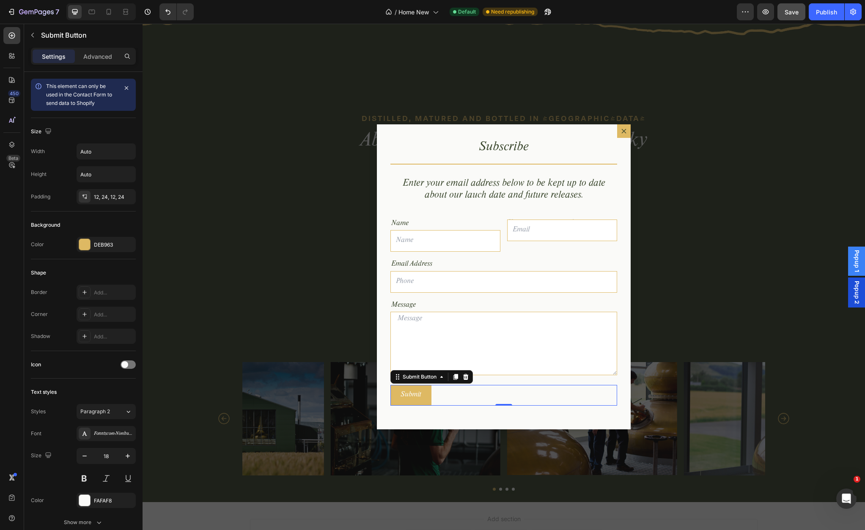
click at [517, 396] on div "Submit Submit Button 0" at bounding box center [503, 395] width 227 height 21
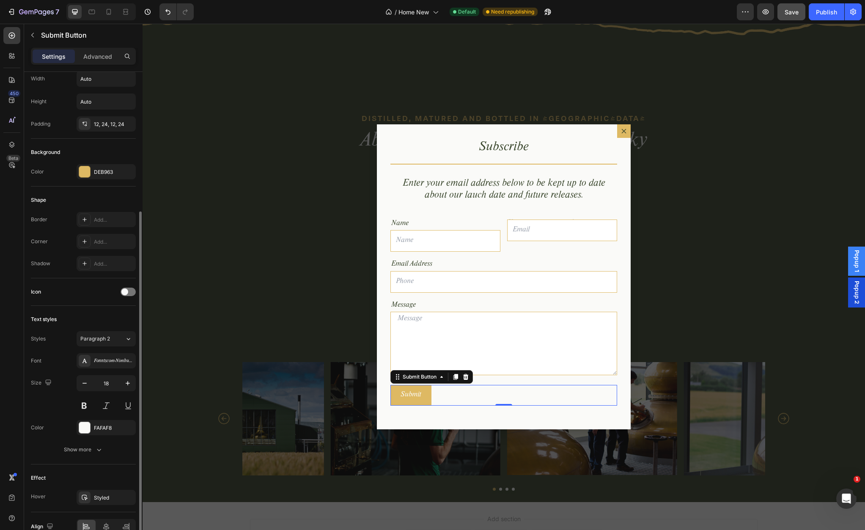
scroll to position [118, 0]
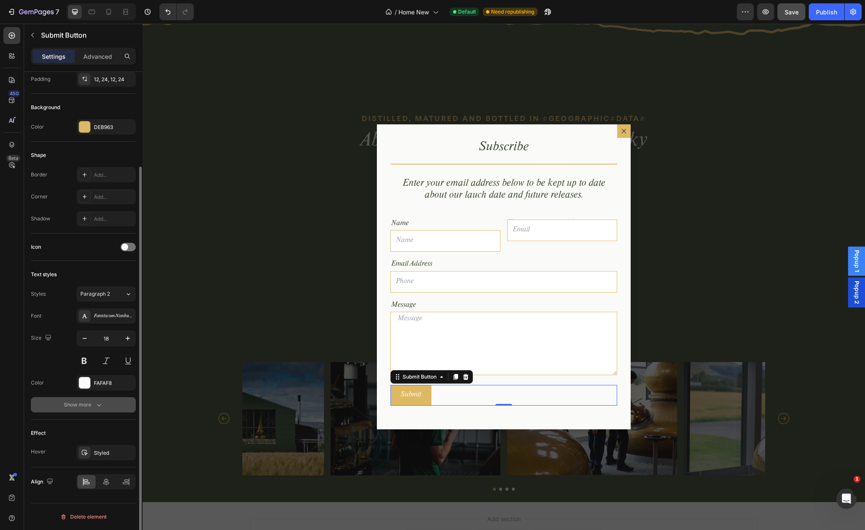
click at [95, 407] on icon "button" at bounding box center [99, 405] width 8 height 8
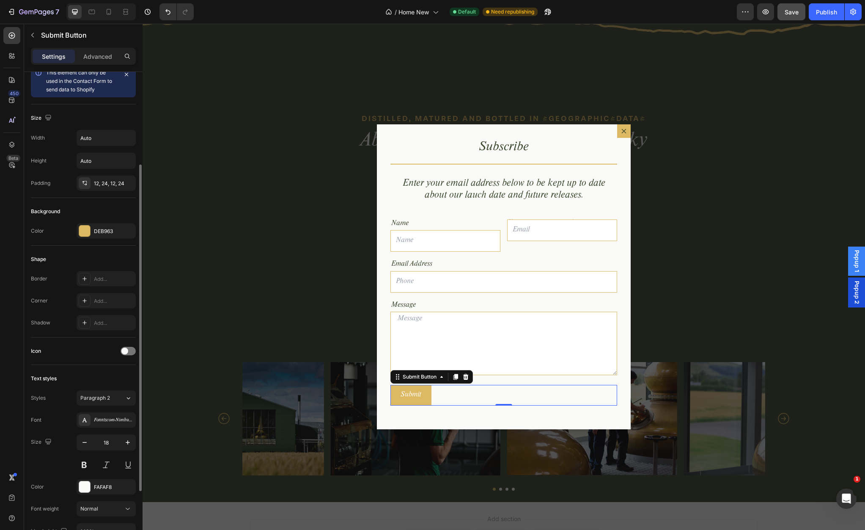
scroll to position [0, 0]
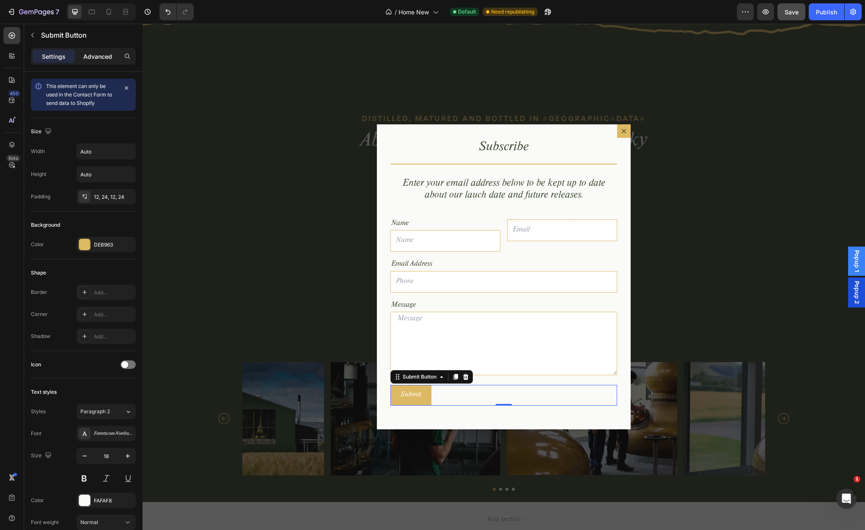
click at [106, 54] on p "Advanced" at bounding box center [97, 56] width 29 height 9
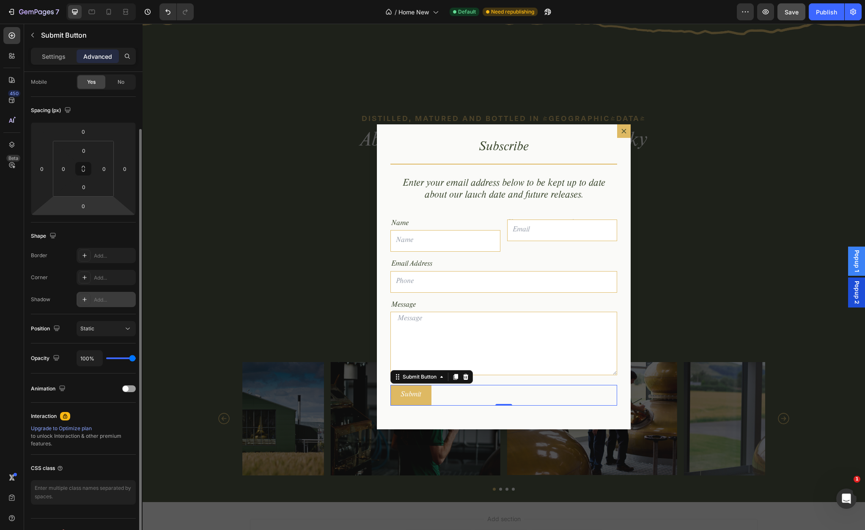
scroll to position [82, 0]
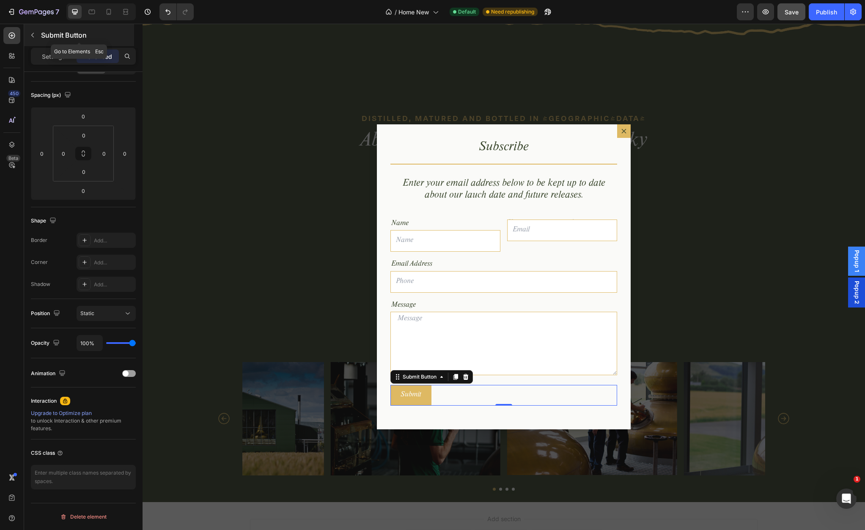
drag, startPoint x: 31, startPoint y: 33, endPoint x: 42, endPoint y: 40, distance: 13.4
click at [31, 33] on icon "button" at bounding box center [32, 35] width 7 height 7
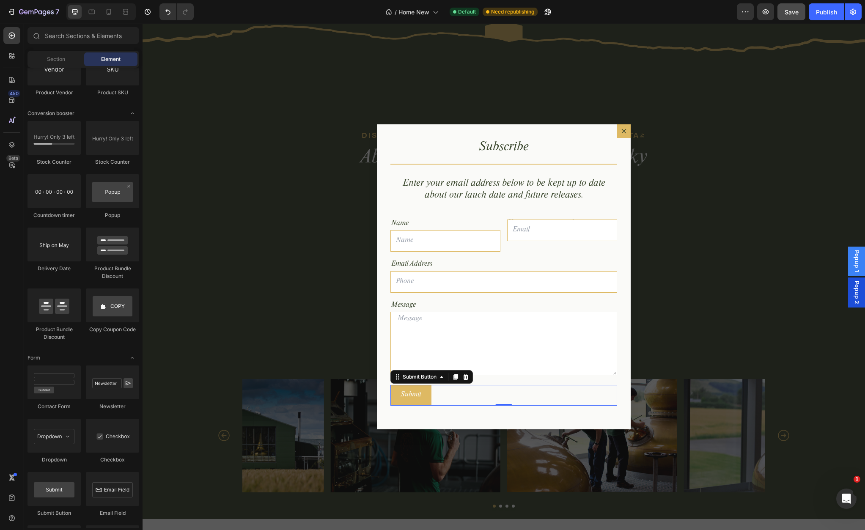
click at [484, 388] on div "Submit Submit Button 0" at bounding box center [503, 395] width 227 height 21
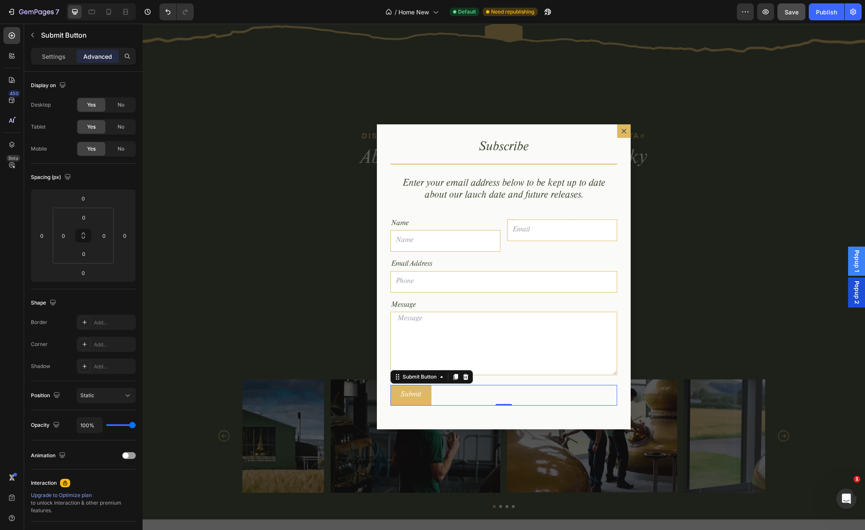
scroll to position [2196, 0]
click at [61, 58] on p "Settings" at bounding box center [54, 56] width 24 height 9
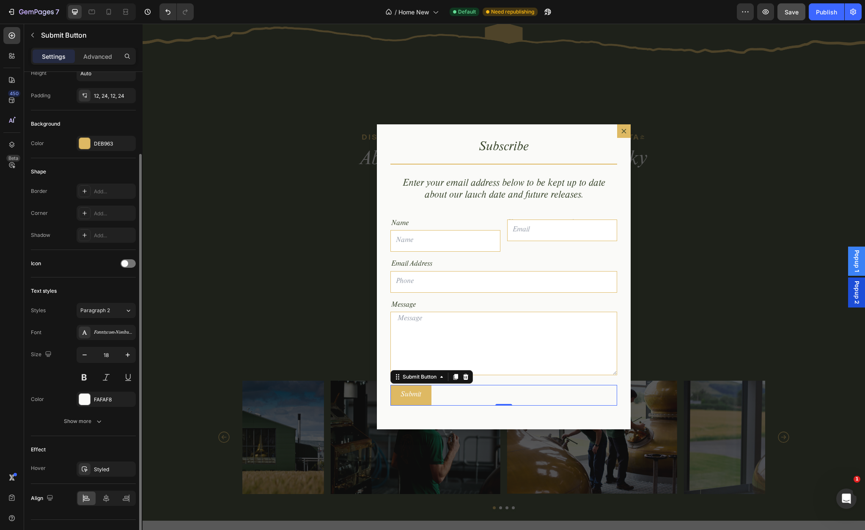
scroll to position [118, 0]
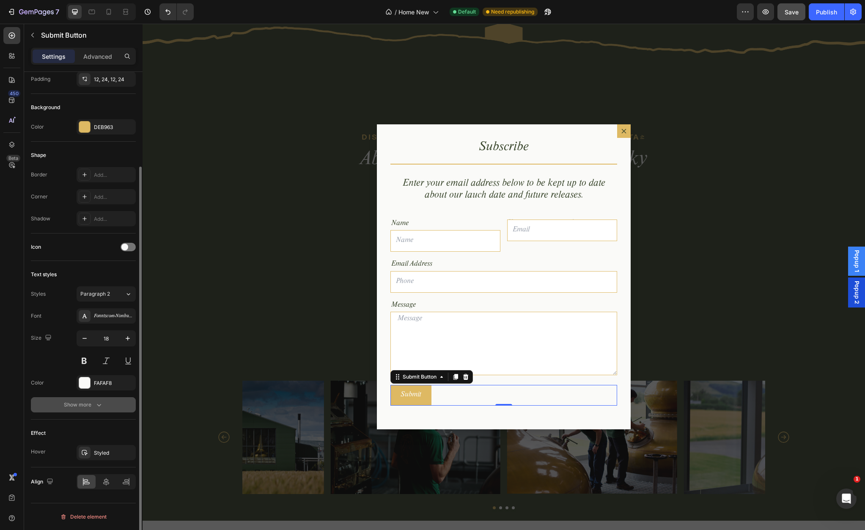
click at [91, 408] on div "Show more" at bounding box center [83, 405] width 39 height 8
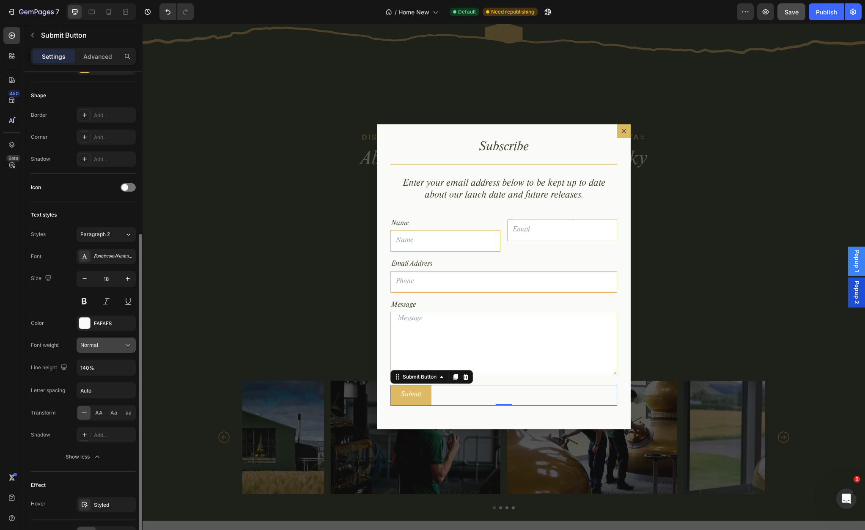
scroll to position [229, 0]
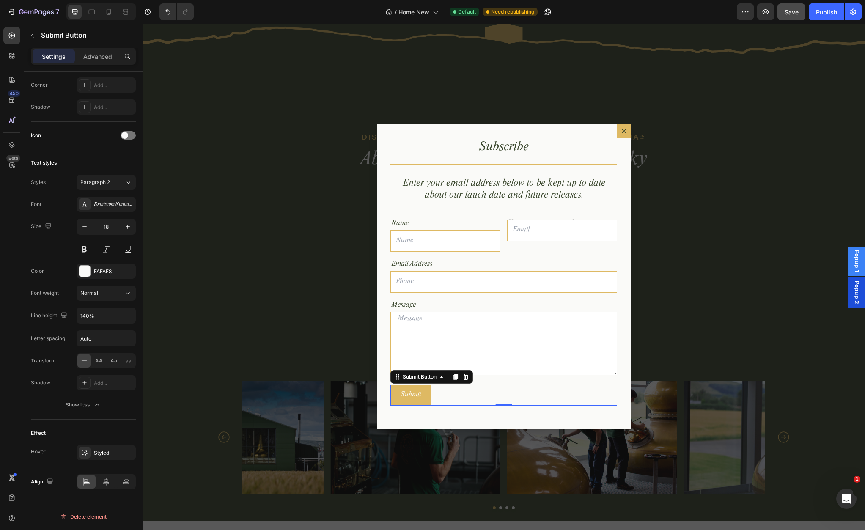
click at [481, 395] on div "Submit Submit Button 0" at bounding box center [503, 395] width 227 height 21
click at [796, 12] on span "Save" at bounding box center [792, 11] width 14 height 7
click at [495, 223] on div "Name" at bounding box center [445, 224] width 110 height 12
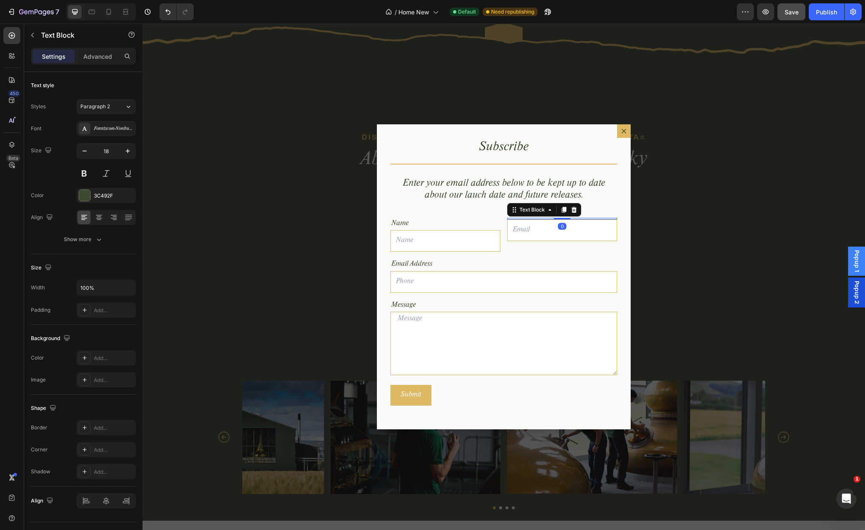
click at [549, 219] on div "Dialog body" at bounding box center [562, 219] width 110 height 2
click at [459, 223] on div "Name" at bounding box center [445, 224] width 110 height 12
click at [415, 222] on div "Name" at bounding box center [445, 224] width 110 height 12
click at [415, 222] on p "Name" at bounding box center [445, 224] width 108 height 11
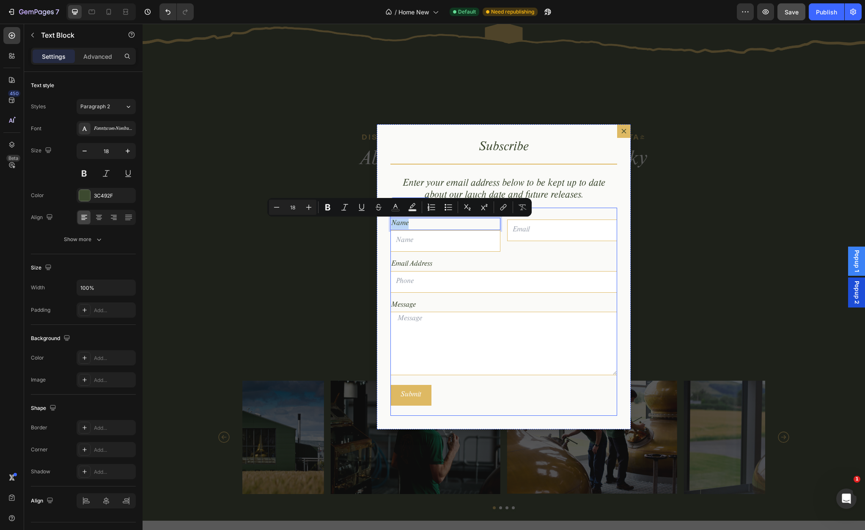
click at [552, 209] on div "Name Text Block 0 Text Field Text Block Email Field Row Email Address Text Bloc…" at bounding box center [503, 312] width 227 height 208
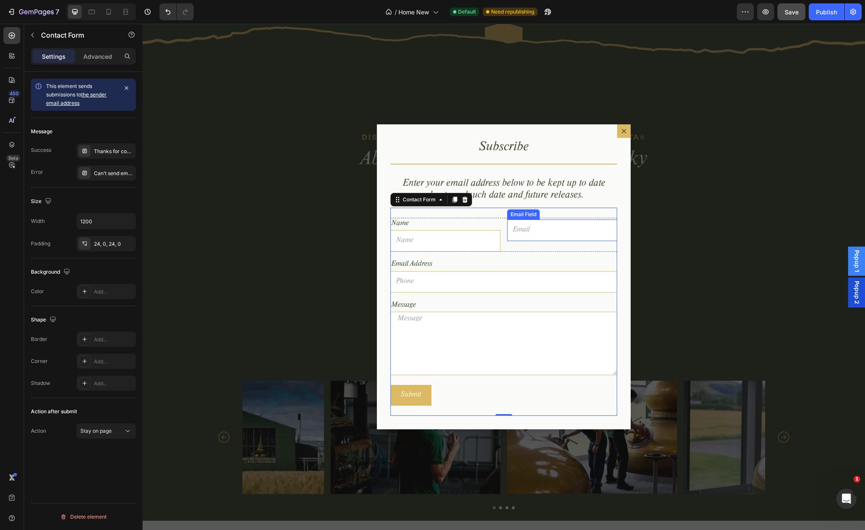
click at [529, 230] on input "Dialog body" at bounding box center [562, 231] width 110 height 22
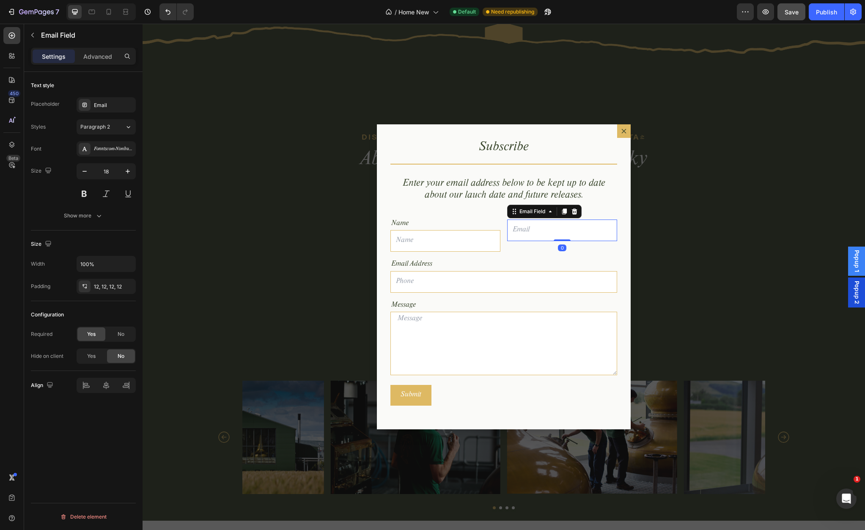
click at [529, 230] on input "Dialog body" at bounding box center [562, 231] width 110 height 22
click at [98, 106] on div "Email" at bounding box center [114, 106] width 40 height 8
click at [168, 143] on input "Email" at bounding box center [203, 145] width 105 height 15
type input "Name"
click at [449, 221] on p "Name" at bounding box center [445, 224] width 108 height 11
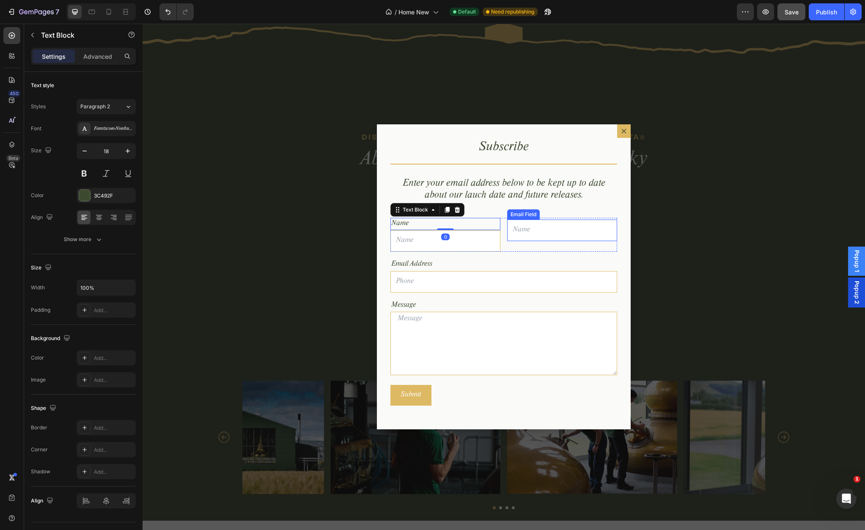
click at [515, 220] on input "Dialog body" at bounding box center [562, 231] width 110 height 22
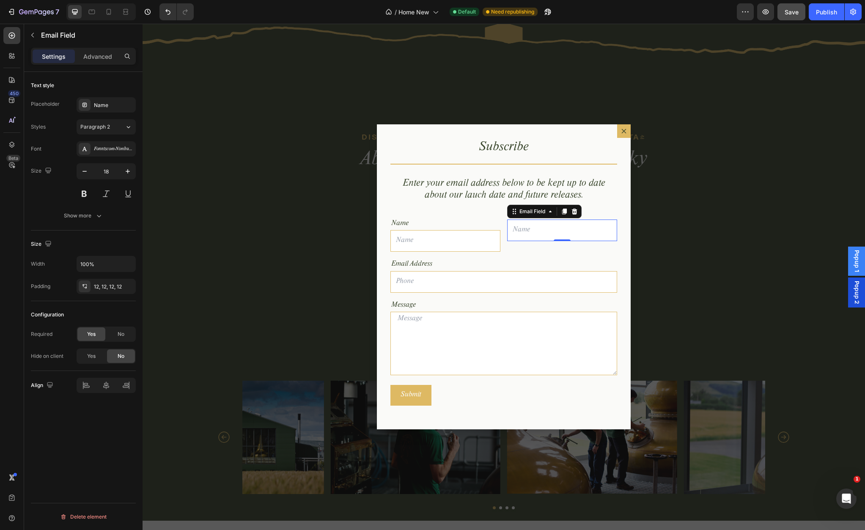
click at [521, 234] on input "Dialog body" at bounding box center [562, 231] width 110 height 22
click at [489, 220] on p "Name" at bounding box center [445, 224] width 108 height 11
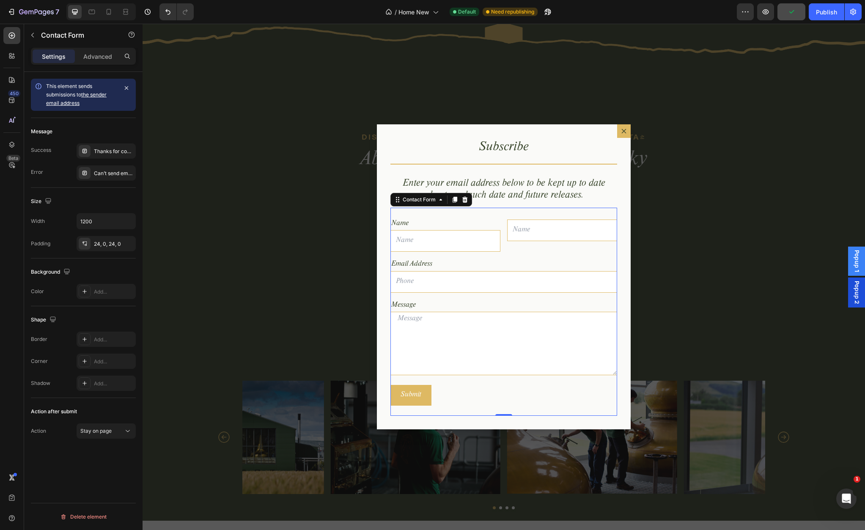
click at [515, 216] on div "Name Text Block Text Field Text Block Email Field Row Email Address Text Block …" at bounding box center [503, 312] width 227 height 208
click at [518, 218] on div "Dialog body" at bounding box center [562, 219] width 110 height 2
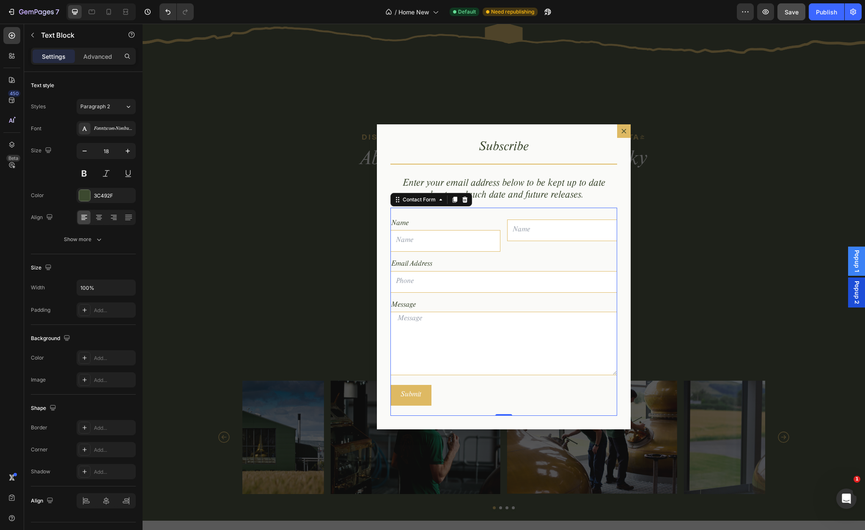
click at [528, 217] on div "Name Text Block Text Field Text Block Email Field Row Email Address Text Block …" at bounding box center [503, 312] width 227 height 208
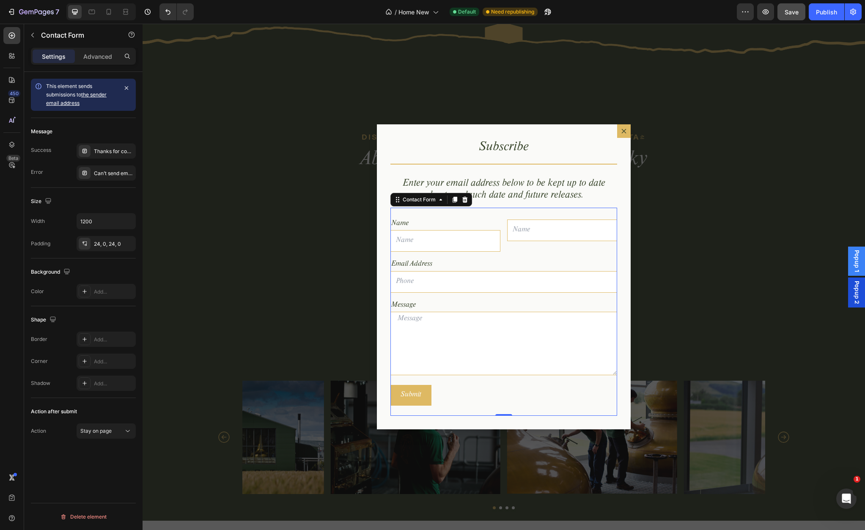
click at [528, 217] on div "Name Text Block Text Field Text Block Email Field Row Email Address Text Block …" at bounding box center [503, 312] width 227 height 208
click at [524, 215] on div "Name Text Block Text Field Text Block Email Field Row Email Address Text Block …" at bounding box center [503, 312] width 227 height 208
click at [522, 220] on div "Email Field" at bounding box center [562, 231] width 110 height 22
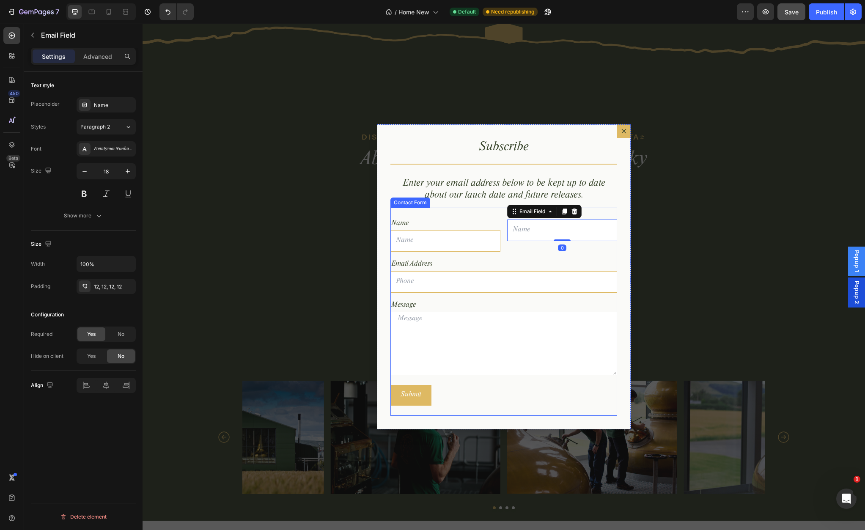
click at [478, 217] on div "Name Text Block Text Field Text Block Email Field 0 Row Email Address Text Bloc…" at bounding box center [503, 312] width 227 height 208
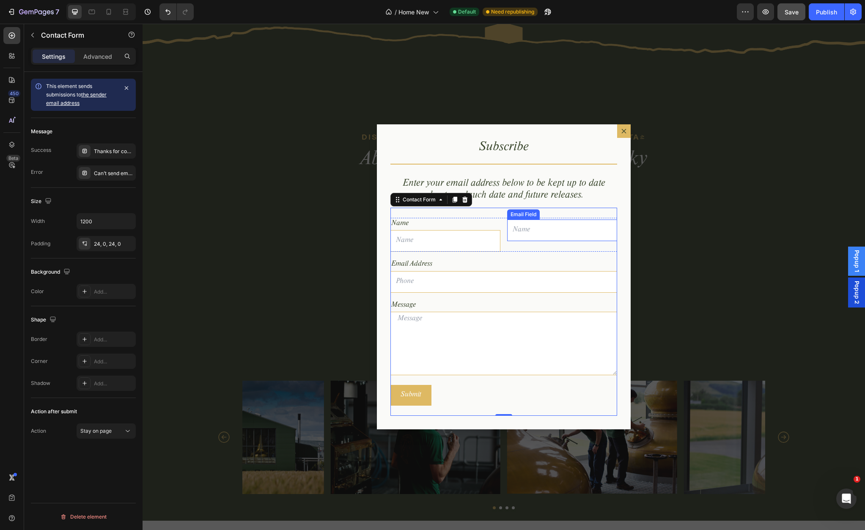
click at [522, 220] on input "Dialog body" at bounding box center [562, 231] width 110 height 22
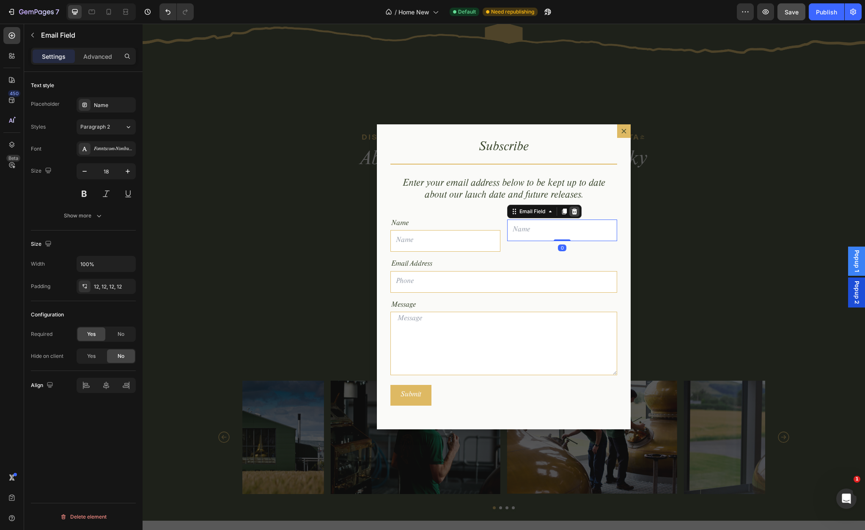
click at [573, 210] on icon "Dialog body" at bounding box center [574, 212] width 5 height 6
click at [490, 239] on input "Dialog body" at bounding box center [445, 241] width 110 height 22
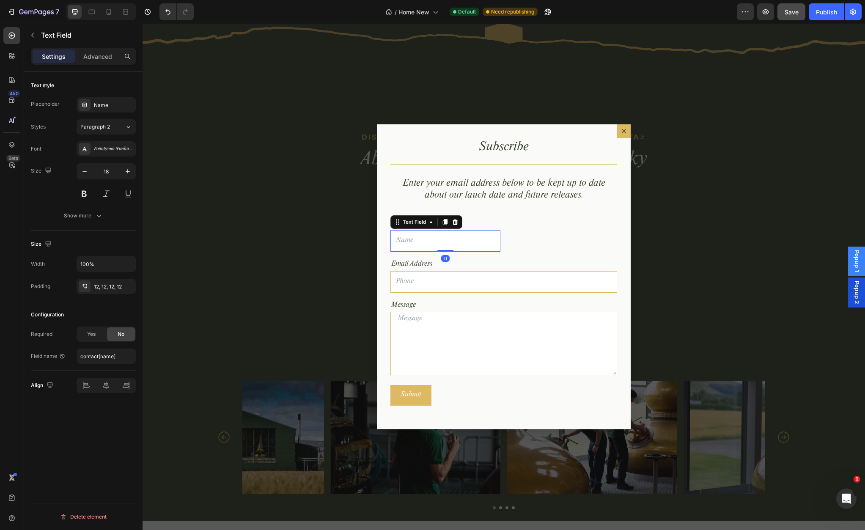
click at [494, 243] on input "Dialog body" at bounding box center [445, 241] width 110 height 22
click at [419, 287] on input "Dialog body" at bounding box center [503, 282] width 227 height 22
click at [468, 247] on input "Dialog body" at bounding box center [445, 241] width 110 height 22
click at [527, 278] on input "Dialog body" at bounding box center [503, 282] width 227 height 22
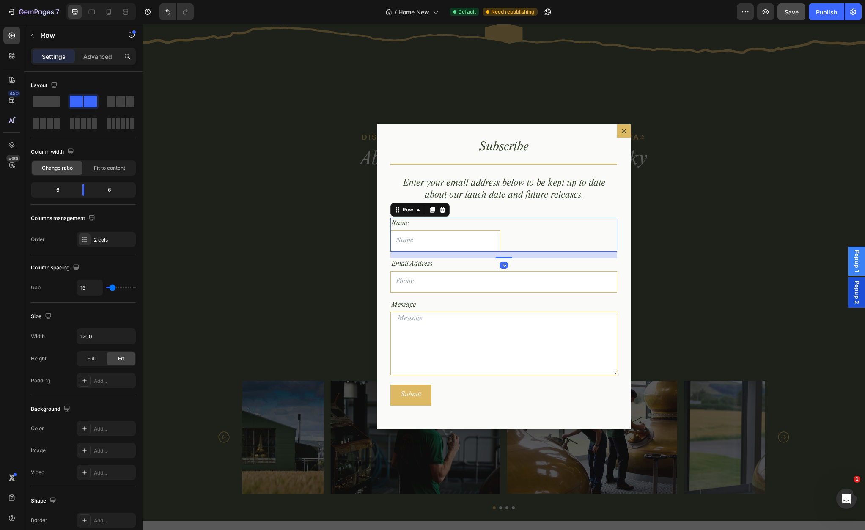
click at [553, 247] on div "Text Block" at bounding box center [562, 235] width 110 height 34
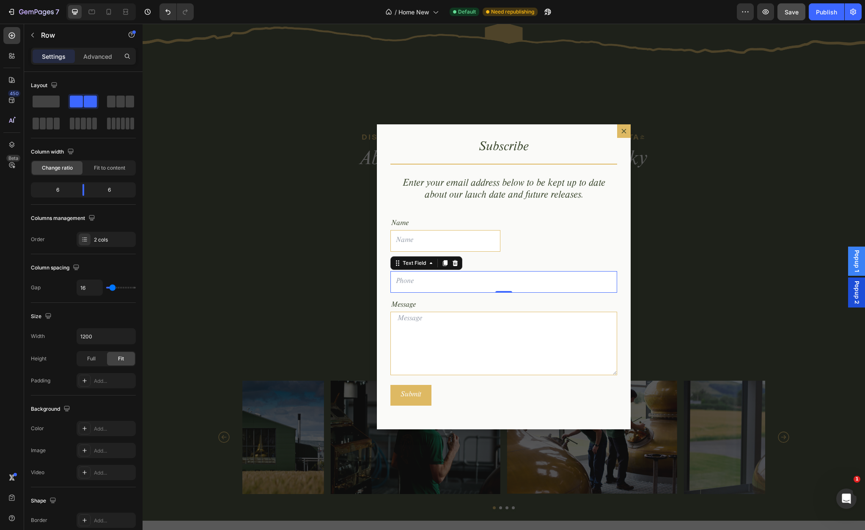
click at [480, 278] on input "Dialog body" at bounding box center [503, 282] width 227 height 22
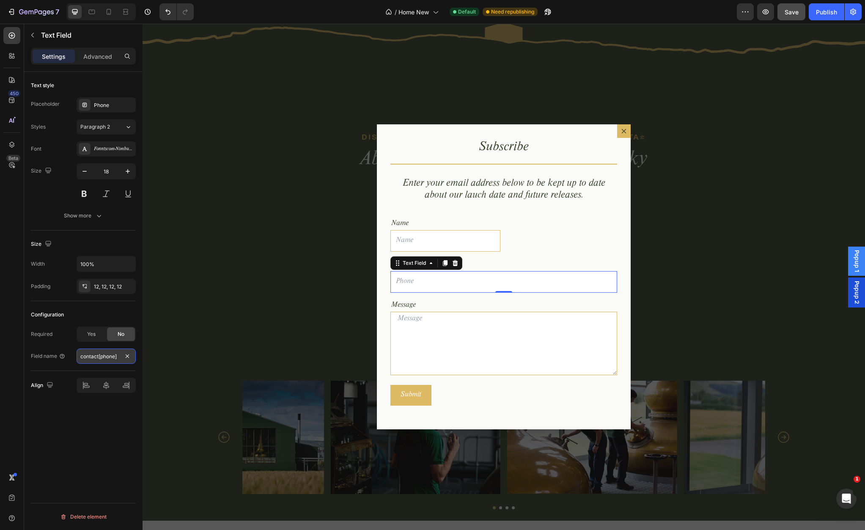
click at [101, 355] on input "contact[phone]" at bounding box center [106, 356] width 59 height 15
type input "Email"
click at [118, 316] on div "Configuration" at bounding box center [83, 315] width 105 height 14
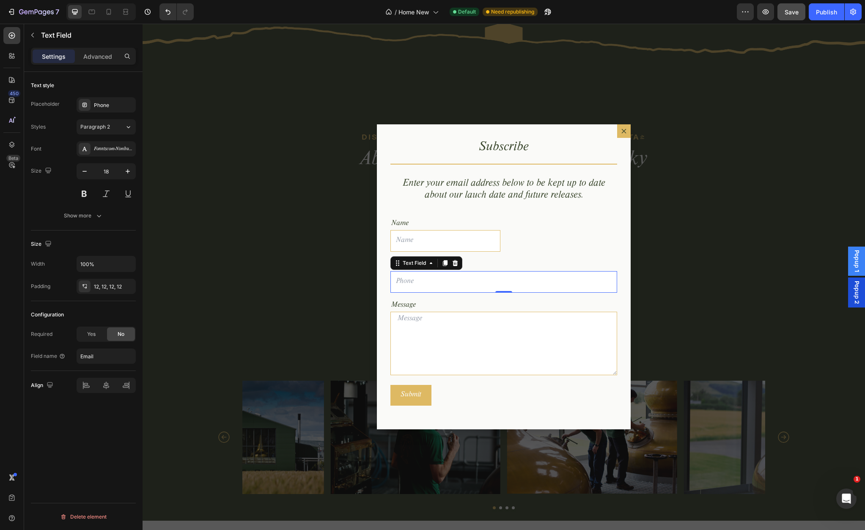
click at [472, 283] on input "Dialog body" at bounding box center [503, 282] width 227 height 22
type input "Email Address"
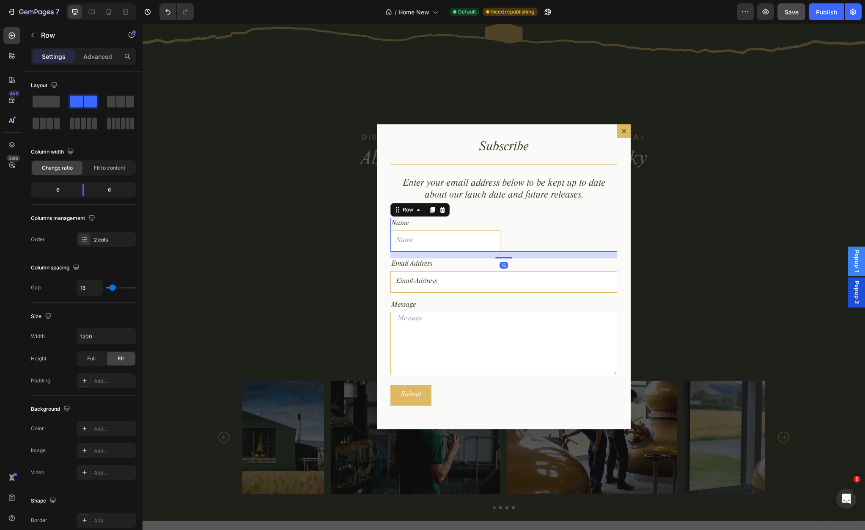
click at [516, 226] on div "Text Block" at bounding box center [562, 235] width 110 height 34
click at [449, 279] on input "Email Address" at bounding box center [503, 282] width 227 height 22
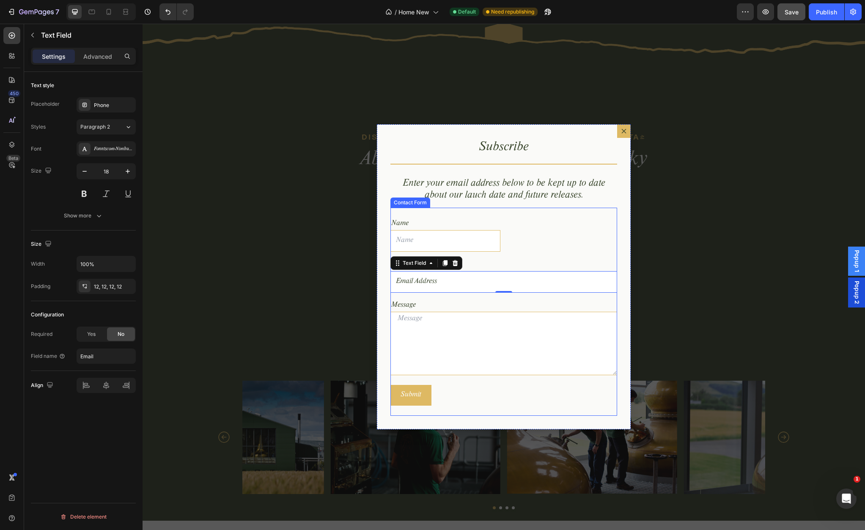
click at [489, 212] on div "Name Text Block Text Field Text Block Row Email Address Text Block Email Addres…" at bounding box center [503, 312] width 227 height 208
click at [421, 242] on input "Dialog body" at bounding box center [445, 241] width 110 height 22
click at [436, 286] on input "Email Address" at bounding box center [503, 282] width 227 height 22
click at [97, 338] on div "Yes" at bounding box center [91, 334] width 28 height 14
click at [452, 334] on textarea "Dialog body" at bounding box center [503, 343] width 227 height 63
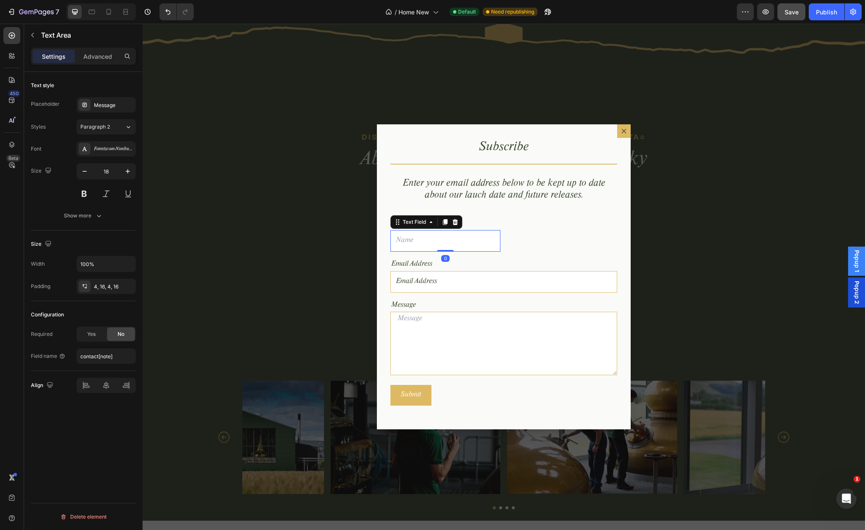
click at [460, 247] on input "Dialog body" at bounding box center [445, 241] width 110 height 22
click at [86, 335] on div "Yes" at bounding box center [91, 334] width 28 height 14
click at [101, 56] on p "Advanced" at bounding box center [97, 56] width 29 height 9
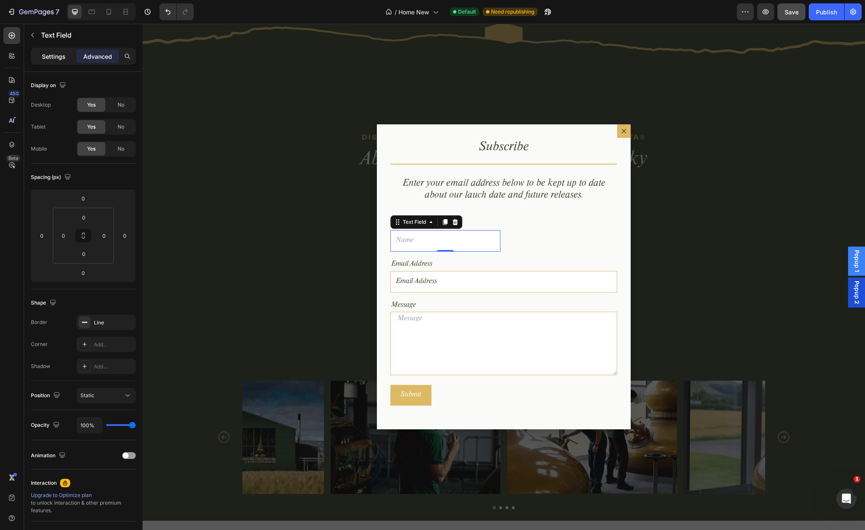
click at [57, 58] on p "Settings" at bounding box center [54, 56] width 24 height 9
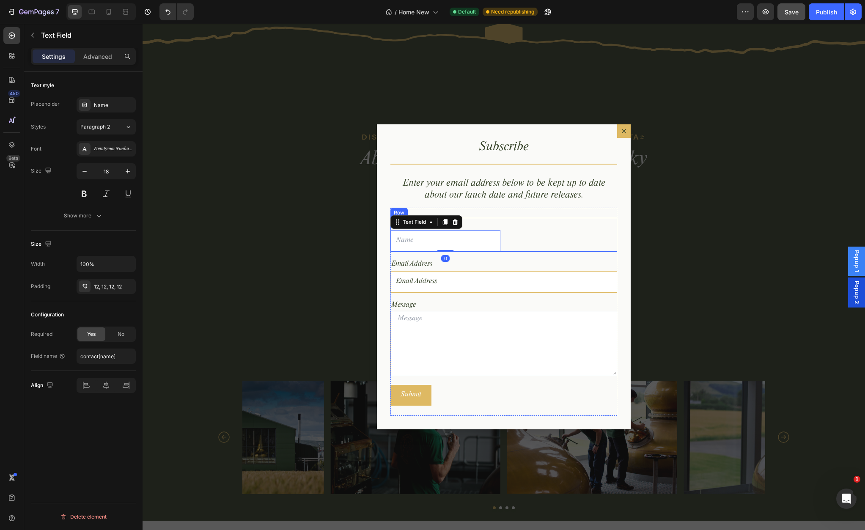
click at [513, 242] on div "Text Block" at bounding box center [562, 235] width 110 height 34
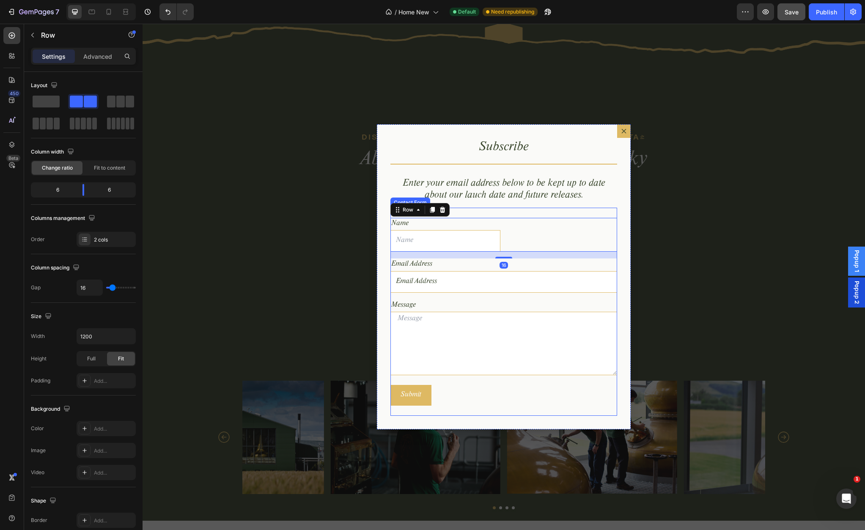
click at [512, 209] on div "Name Text Block Text Field Text Block Row 16 Email Address Text Block Email Add…" at bounding box center [503, 312] width 227 height 208
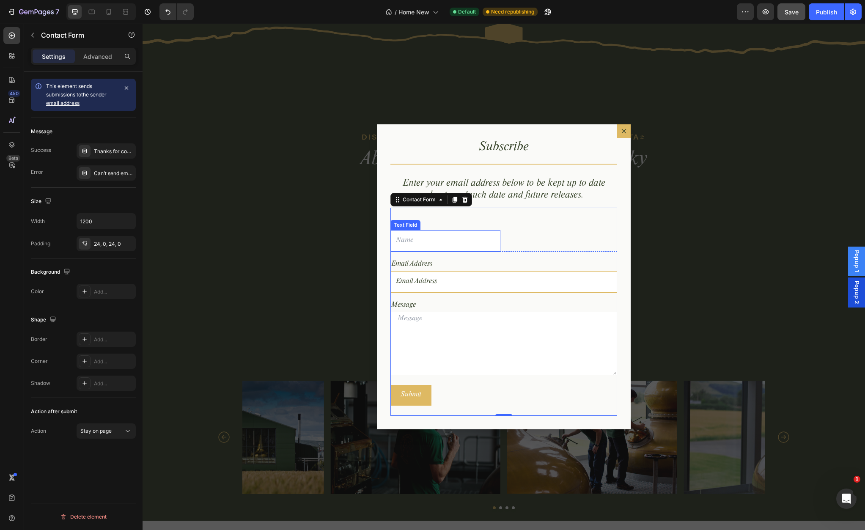
click at [491, 234] on input "Dialog body" at bounding box center [445, 241] width 110 height 22
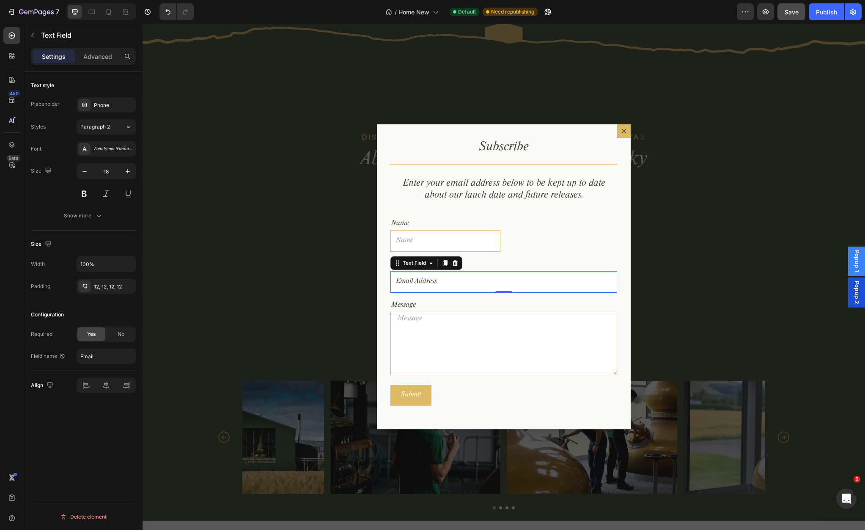
click at [483, 275] on input "Email Address" at bounding box center [503, 282] width 227 height 22
click at [509, 280] on input "Email Address" at bounding box center [503, 282] width 227 height 22
click at [94, 57] on p "Advanced" at bounding box center [97, 56] width 29 height 9
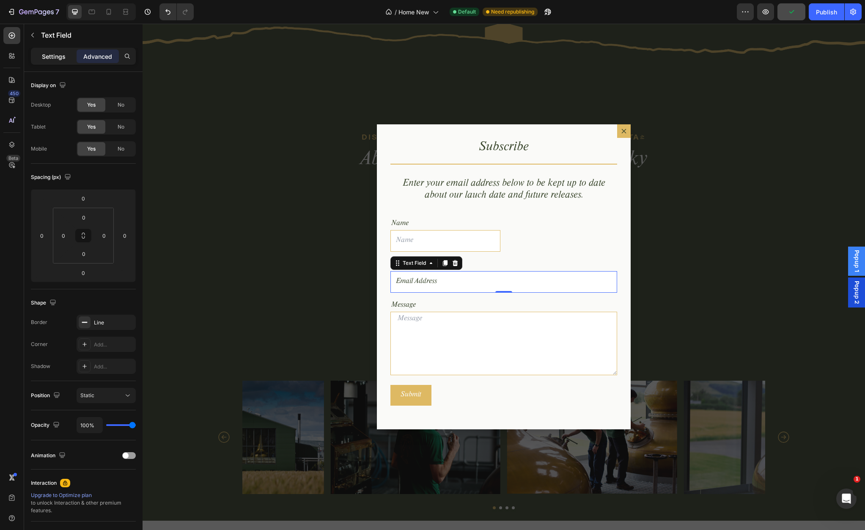
click at [57, 58] on p "Settings" at bounding box center [54, 56] width 24 height 9
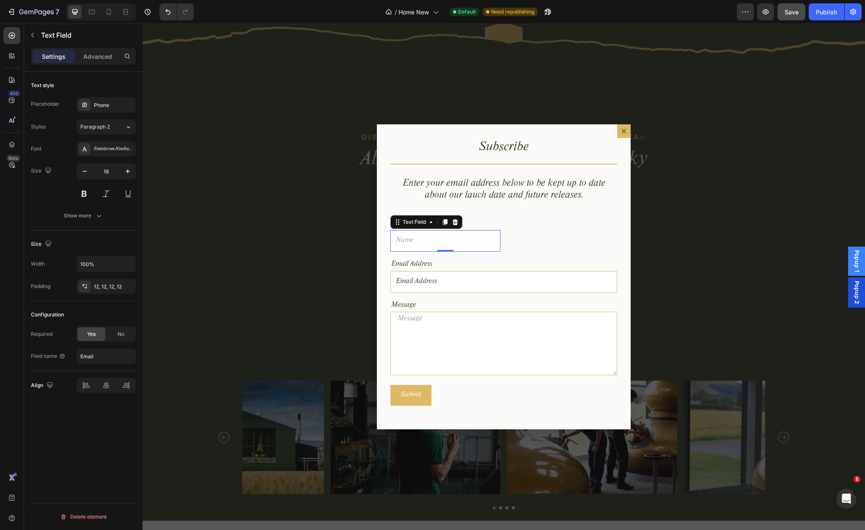
click at [453, 240] on input "Dialog body" at bounding box center [445, 241] width 110 height 22
click at [465, 276] on input "Email Address" at bounding box center [503, 282] width 227 height 22
click at [469, 239] on input "Dialog body" at bounding box center [445, 241] width 110 height 22
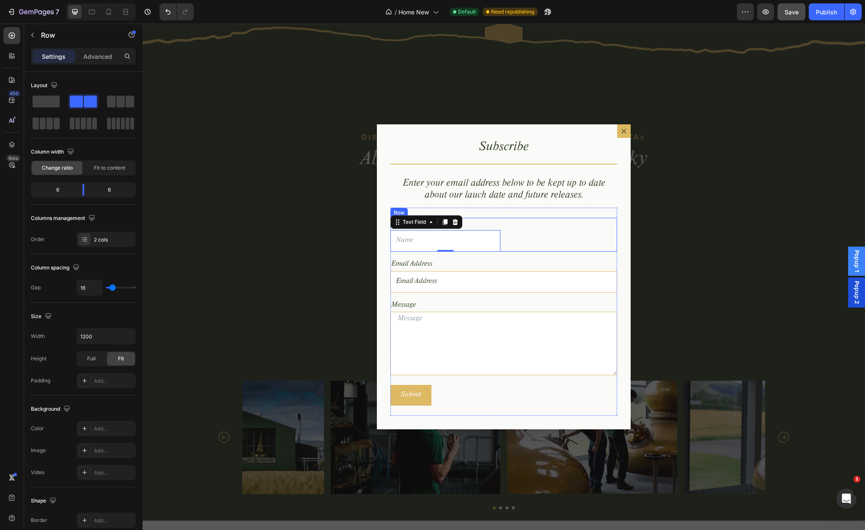
click at [515, 244] on div "Text Block" at bounding box center [562, 235] width 110 height 34
drag, startPoint x: 195, startPoint y: 126, endPoint x: 506, endPoint y: 239, distance: 330.8
click at [511, 231] on div "Text Block" at bounding box center [562, 235] width 110 height 34
click at [534, 232] on div "Text Block" at bounding box center [562, 235] width 110 height 34
click at [506, 208] on div "Name Text Block Text Field Text Block Row 16 Email Address Text Block Email Add…" at bounding box center [503, 312] width 227 height 208
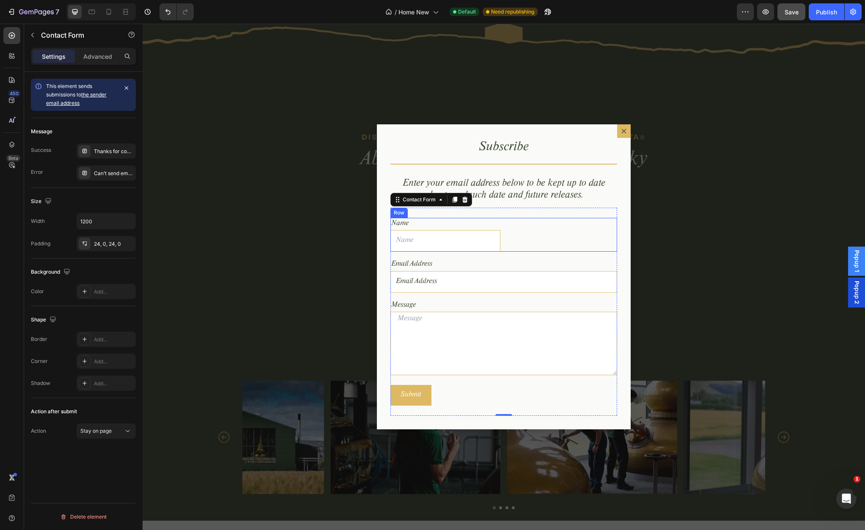
click at [509, 225] on div "Text Block" at bounding box center [562, 235] width 110 height 34
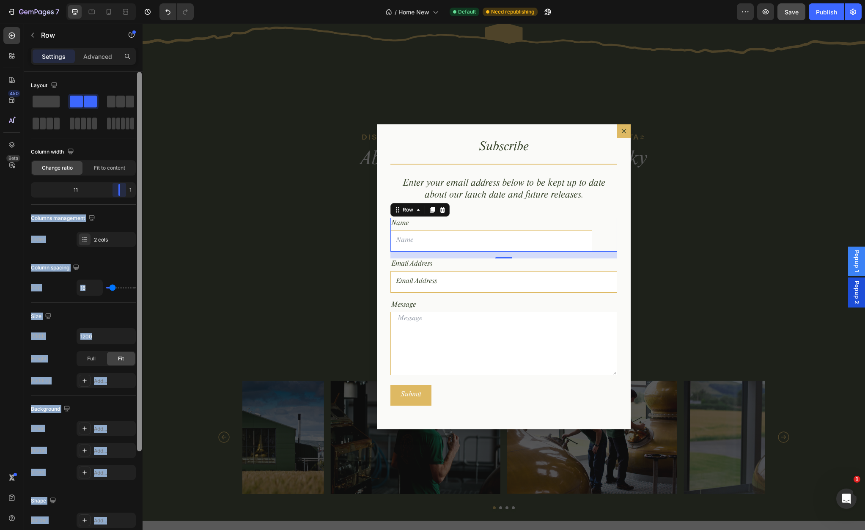
drag, startPoint x: 85, startPoint y: 186, endPoint x: 136, endPoint y: 187, distance: 51.6
click at [136, 187] on div "Layout Column width Change ratio Fit to content 11 1 Columns management Order 2…" at bounding box center [83, 313] width 118 height 482
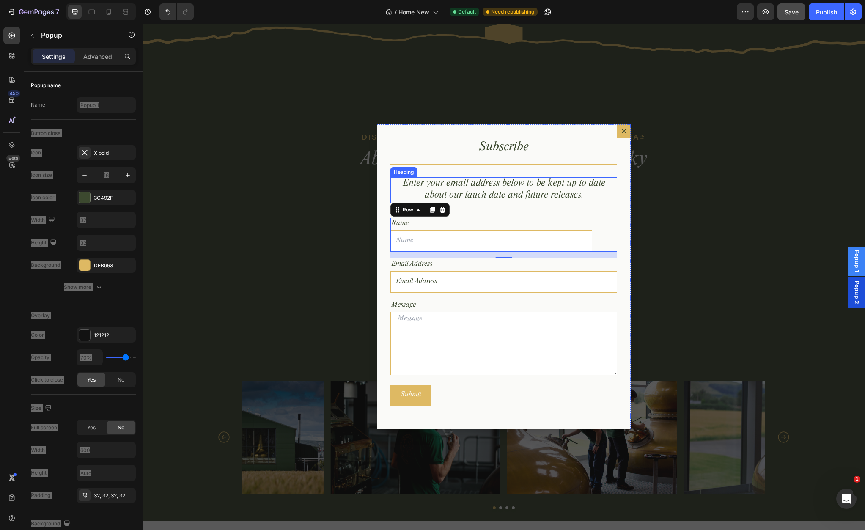
click at [477, 175] on div "Subscribe Heading Title Line Enter your email address below to be kept up to da…" at bounding box center [504, 276] width 254 height 305
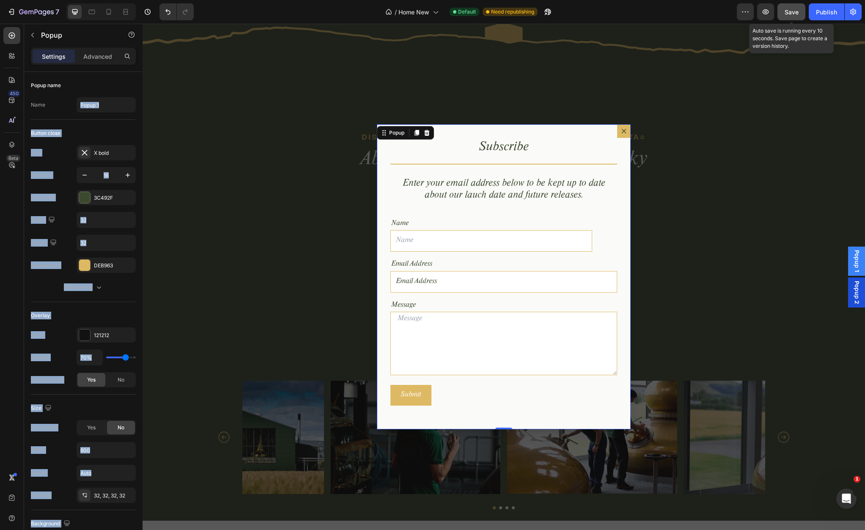
click at [785, 15] on div "Save" at bounding box center [792, 12] width 14 height 9
click at [625, 130] on icon "Dialog content" at bounding box center [623, 131] width 7 height 7
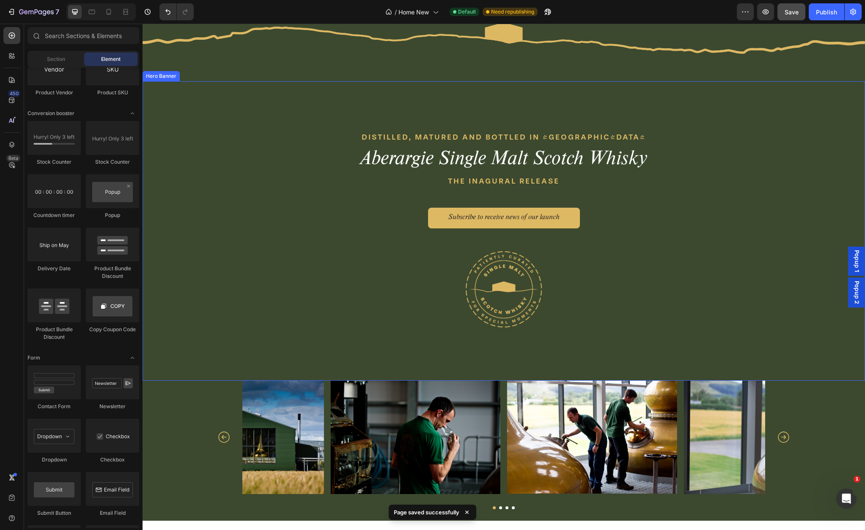
click at [692, 134] on div "DISTILLED, MATURED AND BOTTLED IN PERTHSHIRE Text block Aberargie Single Malt S…" at bounding box center [504, 230] width 722 height 299
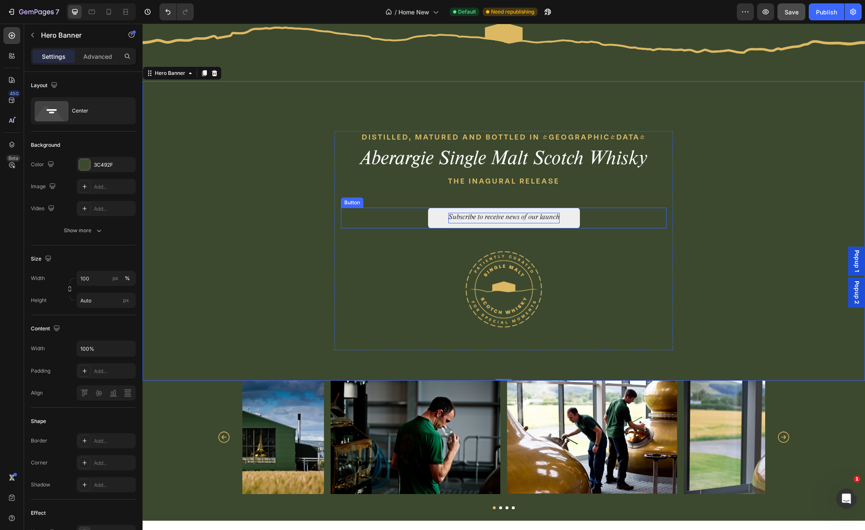
click at [491, 223] on p "Subscribe to receive news of our launch" at bounding box center [503, 218] width 111 height 11
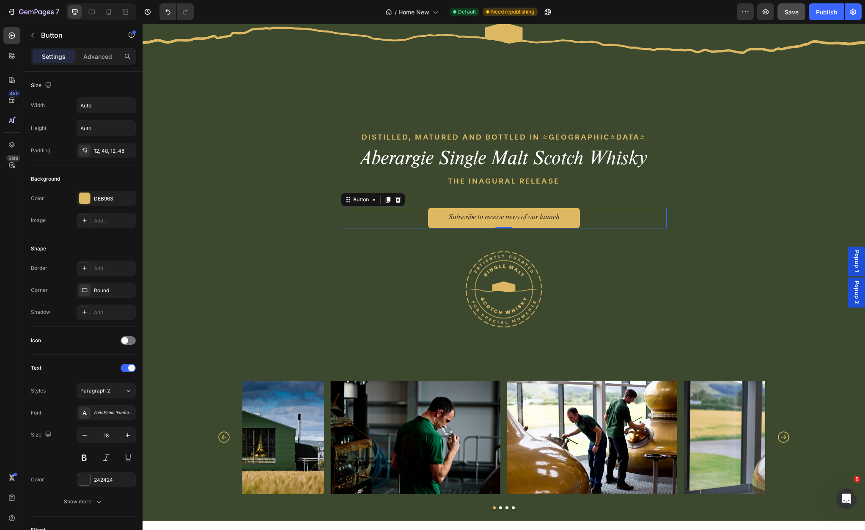
click at [857, 260] on span "Popup 1" at bounding box center [856, 261] width 8 height 22
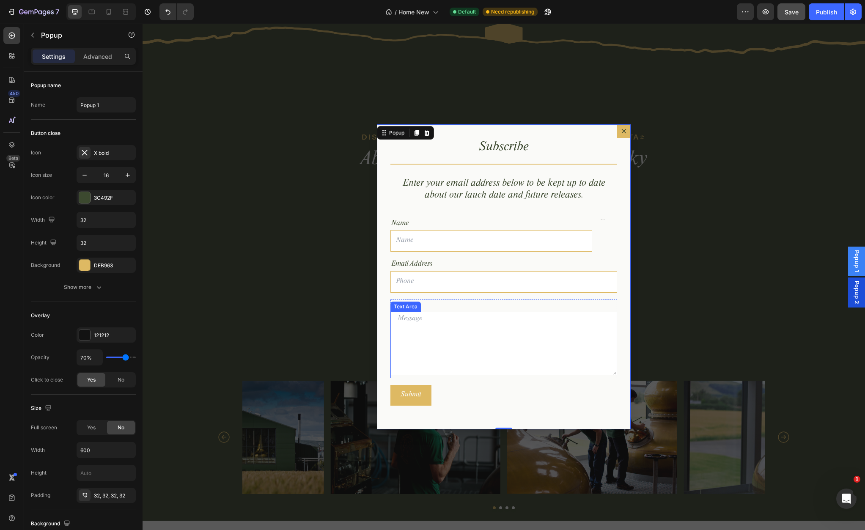
click at [438, 347] on textarea "Dialog body" at bounding box center [503, 343] width 227 height 63
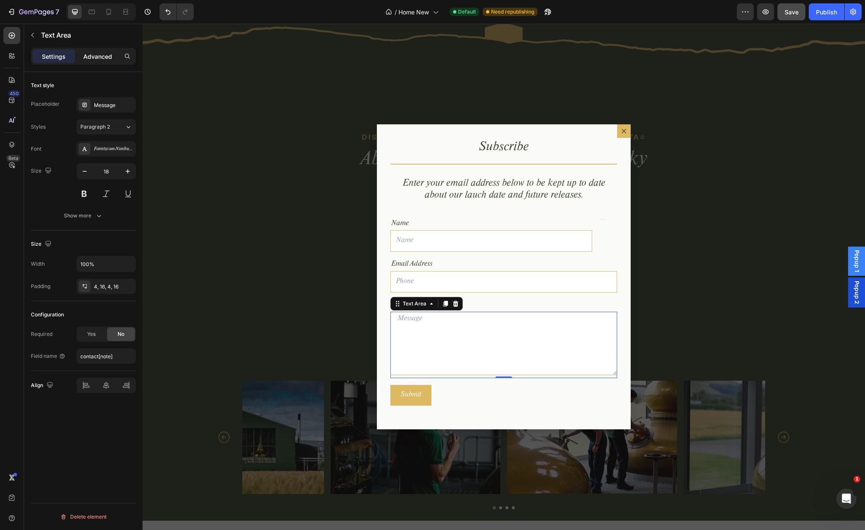
click at [90, 58] on p "Advanced" at bounding box center [97, 56] width 29 height 9
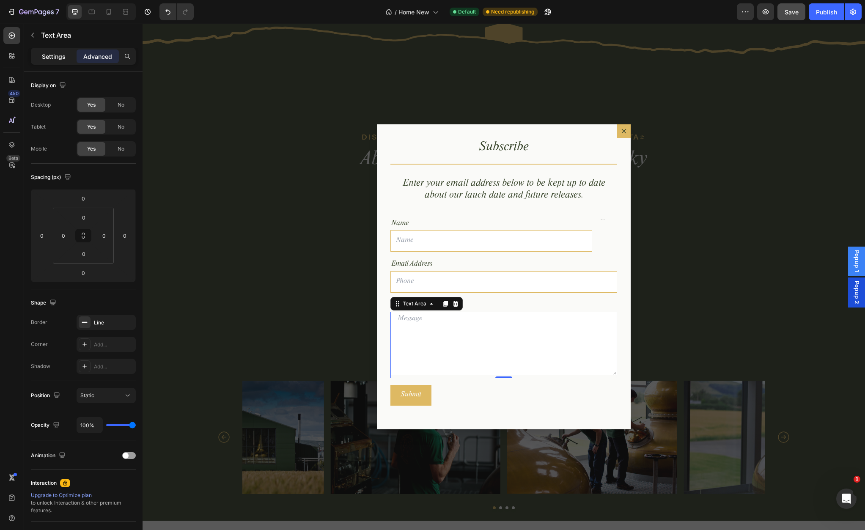
click at [52, 57] on p "Settings" at bounding box center [54, 56] width 24 height 9
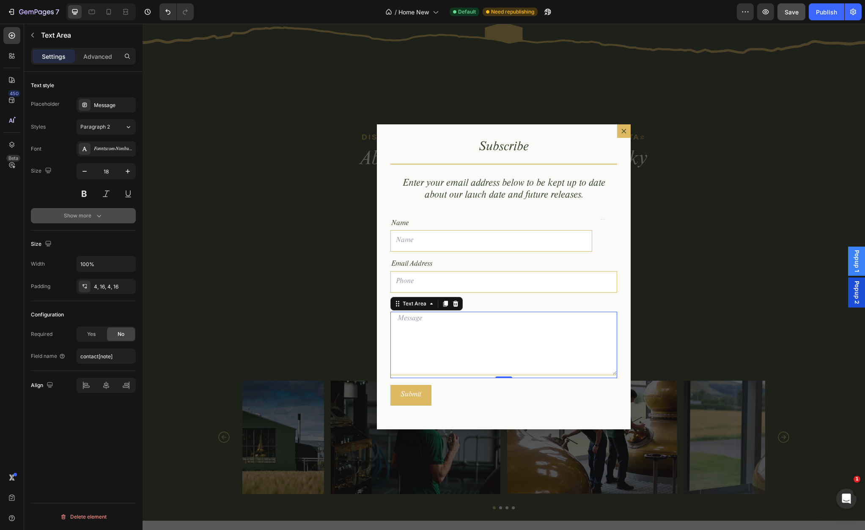
click at [91, 217] on div "Show more" at bounding box center [83, 215] width 39 height 8
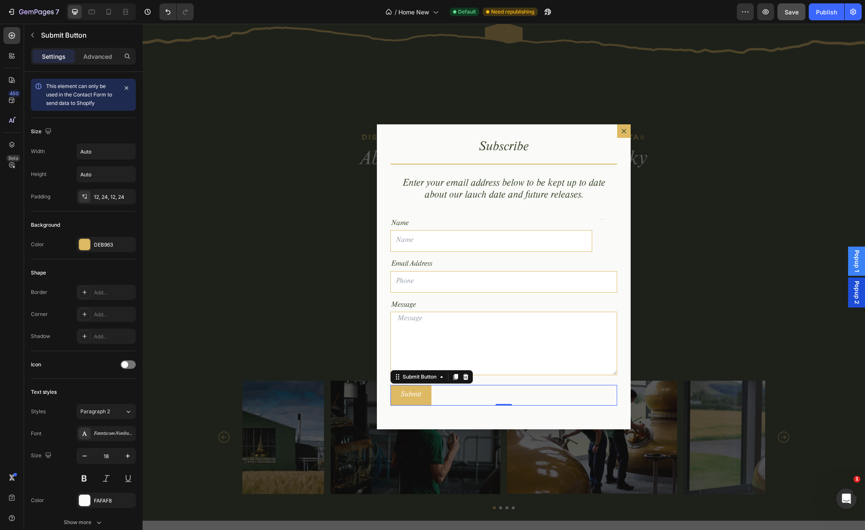
click at [451, 395] on div "Submit Submit Button 0" at bounding box center [503, 395] width 227 height 21
click at [425, 402] on button "Submit" at bounding box center [410, 395] width 41 height 21
click at [92, 60] on div "Advanced" at bounding box center [98, 56] width 42 height 14
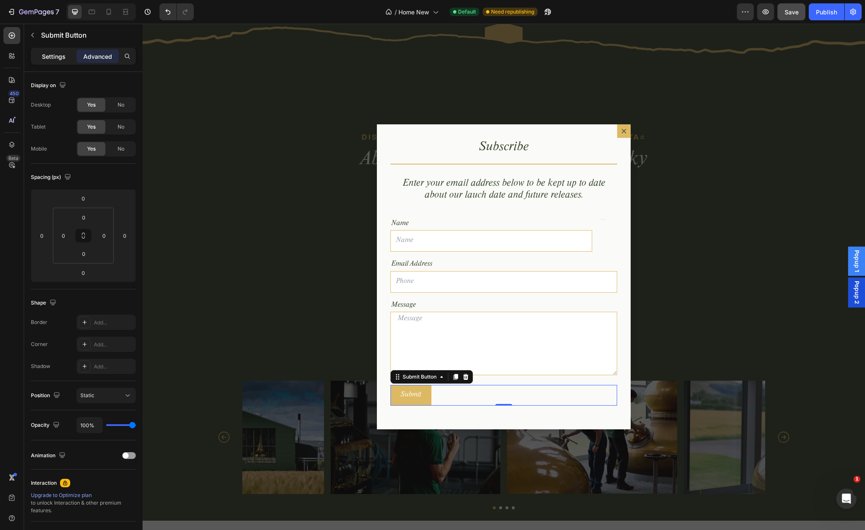
click at [54, 57] on p "Settings" at bounding box center [54, 56] width 24 height 9
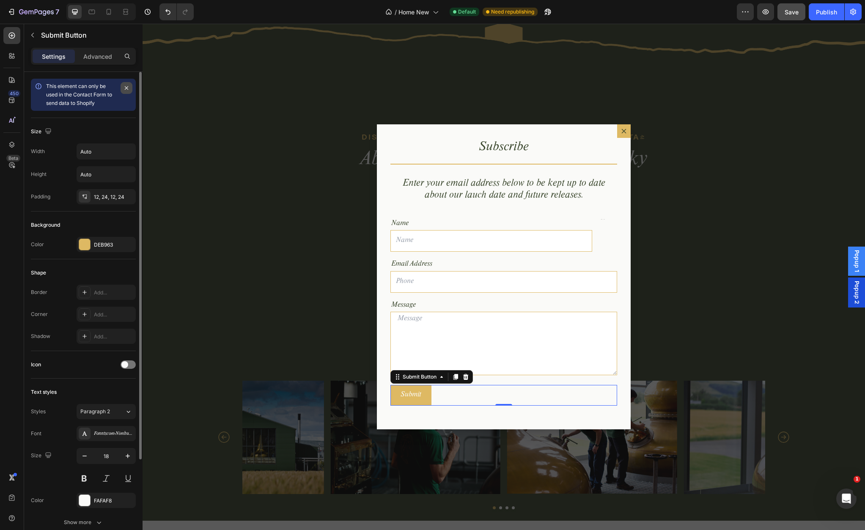
click at [127, 90] on icon "button" at bounding box center [126, 88] width 7 height 7
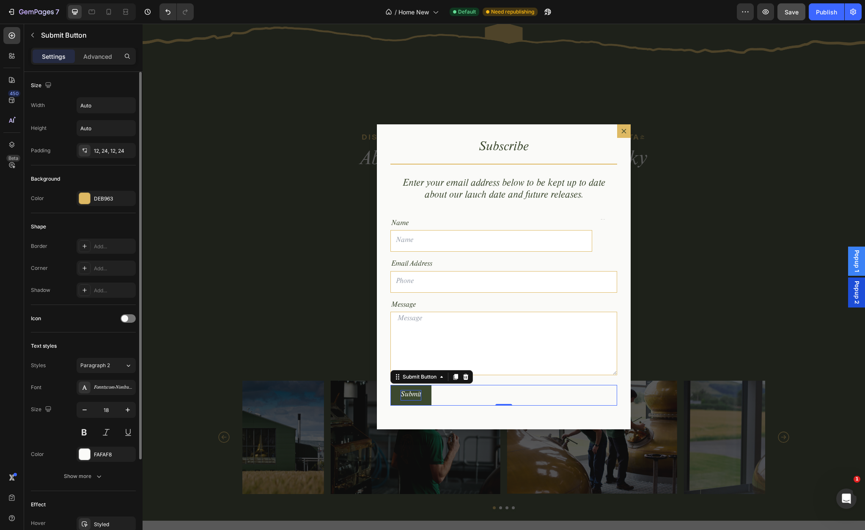
click at [411, 391] on div "Submit" at bounding box center [411, 395] width 21 height 11
click at [427, 395] on button "Submit" at bounding box center [410, 395] width 41 height 21
click at [456, 399] on div "Submit Submit Button 0" at bounding box center [503, 395] width 227 height 21
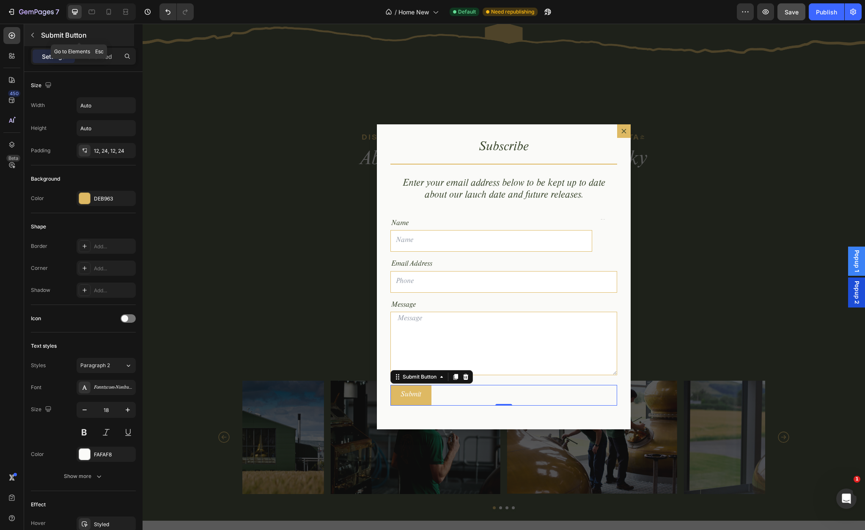
click at [33, 35] on icon "button" at bounding box center [32, 35] width 7 height 7
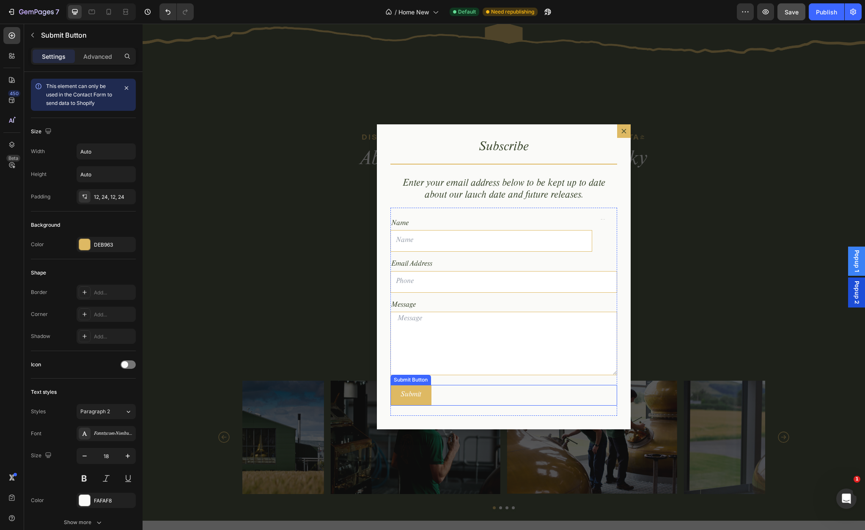
click at [451, 398] on div "Submit Submit Button" at bounding box center [503, 395] width 227 height 21
click at [37, 87] on icon at bounding box center [38, 86] width 8 height 8
click at [16, 162] on icon at bounding box center [12, 165] width 8 height 8
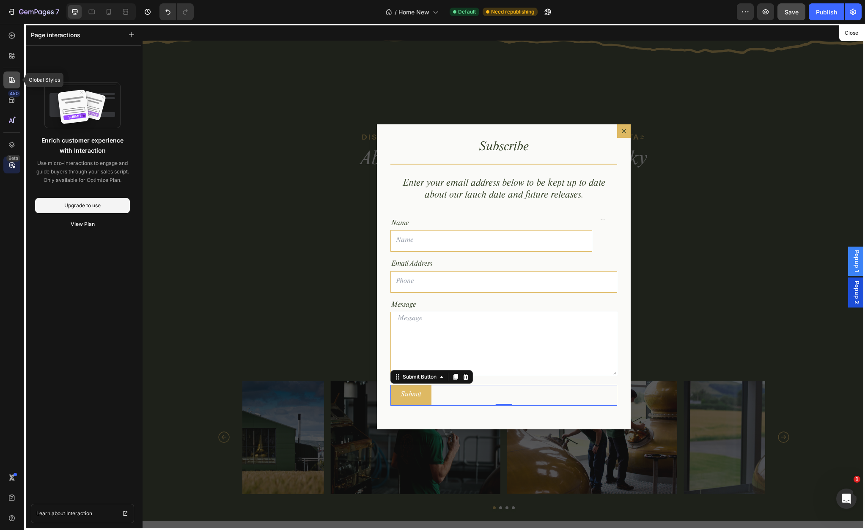
click at [15, 77] on icon at bounding box center [12, 80] width 8 height 8
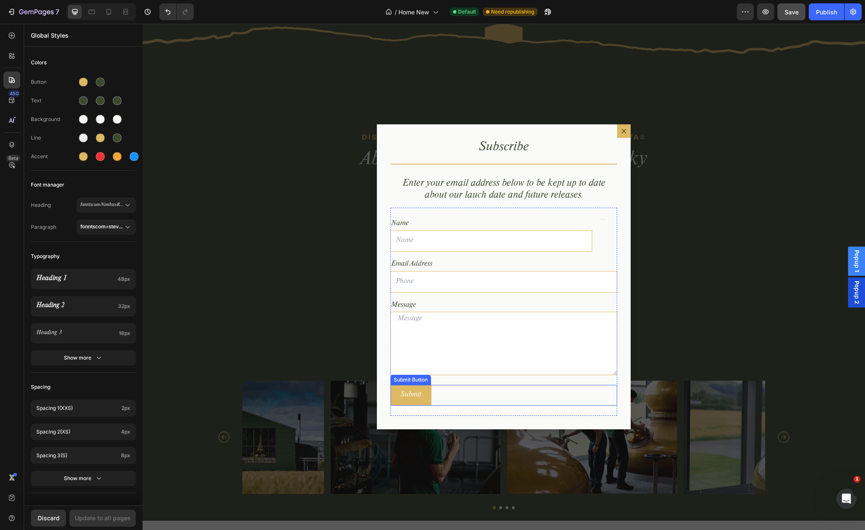
click at [440, 394] on div "Submit Submit Button" at bounding box center [503, 395] width 227 height 21
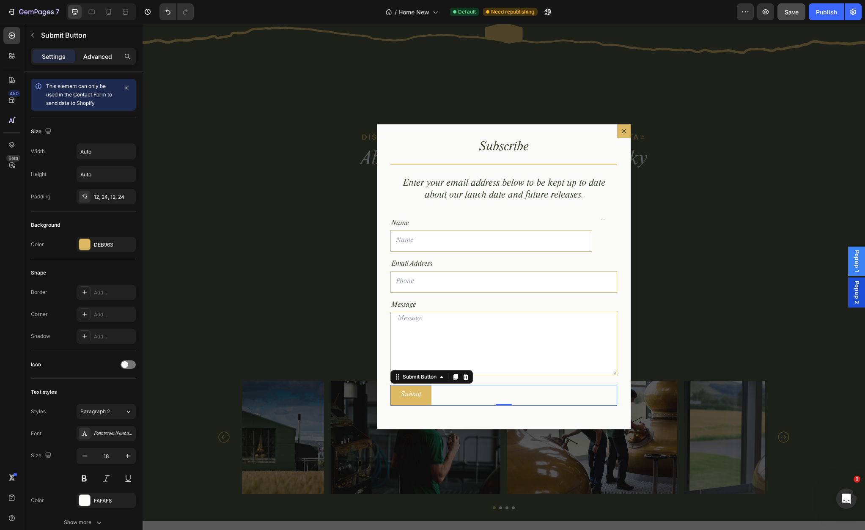
click at [88, 57] on p "Advanced" at bounding box center [97, 56] width 29 height 9
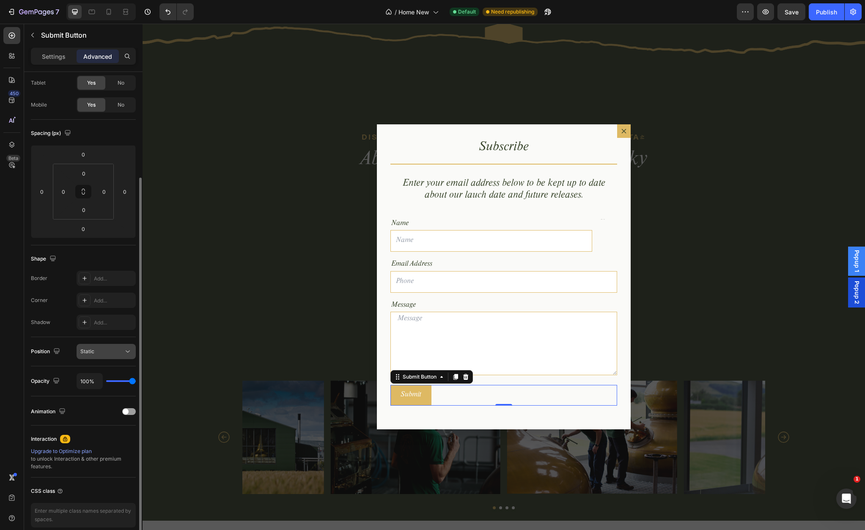
scroll to position [82, 0]
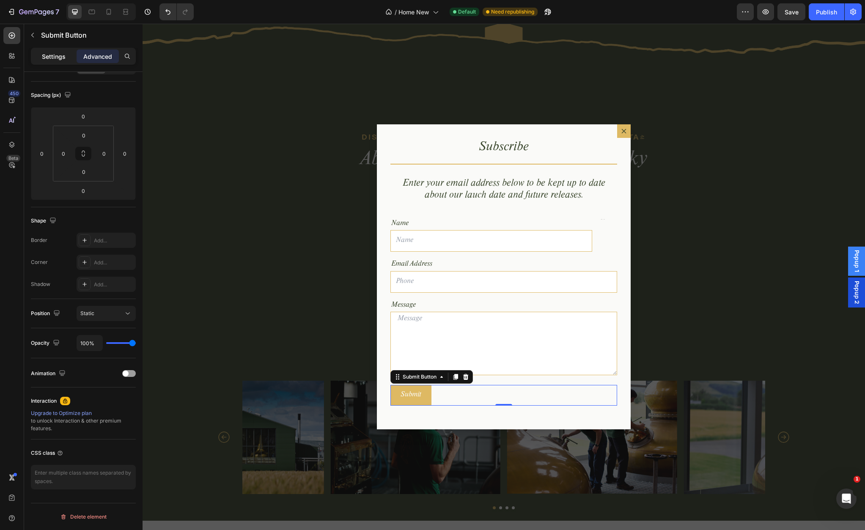
click at [46, 58] on p "Settings" at bounding box center [54, 56] width 24 height 9
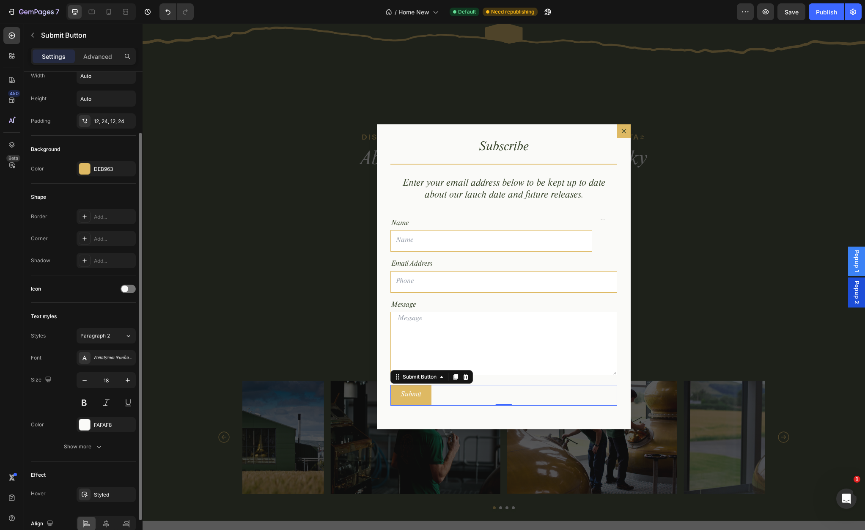
scroll to position [0, 0]
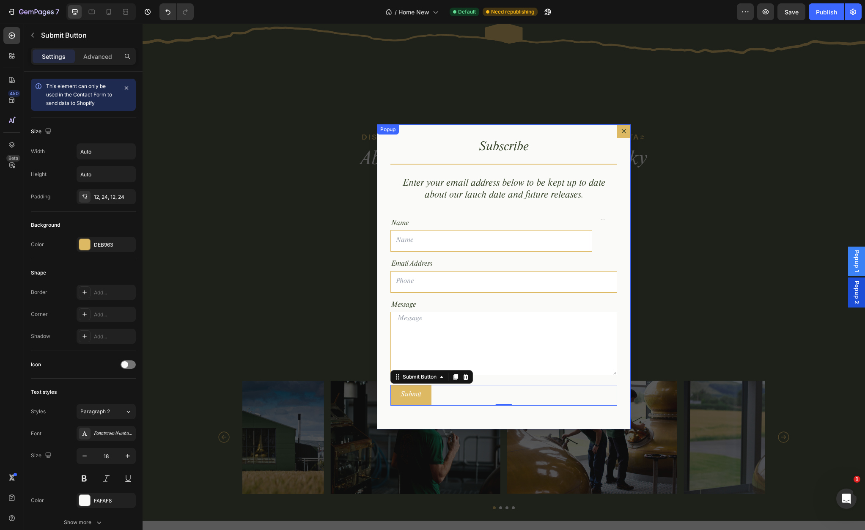
click at [623, 132] on icon "Dialog content" at bounding box center [623, 131] width 7 height 7
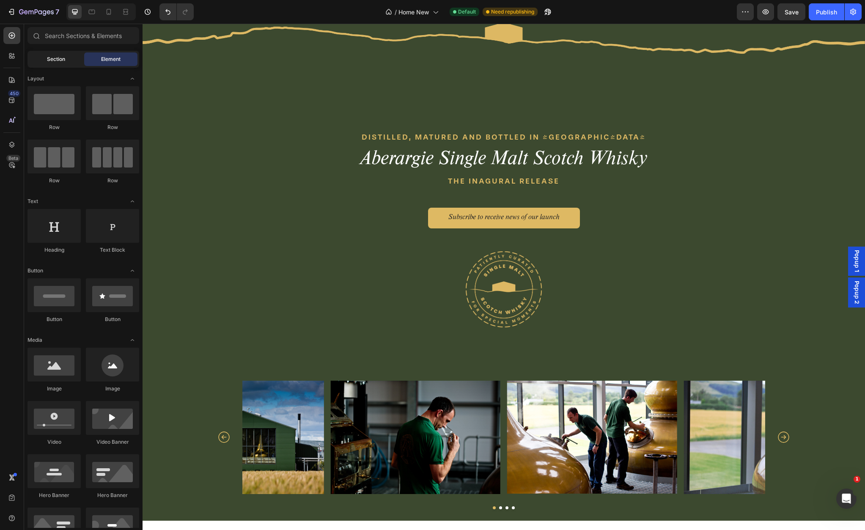
click at [57, 61] on span "Section" at bounding box center [56, 59] width 18 height 8
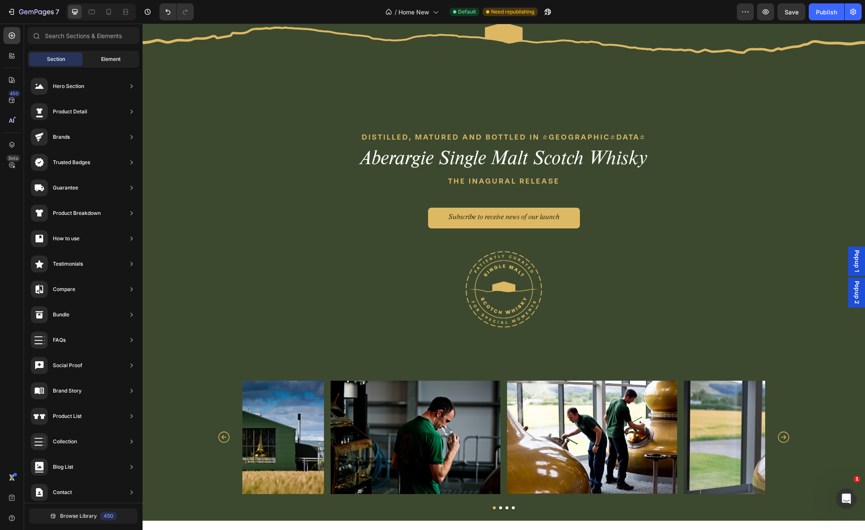
click at [106, 64] on div "Element" at bounding box center [110, 59] width 53 height 14
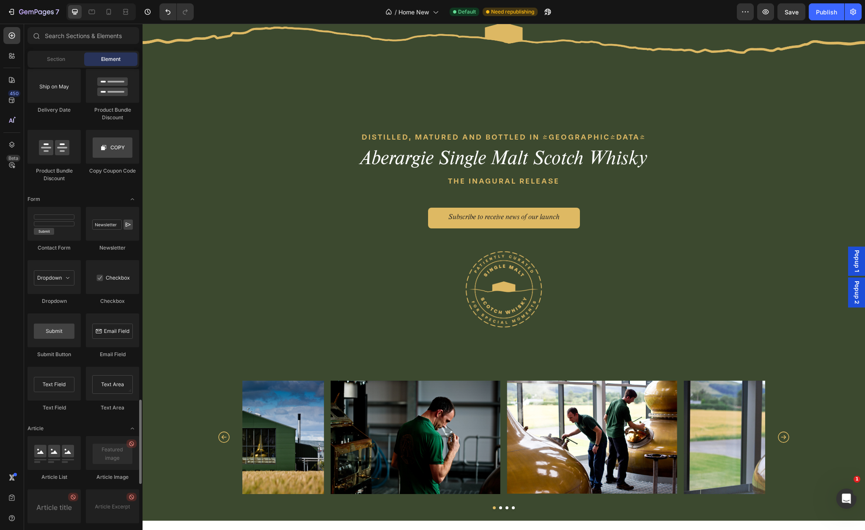
scroll to position [1804, 0]
click at [63, 319] on div at bounding box center [53, 330] width 53 height 34
click at [65, 321] on div at bounding box center [53, 330] width 53 height 34
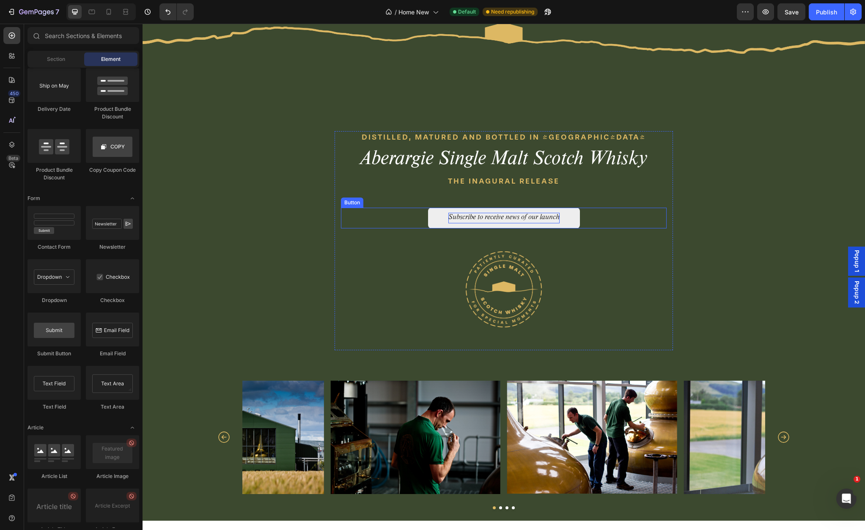
click at [462, 222] on p "Subscribe to receive news of our launch" at bounding box center [503, 218] width 111 height 11
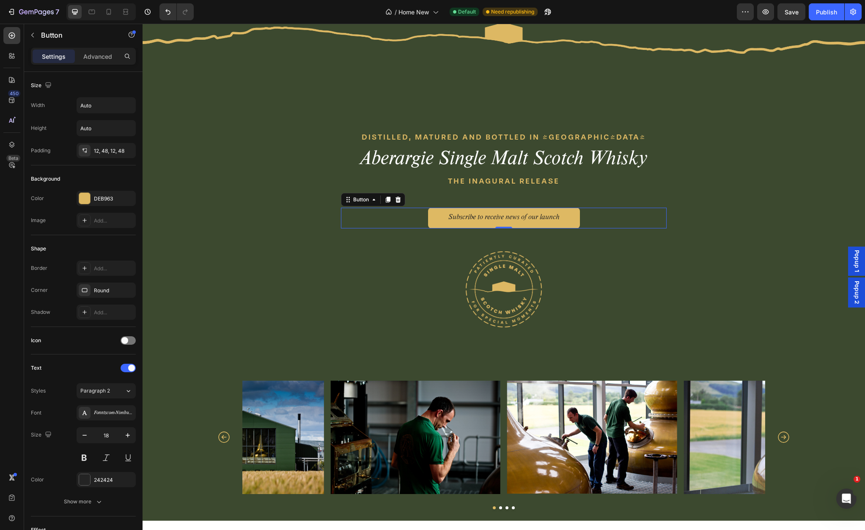
click at [853, 264] on span "Popup 1" at bounding box center [856, 261] width 8 height 22
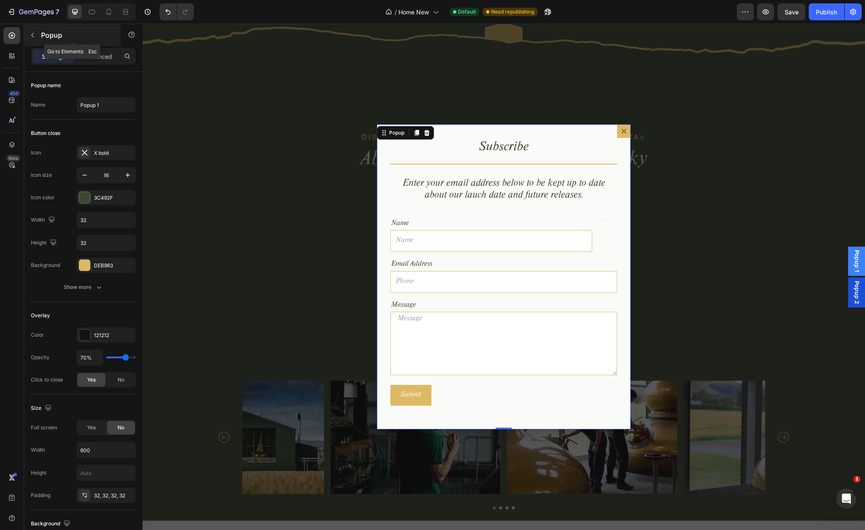
click at [33, 35] on icon "button" at bounding box center [32, 35] width 7 height 7
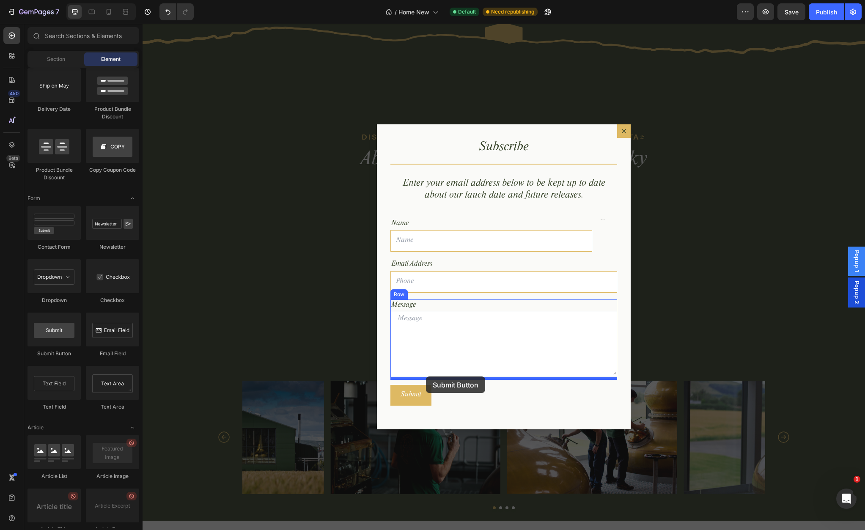
drag, startPoint x: 202, startPoint y: 354, endPoint x: 426, endPoint y: 376, distance: 225.3
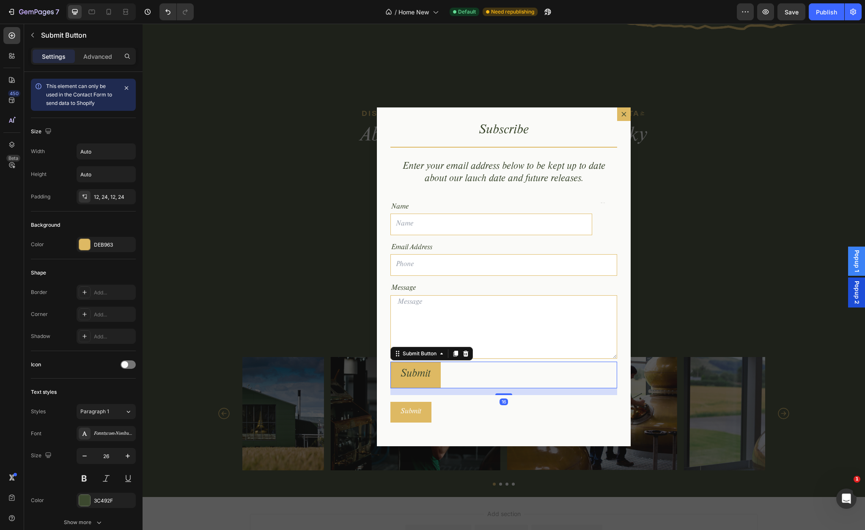
scroll to position [2221, 0]
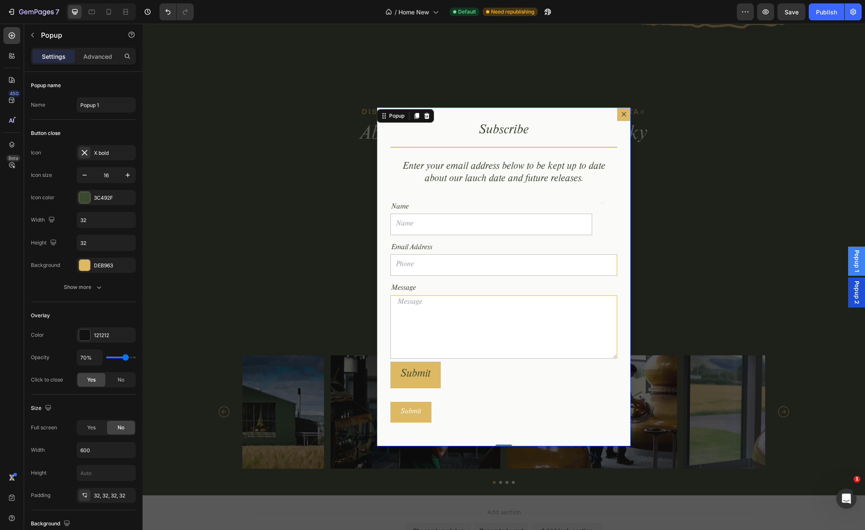
click at [621, 111] on icon "Dialog content" at bounding box center [623, 114] width 7 height 7
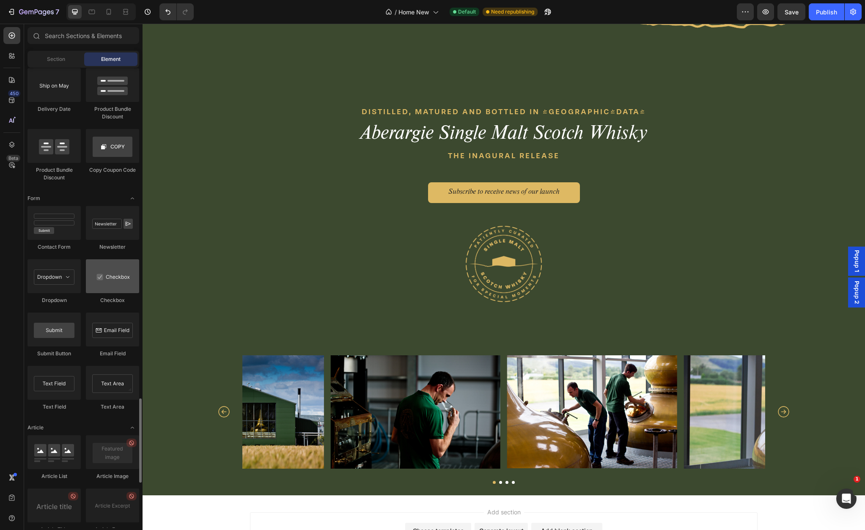
scroll to position [1804, 0]
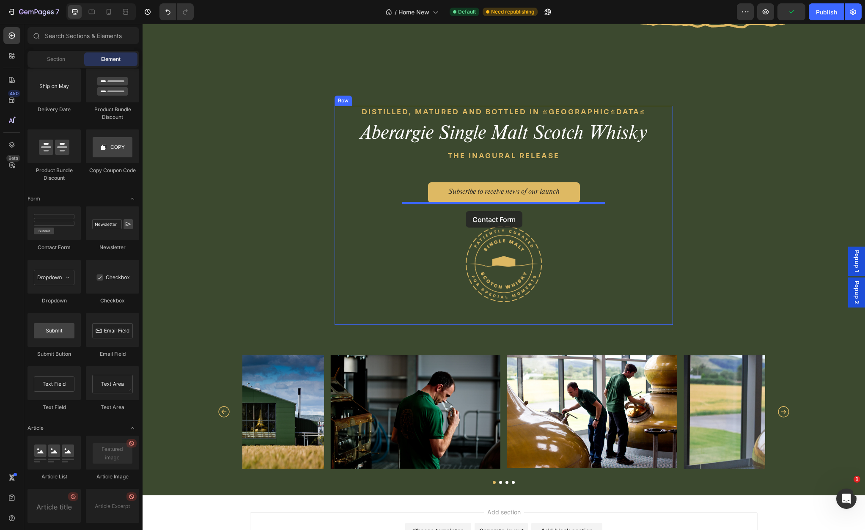
drag, startPoint x: 203, startPoint y: 256, endPoint x: 466, endPoint y: 211, distance: 266.1
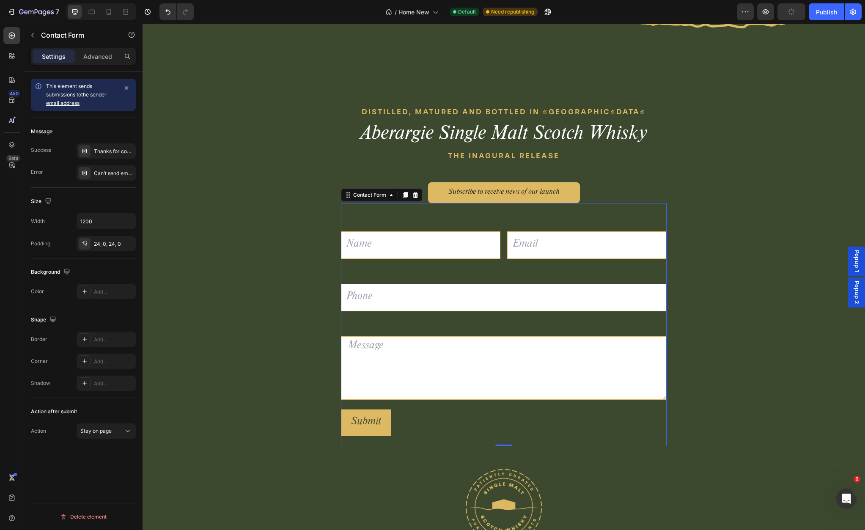
click at [99, 95] on link "the sender email address" at bounding box center [76, 98] width 60 height 15
click at [396, 211] on div "Name Text Block Text Field Email Text Block Email Field Row Phone Text Block Te…" at bounding box center [504, 324] width 326 height 243
click at [95, 431] on span "Stay on page" at bounding box center [95, 431] width 31 height 6
click at [94, 386] on div "Open popup" at bounding box center [97, 394] width 69 height 16
click at [107, 429] on span "Open popup" at bounding box center [94, 431] width 29 height 6
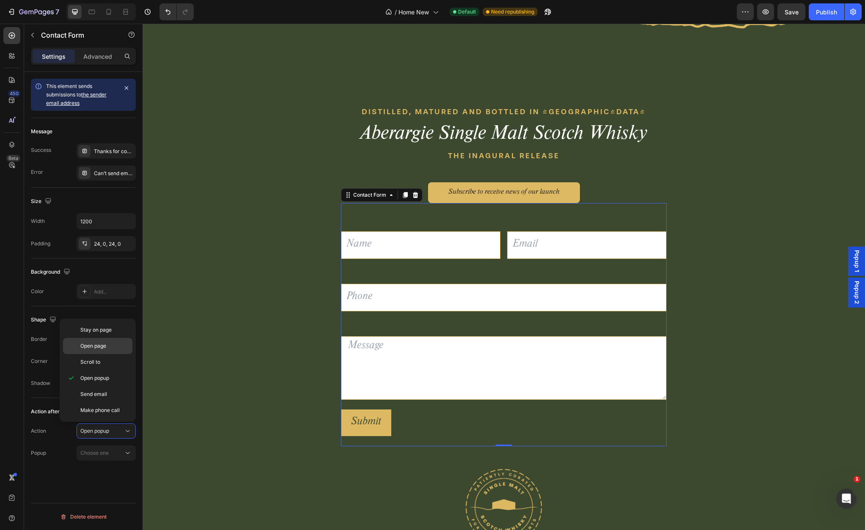
click at [101, 354] on div "Open page" at bounding box center [97, 362] width 69 height 16
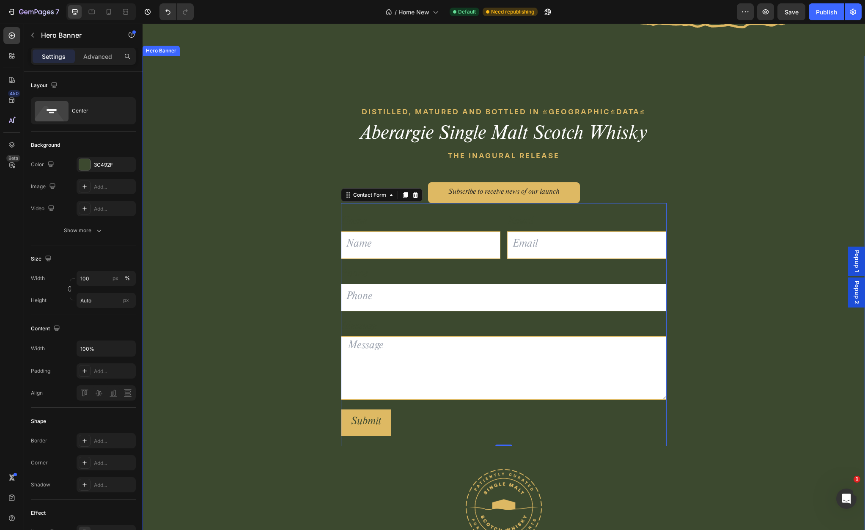
click at [313, 224] on div "DISTILLED, MATURED AND BOTTLED IN [GEOGRAPHIC_DATA] Text block Aberargie Single…" at bounding box center [504, 327] width 722 height 543
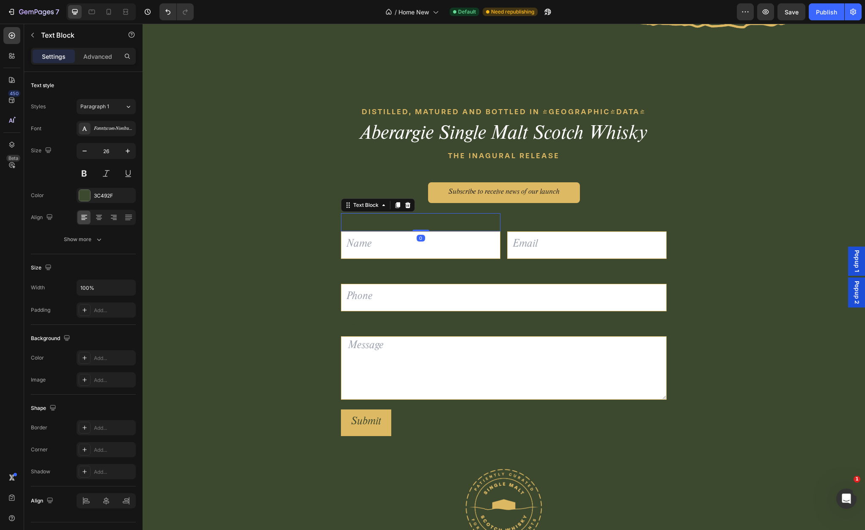
click at [415, 222] on div "Name" at bounding box center [420, 222] width 159 height 18
click at [386, 222] on div "Name" at bounding box center [420, 222] width 159 height 18
click at [386, 222] on p "Name" at bounding box center [421, 222] width 158 height 16
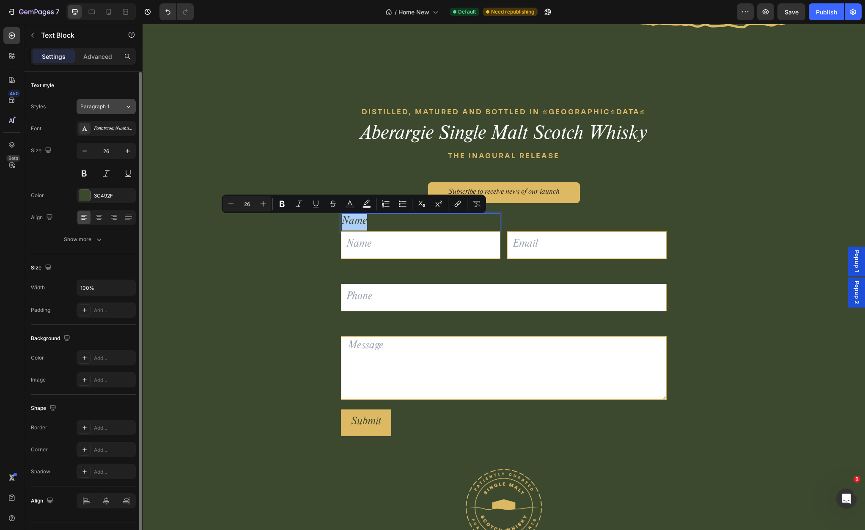
click at [111, 107] on div "Paragraph 1" at bounding box center [97, 107] width 34 height 8
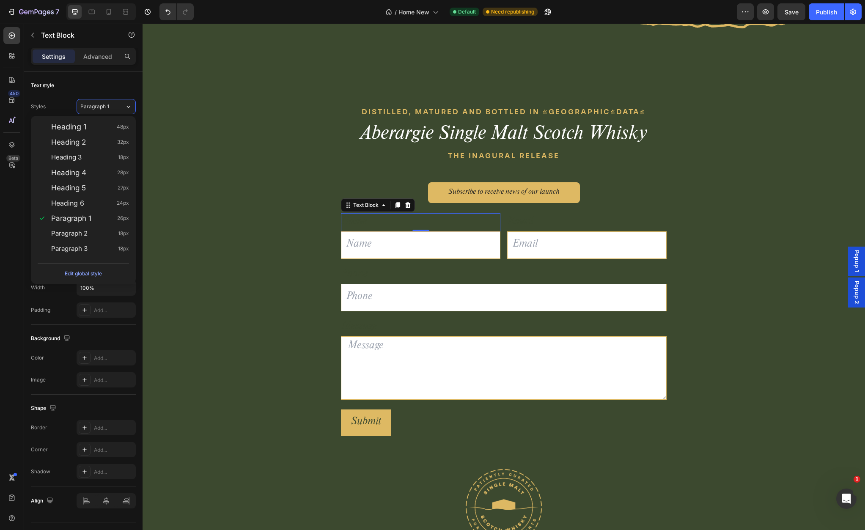
drag, startPoint x: 90, startPoint y: 229, endPoint x: 132, endPoint y: 233, distance: 42.9
click at [90, 229] on div "Paragraph 2 18px" at bounding box center [83, 233] width 98 height 15
type input "18"
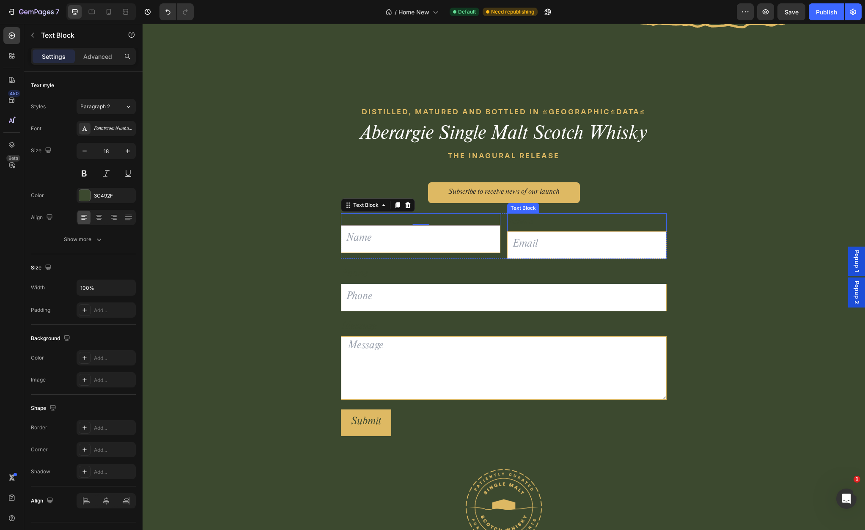
click at [530, 222] on div "Email" at bounding box center [586, 222] width 159 height 18
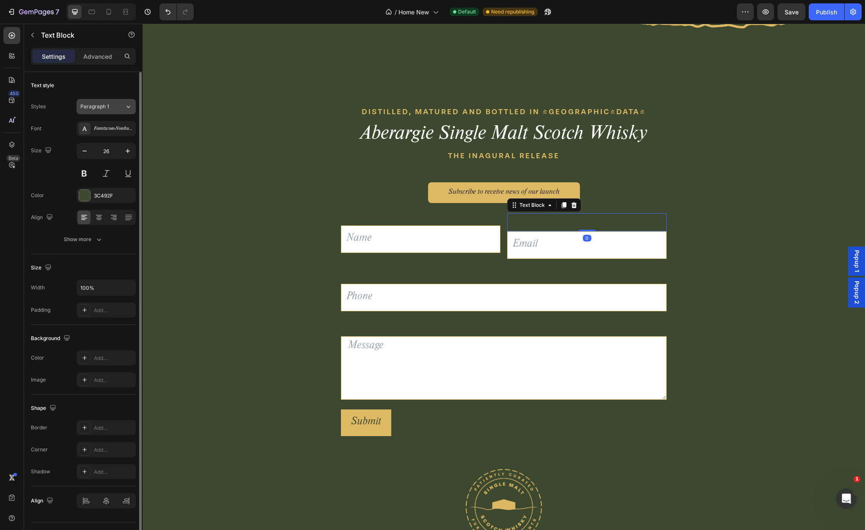
click at [110, 109] on div "Paragraph 1" at bounding box center [97, 107] width 34 height 8
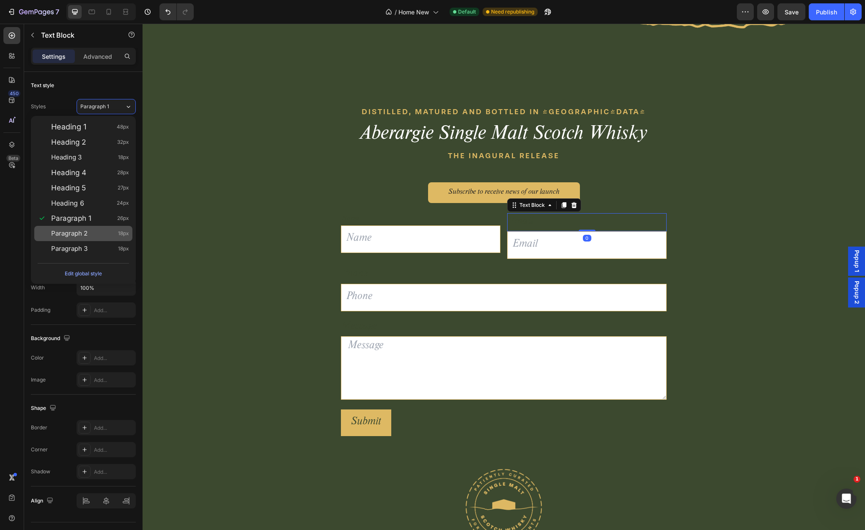
drag, startPoint x: 94, startPoint y: 230, endPoint x: 126, endPoint y: 233, distance: 32.3
click at [94, 230] on div "Paragraph 2 18px" at bounding box center [90, 233] width 78 height 8
type input "18"
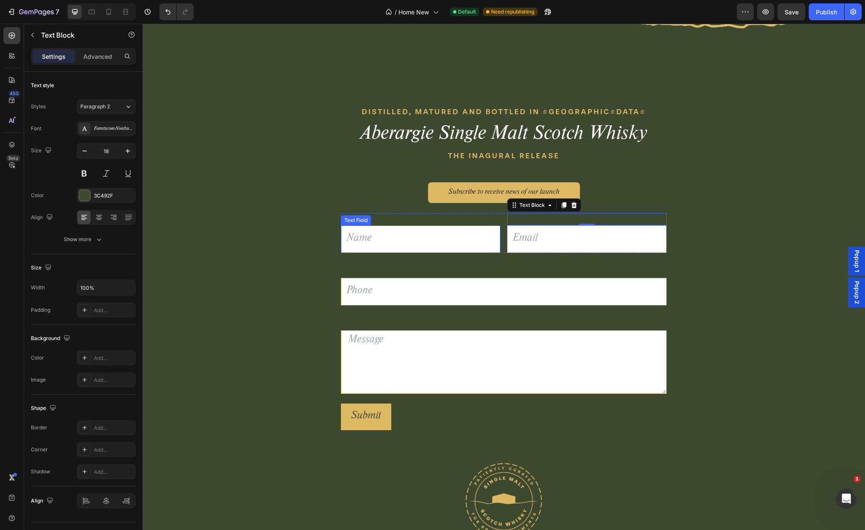
click at [396, 247] on input "text" at bounding box center [420, 238] width 159 height 27
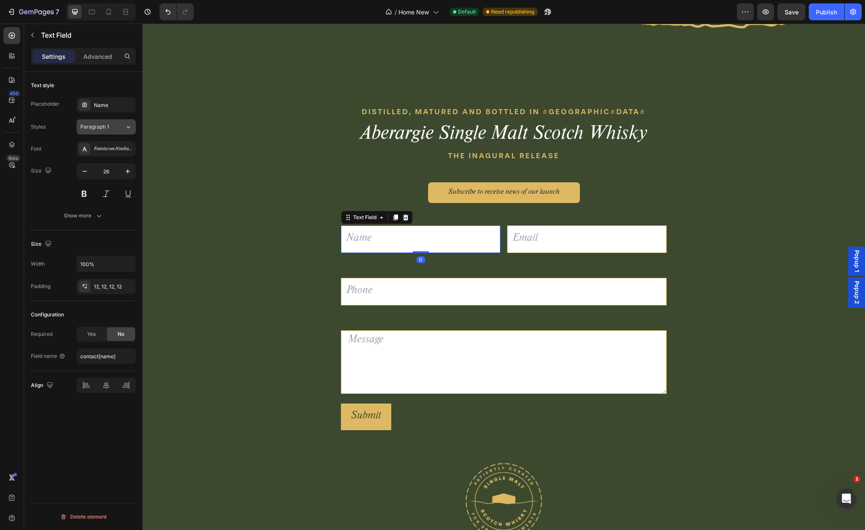
click at [113, 127] on div "Paragraph 1" at bounding box center [97, 127] width 34 height 8
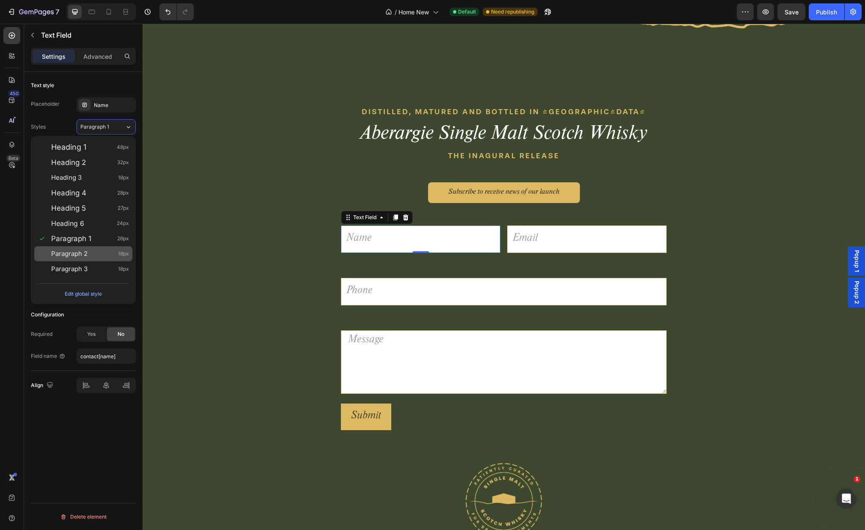
drag, startPoint x: 91, startPoint y: 251, endPoint x: 124, endPoint y: 254, distance: 33.2
click at [93, 251] on div "Paragraph 2 18px" at bounding box center [90, 254] width 78 height 8
type input "18"
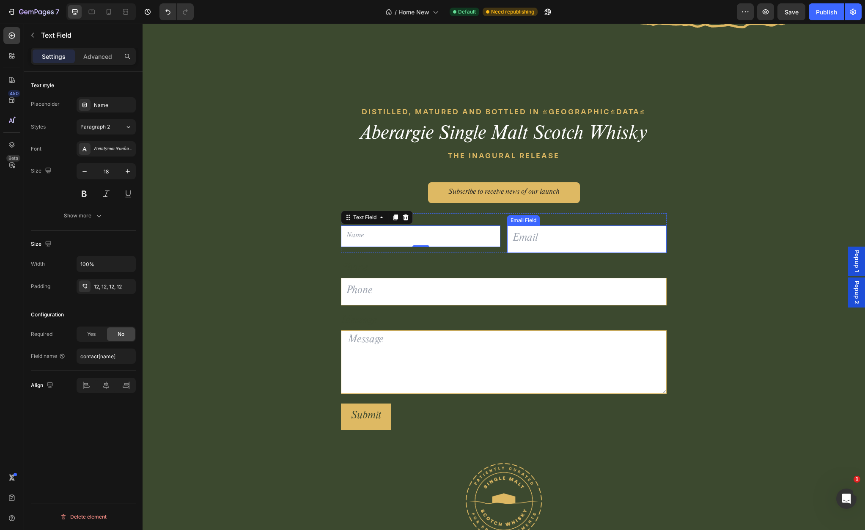
click at [527, 237] on input "email" at bounding box center [586, 238] width 159 height 27
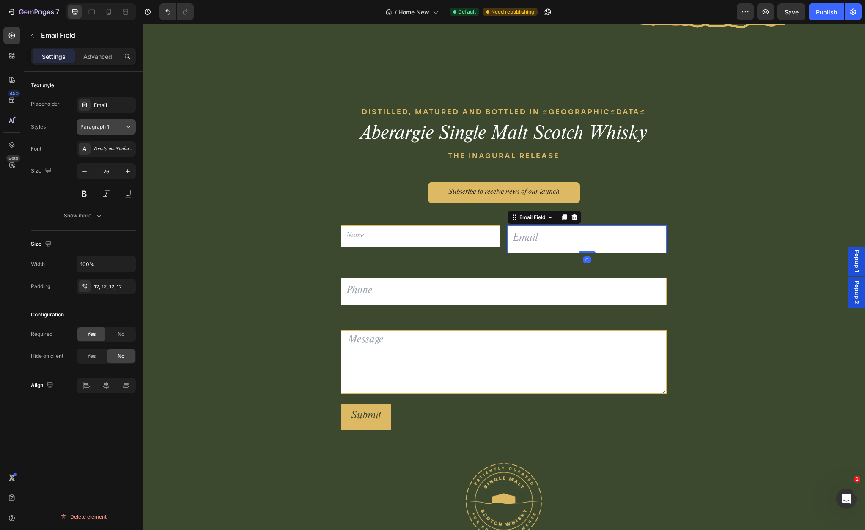
click at [104, 128] on span "Paragraph 1" at bounding box center [94, 127] width 29 height 8
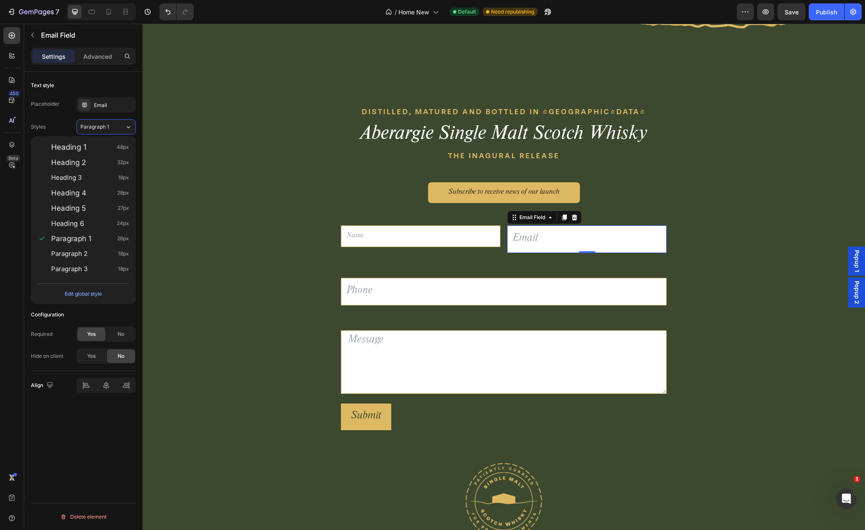
drag, startPoint x: 79, startPoint y: 251, endPoint x: 139, endPoint y: 256, distance: 60.3
click at [80, 251] on span "Paragraph 2" at bounding box center [69, 254] width 36 height 8
type input "18"
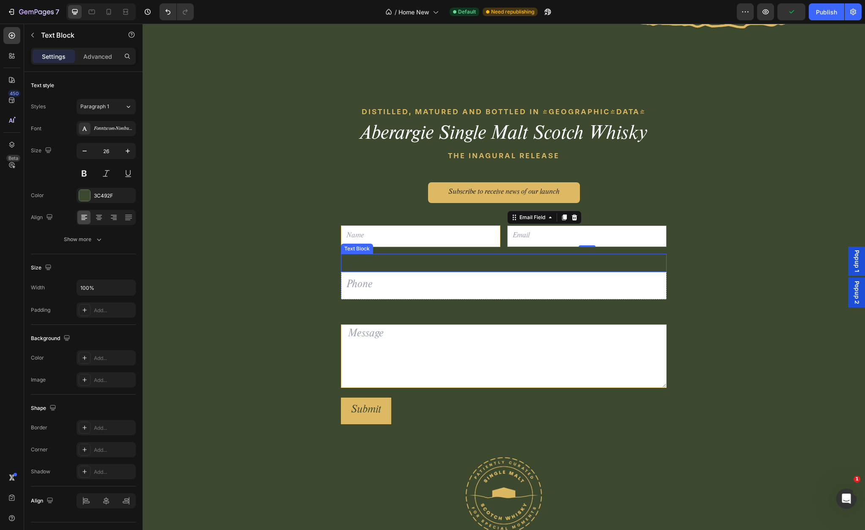
click at [400, 264] on div "Phone" at bounding box center [504, 263] width 326 height 18
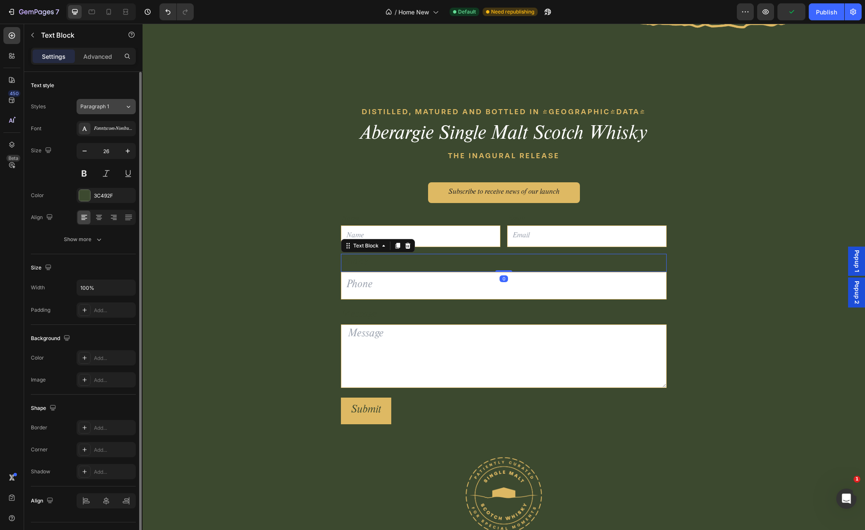
click at [93, 111] on button "Paragraph 1" at bounding box center [106, 106] width 59 height 15
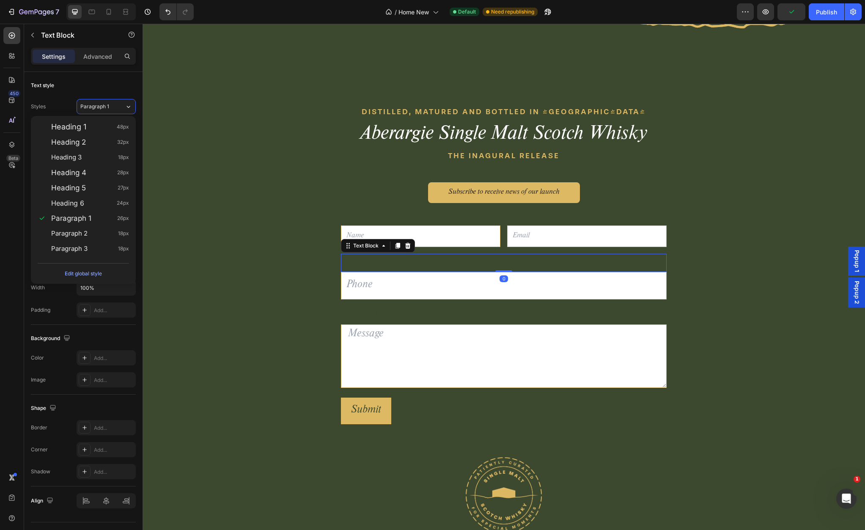
drag, startPoint x: 102, startPoint y: 234, endPoint x: 132, endPoint y: 240, distance: 31.4
click at [102, 234] on div "Paragraph 2 18px" at bounding box center [90, 233] width 78 height 8
type input "18"
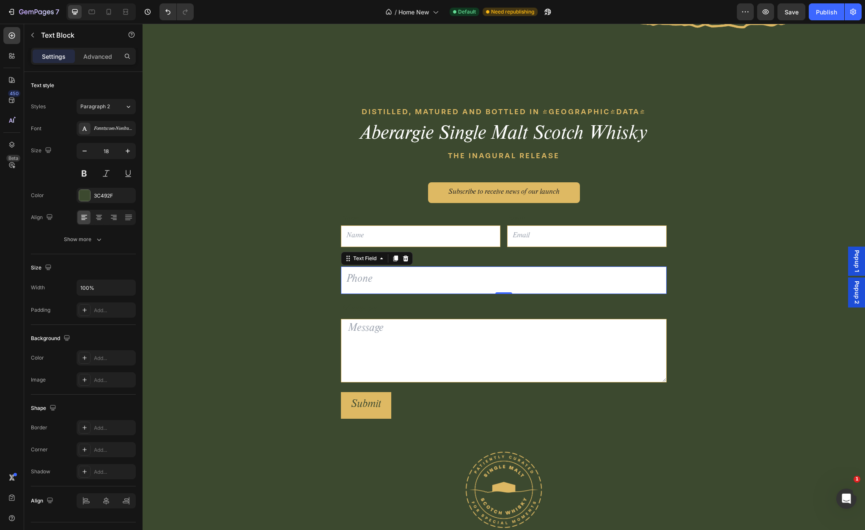
drag, startPoint x: 384, startPoint y: 277, endPoint x: 376, endPoint y: 276, distance: 8.1
click at [384, 277] on input "text" at bounding box center [504, 279] width 326 height 27
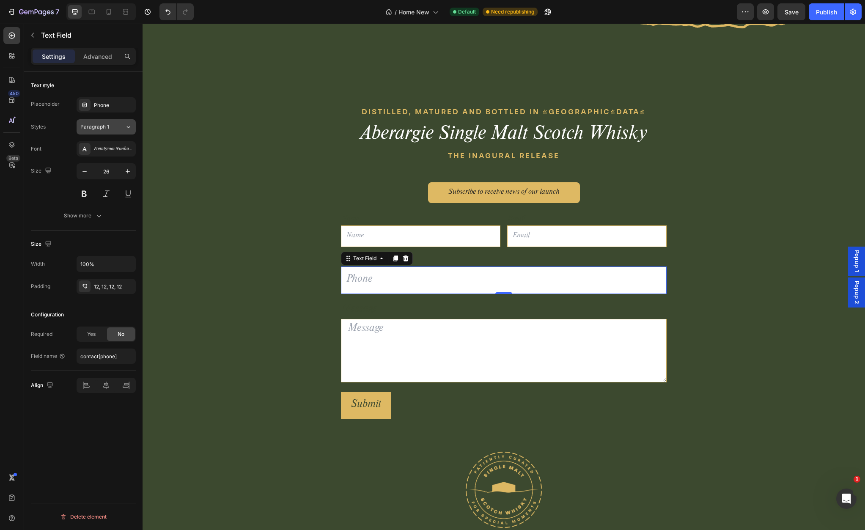
drag, startPoint x: 97, startPoint y: 124, endPoint x: 97, endPoint y: 130, distance: 5.5
click at [97, 124] on span "Paragraph 1" at bounding box center [94, 127] width 29 height 8
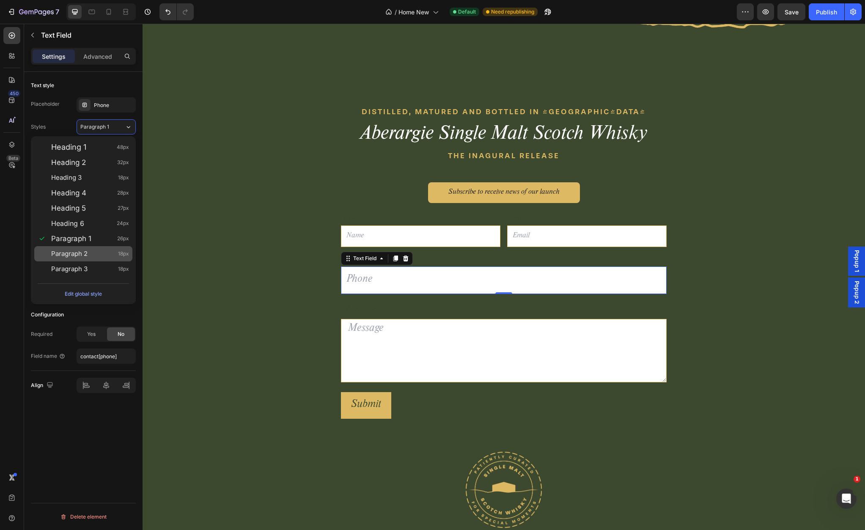
click at [96, 252] on div "Paragraph 2 18px" at bounding box center [90, 254] width 78 height 8
type input "18"
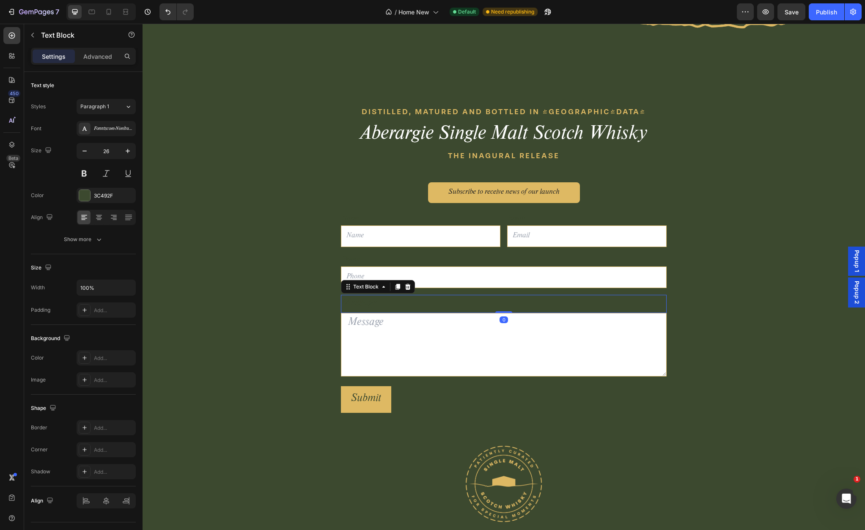
click at [370, 305] on div "Message" at bounding box center [504, 304] width 326 height 18
click at [105, 109] on span "Paragraph 1" at bounding box center [94, 107] width 29 height 8
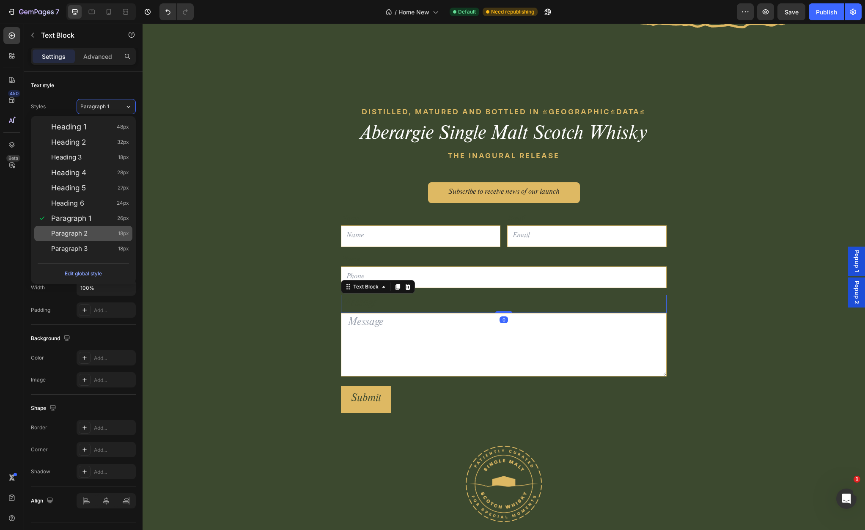
drag, startPoint x: 92, startPoint y: 233, endPoint x: 104, endPoint y: 236, distance: 12.4
click at [93, 233] on div "Paragraph 2 18px" at bounding box center [90, 233] width 78 height 8
type input "18"
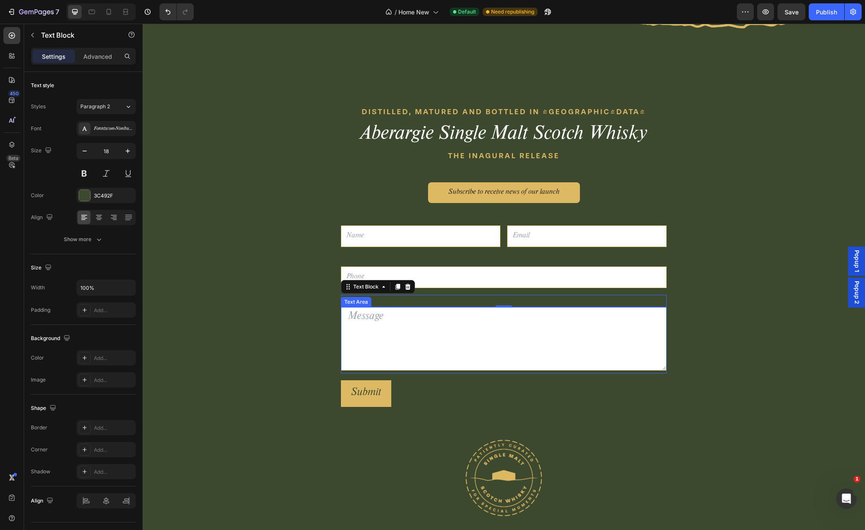
click at [402, 318] on textarea at bounding box center [504, 338] width 326 height 63
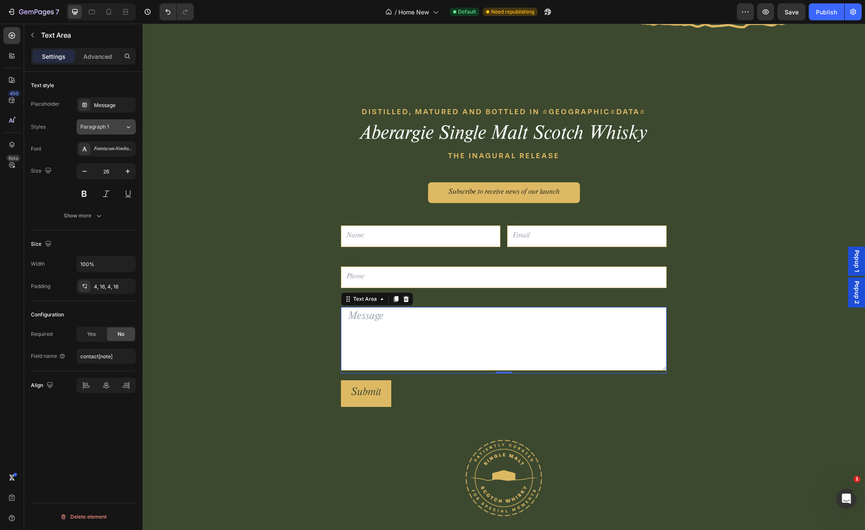
click at [93, 127] on span "Paragraph 1" at bounding box center [94, 127] width 29 height 8
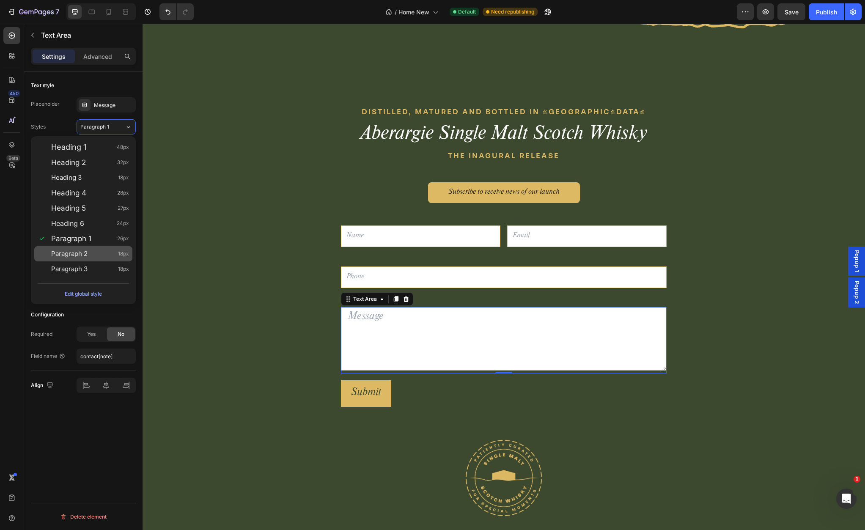
click at [100, 249] on div "Paragraph 2 18px" at bounding box center [83, 253] width 98 height 15
type input "18"
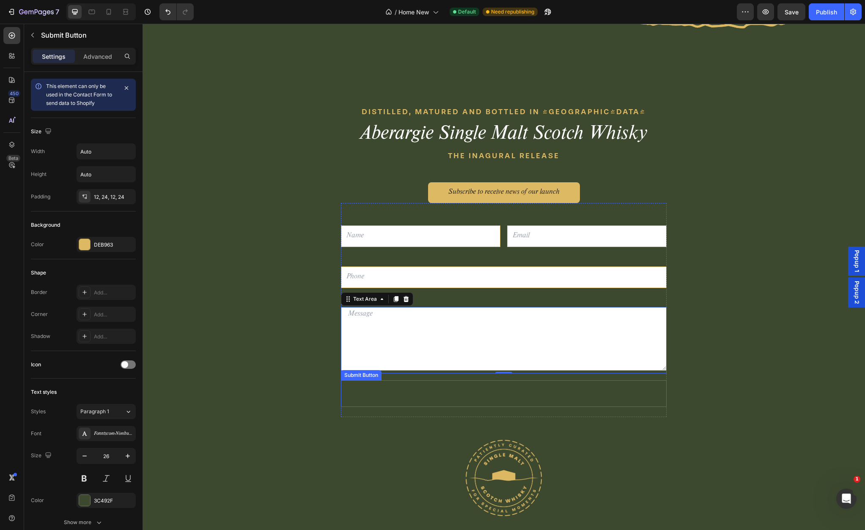
click at [385, 388] on button "Submit" at bounding box center [366, 393] width 50 height 27
click at [371, 394] on div "Submit" at bounding box center [366, 393] width 30 height 16
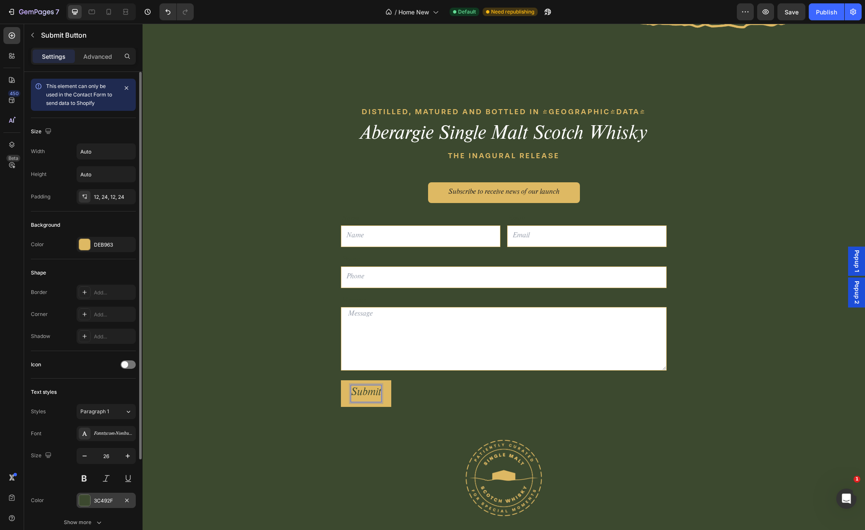
click at [84, 505] on div at bounding box center [84, 500] width 11 height 11
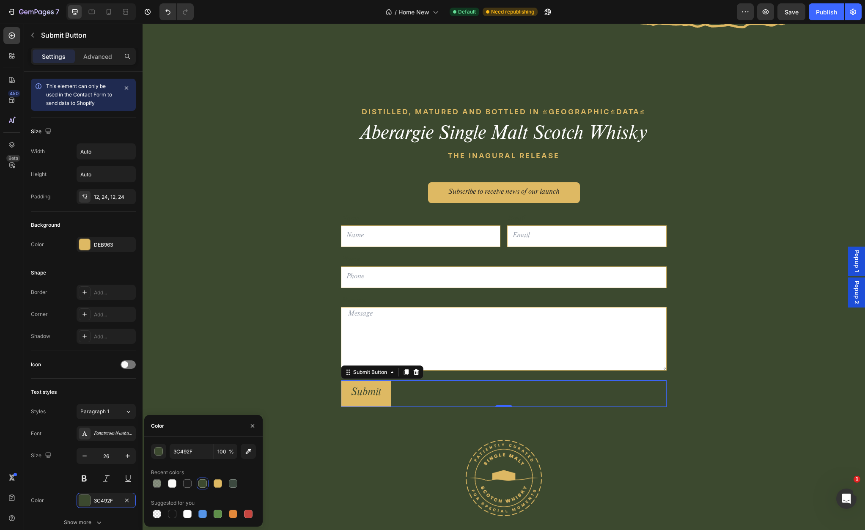
drag, startPoint x: 177, startPoint y: 486, endPoint x: 185, endPoint y: 476, distance: 13.2
click at [177, 486] on div at bounding box center [172, 483] width 10 height 10
type input "FAFAF8"
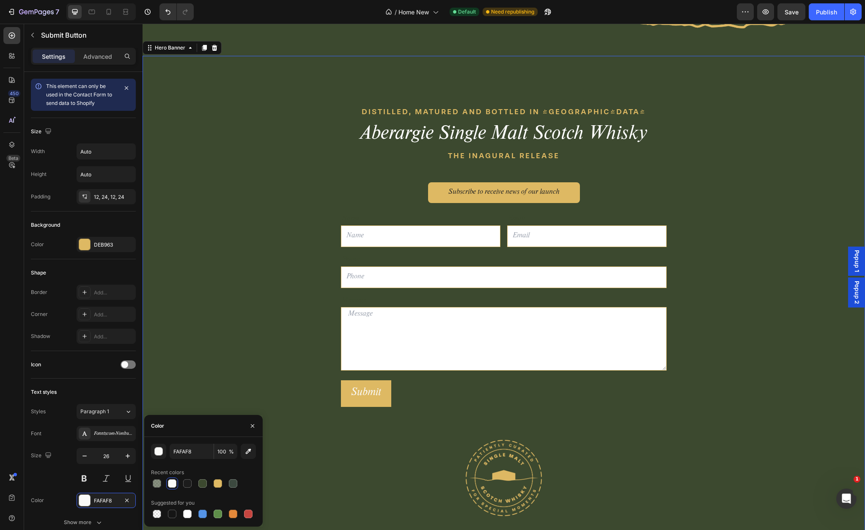
drag, startPoint x: 263, startPoint y: 369, endPoint x: 311, endPoint y: 370, distance: 47.8
click at [264, 369] on div "DISTILLED, MATURED AND BOTTLED IN [GEOGRAPHIC_DATA] Text block Aberargie Single…" at bounding box center [504, 312] width 722 height 513
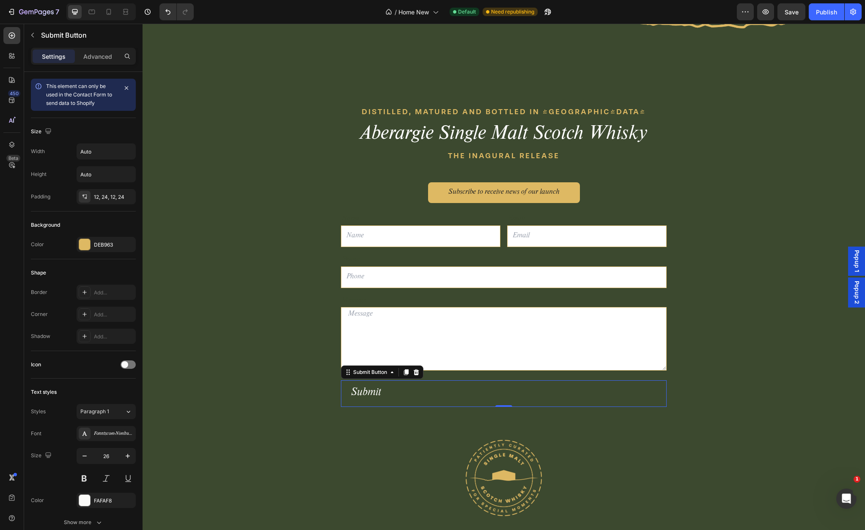
click at [390, 395] on button "Submit" at bounding box center [366, 393] width 50 height 27
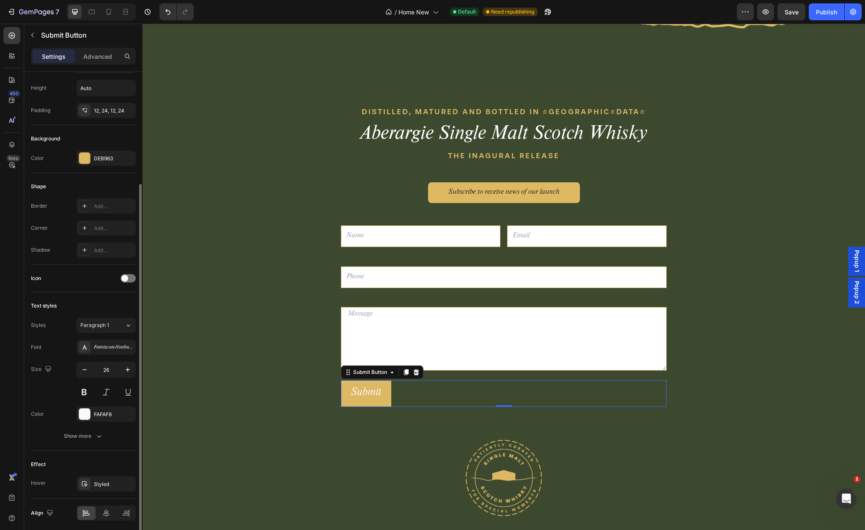
scroll to position [118, 0]
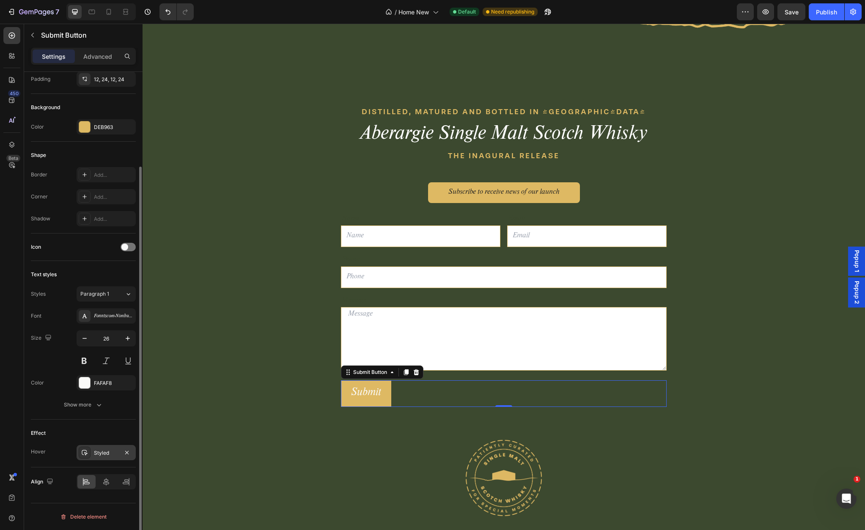
click at [107, 454] on div "Styled" at bounding box center [106, 453] width 25 height 8
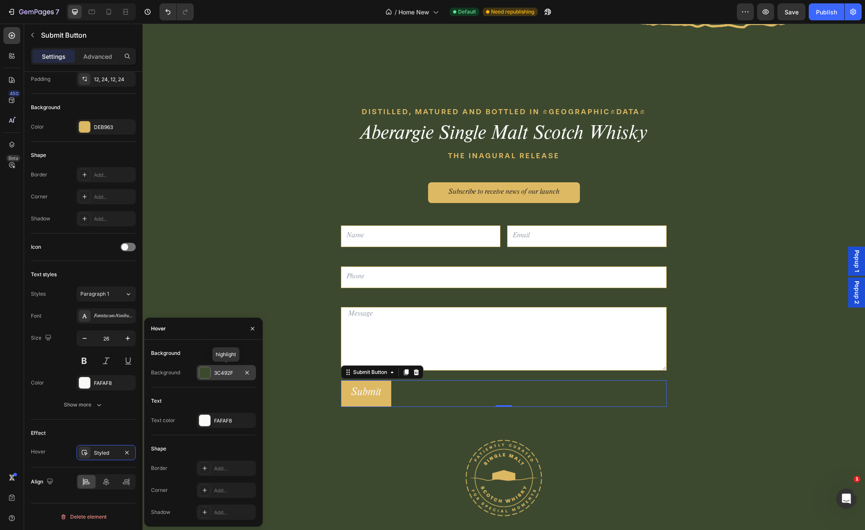
click at [206, 376] on div at bounding box center [204, 372] width 11 height 11
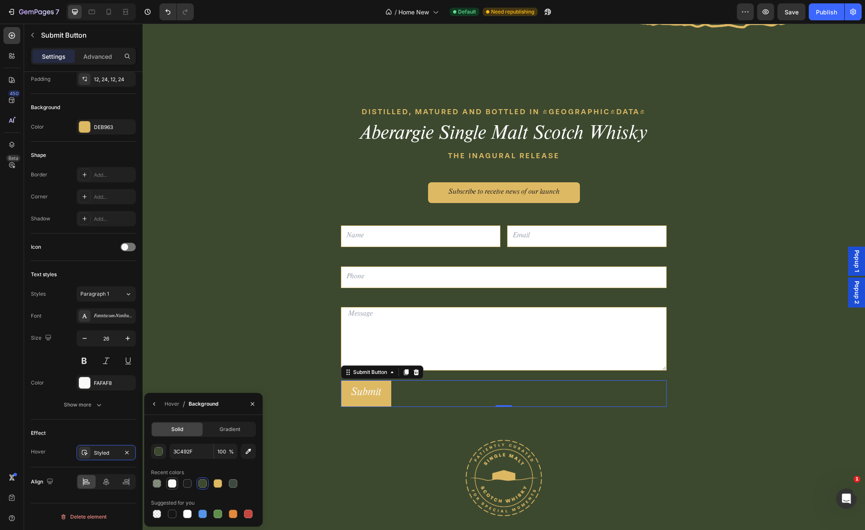
click at [172, 485] on div at bounding box center [172, 483] width 8 height 8
type input "FAFAF8"
click at [155, 406] on icon "button" at bounding box center [154, 404] width 7 height 7
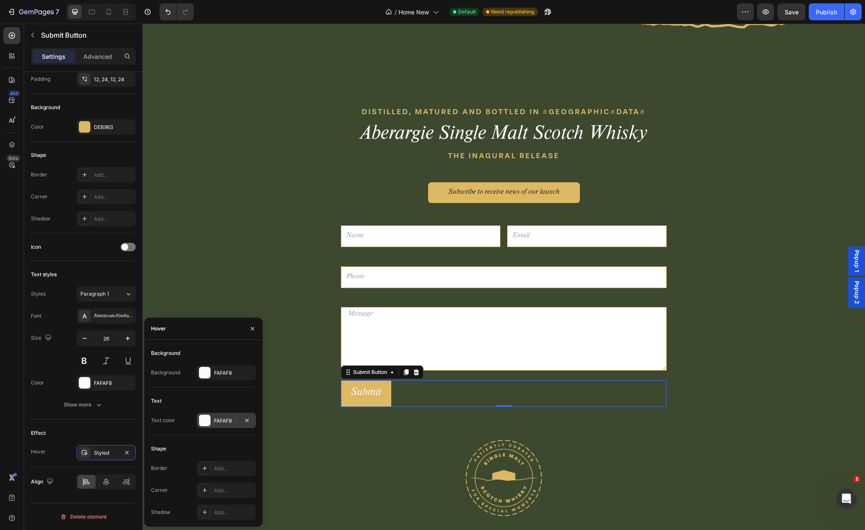
click at [208, 423] on div at bounding box center [204, 420] width 11 height 11
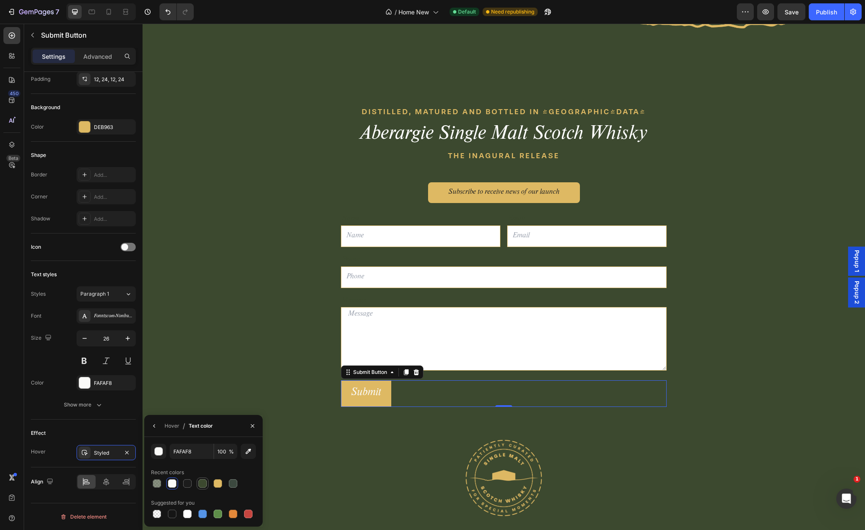
click at [201, 483] on div at bounding box center [202, 483] width 8 height 8
type input "3C492F"
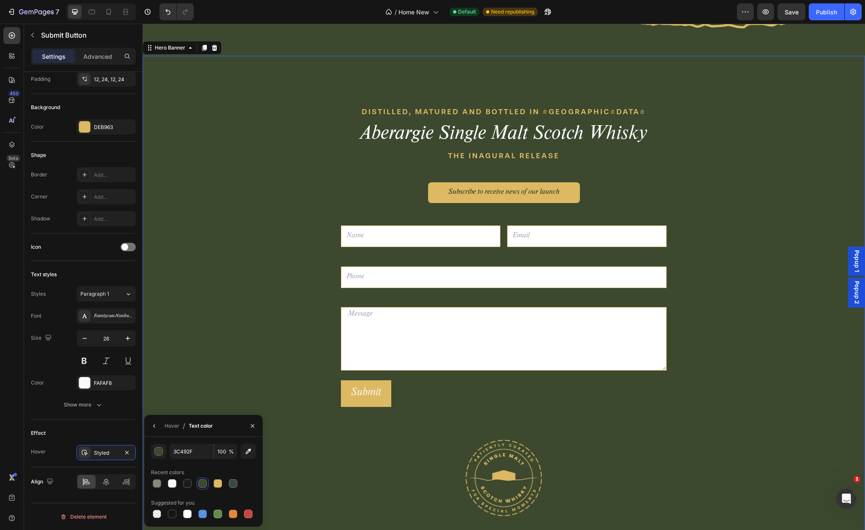
drag, startPoint x: 254, startPoint y: 401, endPoint x: 285, endPoint y: 399, distance: 30.9
click at [254, 401] on div "DISTILLED, MATURED AND BOTTLED IN [GEOGRAPHIC_DATA] Text block Aberargie Single…" at bounding box center [504, 312] width 722 height 513
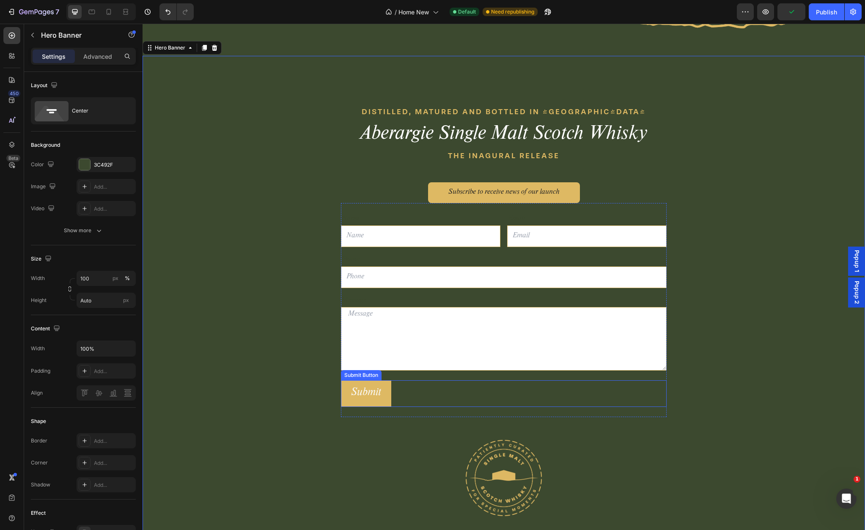
click at [402, 393] on div "Submit Submit Button" at bounding box center [504, 393] width 326 height 27
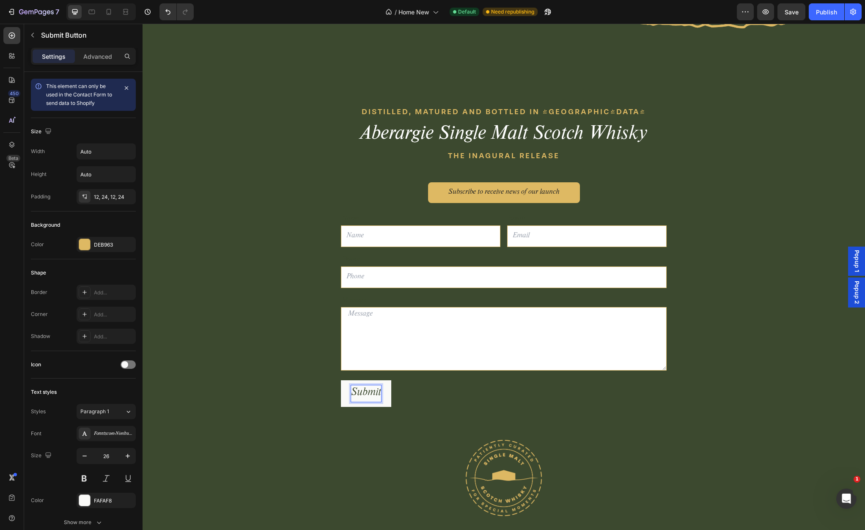
click at [53, 54] on p "Settings" at bounding box center [54, 56] width 24 height 9
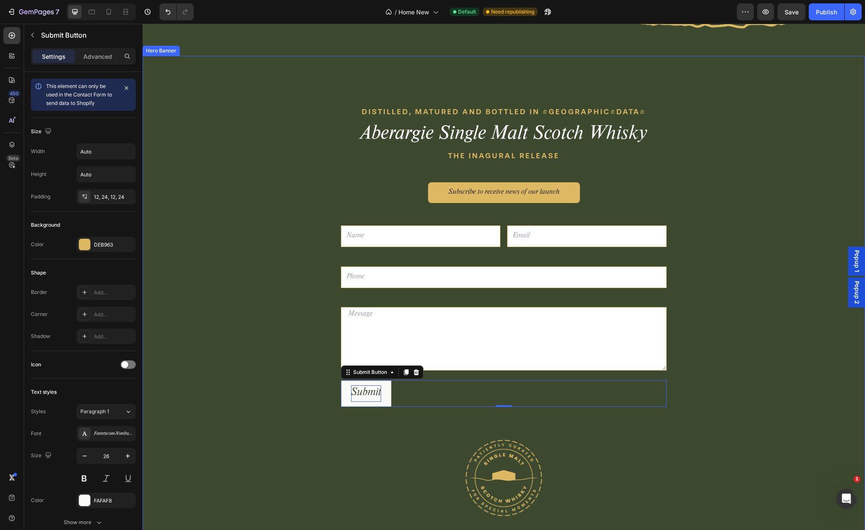
drag, startPoint x: 280, startPoint y: 364, endPoint x: 297, endPoint y: 373, distance: 19.9
click at [280, 364] on div "DISTILLED, MATURED AND BOTTLED IN [GEOGRAPHIC_DATA] Text block Aberargie Single…" at bounding box center [504, 312] width 722 height 513
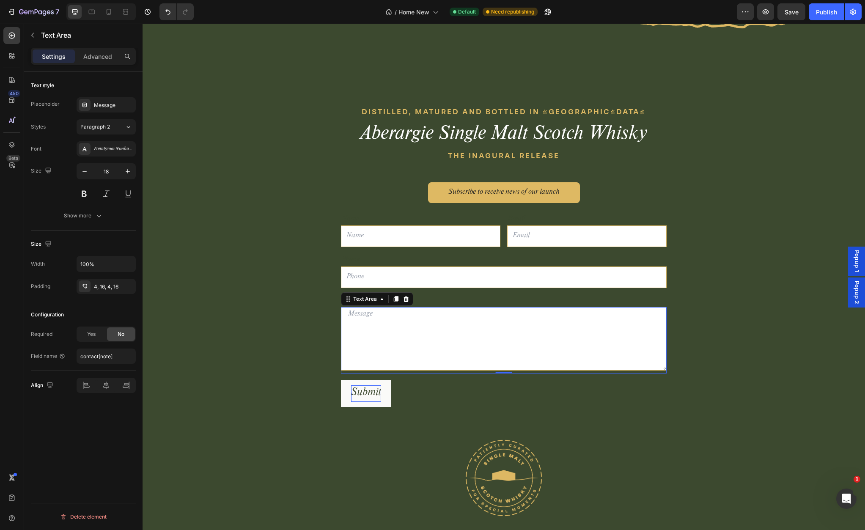
click at [357, 323] on textarea at bounding box center [504, 338] width 326 height 63
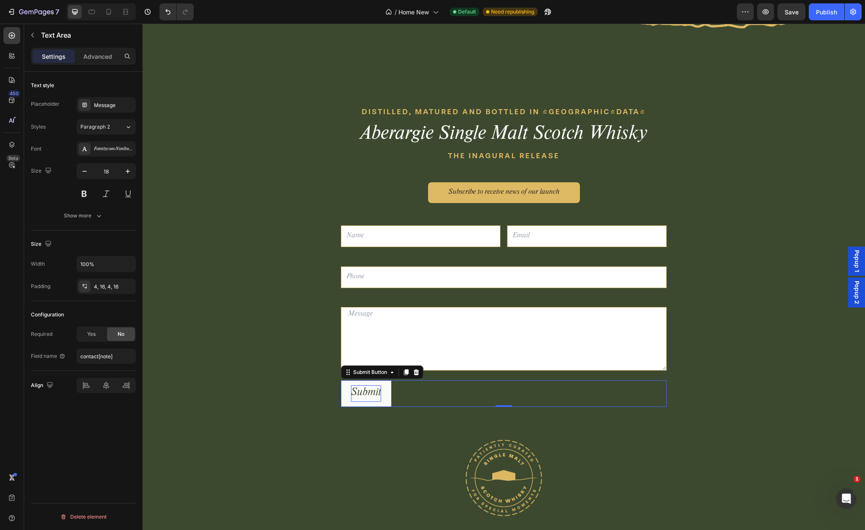
click at [362, 391] on p "Submit" at bounding box center [366, 393] width 30 height 16
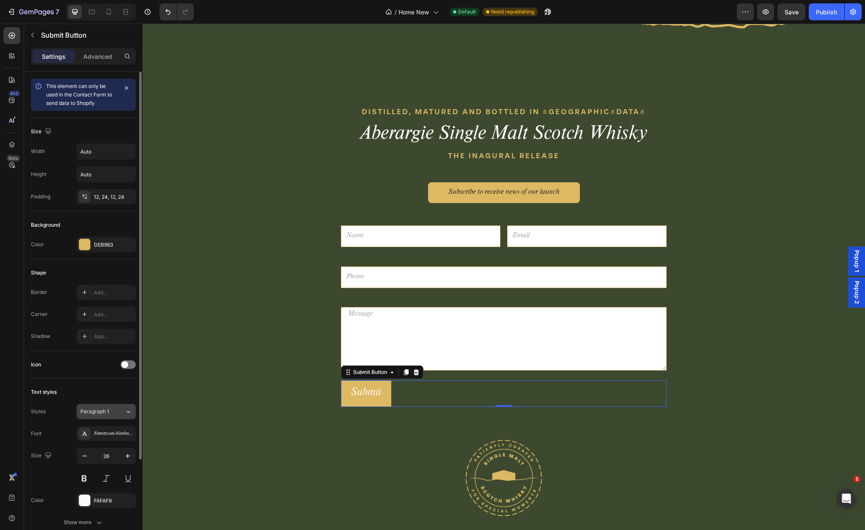
click at [98, 412] on span "Paragraph 1" at bounding box center [94, 412] width 29 height 8
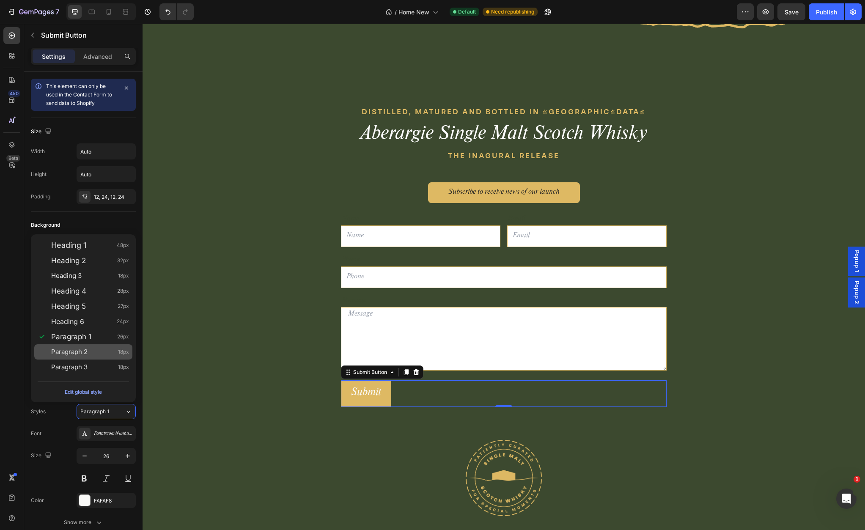
click at [84, 348] on span "Paragraph 2" at bounding box center [69, 352] width 36 height 8
type input "18"
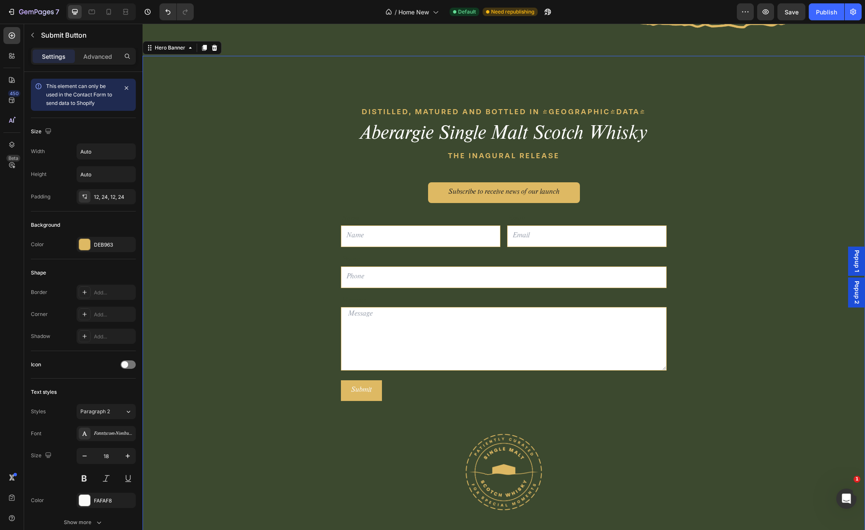
click at [254, 327] on div "DISTILLED, MATURED AND BOTTLED IN [GEOGRAPHIC_DATA] Text block Aberargie Single…" at bounding box center [504, 310] width 722 height 508
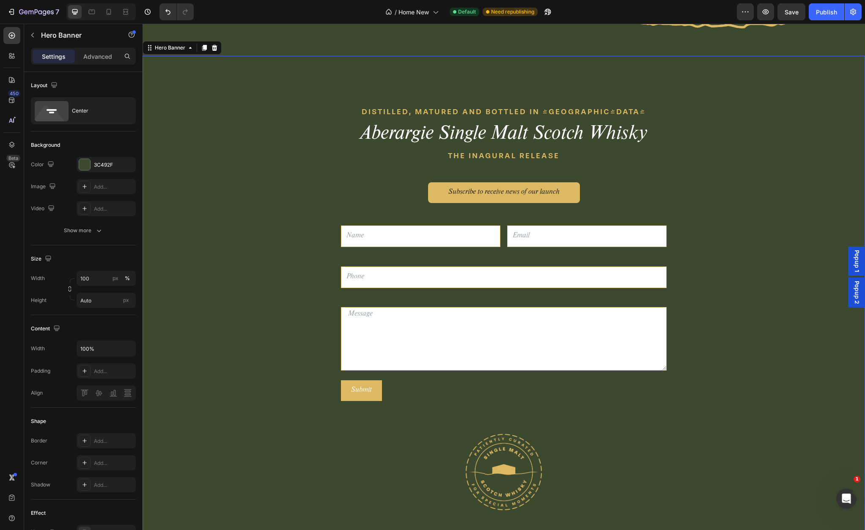
click at [272, 234] on div "DISTILLED, MATURED AND BOTTLED IN [GEOGRAPHIC_DATA] Text block Aberargie Single…" at bounding box center [504, 310] width 722 height 508
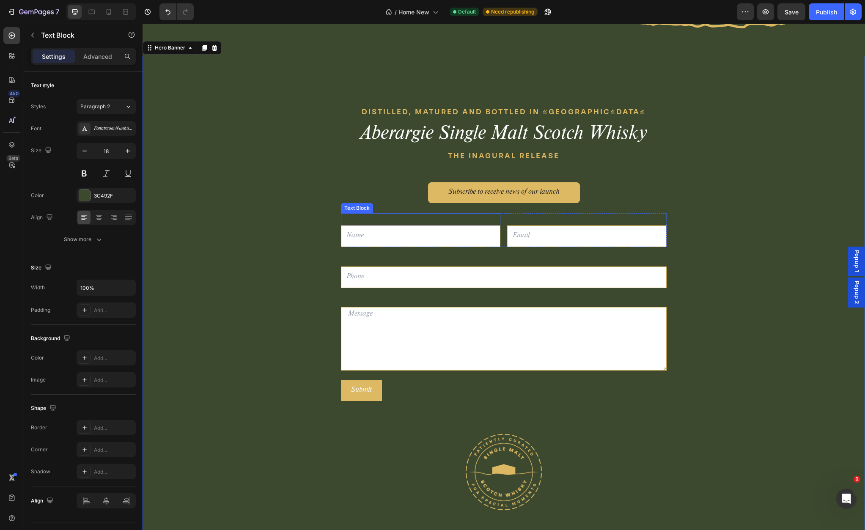
click at [416, 214] on p "Name" at bounding box center [421, 219] width 158 height 11
drag, startPoint x: 278, startPoint y: 199, endPoint x: 297, endPoint y: 198, distance: 18.6
click at [278, 199] on div "DISTILLED, MATURED AND BOTTLED IN [GEOGRAPHIC_DATA] Text block Aberargie Single…" at bounding box center [504, 310] width 722 height 508
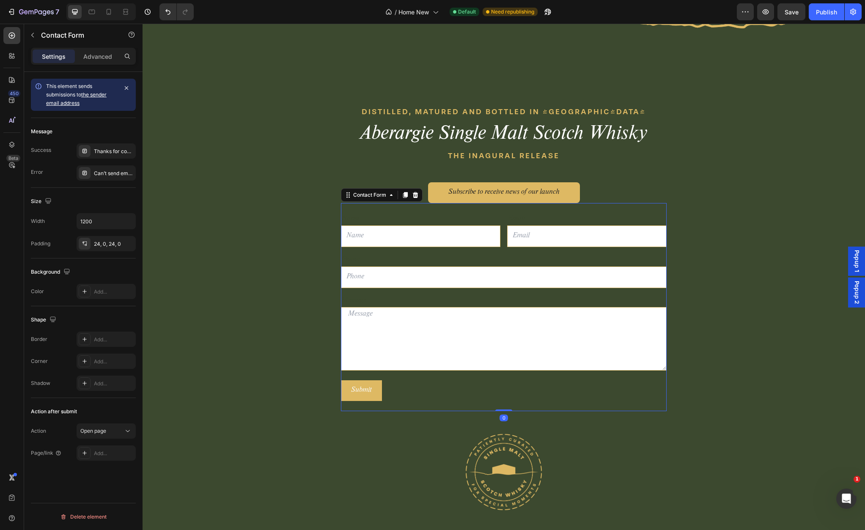
click at [431, 211] on div "Name Text Block Text Field Email Text Block Email Field Row Phone Text Block Te…" at bounding box center [504, 307] width 326 height 208
click at [104, 54] on p "Advanced" at bounding box center [97, 56] width 29 height 9
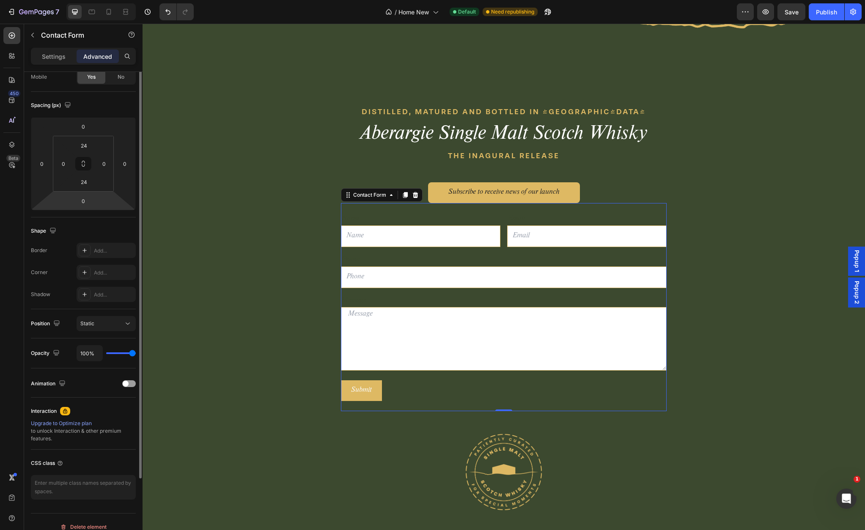
scroll to position [82, 0]
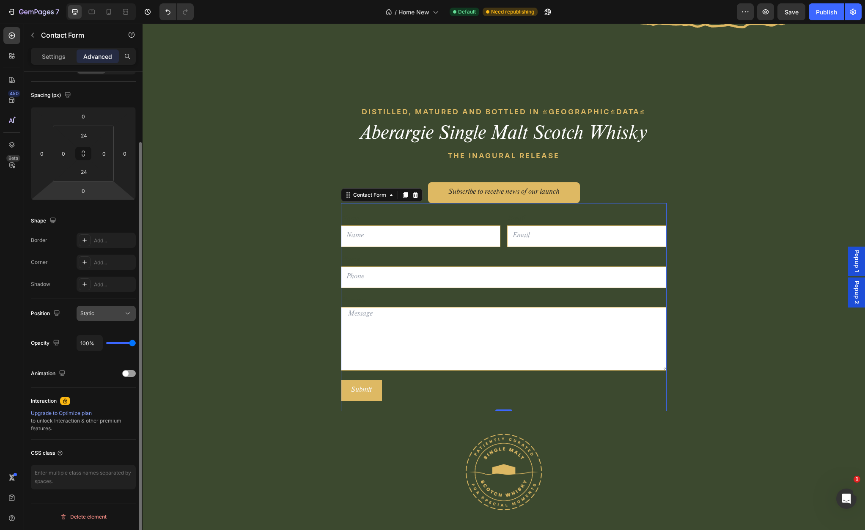
click at [114, 314] on div "Static" at bounding box center [101, 314] width 43 height 8
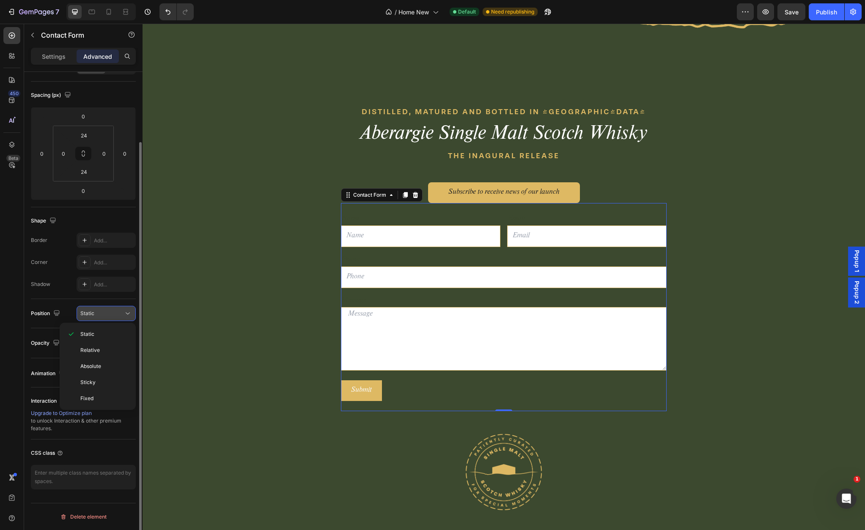
click at [114, 314] on div "Static" at bounding box center [101, 314] width 43 height 8
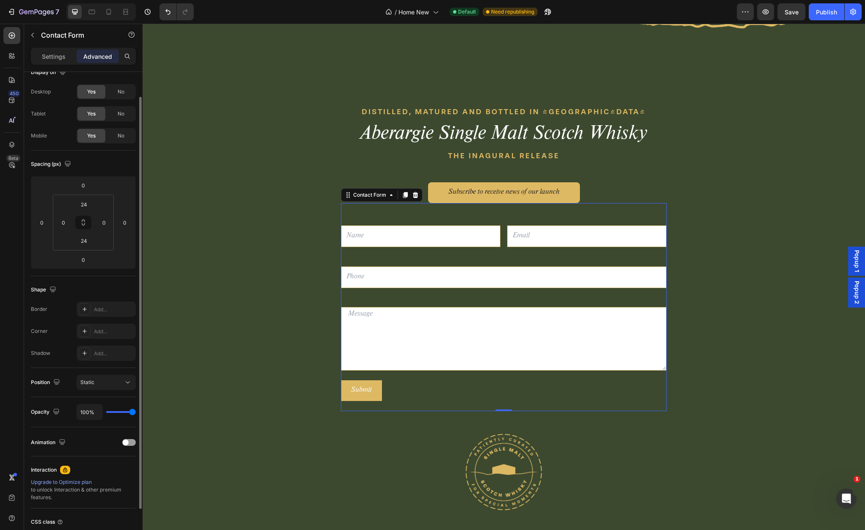
scroll to position [0, 0]
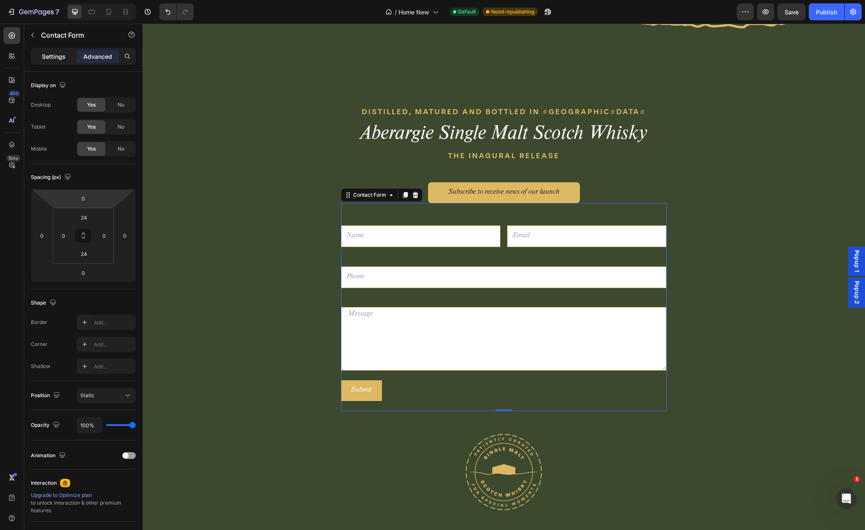
click at [53, 55] on p "Settings" at bounding box center [54, 56] width 24 height 9
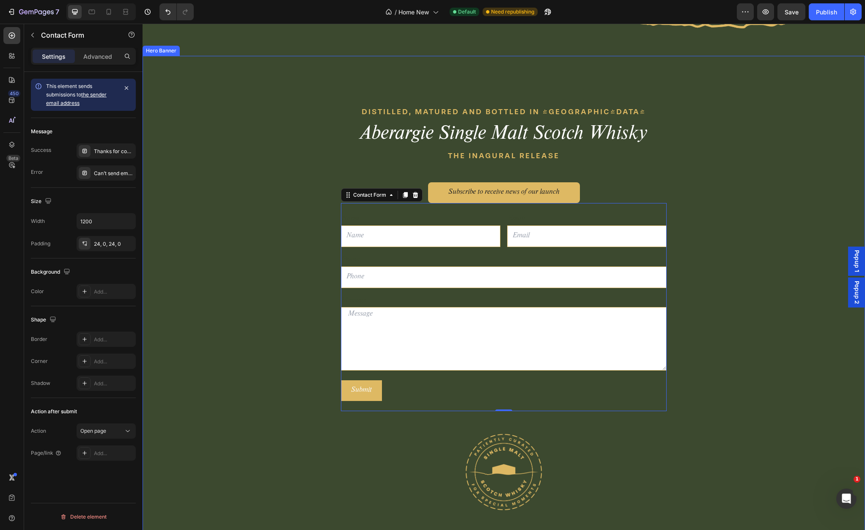
scroll to position [2222, 0]
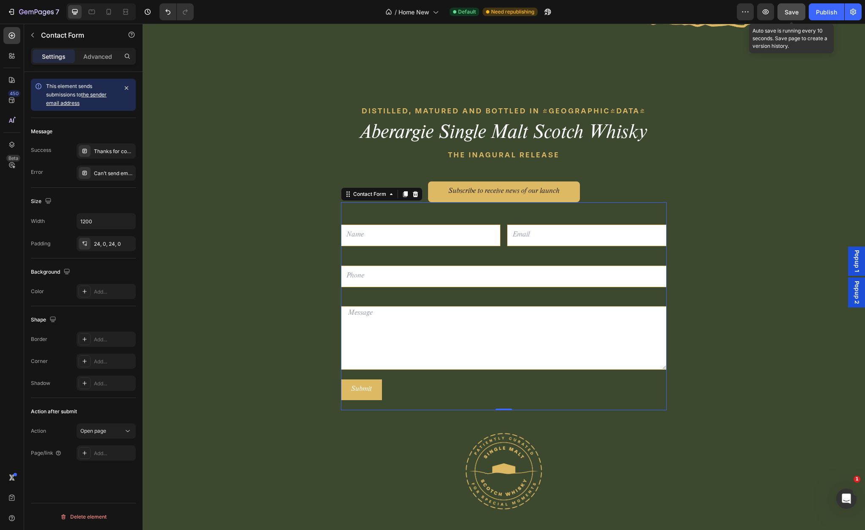
click at [791, 11] on span "Save" at bounding box center [792, 11] width 14 height 7
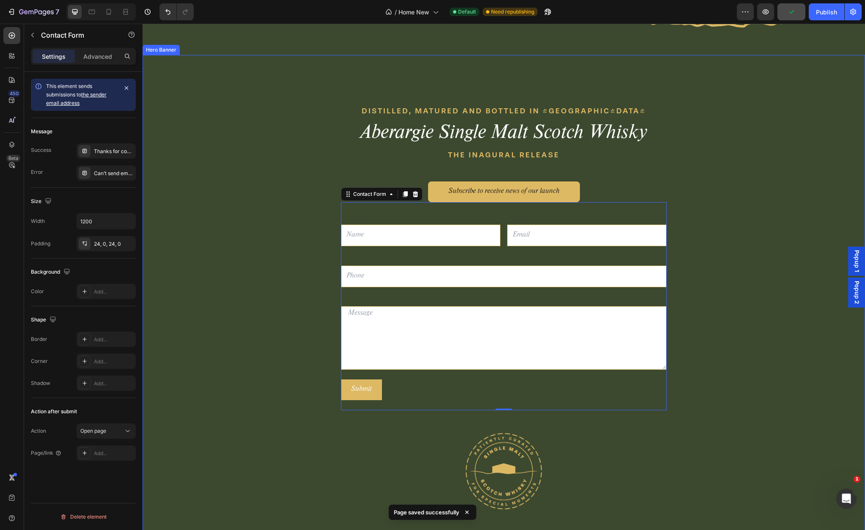
click at [277, 161] on div "DISTILLED, MATURED AND BOTTLED IN [GEOGRAPHIC_DATA] Text block Aberargie Single…" at bounding box center [504, 309] width 722 height 508
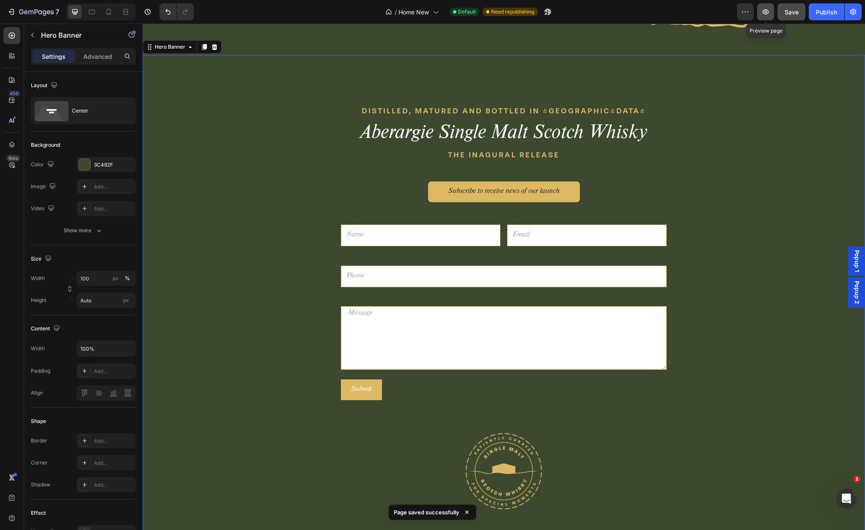
click at [767, 15] on icon "button" at bounding box center [765, 12] width 8 height 8
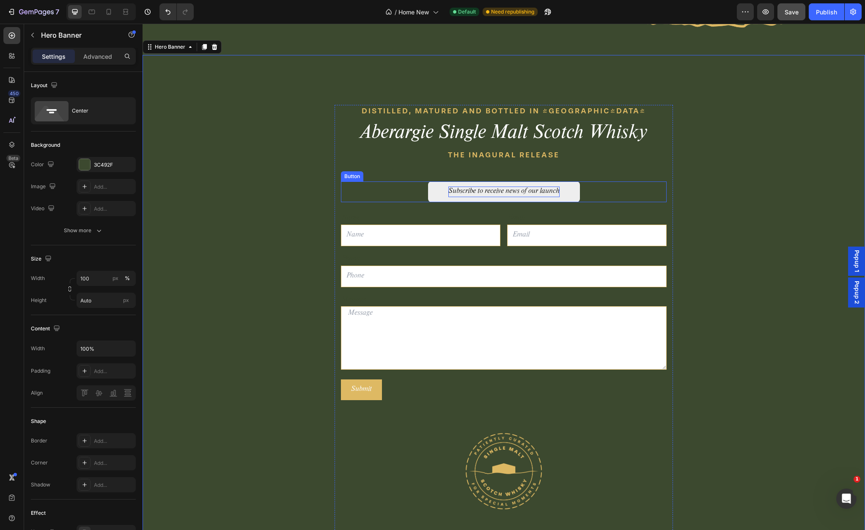
click at [503, 191] on p "Subscribe to receive news of our launch" at bounding box center [503, 192] width 111 height 11
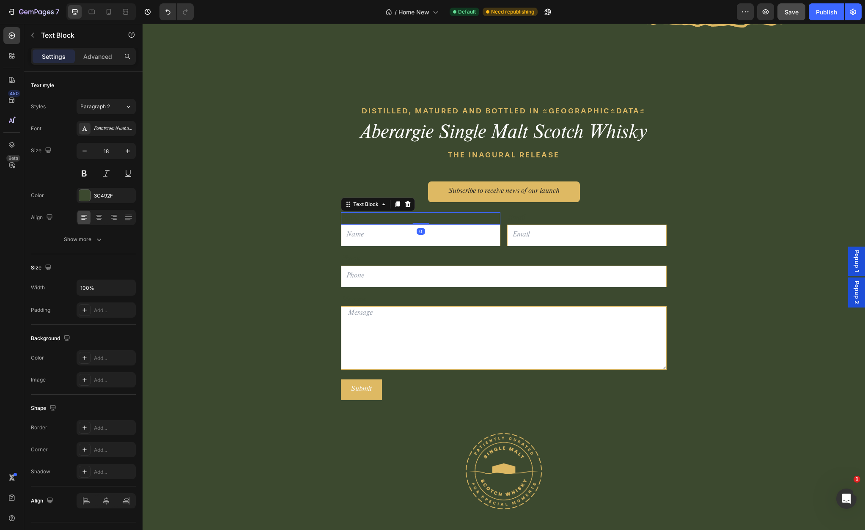
drag, startPoint x: 368, startPoint y: 217, endPoint x: 378, endPoint y: 220, distance: 9.9
click at [368, 217] on p "Name" at bounding box center [421, 218] width 158 height 11
click at [369, 222] on p "Name" at bounding box center [421, 218] width 158 height 11
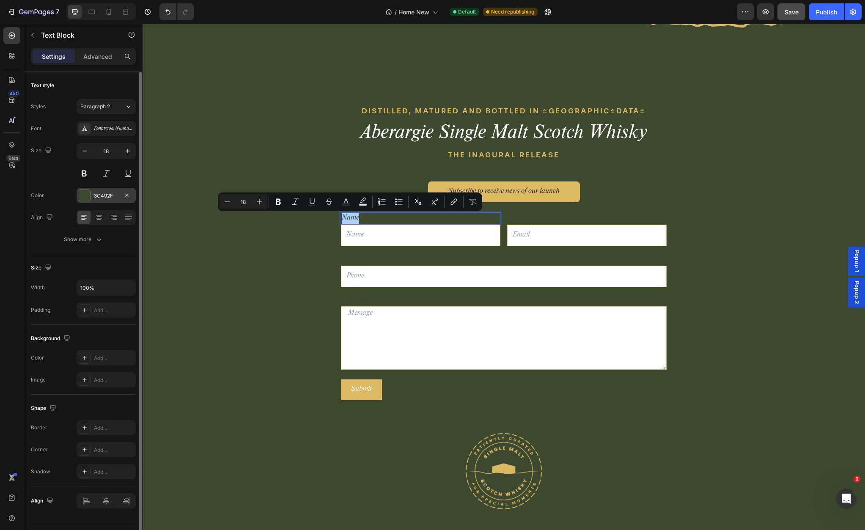
click at [86, 196] on div at bounding box center [84, 195] width 11 height 11
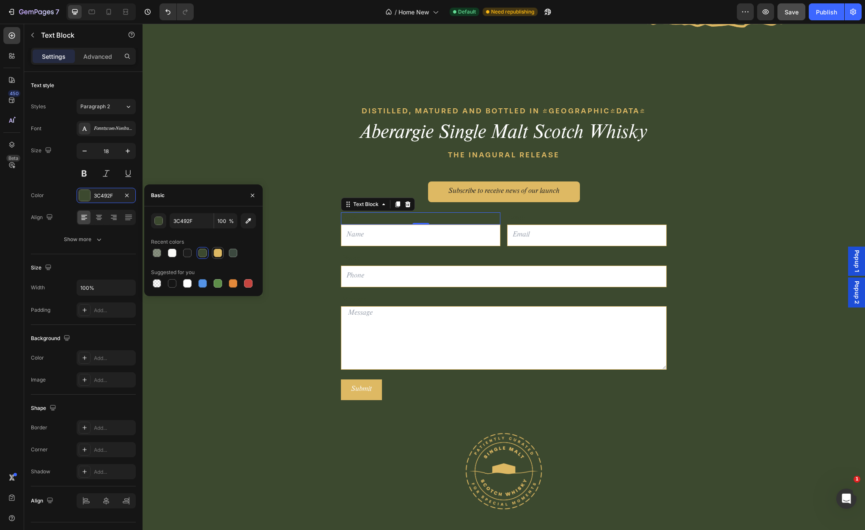
click at [214, 253] on div at bounding box center [218, 253] width 8 height 8
type input "DEB963"
click at [524, 219] on div "Email" at bounding box center [586, 218] width 159 height 12
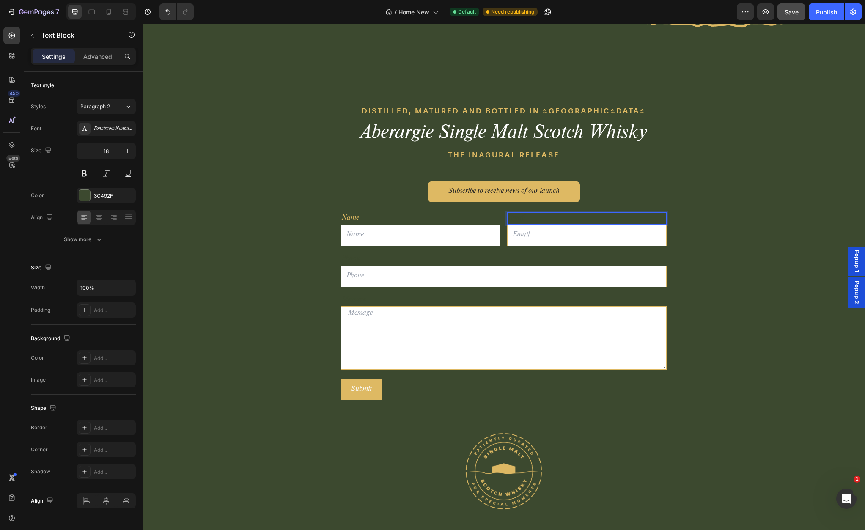
click at [541, 221] on div "Email" at bounding box center [586, 218] width 159 height 12
click at [536, 220] on p "Email" at bounding box center [587, 218] width 158 height 11
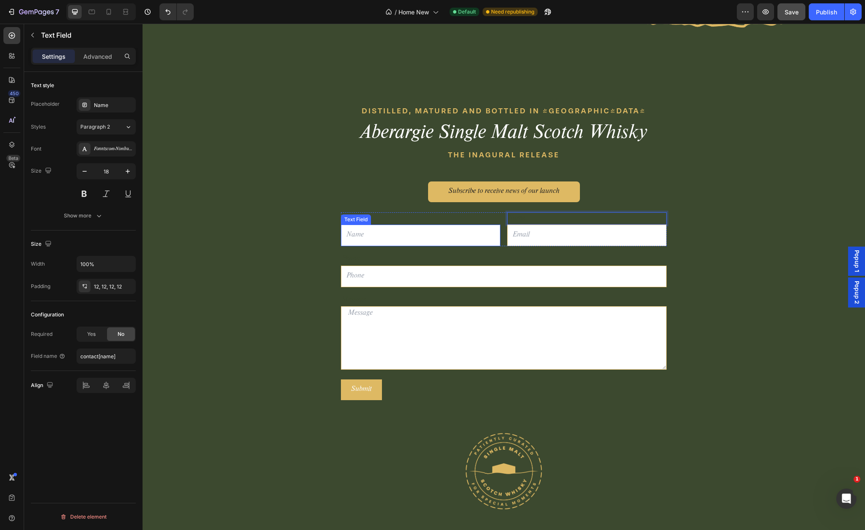
click at [373, 238] on input "text" at bounding box center [420, 236] width 159 height 22
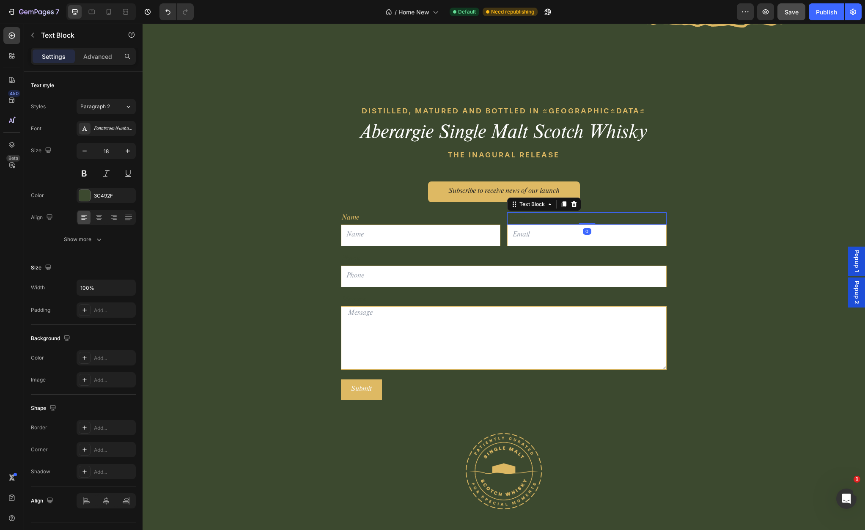
click at [515, 219] on p "Name" at bounding box center [587, 218] width 158 height 11
click at [366, 238] on input "text" at bounding box center [420, 236] width 159 height 22
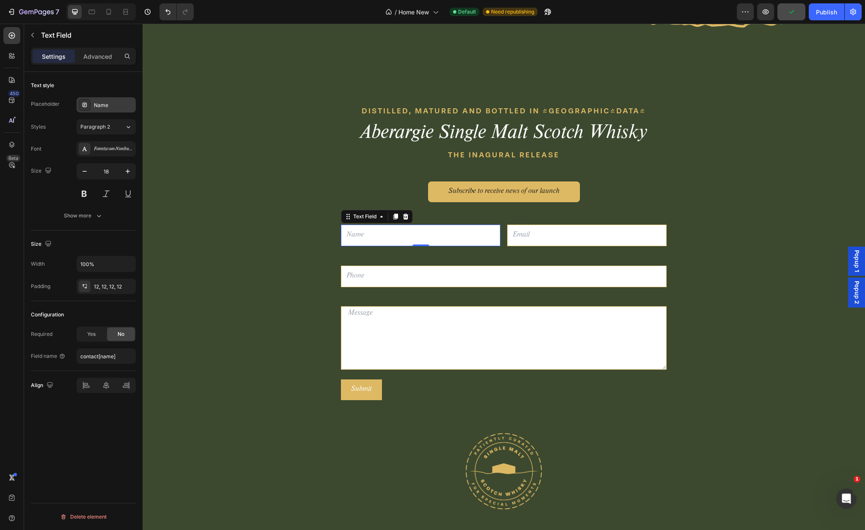
click at [109, 105] on div "Name" at bounding box center [114, 106] width 40 height 8
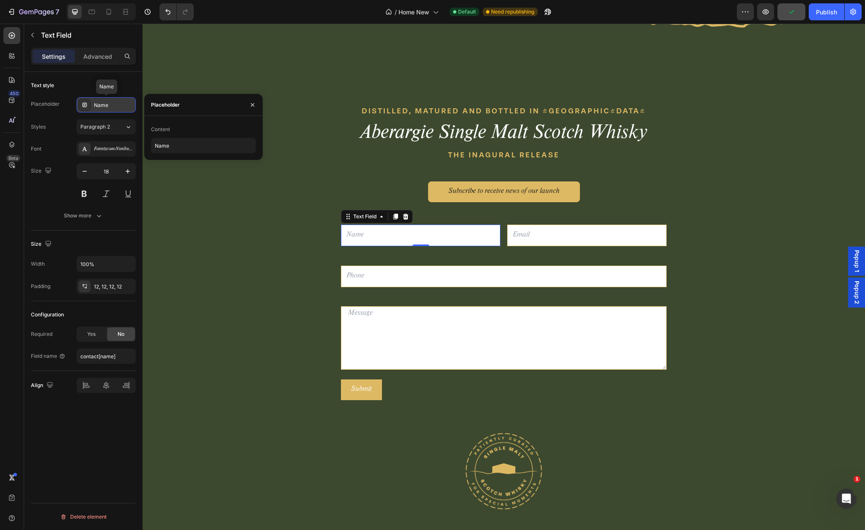
click at [109, 105] on div "Name" at bounding box center [114, 106] width 40 height 8
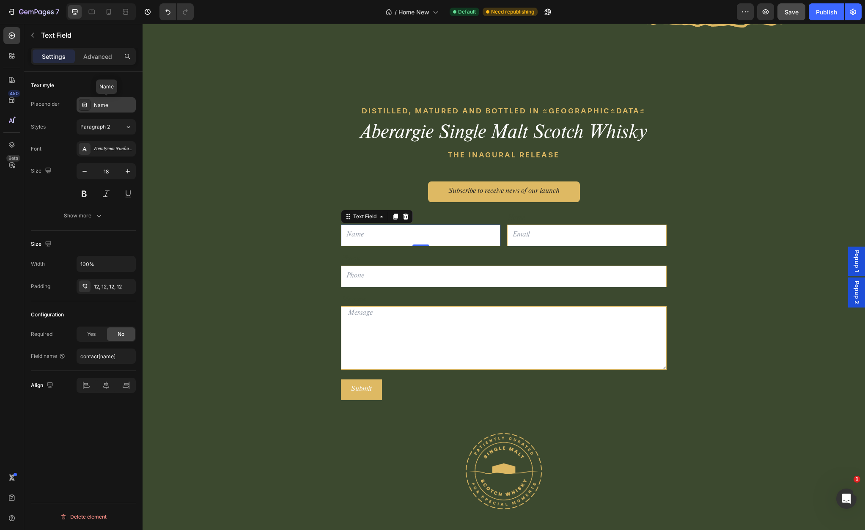
click at [103, 104] on div "Name" at bounding box center [114, 106] width 40 height 8
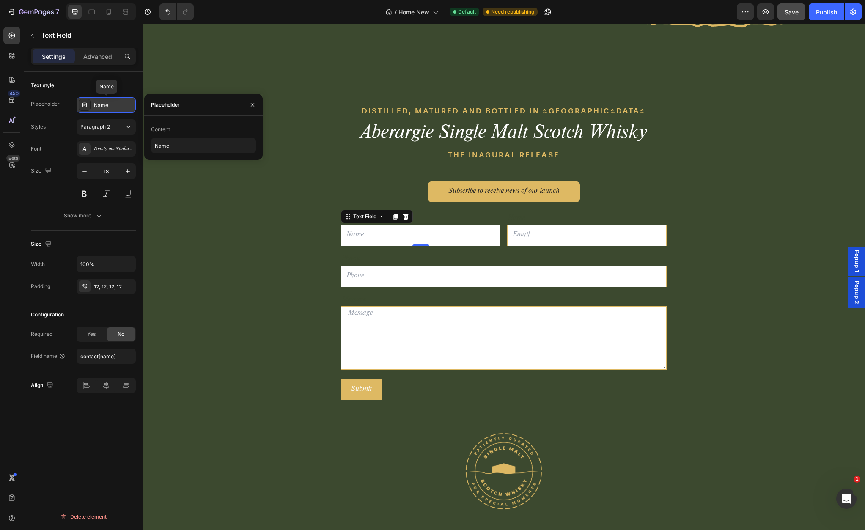
click at [103, 104] on div "Name" at bounding box center [114, 106] width 40 height 8
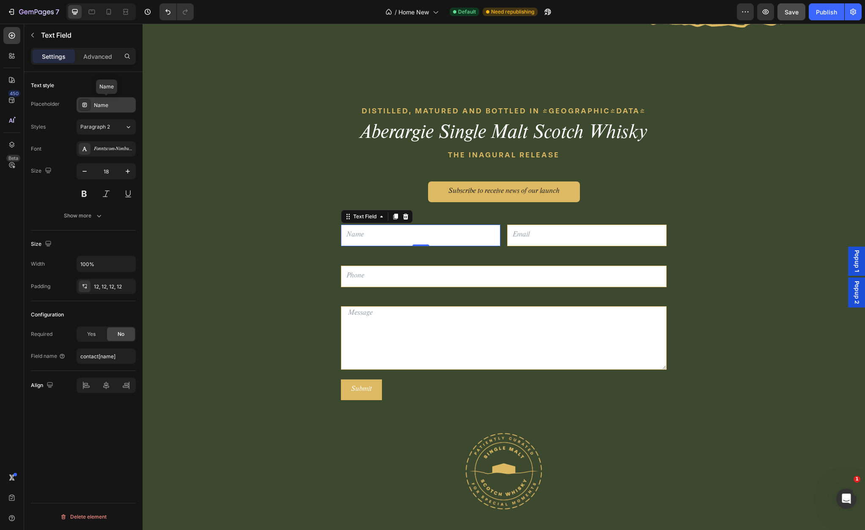
click at [103, 104] on div "Name" at bounding box center [114, 106] width 40 height 8
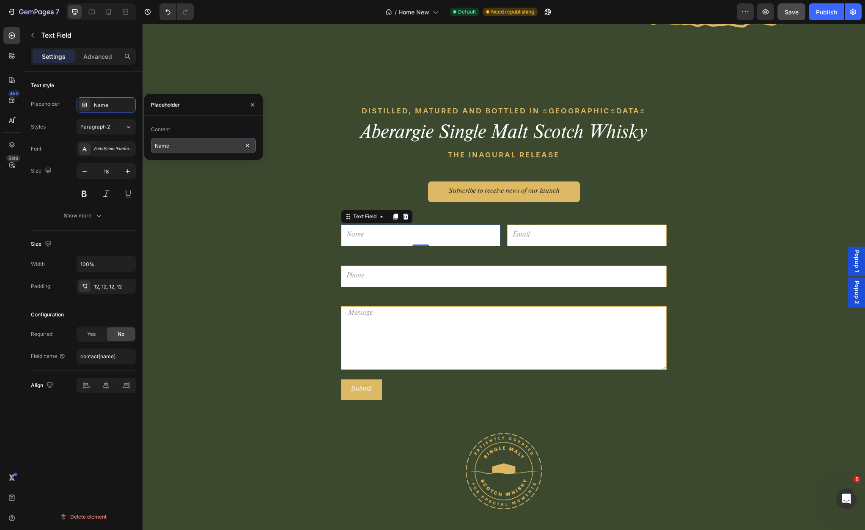
click at [165, 150] on input "Name" at bounding box center [203, 145] width 105 height 15
type input "Forename"
click at [522, 235] on input "email" at bounding box center [586, 236] width 159 height 22
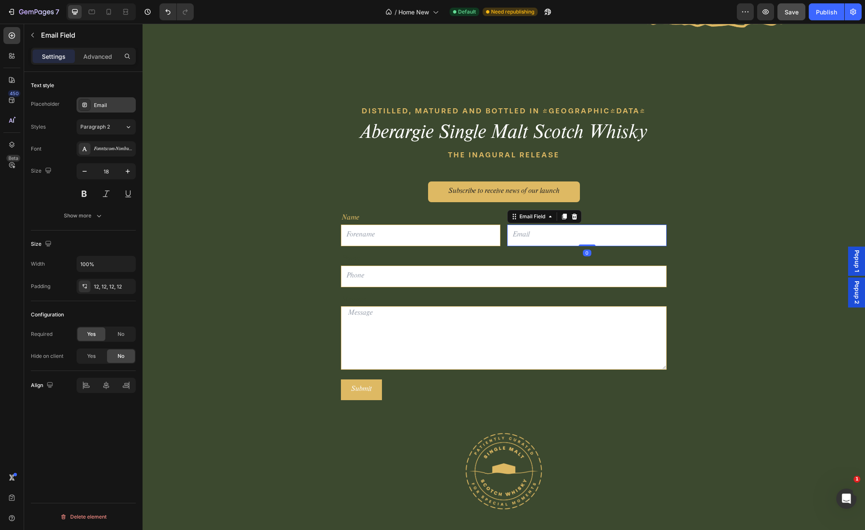
click at [116, 105] on div "Email" at bounding box center [114, 106] width 40 height 8
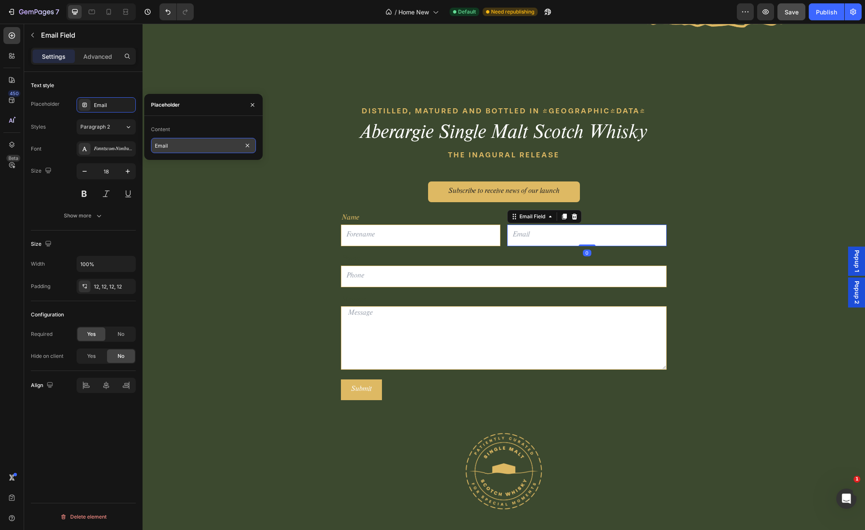
click at [174, 147] on input "Email" at bounding box center [203, 145] width 105 height 15
type input "Surname"
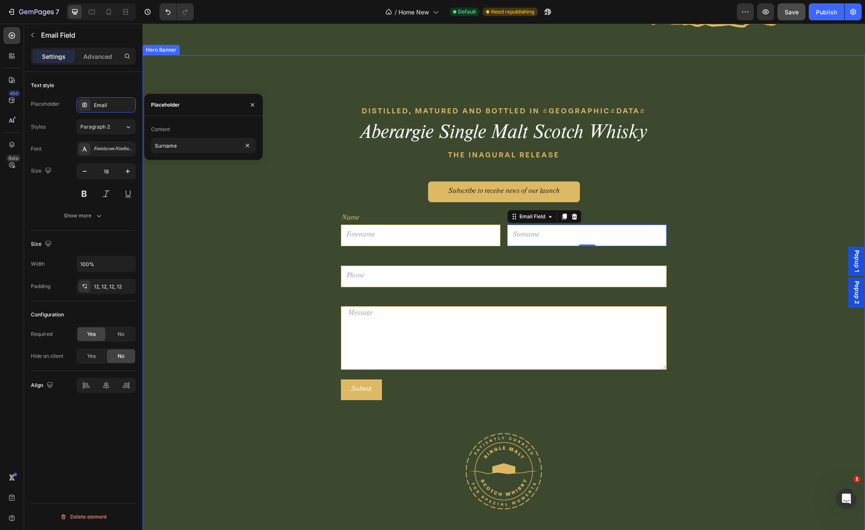
click at [198, 189] on div "DISTILLED, MATURED AND BOTTLED IN [GEOGRAPHIC_DATA] Text block Aberargie Single…" at bounding box center [504, 309] width 722 height 508
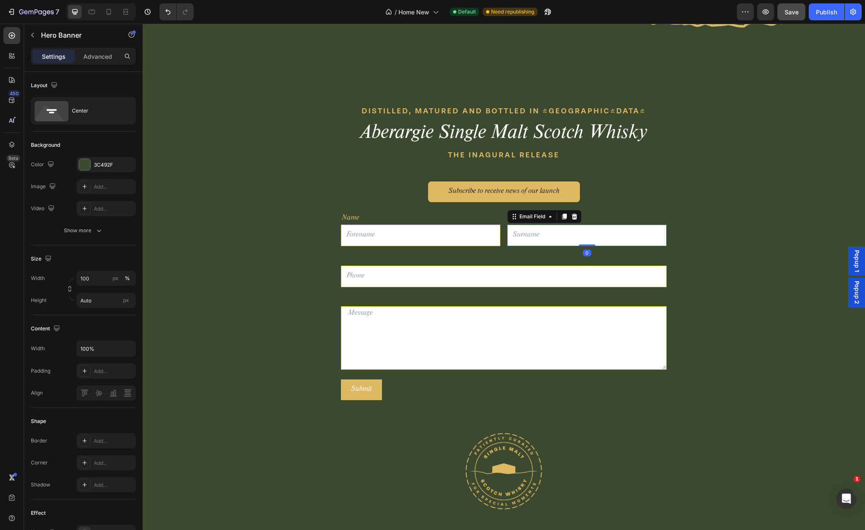
click at [537, 242] on input "email" at bounding box center [586, 236] width 159 height 22
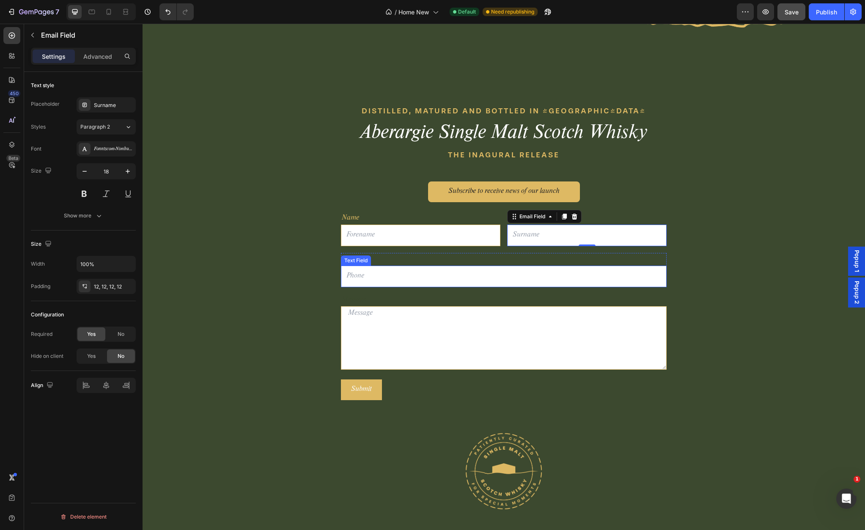
click at [360, 275] on input "text" at bounding box center [504, 277] width 326 height 22
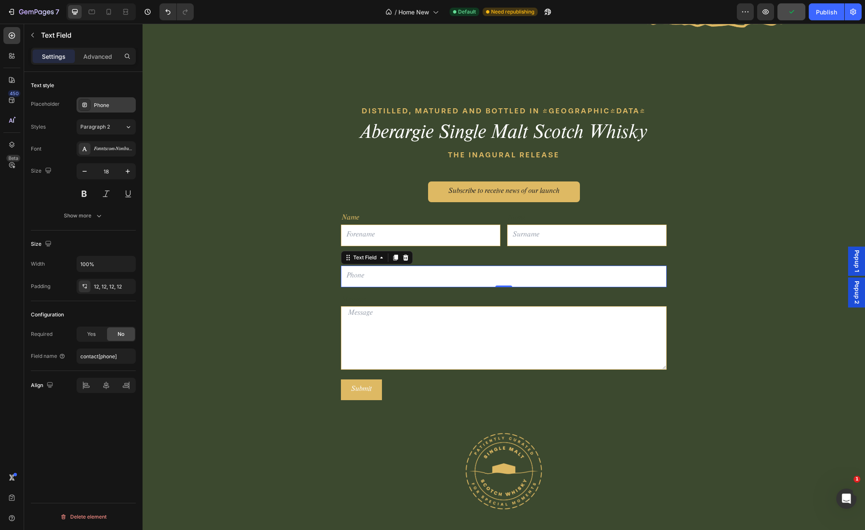
click at [111, 108] on div "Phone" at bounding box center [114, 106] width 40 height 8
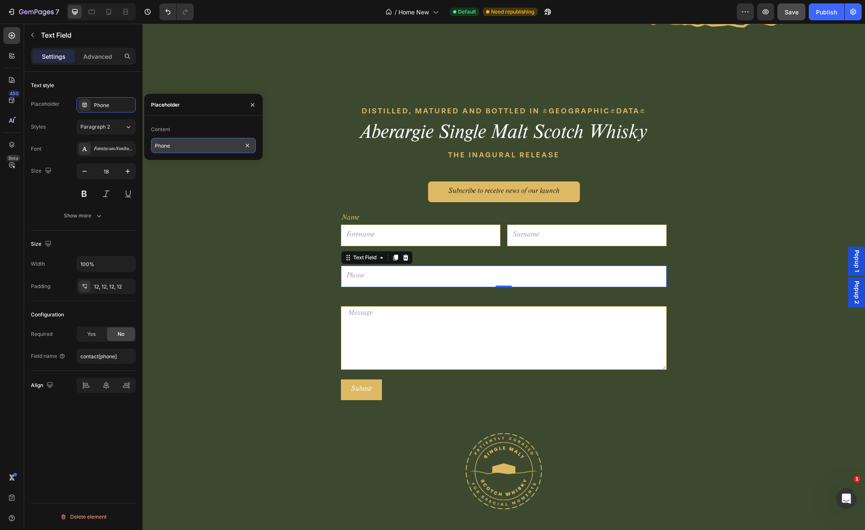
click at [163, 145] on input "Phone" at bounding box center [203, 145] width 105 height 15
click at [163, 144] on input "Phone" at bounding box center [203, 145] width 105 height 15
type input "Email Address"
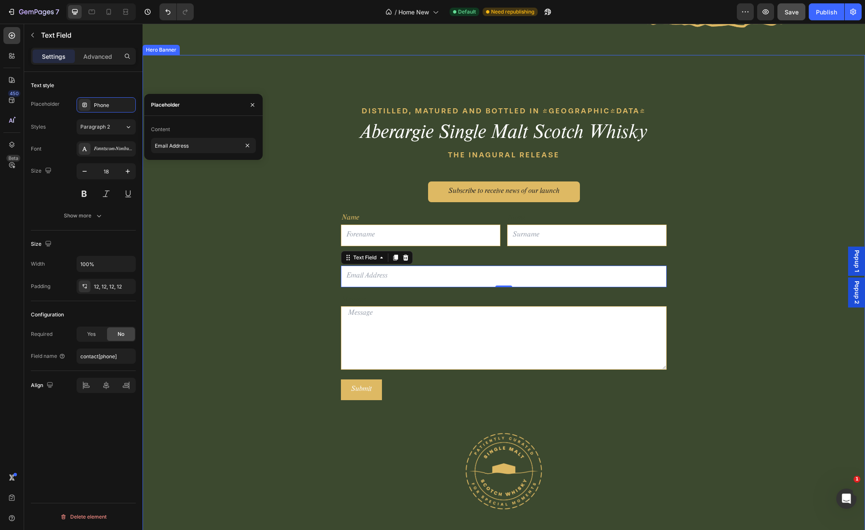
drag, startPoint x: 209, startPoint y: 207, endPoint x: 203, endPoint y: 207, distance: 6.4
click at [209, 207] on div "DISTILLED, MATURED AND BOTTLED IN [GEOGRAPHIC_DATA] Text block Aberargie Single…" at bounding box center [504, 309] width 722 height 508
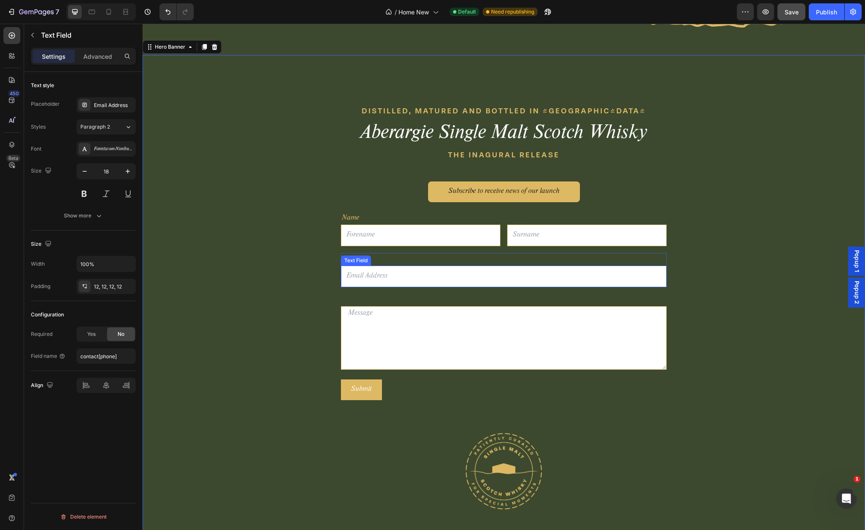
click at [354, 263] on div "Text Field" at bounding box center [356, 260] width 30 height 10
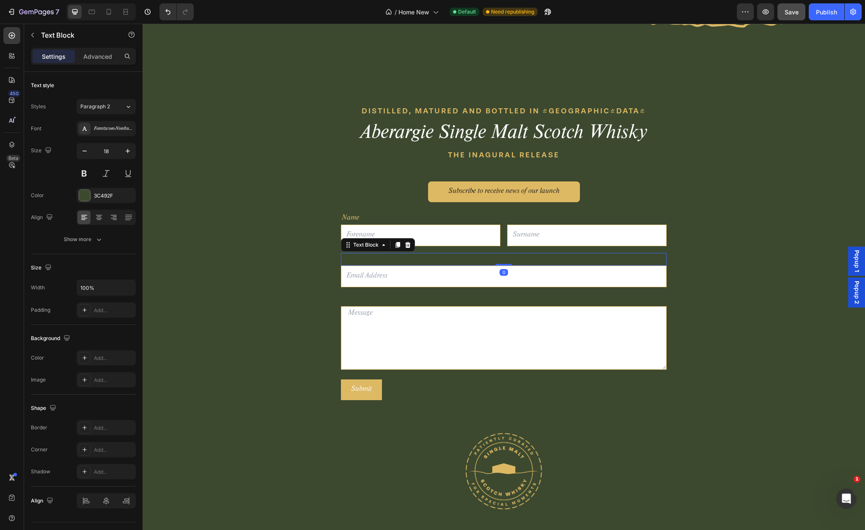
click at [425, 259] on div "Phone" at bounding box center [504, 259] width 326 height 12
click at [84, 195] on div at bounding box center [84, 195] width 11 height 11
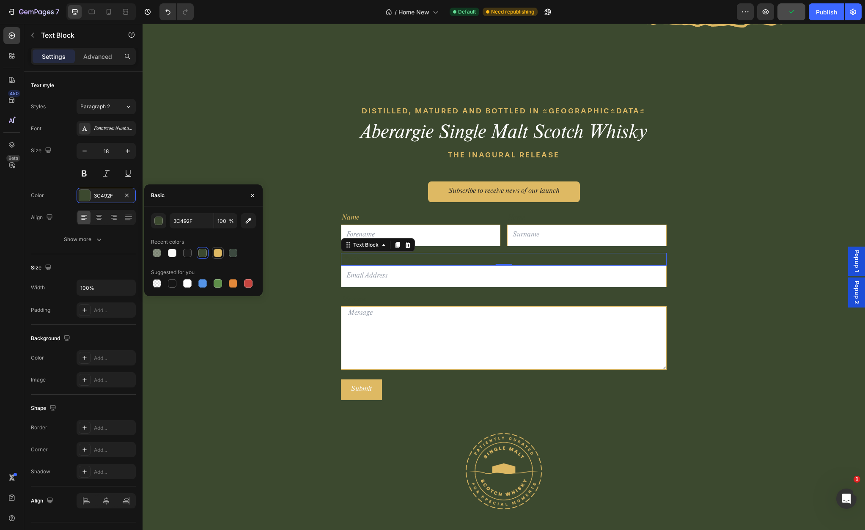
click at [218, 253] on div at bounding box center [218, 253] width 8 height 8
type input "DEB963"
click at [355, 260] on div "Phone" at bounding box center [504, 259] width 326 height 12
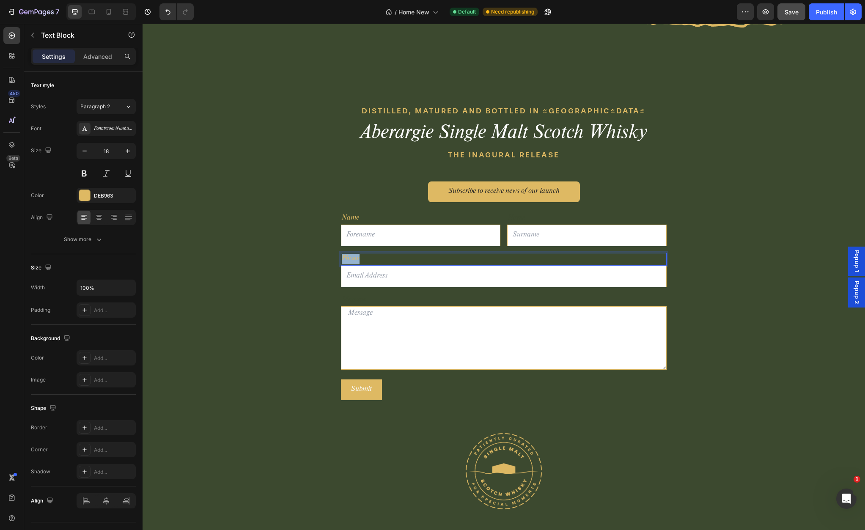
click at [355, 260] on p "Phone" at bounding box center [504, 259] width 324 height 11
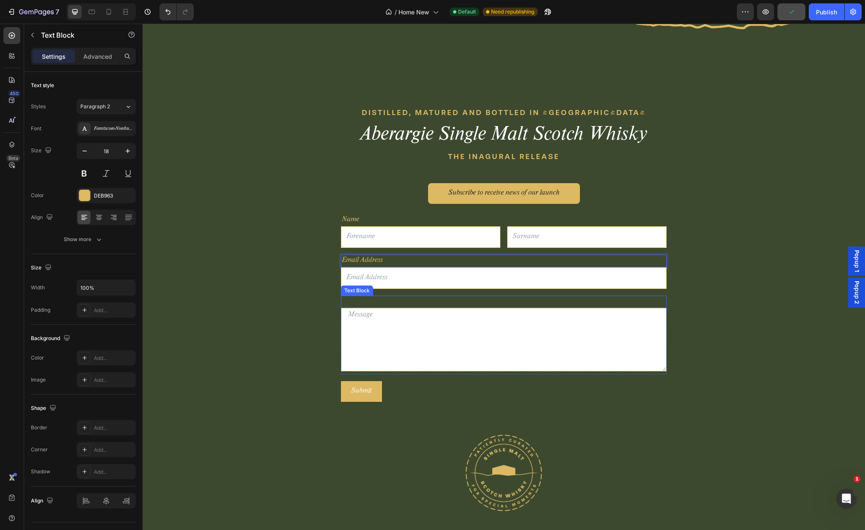
scroll to position [2220, 0]
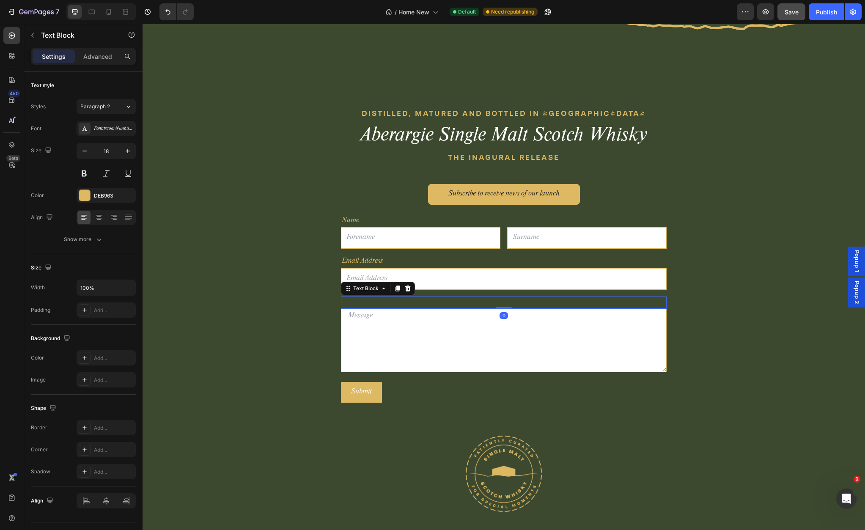
click at [383, 302] on div "Message" at bounding box center [504, 303] width 326 height 12
click at [373, 302] on div "Message" at bounding box center [504, 302] width 326 height 12
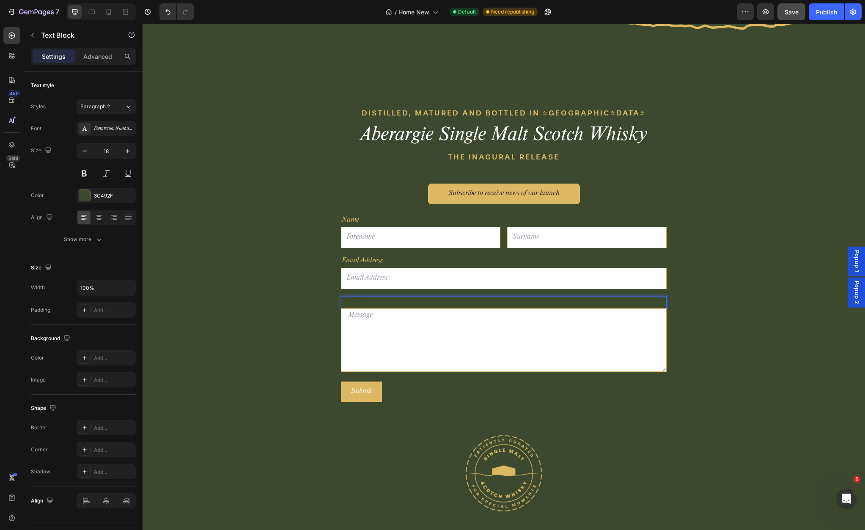
click at [373, 302] on p "Message" at bounding box center [504, 302] width 324 height 11
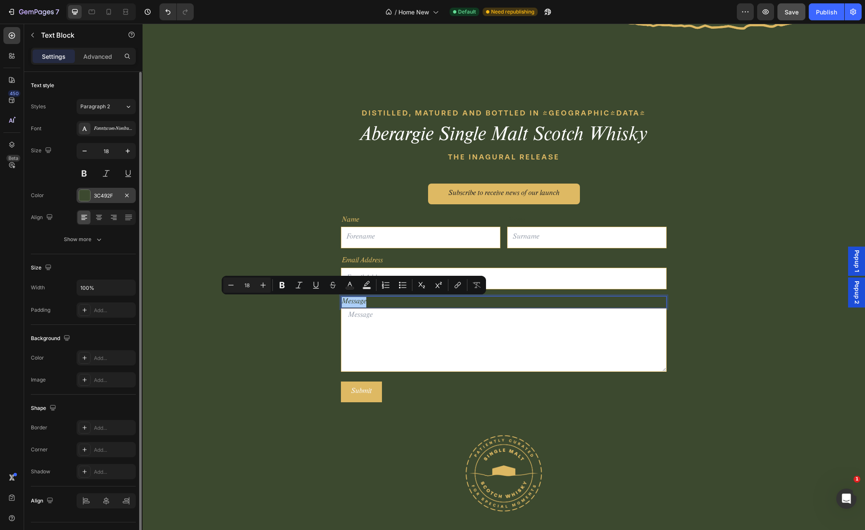
drag, startPoint x: 88, startPoint y: 194, endPoint x: 93, endPoint y: 198, distance: 6.1
click at [88, 194] on div at bounding box center [84, 195] width 11 height 11
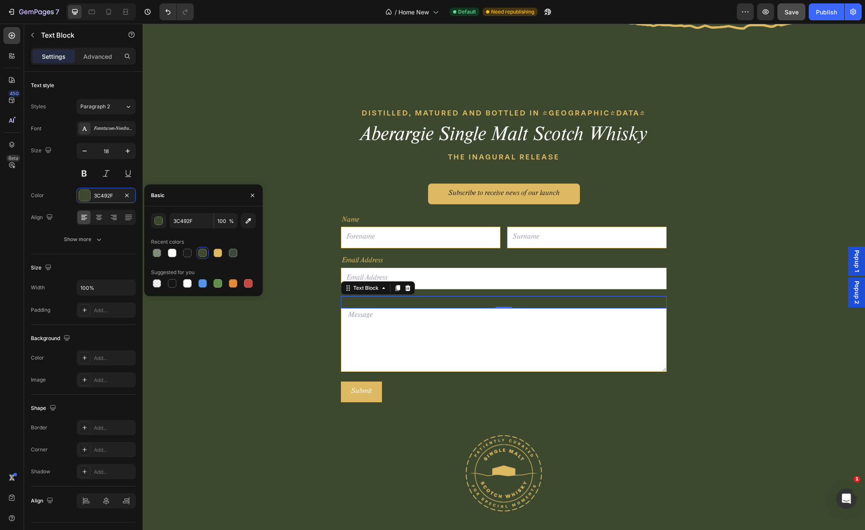
drag, startPoint x: 218, startPoint y: 254, endPoint x: 253, endPoint y: 263, distance: 35.8
click at [218, 254] on div at bounding box center [218, 253] width 8 height 8
type input "DEB963"
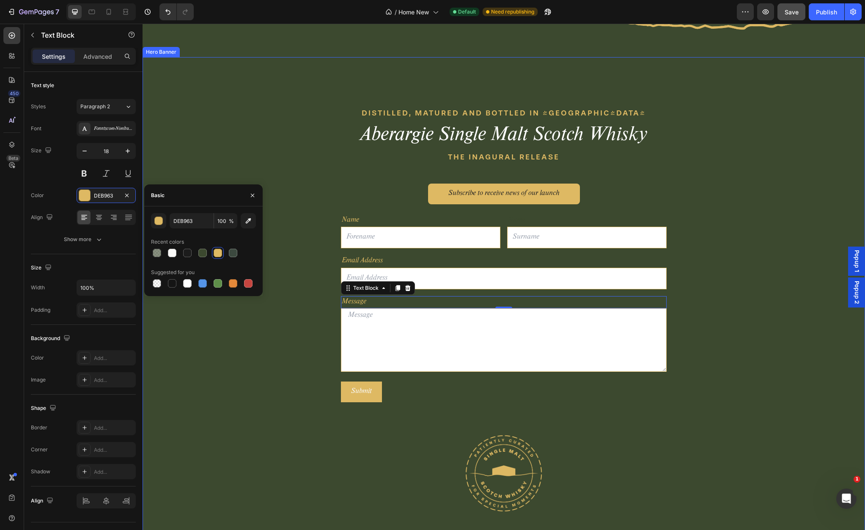
drag, startPoint x: 289, startPoint y: 318, endPoint x: 290, endPoint y: 322, distance: 4.7
click at [289, 318] on div "DISTILLED, MATURED AND BOTTLED IN [GEOGRAPHIC_DATA] Text block Aberargie Single…" at bounding box center [504, 311] width 722 height 508
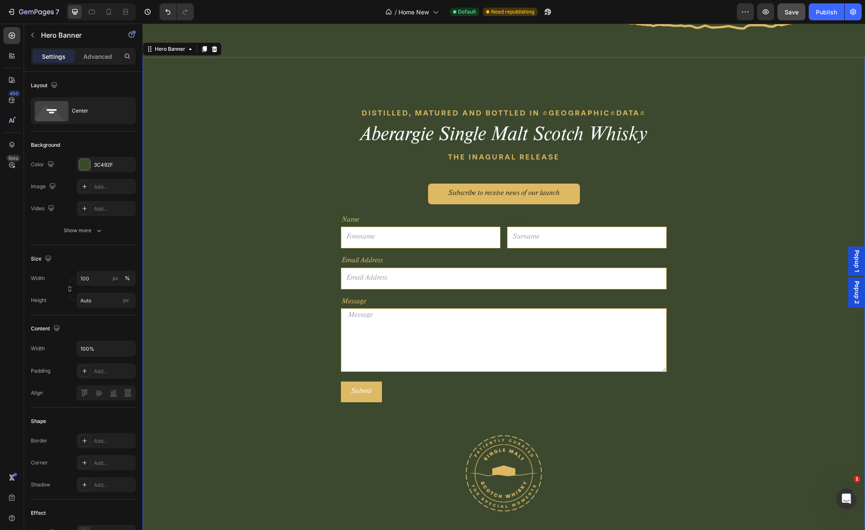
click at [280, 340] on div "DISTILLED, MATURED AND BOTTLED IN [GEOGRAPHIC_DATA] Text block Aberargie Single…" at bounding box center [504, 311] width 722 height 508
click at [378, 394] on button "Submit" at bounding box center [361, 392] width 41 height 21
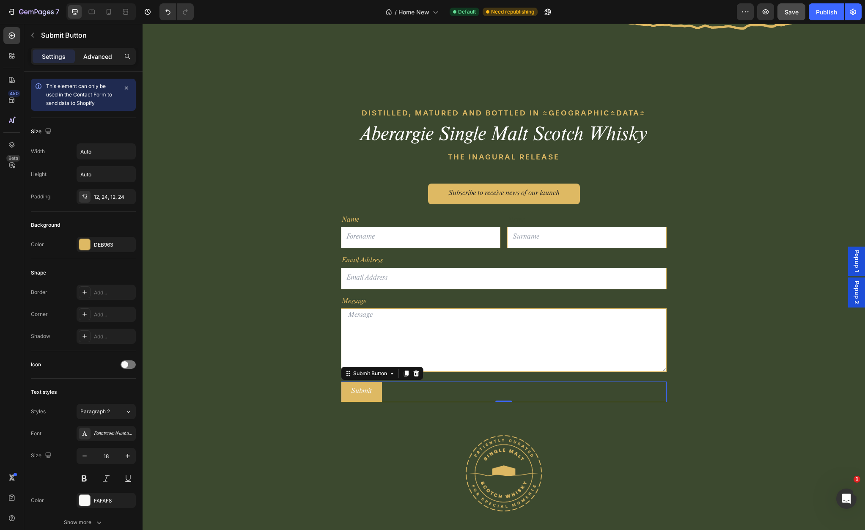
click at [100, 60] on p "Advanced" at bounding box center [97, 56] width 29 height 9
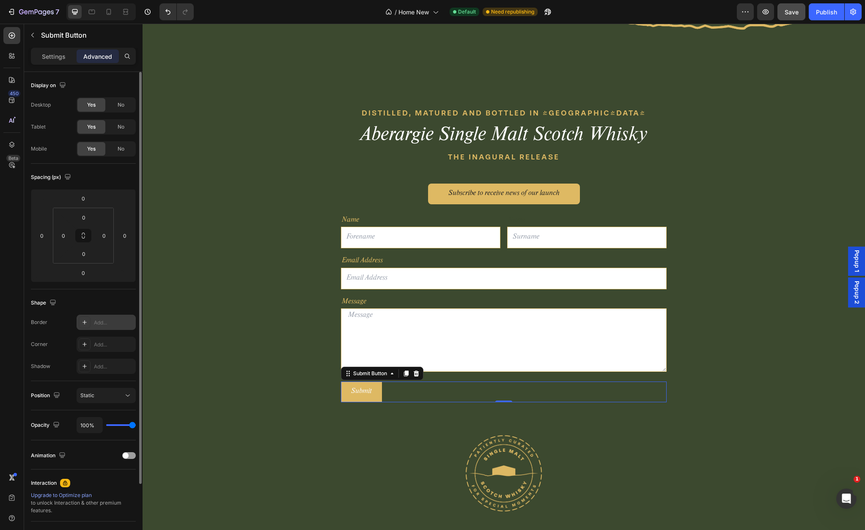
click at [117, 324] on div "Add..." at bounding box center [114, 323] width 40 height 8
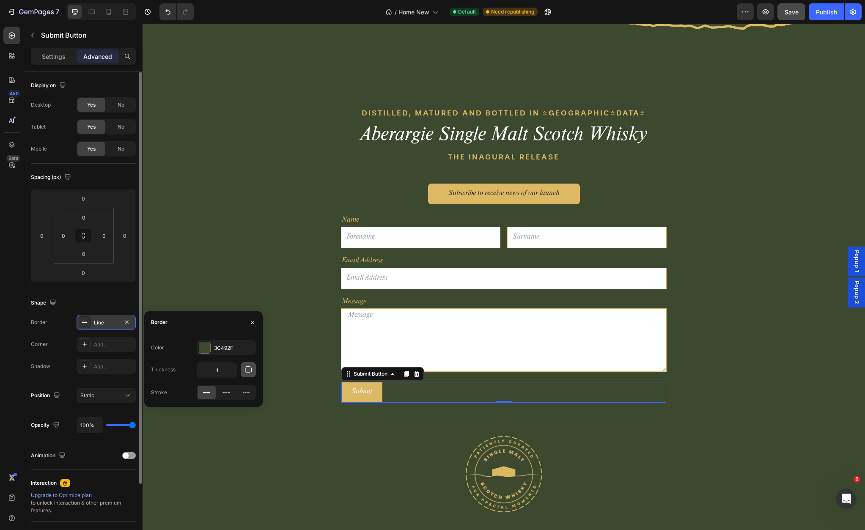
click at [248, 371] on icon "button" at bounding box center [248, 369] width 8 height 8
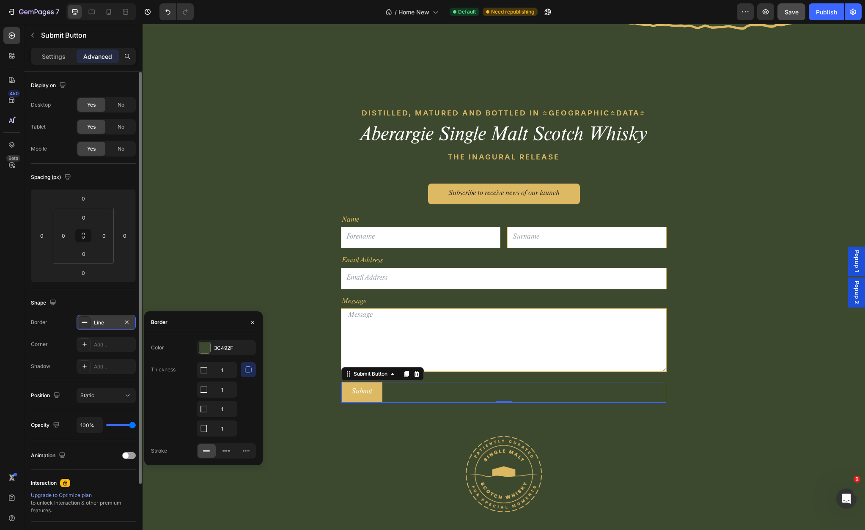
click at [246, 372] on icon "button" at bounding box center [248, 369] width 8 height 8
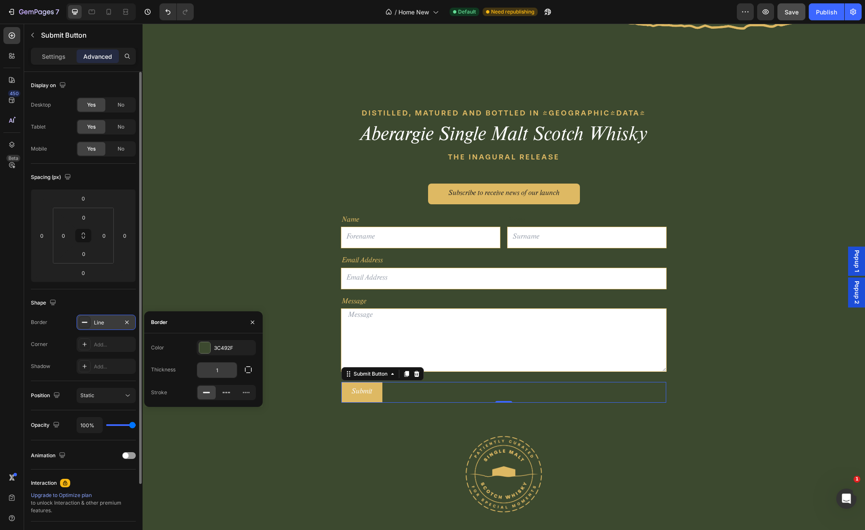
click at [225, 372] on input "1" at bounding box center [217, 369] width 40 height 15
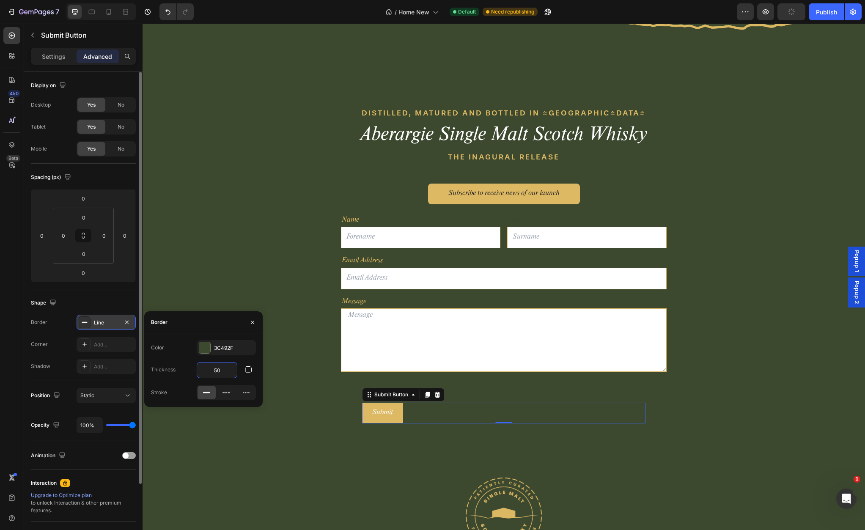
type input "1"
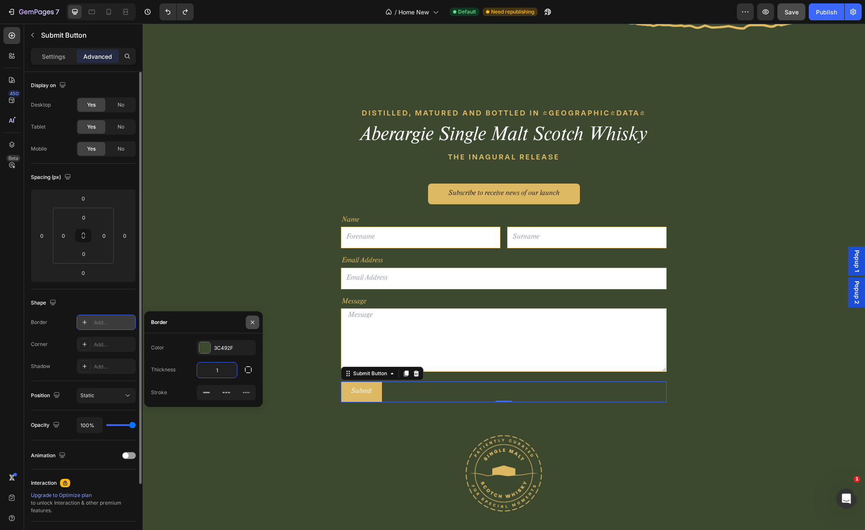
click at [255, 323] on icon "button" at bounding box center [252, 322] width 7 height 7
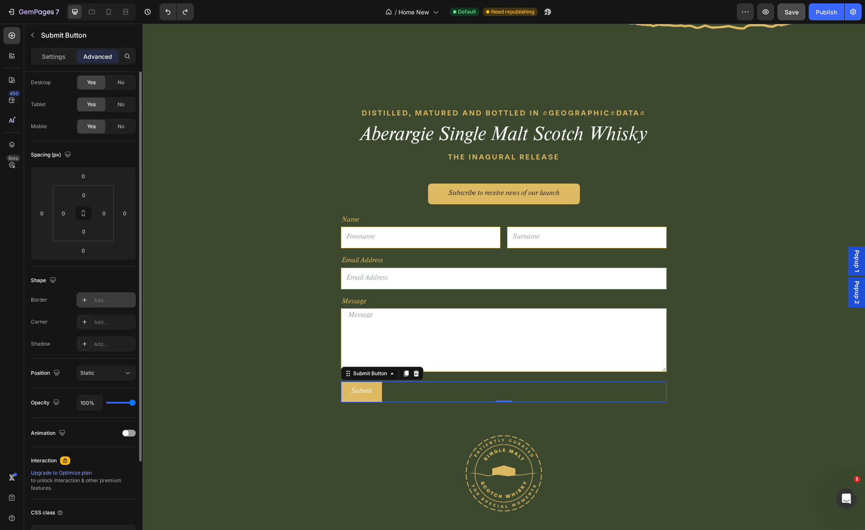
scroll to position [0, 0]
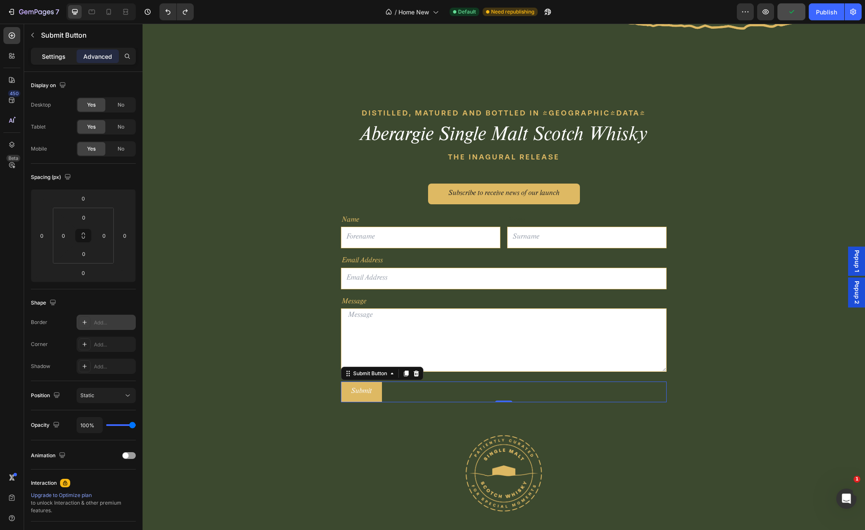
click at [48, 53] on p "Settings" at bounding box center [54, 56] width 24 height 9
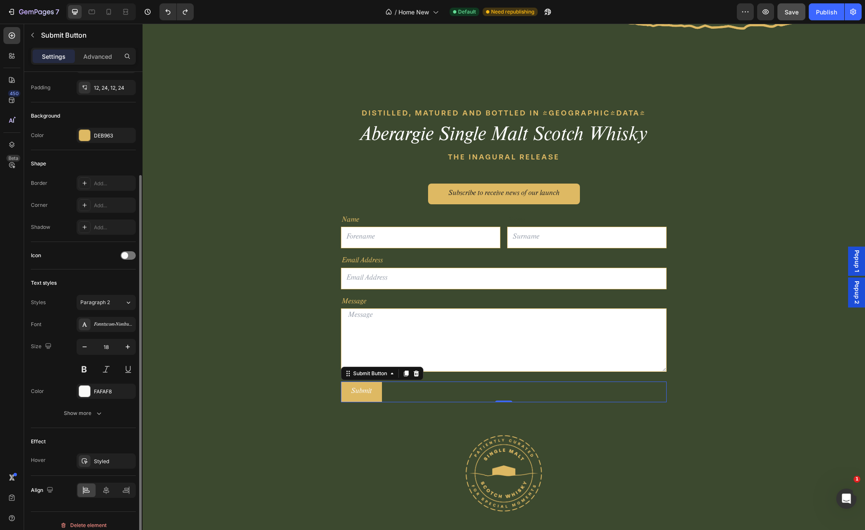
scroll to position [118, 0]
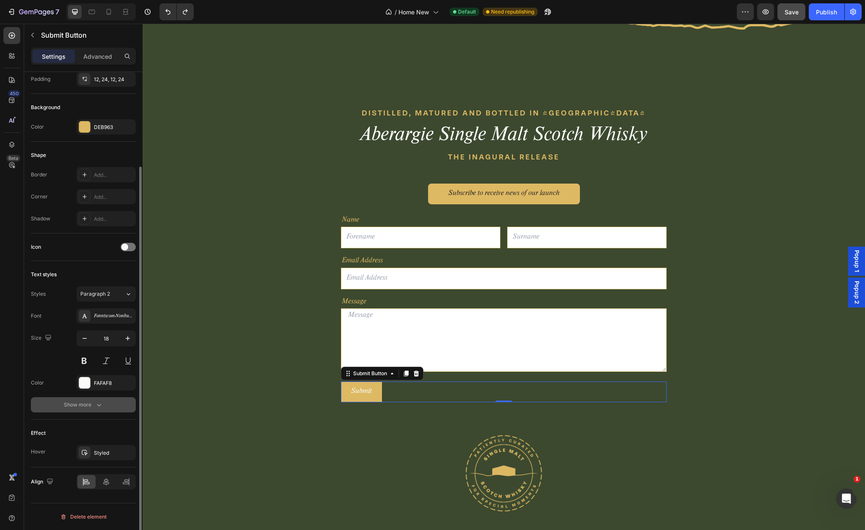
click at [90, 407] on div "Show more" at bounding box center [83, 405] width 39 height 8
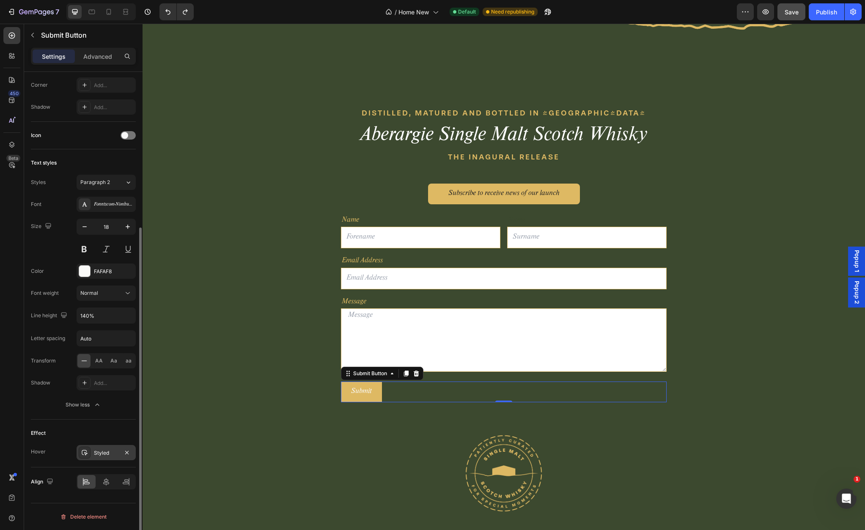
click at [113, 454] on div "Styled" at bounding box center [106, 453] width 25 height 8
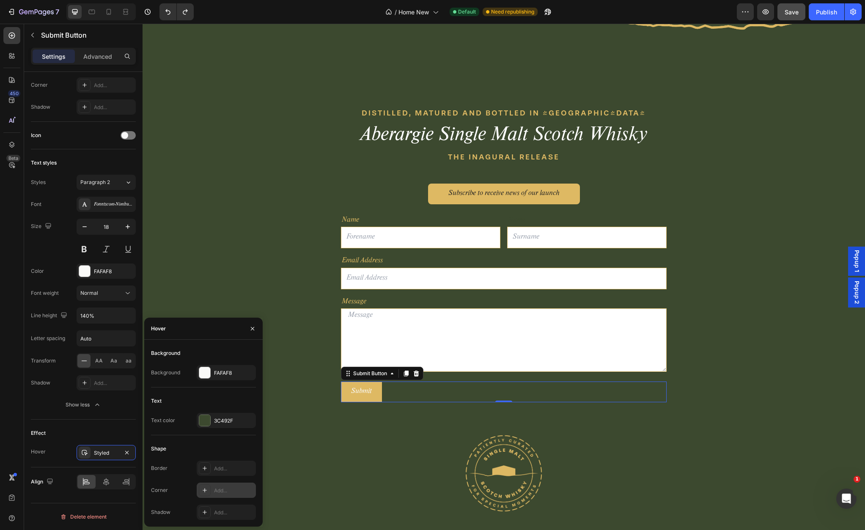
click at [238, 490] on div "Add..." at bounding box center [234, 491] width 40 height 8
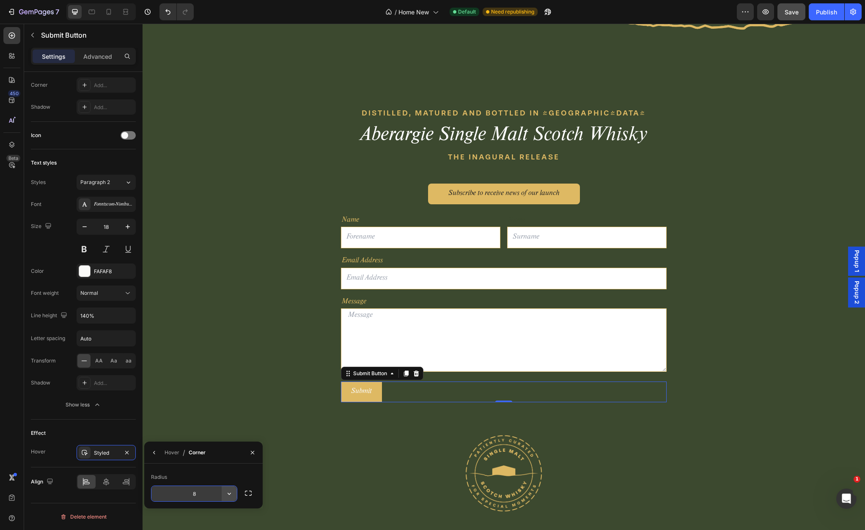
click at [229, 494] on icon "button" at bounding box center [229, 494] width 3 height 2
click at [227, 454] on icon at bounding box center [225, 454] width 8 height 8
click at [229, 495] on icon "button" at bounding box center [229, 493] width 8 height 8
click at [226, 471] on icon at bounding box center [225, 470] width 8 height 8
click at [229, 494] on icon "button" at bounding box center [229, 494] width 3 height 2
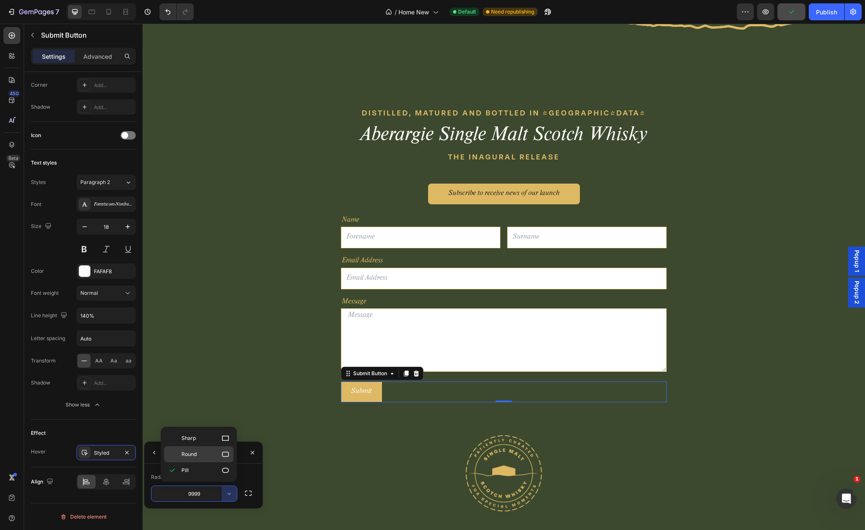
click at [228, 456] on icon at bounding box center [225, 454] width 7 height 5
type input "8"
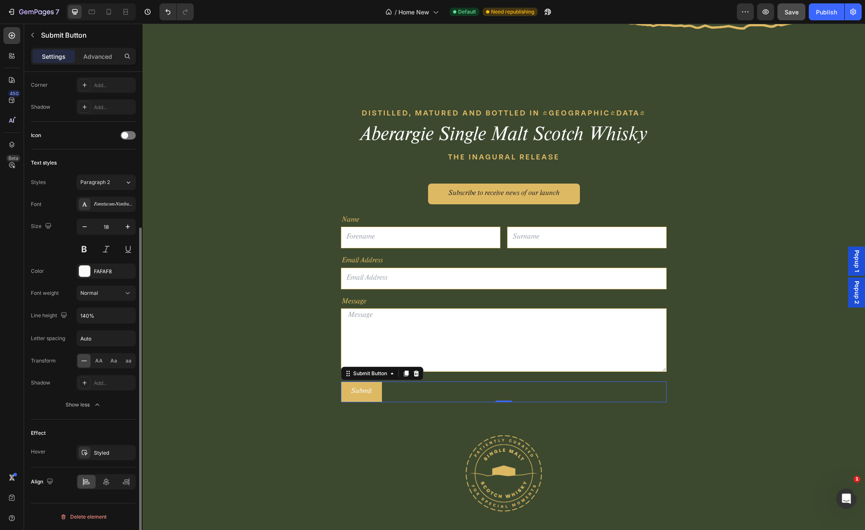
click at [127, 428] on div "Effect" at bounding box center [83, 433] width 105 height 14
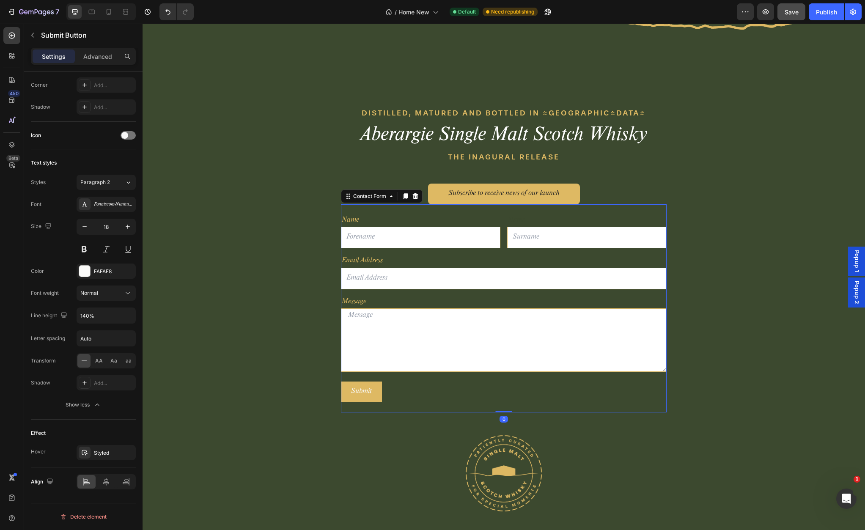
click at [354, 409] on div "Name Text Block Text Field Name Text Block Email Field Row Email Address Text B…" at bounding box center [504, 308] width 326 height 208
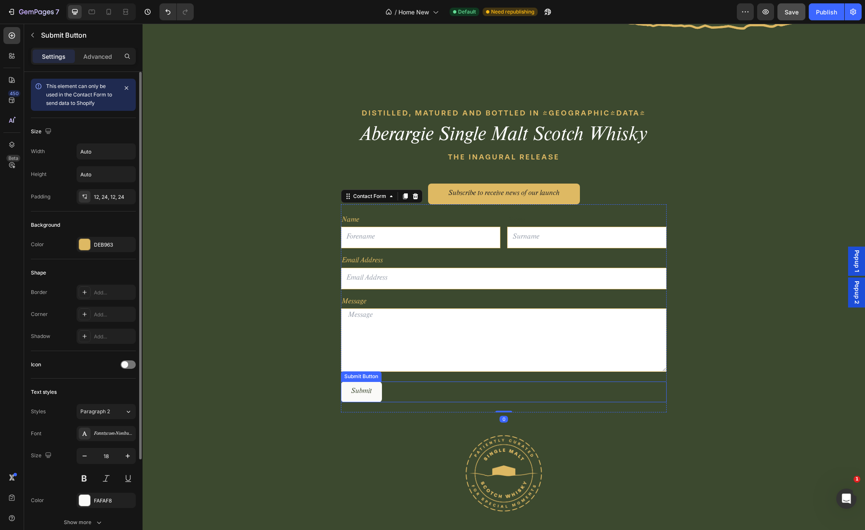
click at [356, 398] on button "Submit" at bounding box center [361, 392] width 41 height 21
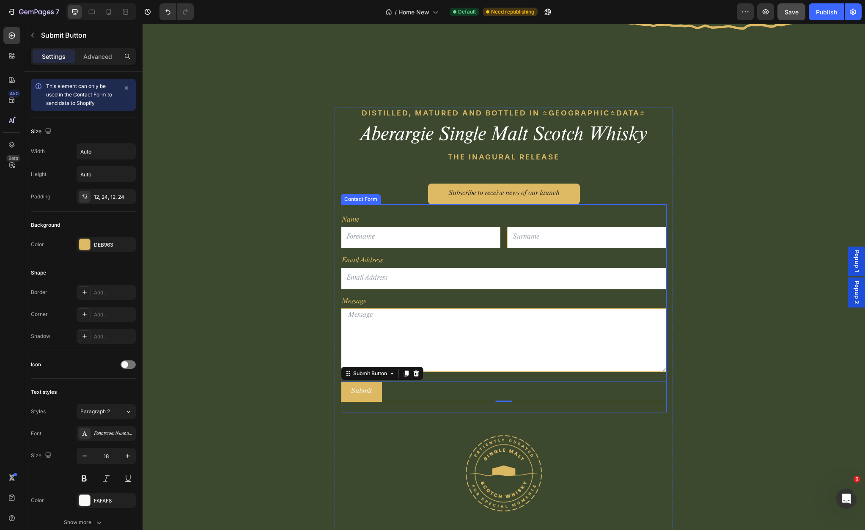
click at [374, 411] on div "Name Text Block Text Field Name Text Block Email Field Row Email Address Text B…" at bounding box center [504, 308] width 326 height 208
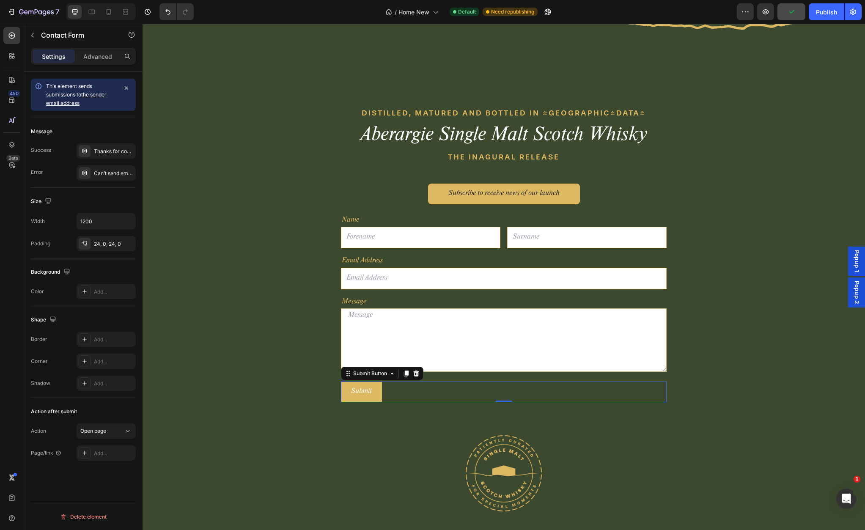
click at [390, 397] on div "Submit Submit Button 0" at bounding box center [504, 392] width 326 height 21
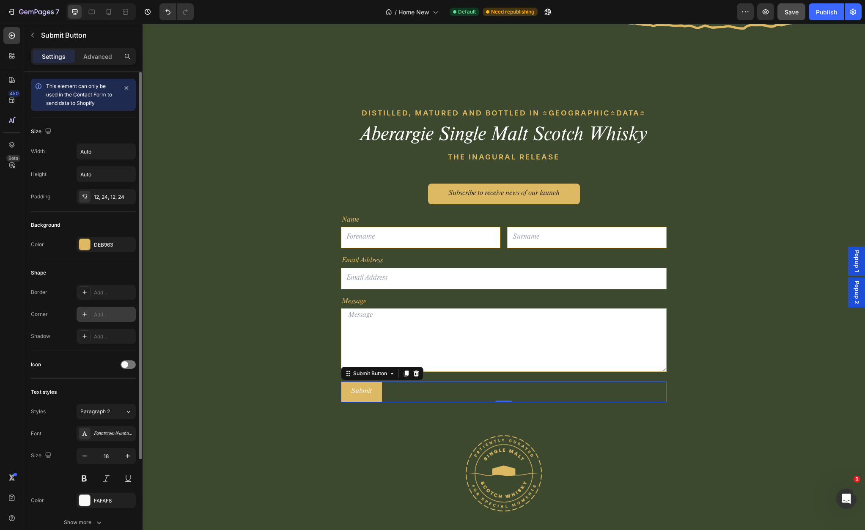
click at [114, 313] on div "Add..." at bounding box center [114, 315] width 40 height 8
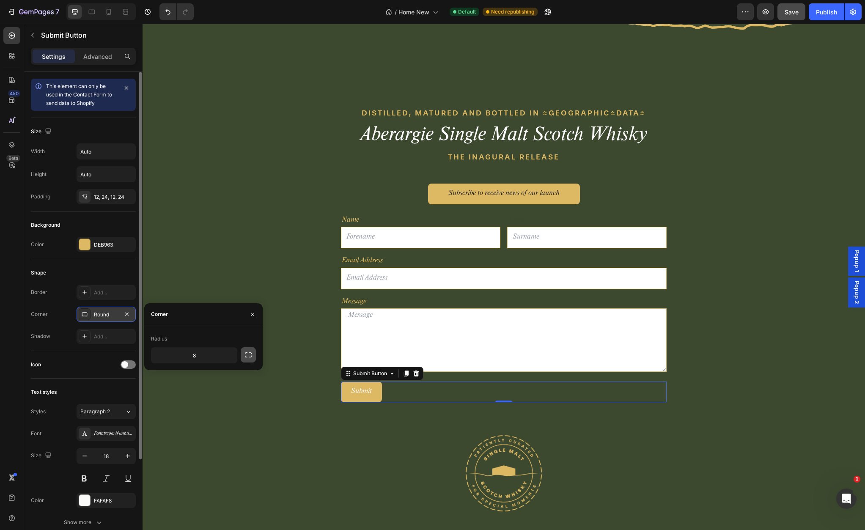
click at [247, 355] on icon "button" at bounding box center [248, 355] width 8 height 8
click at [217, 340] on div "Radius" at bounding box center [203, 339] width 105 height 14
click at [193, 337] on div "Radius" at bounding box center [203, 339] width 105 height 14
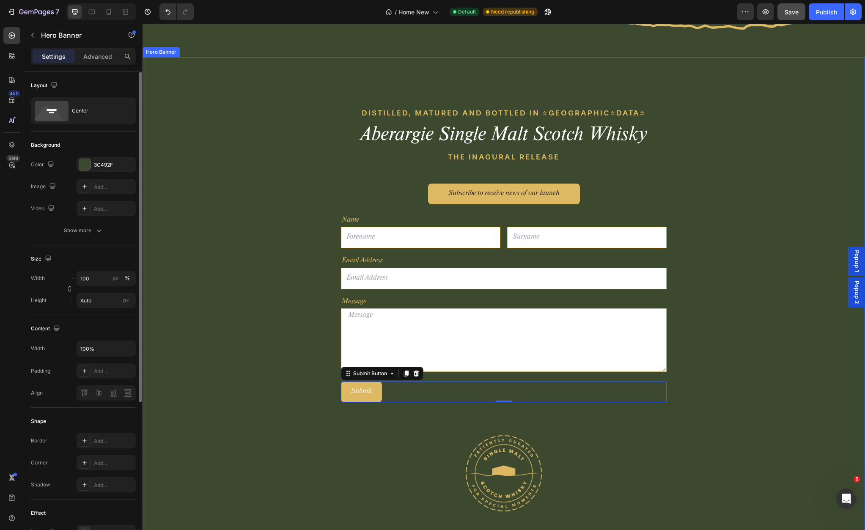
click at [240, 409] on div "DISTILLED, MATURED AND BOTTLED IN [GEOGRAPHIC_DATA] Text block Aberargie Single…" at bounding box center [504, 311] width 722 height 508
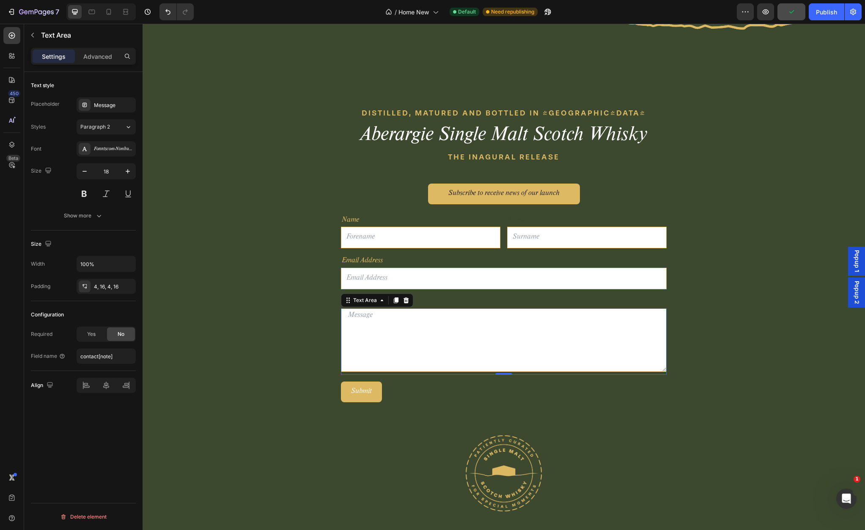
click at [357, 368] on textarea at bounding box center [504, 339] width 326 height 63
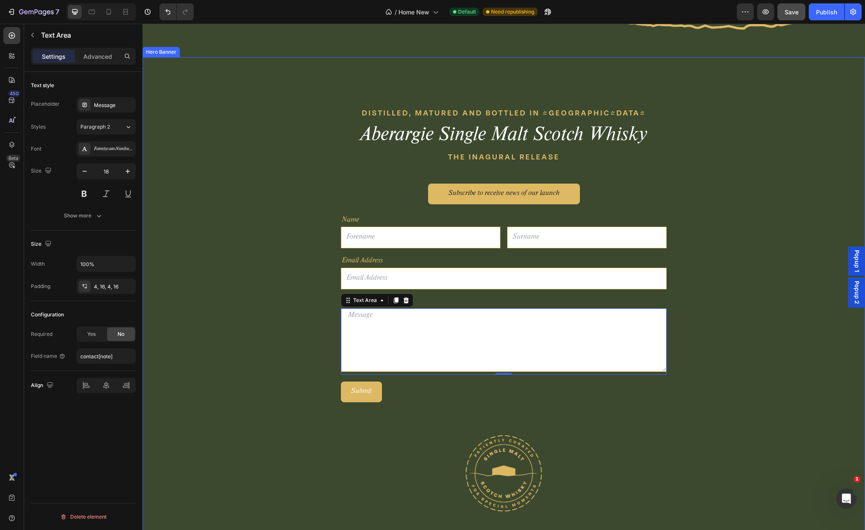
click at [187, 336] on div "DISTILLED, MATURED AND BOTTLED IN [GEOGRAPHIC_DATA] Text block Aberargie Single…" at bounding box center [504, 311] width 722 height 508
click at [383, 286] on input "text" at bounding box center [504, 279] width 326 height 22
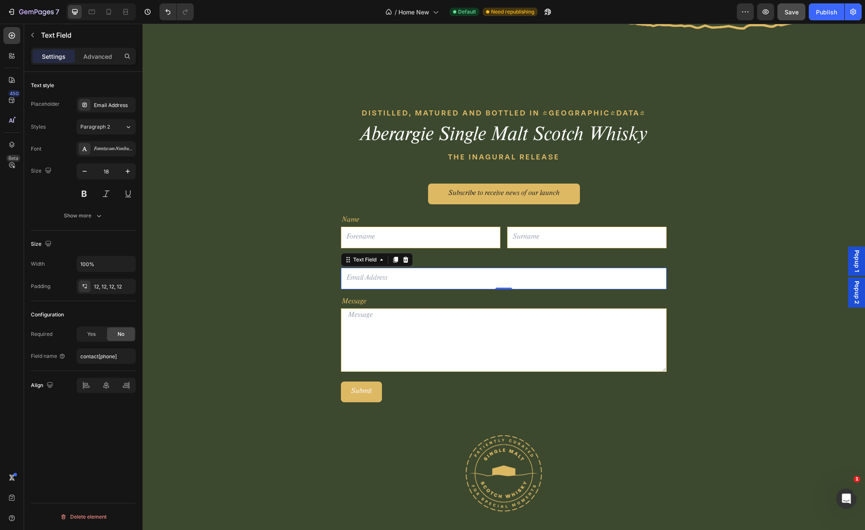
drag, startPoint x: 89, startPoint y: 331, endPoint x: 126, endPoint y: 323, distance: 38.0
click at [89, 331] on span "Yes" at bounding box center [91, 334] width 8 height 8
click at [397, 240] on input "text" at bounding box center [420, 238] width 159 height 22
click at [94, 336] on span "Yes" at bounding box center [91, 334] width 8 height 8
click at [540, 238] on input "email" at bounding box center [586, 238] width 159 height 22
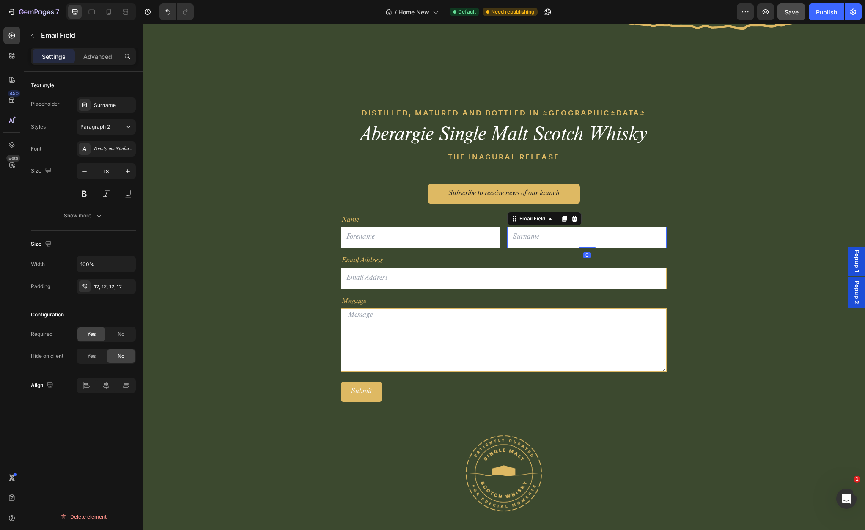
scroll to position [2226, 0]
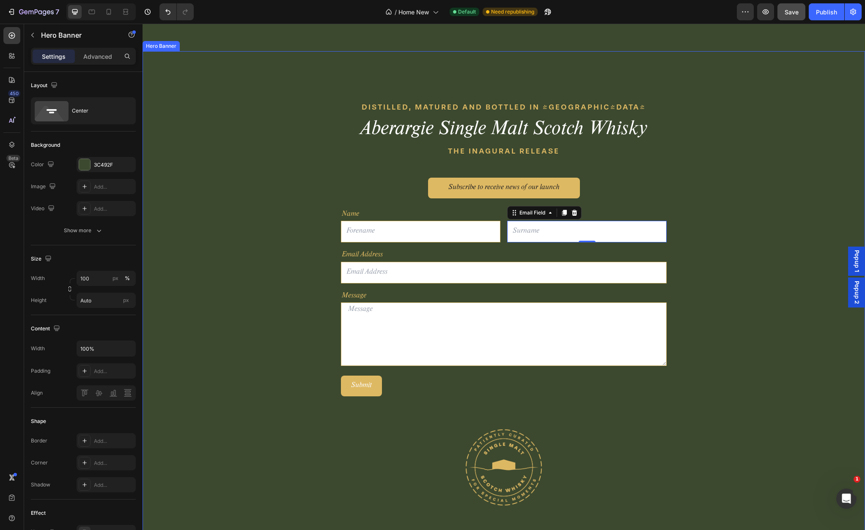
click at [211, 316] on div "DISTILLED, MATURED AND BOTTLED IN [GEOGRAPHIC_DATA] Text block Aberargie Single…" at bounding box center [504, 305] width 722 height 508
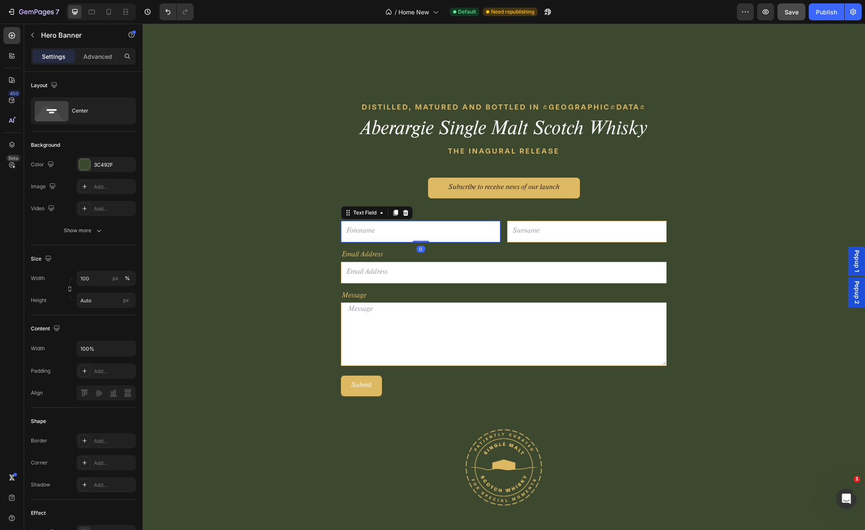
click at [453, 237] on input "text" at bounding box center [420, 232] width 159 height 22
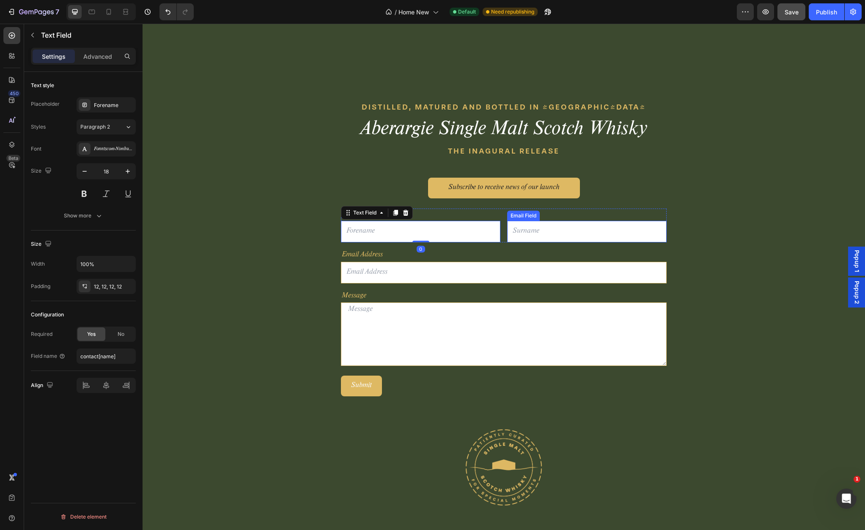
click at [530, 234] on input "email" at bounding box center [586, 232] width 159 height 22
click at [469, 319] on textarea at bounding box center [504, 333] width 326 height 63
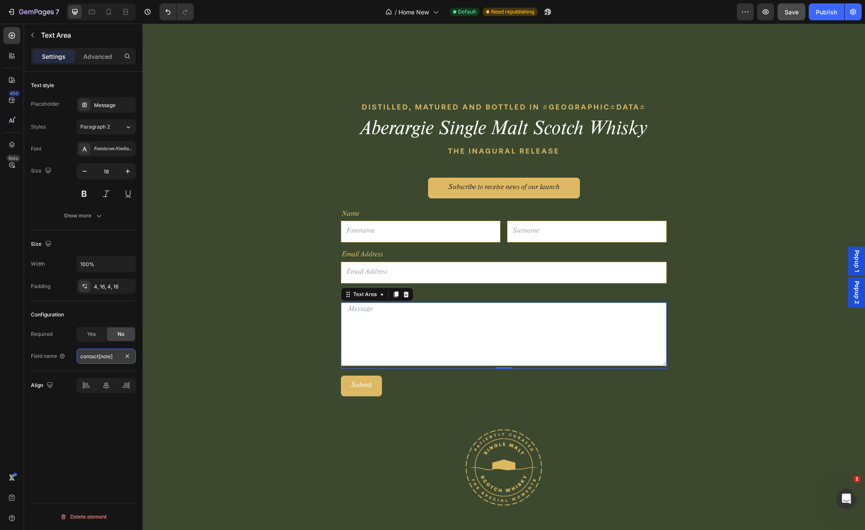
click at [107, 357] on input "contact[note]" at bounding box center [106, 356] width 59 height 15
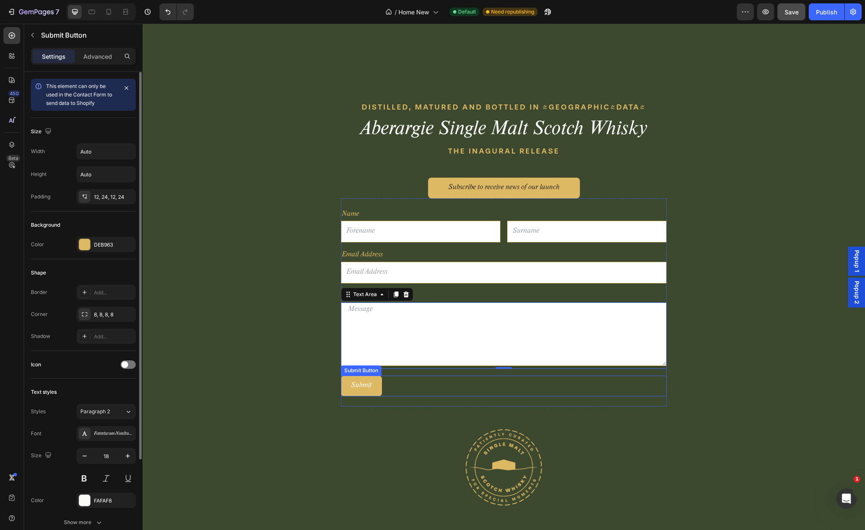
click at [394, 387] on div "Submit Submit Button" at bounding box center [504, 386] width 326 height 21
click at [398, 384] on div "Submit Submit Button 0" at bounding box center [504, 386] width 326 height 21
click at [373, 385] on button "Submit" at bounding box center [361, 386] width 41 height 21
click at [99, 58] on p "Advanced" at bounding box center [97, 56] width 29 height 9
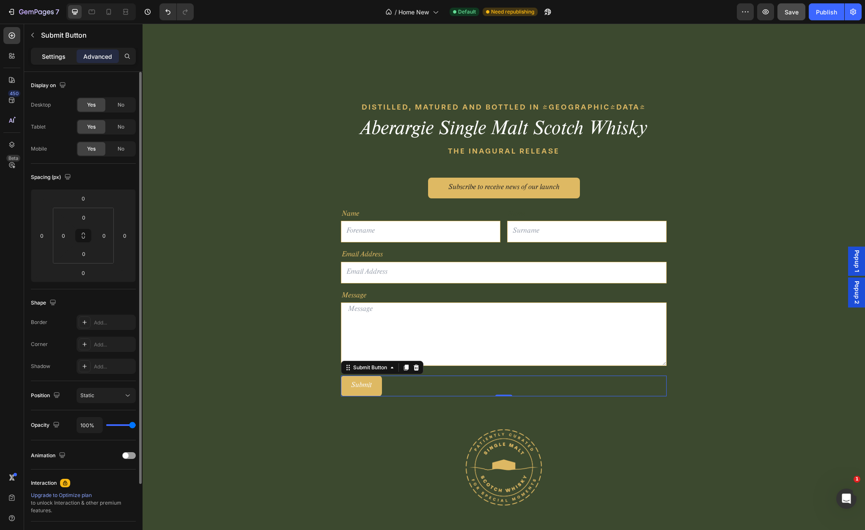
click at [59, 58] on p "Settings" at bounding box center [54, 56] width 24 height 9
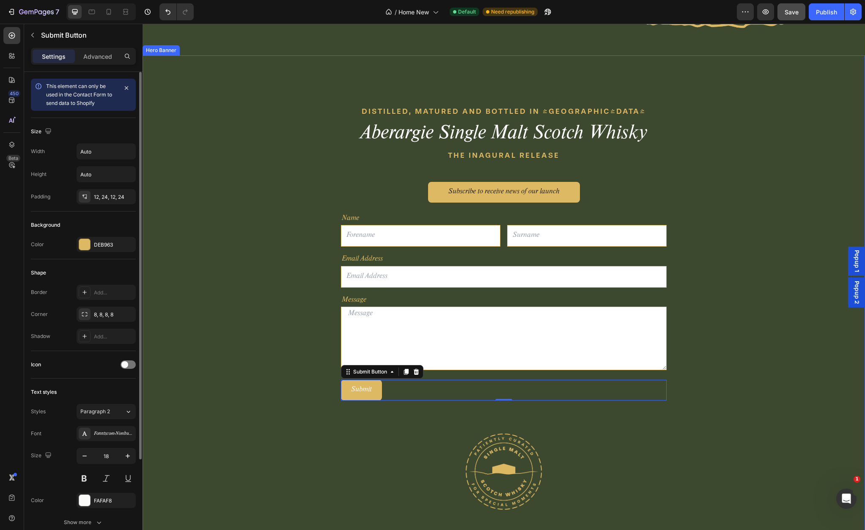
scroll to position [2223, 0]
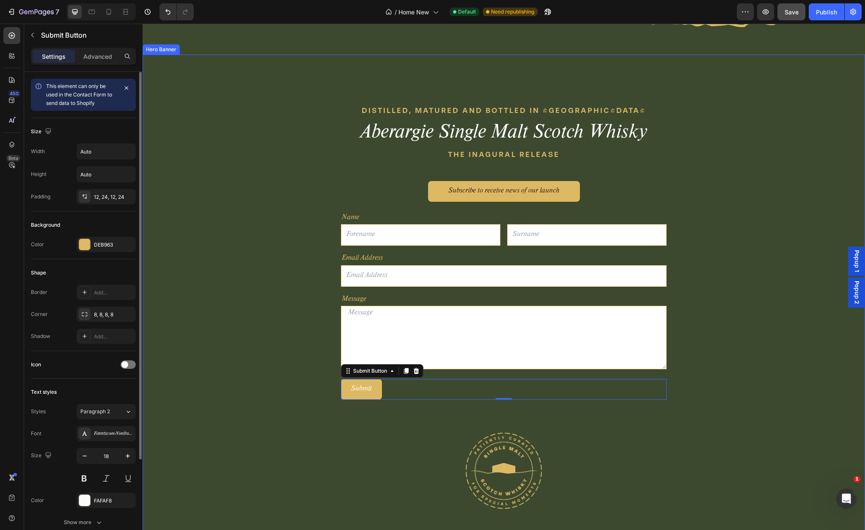
click at [269, 353] on div "DISTILLED, MATURED AND BOTTLED IN [GEOGRAPHIC_DATA] Text block Aberargie Single…" at bounding box center [504, 309] width 722 height 508
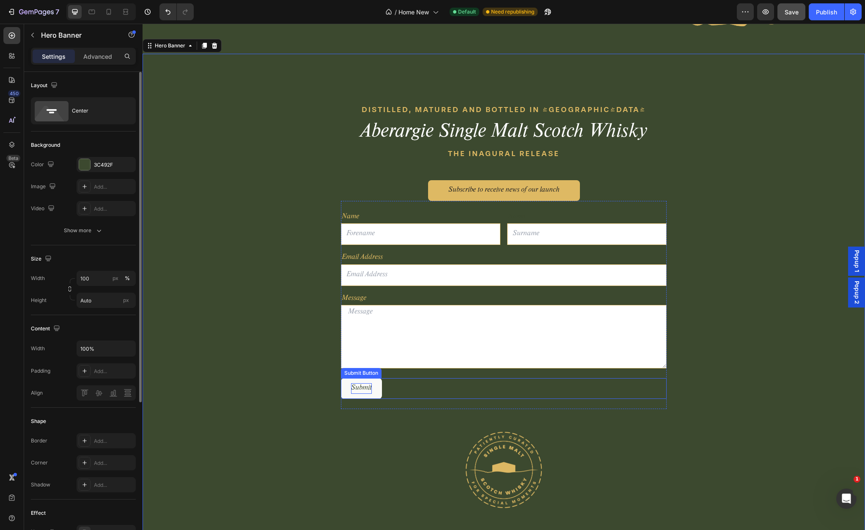
scroll to position [2221, 0]
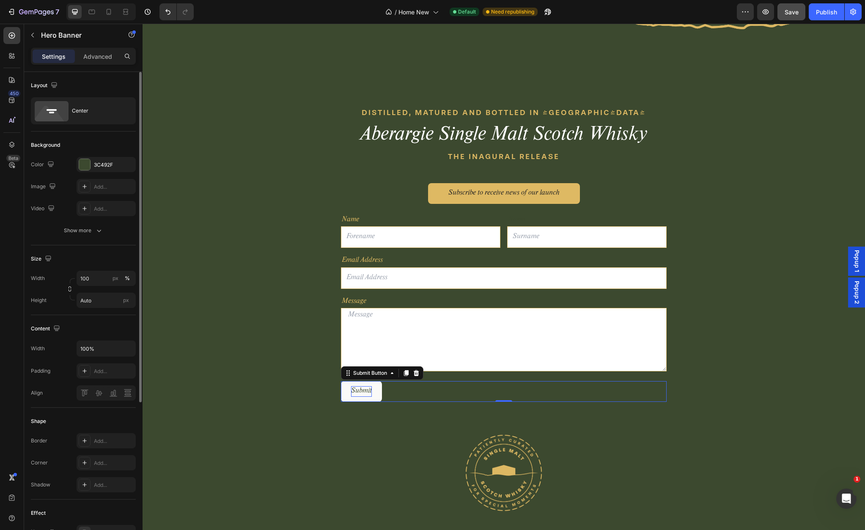
click at [357, 391] on p "Submit" at bounding box center [361, 391] width 21 height 11
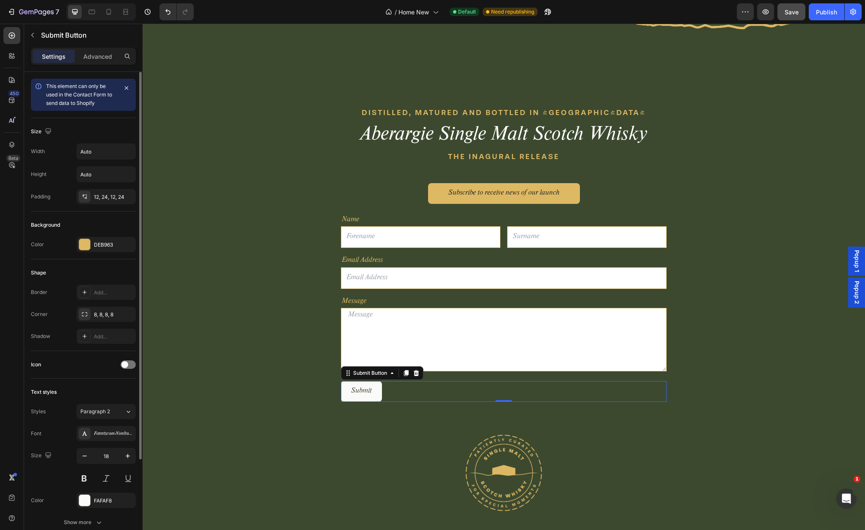
scroll to position [2221, 0]
click at [347, 393] on button "Submit" at bounding box center [361, 391] width 41 height 21
click at [406, 395] on div "Submit Submit Button 0" at bounding box center [504, 391] width 326 height 21
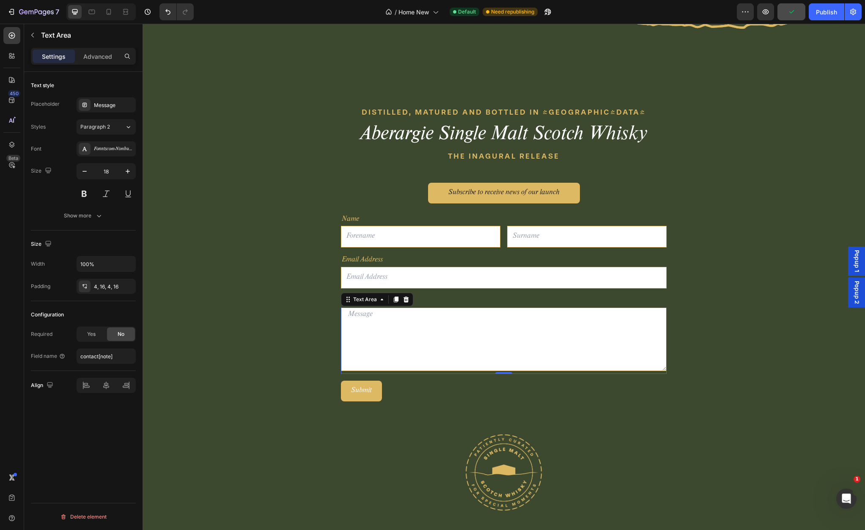
click at [416, 342] on textarea at bounding box center [504, 338] width 326 height 63
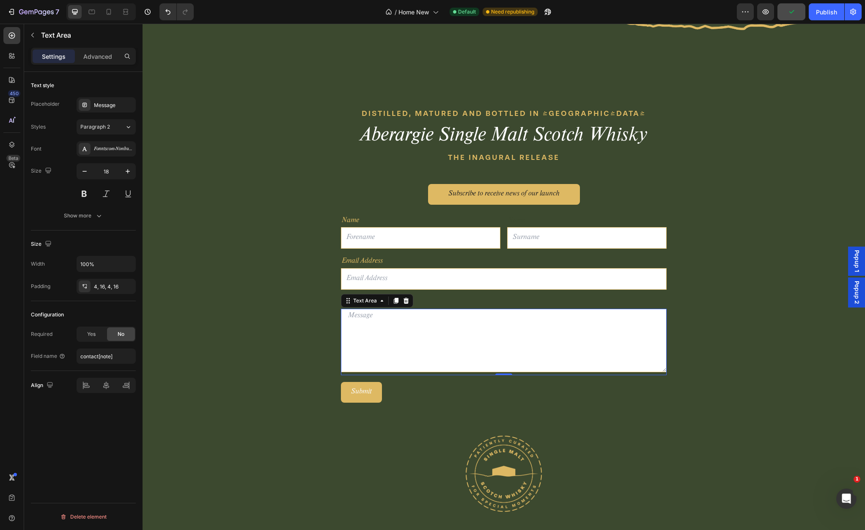
scroll to position [2219, 0]
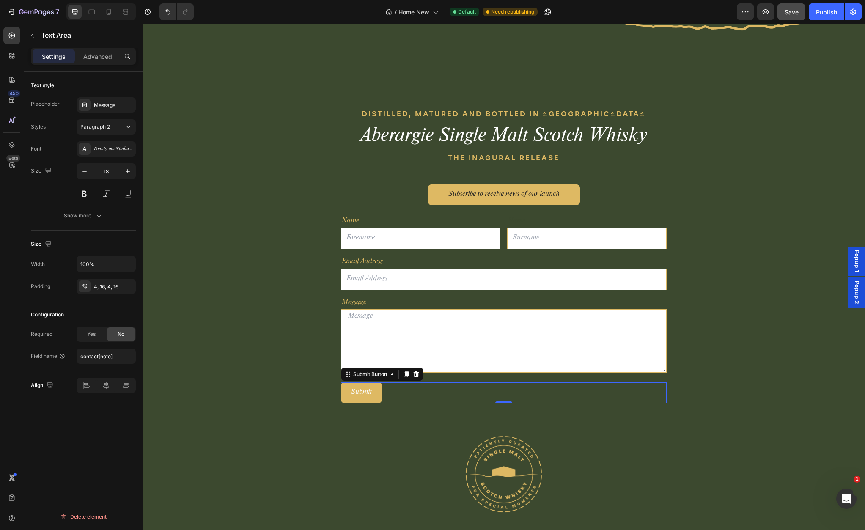
click at [401, 391] on div "Submit Submit Button 0" at bounding box center [504, 392] width 326 height 21
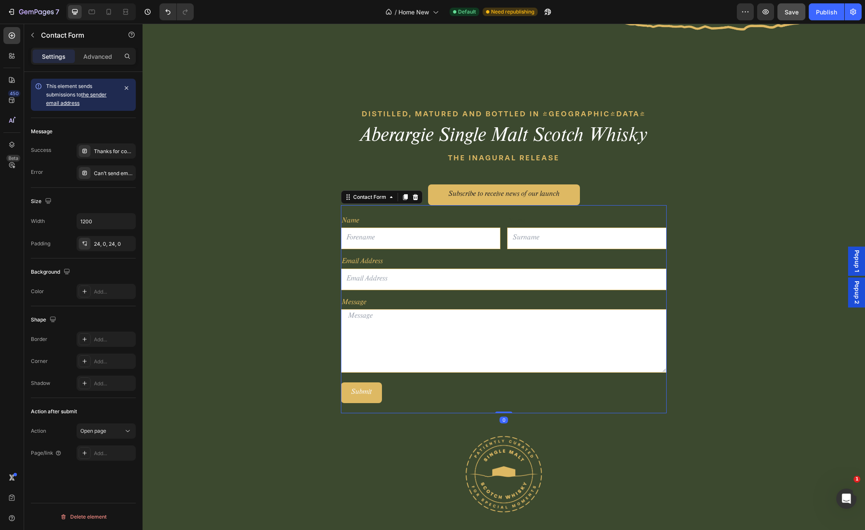
click at [450, 382] on div "Name Text Block Text Field Name Text Block Email Field Row Email Address Text B…" at bounding box center [504, 309] width 326 height 208
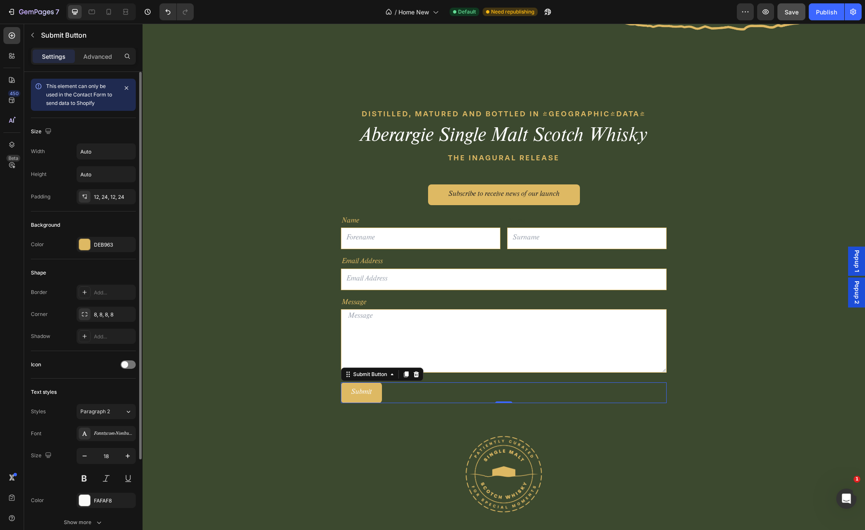
click at [447, 391] on div "Submit Submit Button 0" at bounding box center [504, 392] width 326 height 21
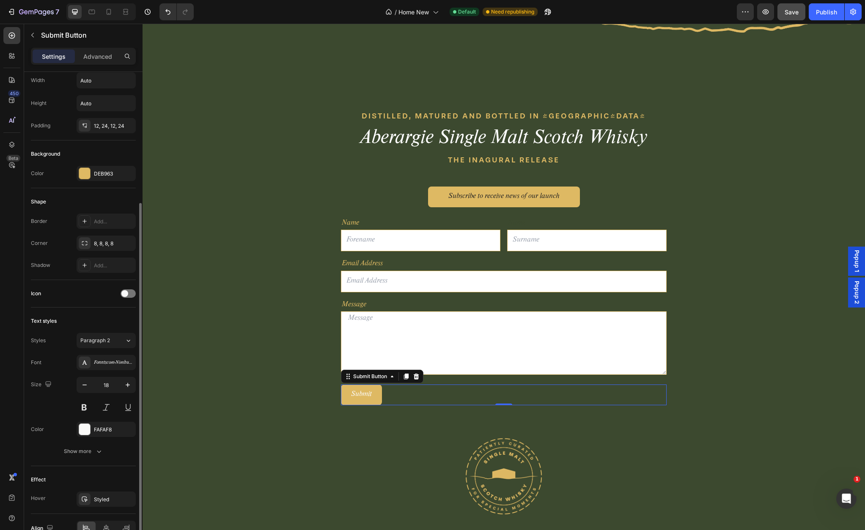
scroll to position [0, 0]
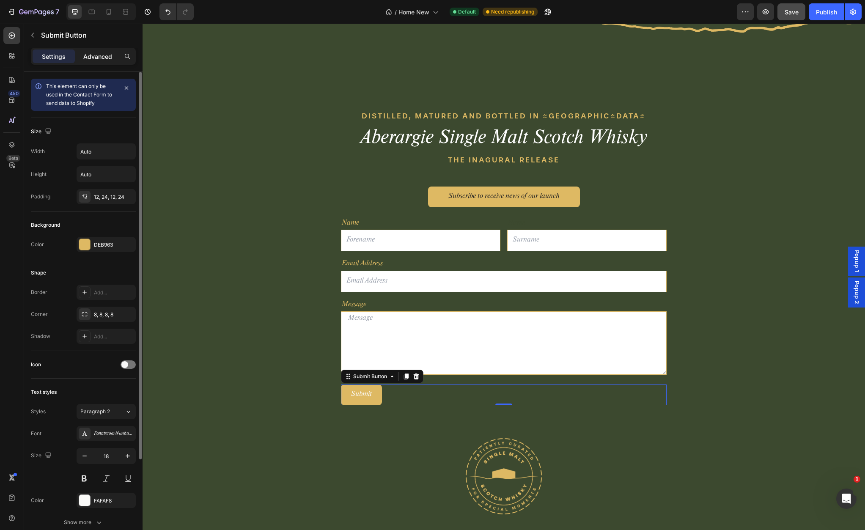
click at [95, 54] on p "Advanced" at bounding box center [97, 56] width 29 height 9
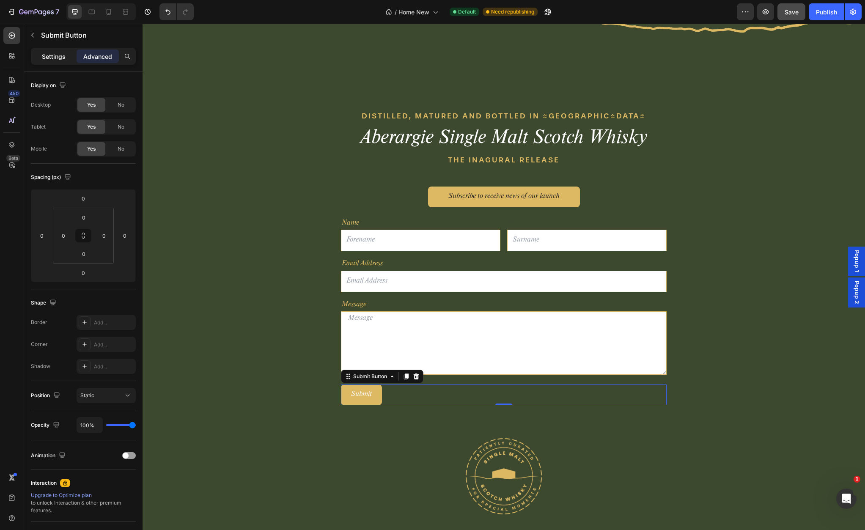
click at [56, 56] on p "Settings" at bounding box center [54, 56] width 24 height 9
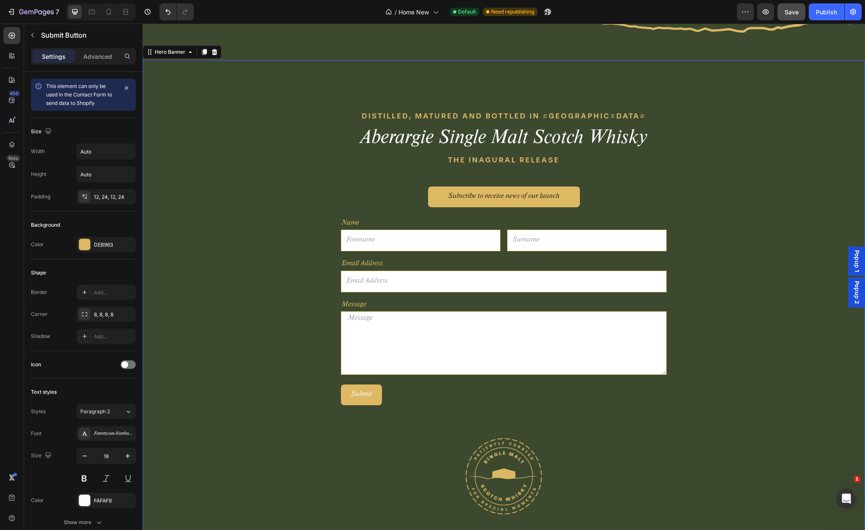
click at [291, 315] on div "DISTILLED, MATURED AND BOTTLED IN [GEOGRAPHIC_DATA] Text block Aberargie Single…" at bounding box center [504, 314] width 722 height 508
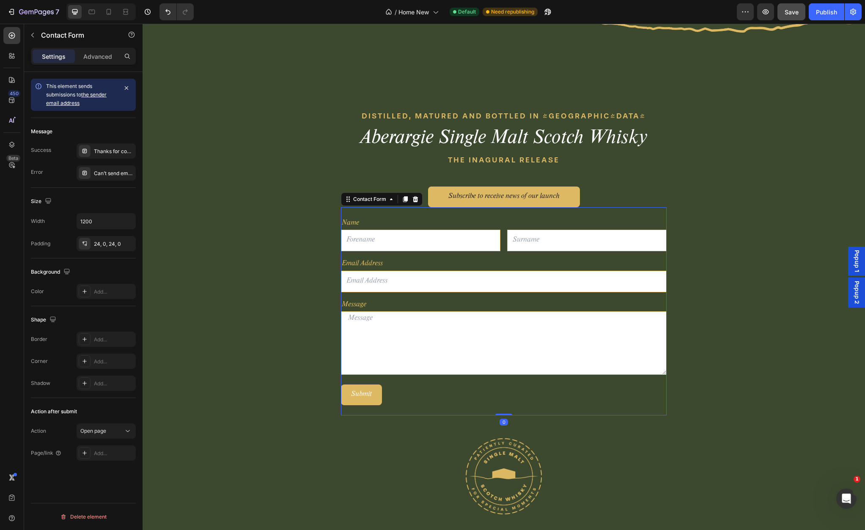
click at [372, 212] on div "Name Text Block Text Field Name Text Block Email Field Row Email Address Text B…" at bounding box center [504, 311] width 326 height 208
click at [109, 451] on div "Add..." at bounding box center [114, 454] width 40 height 8
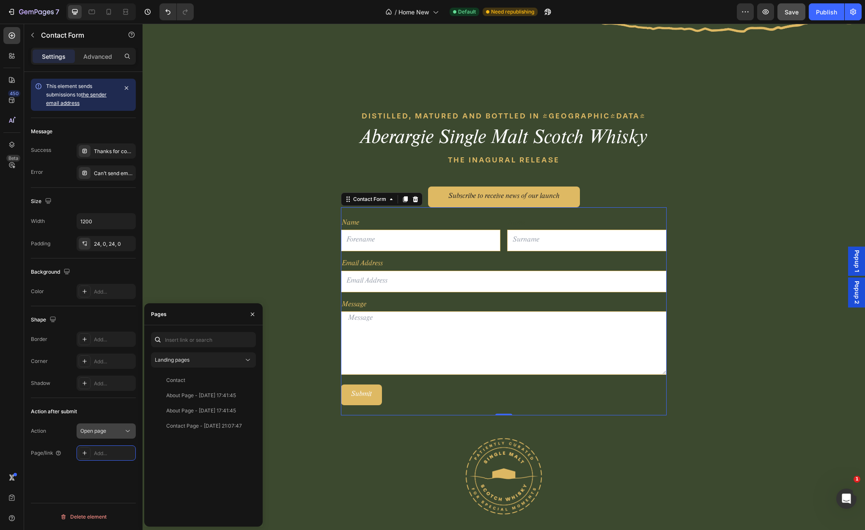
click at [114, 431] on div "Open page" at bounding box center [101, 431] width 43 height 8
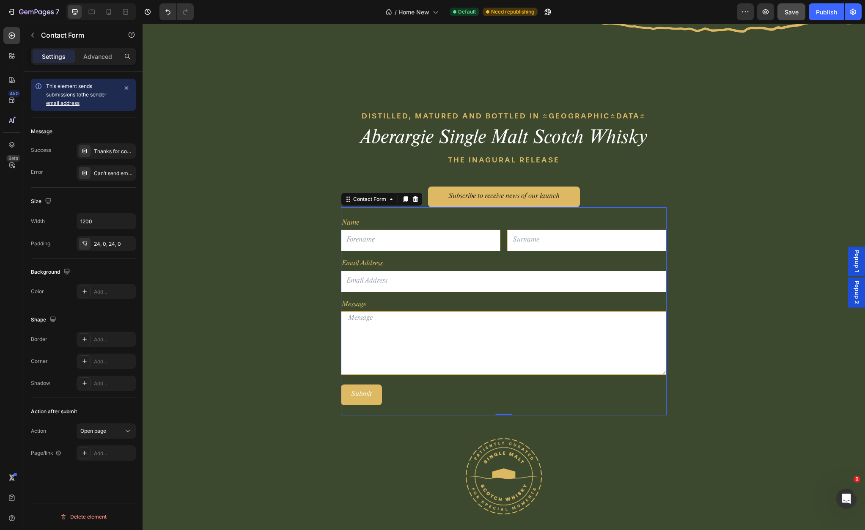
click at [111, 481] on div "This element sends submissions to the sender email address Message Success Than…" at bounding box center [83, 313] width 118 height 482
click at [112, 430] on div "Open page" at bounding box center [101, 431] width 43 height 8
click at [101, 393] on span "Send email" at bounding box center [93, 394] width 27 height 8
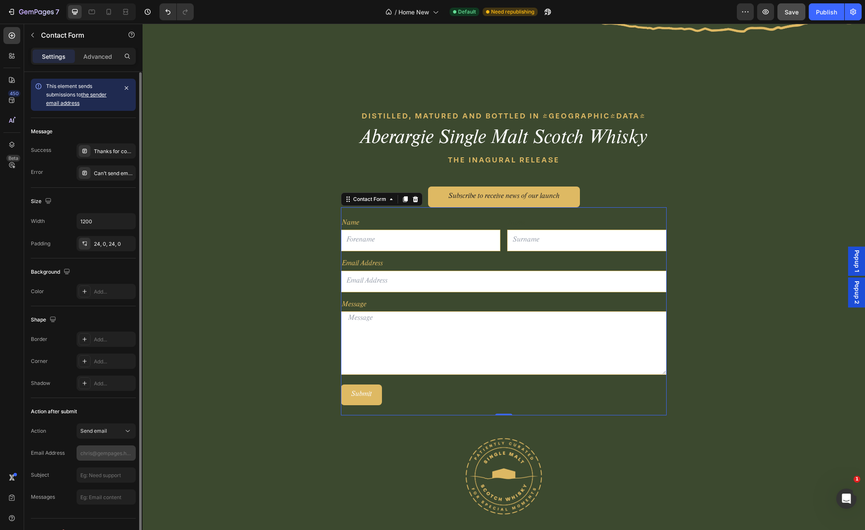
scroll to position [15, 0]
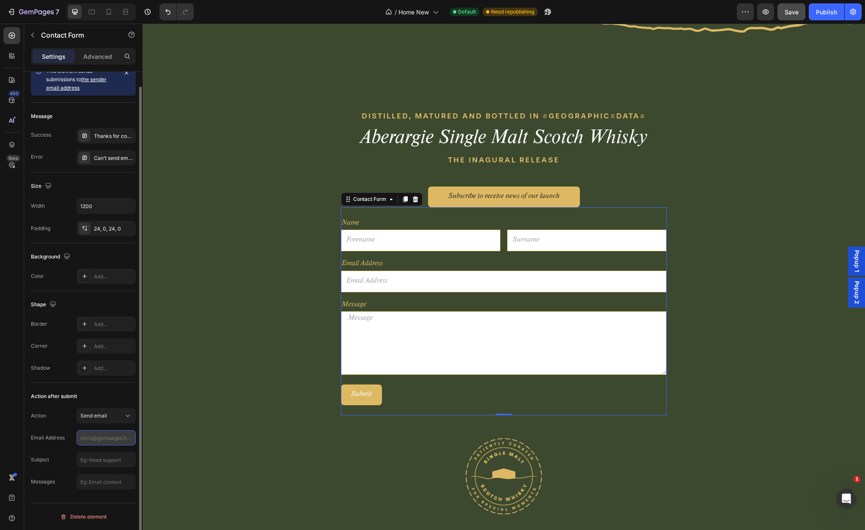
click at [106, 439] on input "text" at bounding box center [106, 437] width 59 height 15
click at [63, 425] on div "Action Send email Email Address Subject Messages" at bounding box center [83, 448] width 105 height 81
click at [111, 417] on div "Send email" at bounding box center [101, 416] width 43 height 8
click at [113, 395] on div "Action after submit" at bounding box center [83, 397] width 105 height 14
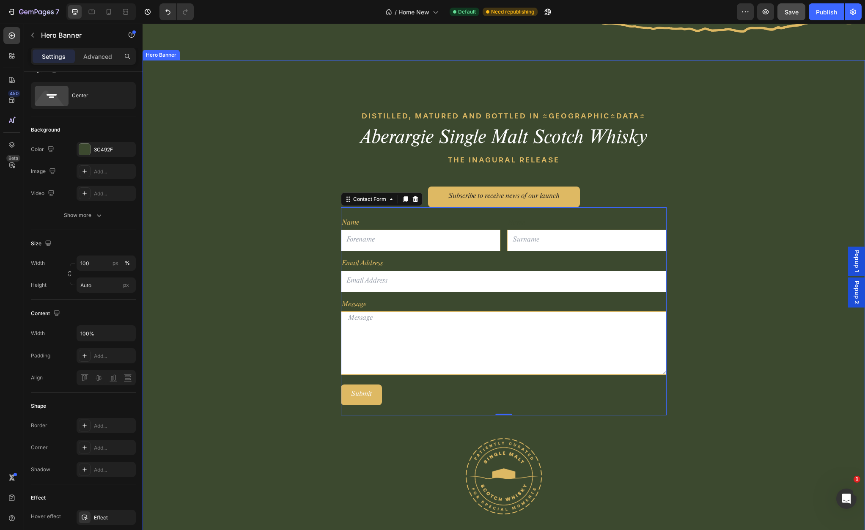
click at [270, 334] on div "DISTILLED, MATURED AND BOTTLED IN [GEOGRAPHIC_DATA] Text block Aberargie Single…" at bounding box center [504, 314] width 722 height 508
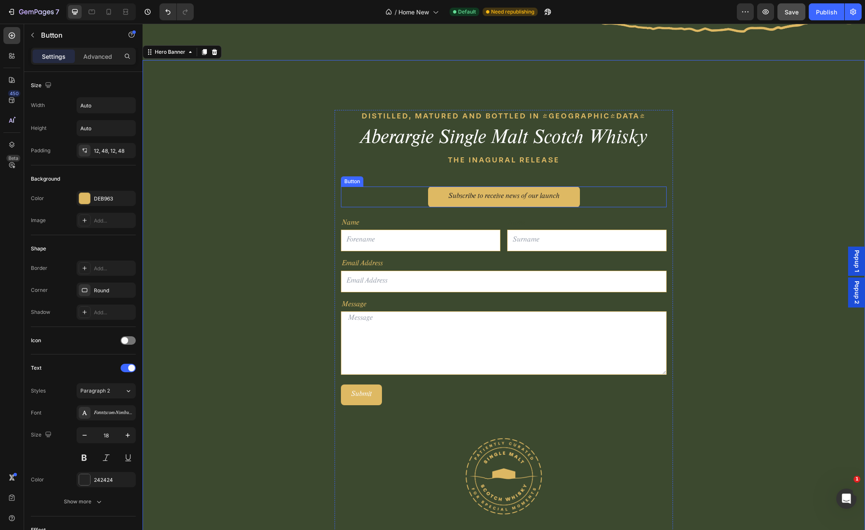
click at [603, 194] on div "Subscribe to receive news of our launch Button" at bounding box center [504, 197] width 326 height 21
click at [397, 179] on icon at bounding box center [397, 179] width 5 height 6
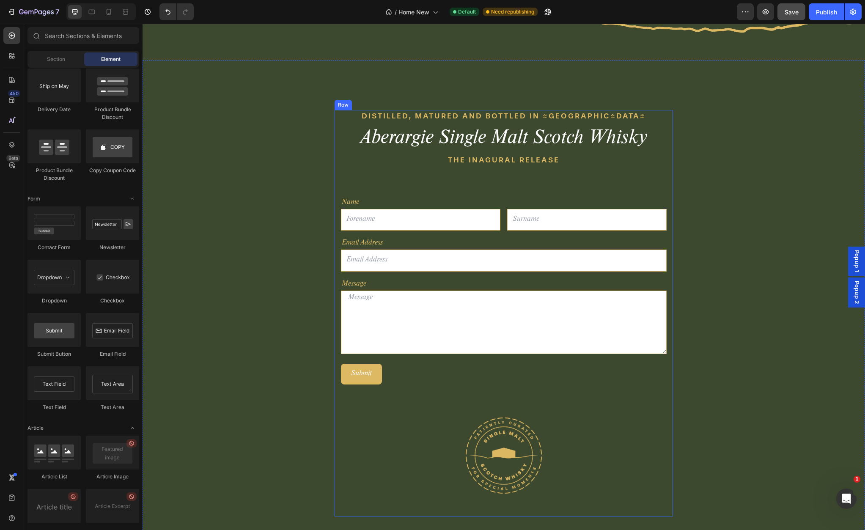
click at [456, 181] on div "DISTILLED, MATURED AND BOTTLED IN [GEOGRAPHIC_DATA] Text block Aberargie Single…" at bounding box center [504, 313] width 326 height 406
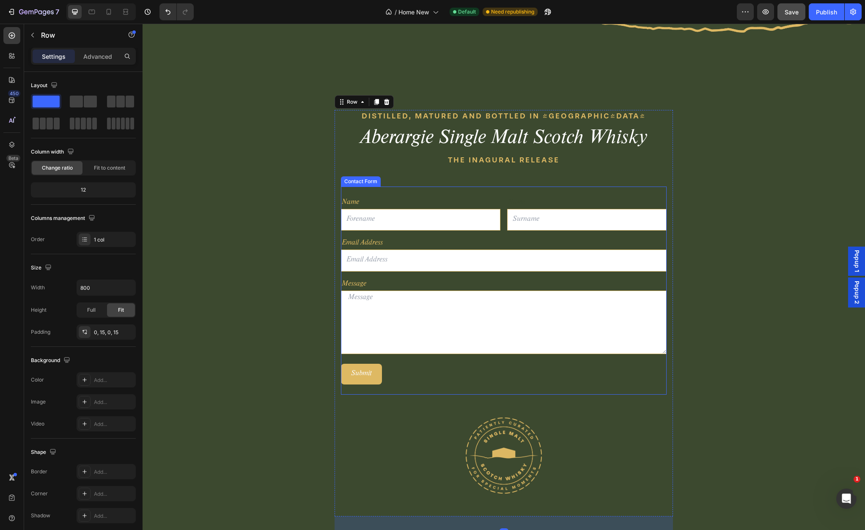
click at [449, 189] on div "Name Text Block Text Field Name Text Block Email Field Row Email Address Text B…" at bounding box center [504, 291] width 326 height 208
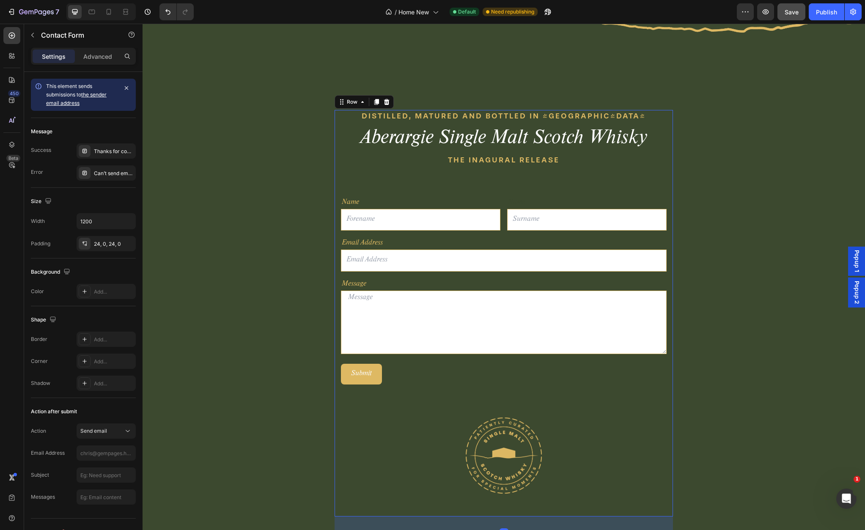
click at [494, 174] on div "DISTILLED, MATURED AND BOTTLED IN [GEOGRAPHIC_DATA] Text block Aberargie Single…" at bounding box center [504, 313] width 326 height 406
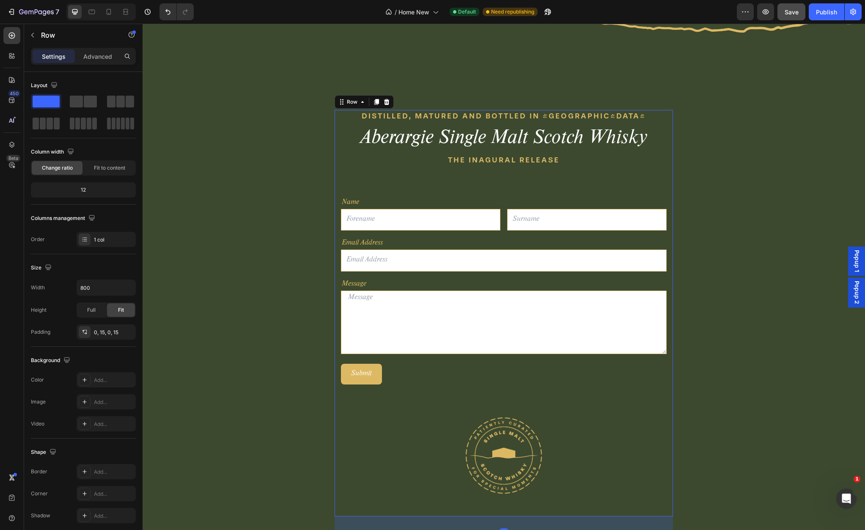
click at [501, 167] on div "DISTILLED, MATURED AND BOTTLED IN [GEOGRAPHIC_DATA] Text block Aberargie Single…" at bounding box center [504, 313] width 326 height 406
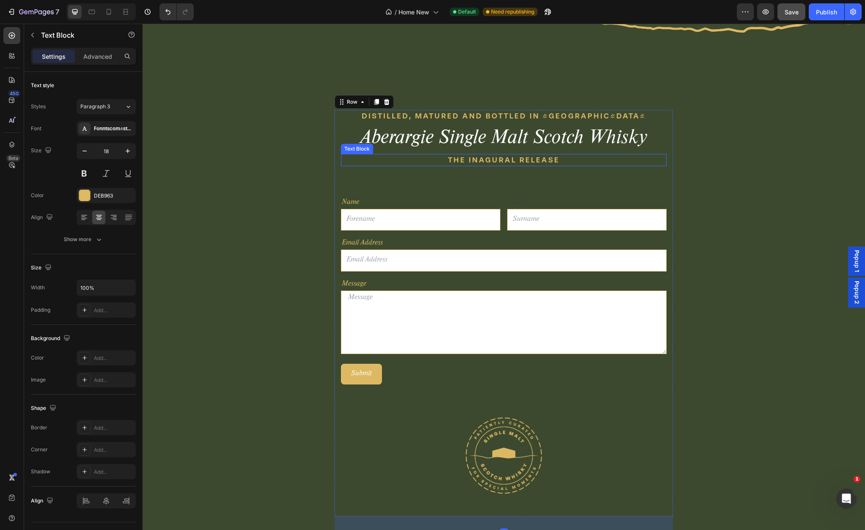
click at [504, 163] on p "THE INAGURAL RELEASE" at bounding box center [504, 160] width 324 height 11
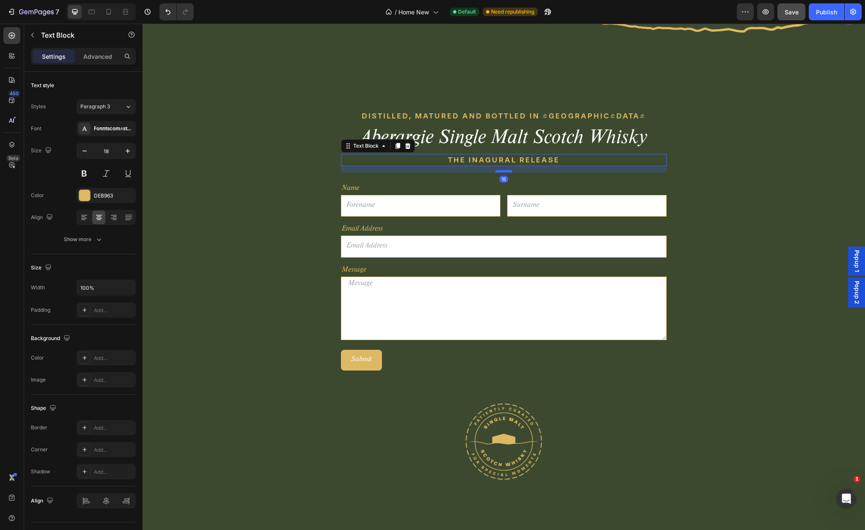
drag, startPoint x: 506, startPoint y: 185, endPoint x: 505, endPoint y: 171, distance: 14.0
click at [505, 171] on div at bounding box center [503, 171] width 17 height 3
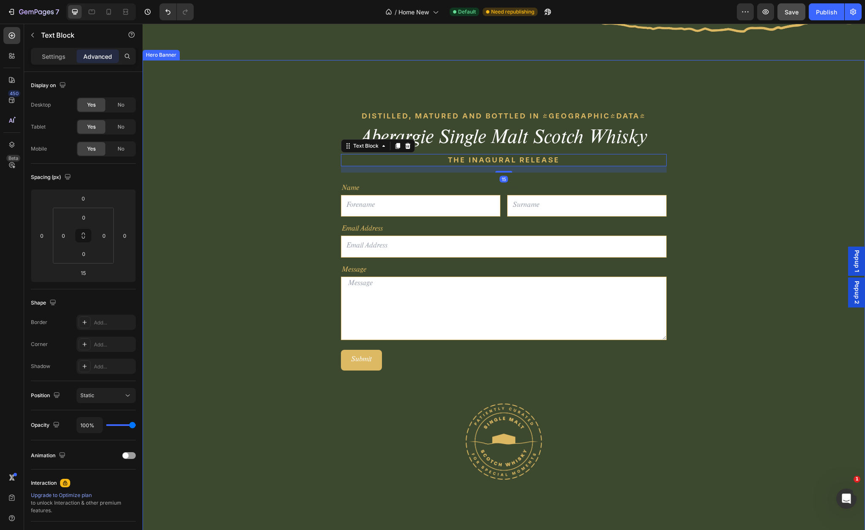
click at [299, 184] on div "DISTILLED, MATURED AND BOTTLED IN [GEOGRAPHIC_DATA] Text block Aberargie Single…" at bounding box center [504, 296] width 722 height 473
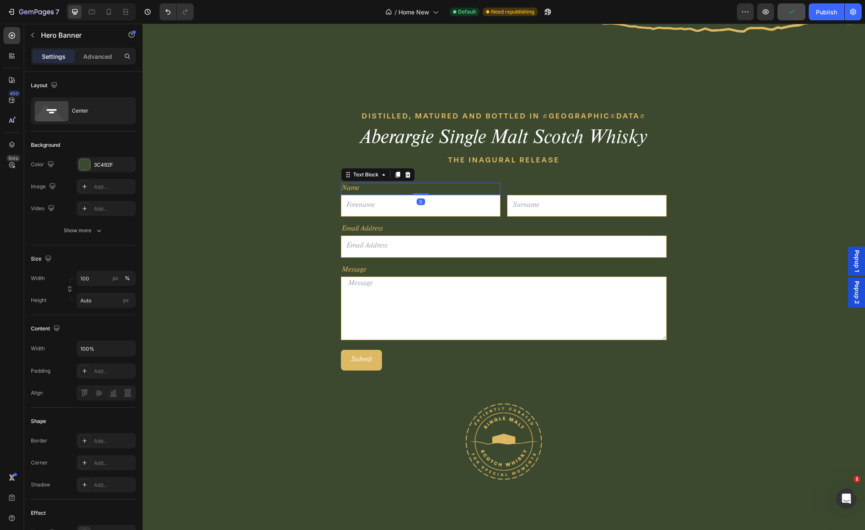
click at [416, 187] on p "Name" at bounding box center [421, 189] width 158 height 11
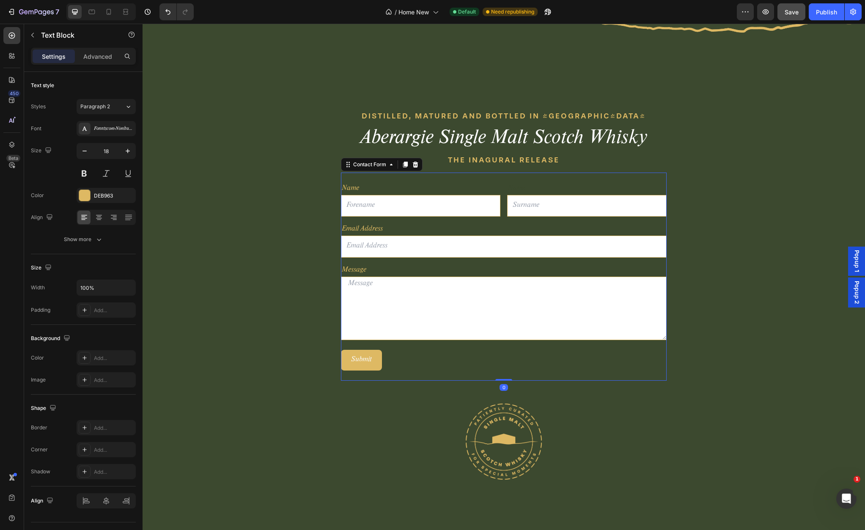
click at [497, 178] on div "Name Text Block Text Field Name Text Block Email Field Row Email Address Text B…" at bounding box center [504, 277] width 326 height 208
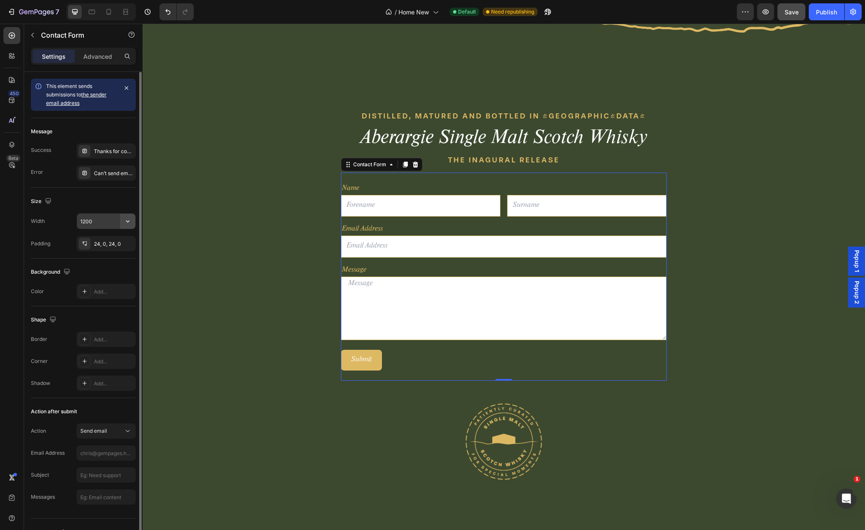
click at [128, 221] on icon "button" at bounding box center [128, 221] width 8 height 8
click at [104, 221] on input "1200" at bounding box center [106, 221] width 58 height 15
type input "800"
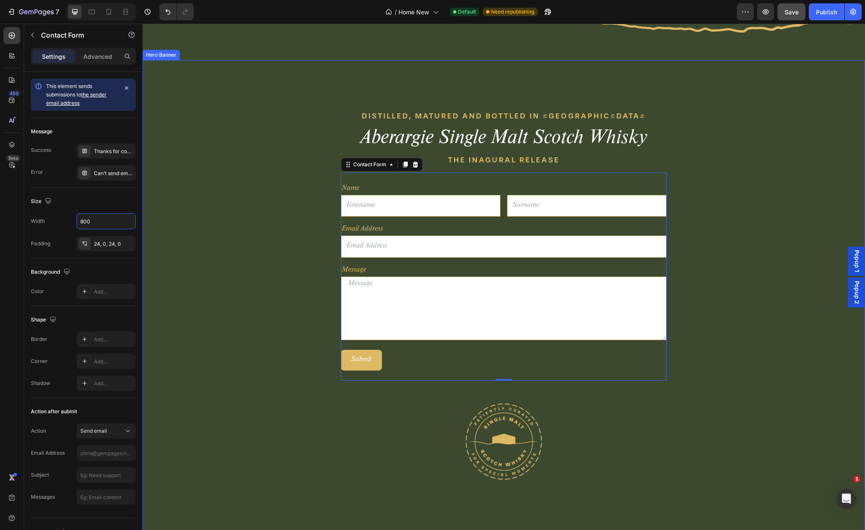
click at [298, 248] on div "DISTILLED, MATURED AND BOTTLED IN [GEOGRAPHIC_DATA] Text block Aberargie Single…" at bounding box center [504, 296] width 722 height 473
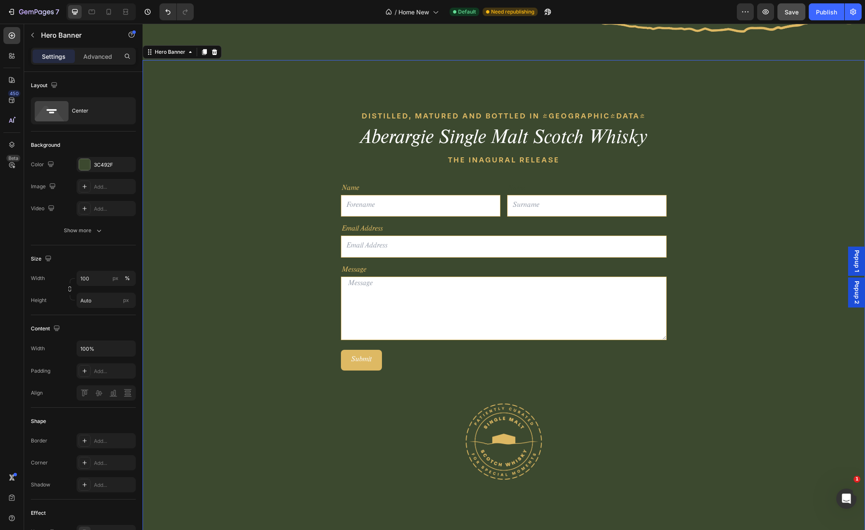
click at [286, 197] on div "DISTILLED, MATURED AND BOTTLED IN [GEOGRAPHIC_DATA] Text block Aberargie Single…" at bounding box center [504, 296] width 722 height 473
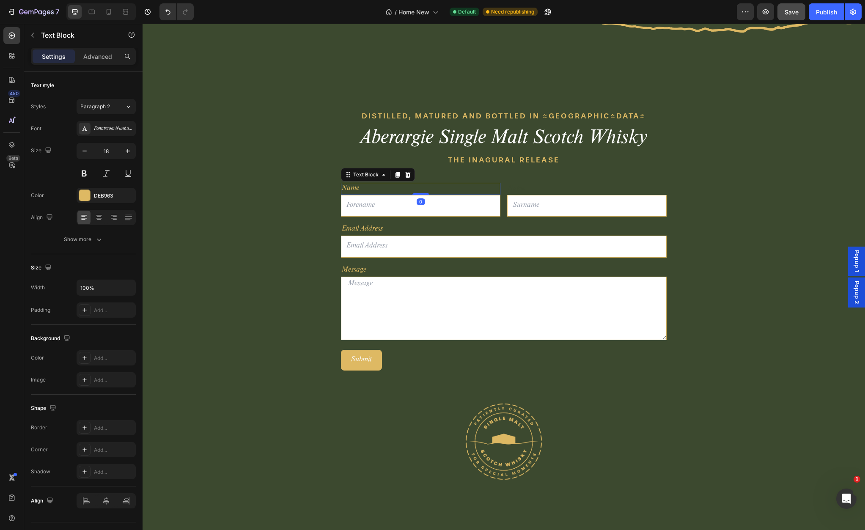
click at [433, 187] on p "Name" at bounding box center [421, 189] width 158 height 11
click at [476, 179] on div "Name Text Block 0 Text Field Name Text Block Email Field Row Email Address Text…" at bounding box center [504, 277] width 326 height 208
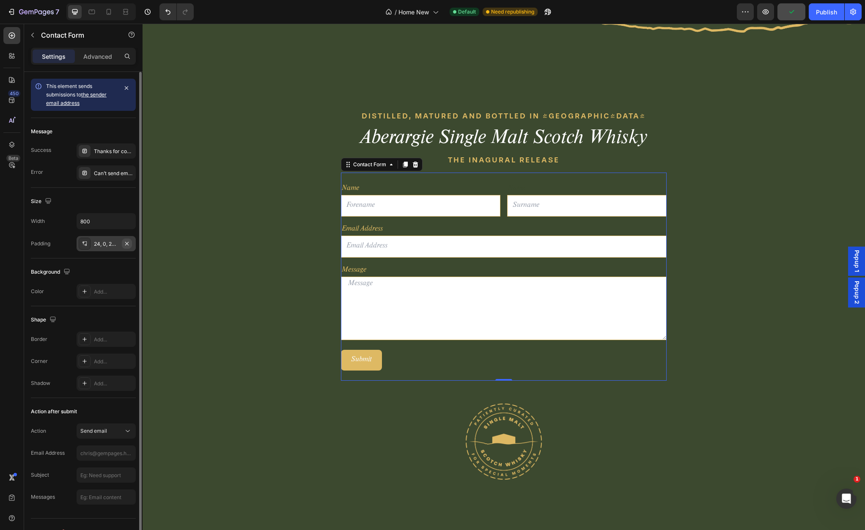
click at [128, 245] on icon "button" at bounding box center [127, 243] width 7 height 7
click at [127, 244] on icon "button" at bounding box center [127, 243] width 7 height 7
click at [127, 222] on icon "button" at bounding box center [127, 221] width 3 height 2
click at [123, 243] on span "Auto" at bounding box center [122, 243] width 11 height 8
type input "Auto"
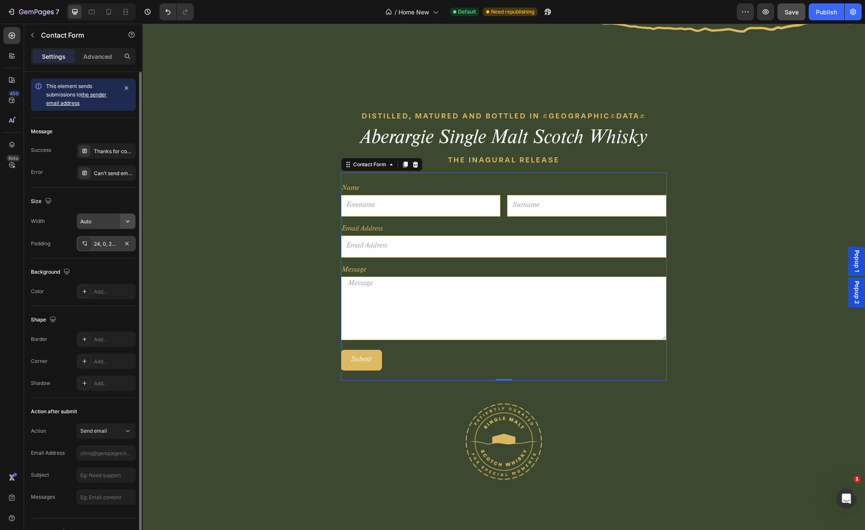
click at [126, 220] on icon "button" at bounding box center [127, 221] width 3 height 2
click at [99, 245] on span "Fit content" at bounding box center [92, 243] width 25 height 8
click at [110, 224] on input "Auto" at bounding box center [106, 221] width 58 height 15
click at [125, 223] on icon "button" at bounding box center [128, 221] width 8 height 8
click at [122, 244] on span "Auto" at bounding box center [122, 243] width 11 height 8
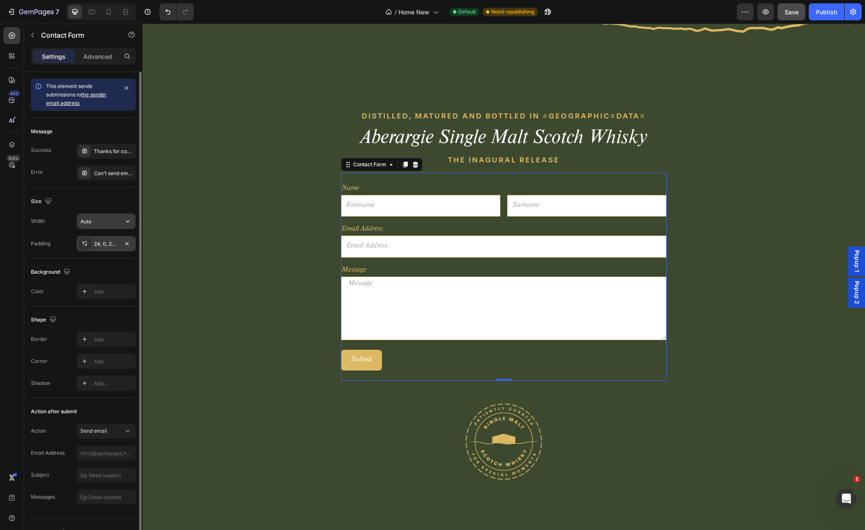
click at [117, 222] on input "Auto" at bounding box center [106, 221] width 58 height 15
click at [125, 221] on icon "button" at bounding box center [128, 221] width 8 height 8
click at [99, 242] on span "Fit content" at bounding box center [92, 243] width 25 height 8
click at [120, 207] on div "Size" at bounding box center [83, 202] width 105 height 14
click at [128, 222] on icon "button" at bounding box center [127, 221] width 3 height 2
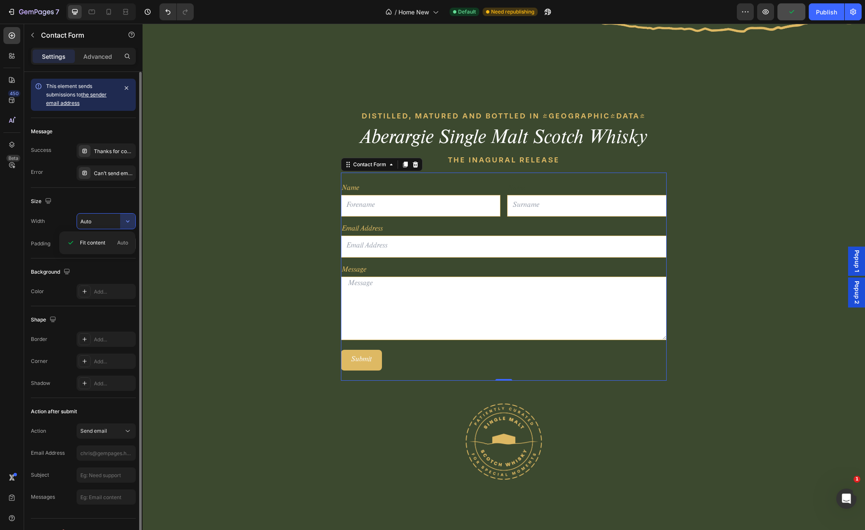
click at [115, 199] on div "Size" at bounding box center [83, 202] width 105 height 14
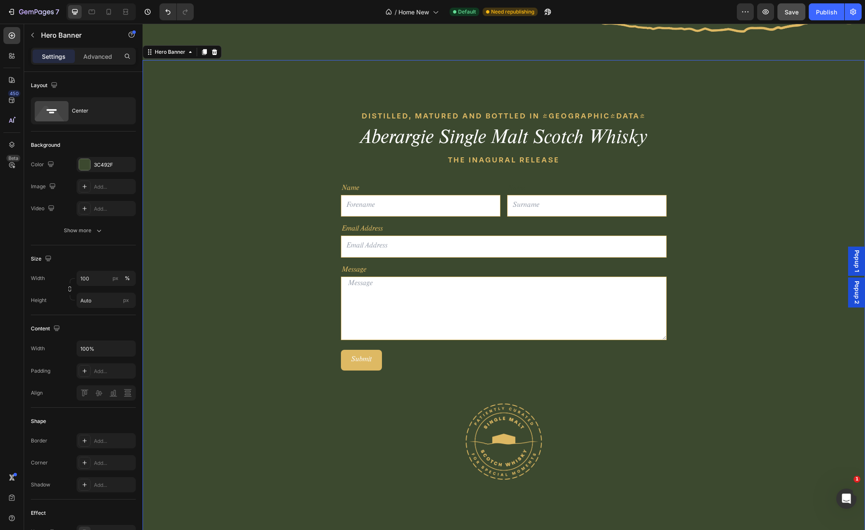
click at [287, 181] on div "DISTILLED, MATURED AND BOTTLED IN [GEOGRAPHIC_DATA] Text block Aberargie Single…" at bounding box center [504, 296] width 722 height 473
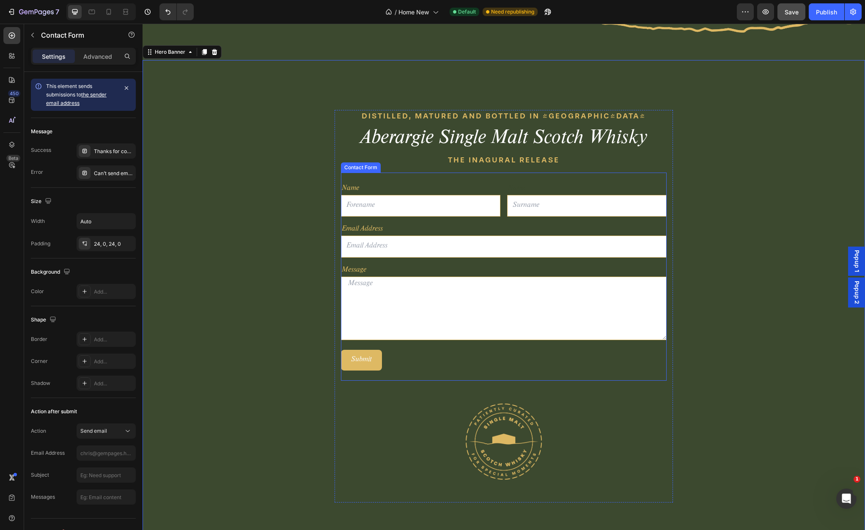
click at [424, 178] on div "Name Text Block Text Field Name Text Block Email Field Row Email Address Text B…" at bounding box center [504, 277] width 326 height 208
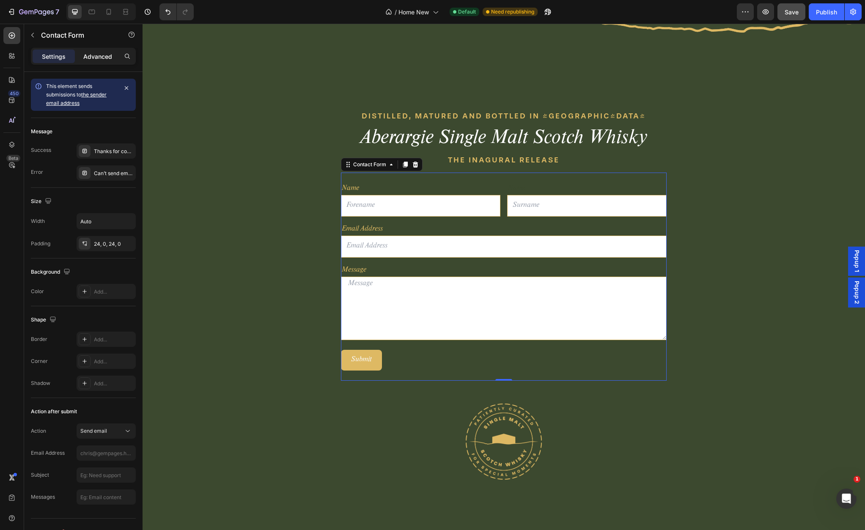
click at [103, 56] on p "Advanced" at bounding box center [97, 56] width 29 height 9
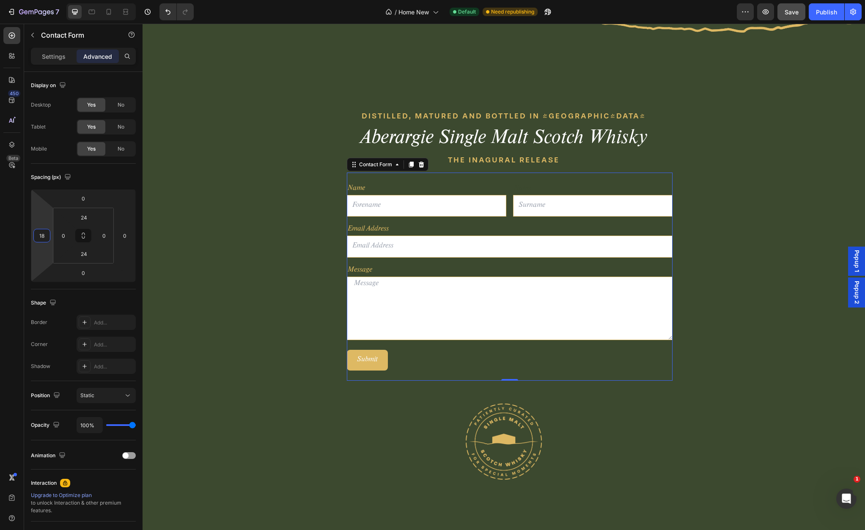
type input "20"
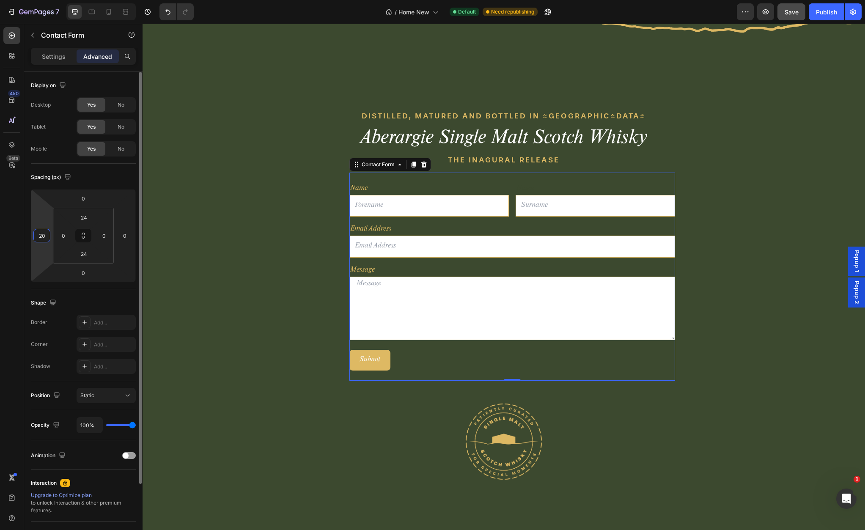
click at [0, 0] on html "7 Version history / Home New Default Need republishing Preview Save Publish 450…" at bounding box center [432, 0] width 865 height 0
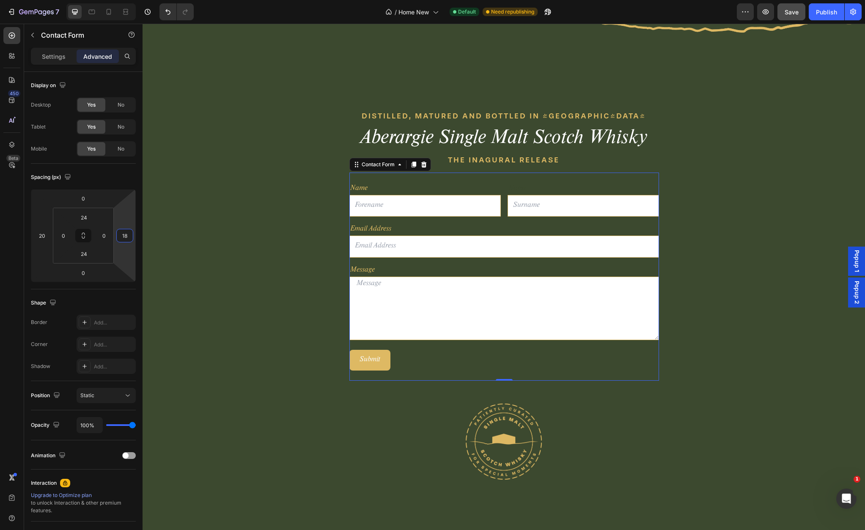
drag, startPoint x: 119, startPoint y: 224, endPoint x: 75, endPoint y: 221, distance: 43.6
click at [31, 0] on html "7 Version history / Home New Default Need republishing Preview Save Publish 450…" at bounding box center [432, 0] width 865 height 0
type input "48"
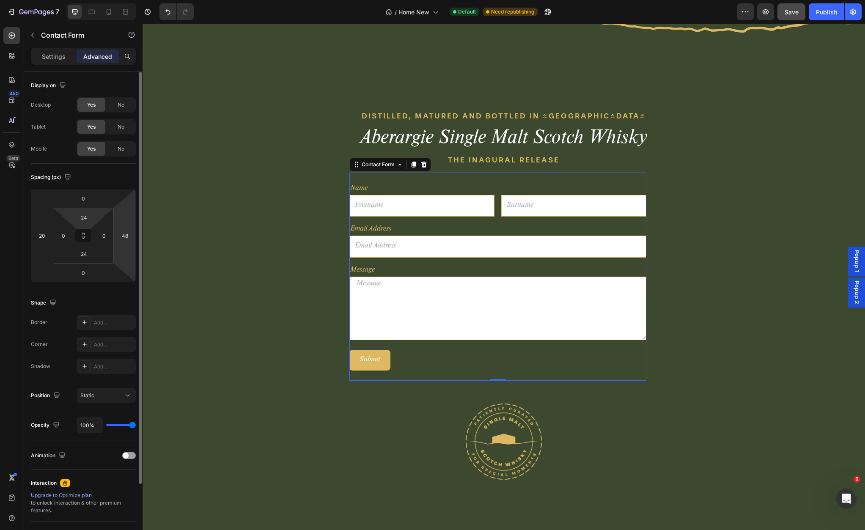
drag, startPoint x: 126, startPoint y: 222, endPoint x: 96, endPoint y: 216, distance: 29.7
click at [97, 0] on html "7 Version history / Home New Default Need republishing Preview Save Publish 450…" at bounding box center [432, 0] width 865 height 0
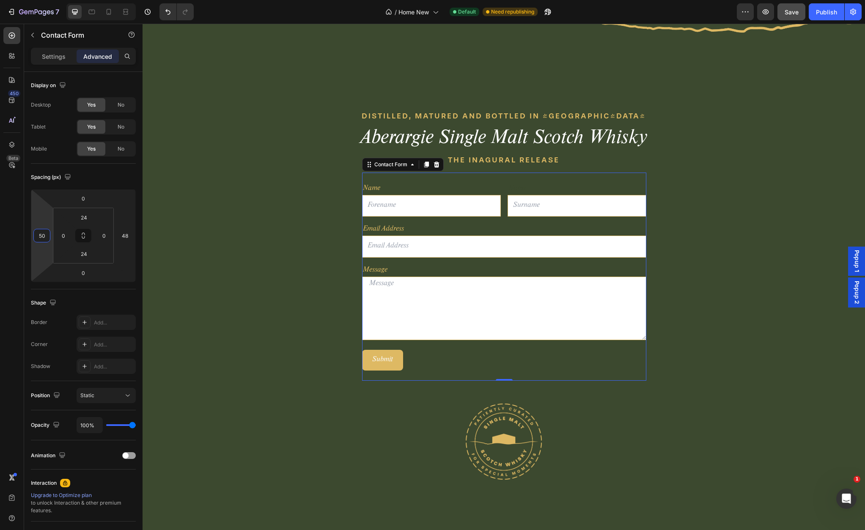
type input "48"
drag, startPoint x: 46, startPoint y: 225, endPoint x: 29, endPoint y: 220, distance: 18.2
click at [29, 0] on html "7 Version history / Home New Default Need republishing Preview Save Publish 450…" at bounding box center [432, 0] width 865 height 0
click at [275, 253] on div "DISTILLED, MATURED AND BOTTLED IN [GEOGRAPHIC_DATA] Text block Aberargie Single…" at bounding box center [504, 296] width 722 height 473
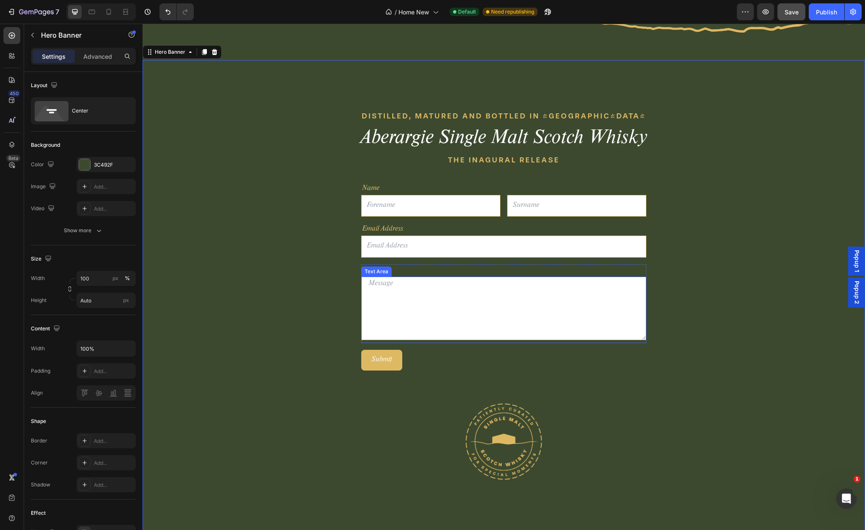
click at [437, 312] on textarea at bounding box center [503, 308] width 285 height 63
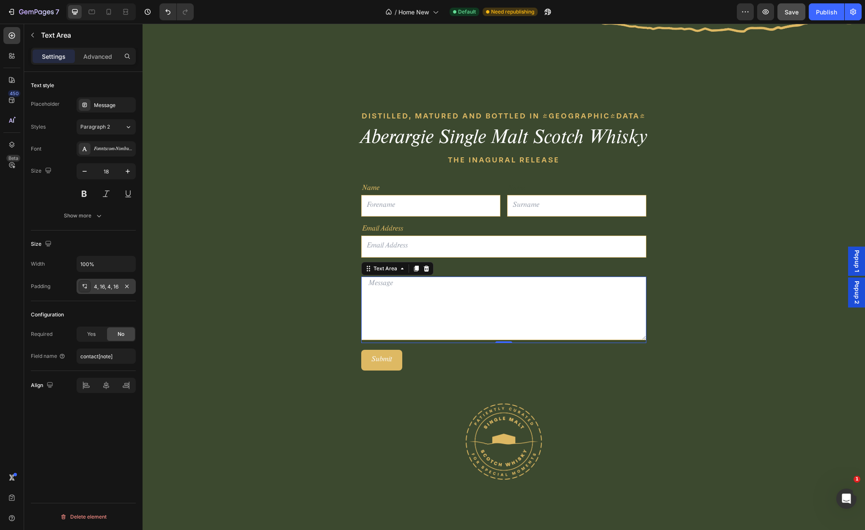
click at [111, 286] on div "4, 16, 4, 16" at bounding box center [106, 287] width 25 height 8
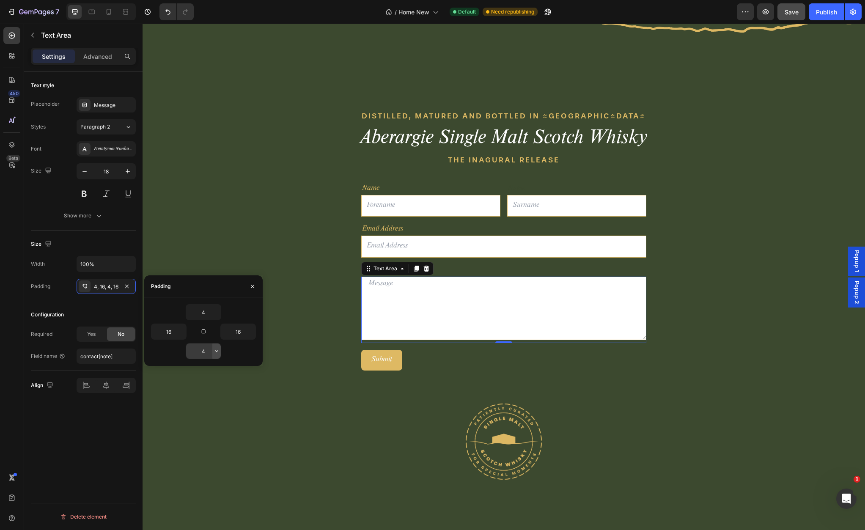
click at [212, 352] on button "button" at bounding box center [216, 350] width 8 height 15
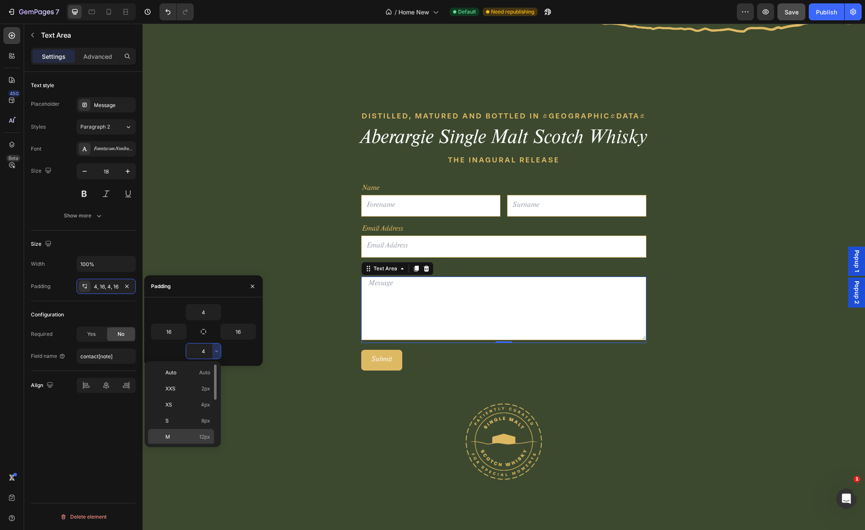
drag, startPoint x: 203, startPoint y: 434, endPoint x: 60, endPoint y: 410, distance: 144.5
click at [203, 434] on span "12px" at bounding box center [204, 437] width 11 height 8
type input "12"
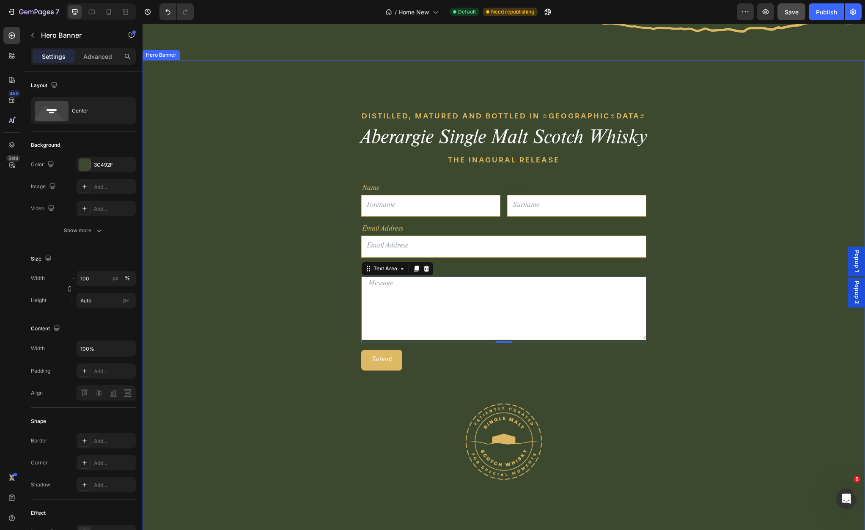
click at [239, 419] on div "DISTILLED, MATURED AND BOTTLED IN [GEOGRAPHIC_DATA] Text block Aberargie Single…" at bounding box center [504, 296] width 722 height 473
click at [406, 324] on textarea at bounding box center [503, 308] width 285 height 63
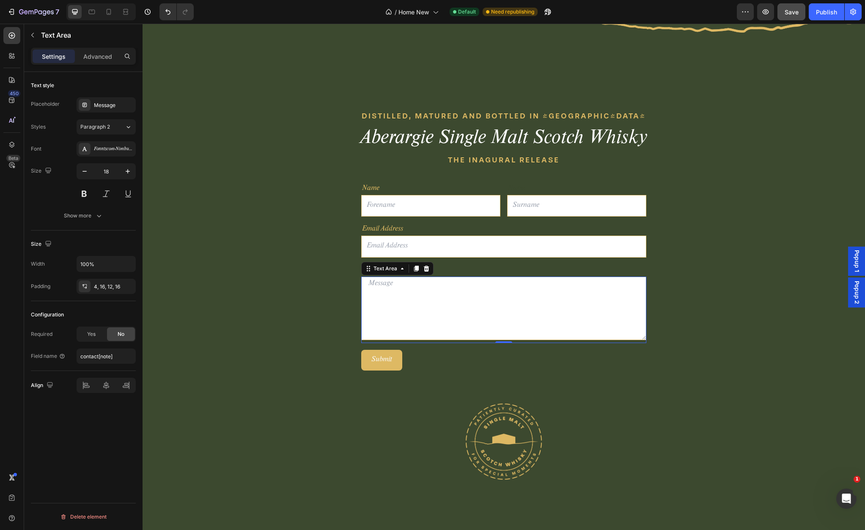
click at [487, 283] on textarea at bounding box center [503, 308] width 285 height 63
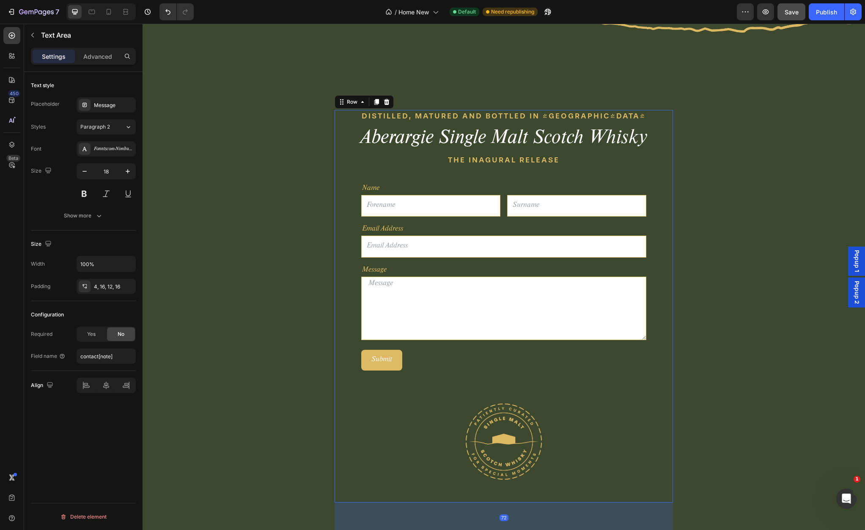
drag, startPoint x: 342, startPoint y: 293, endPoint x: 376, endPoint y: 286, distance: 34.5
click at [342, 293] on div "DISTILLED, MATURED AND BOTTLED IN [GEOGRAPHIC_DATA] Text block Aberargie Single…" at bounding box center [504, 306] width 326 height 393
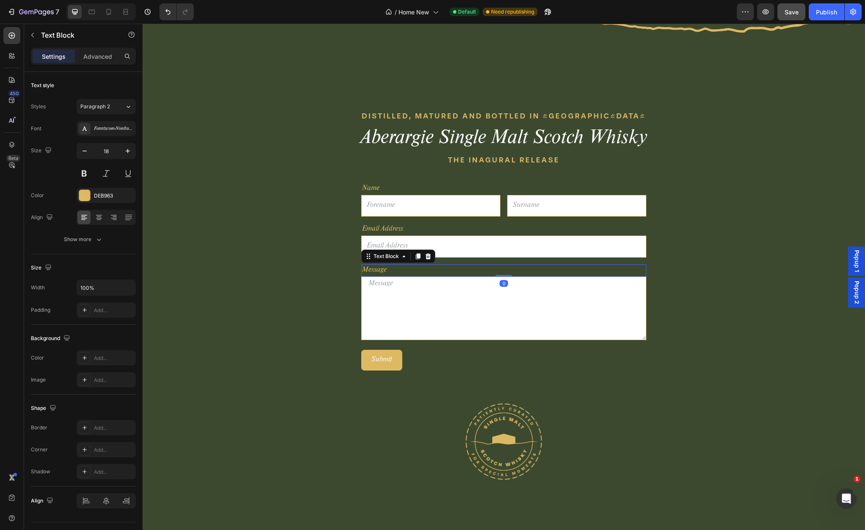
click at [460, 274] on p "Message" at bounding box center [503, 270] width 283 height 11
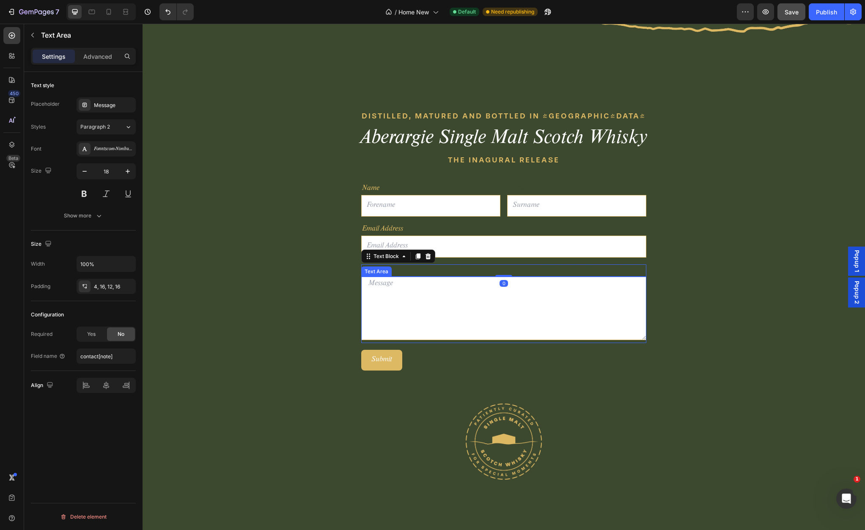
click at [396, 303] on textarea at bounding box center [503, 308] width 285 height 63
click at [93, 58] on p "Advanced" at bounding box center [97, 56] width 29 height 9
